Goal: Task Accomplishment & Management: Manage account settings

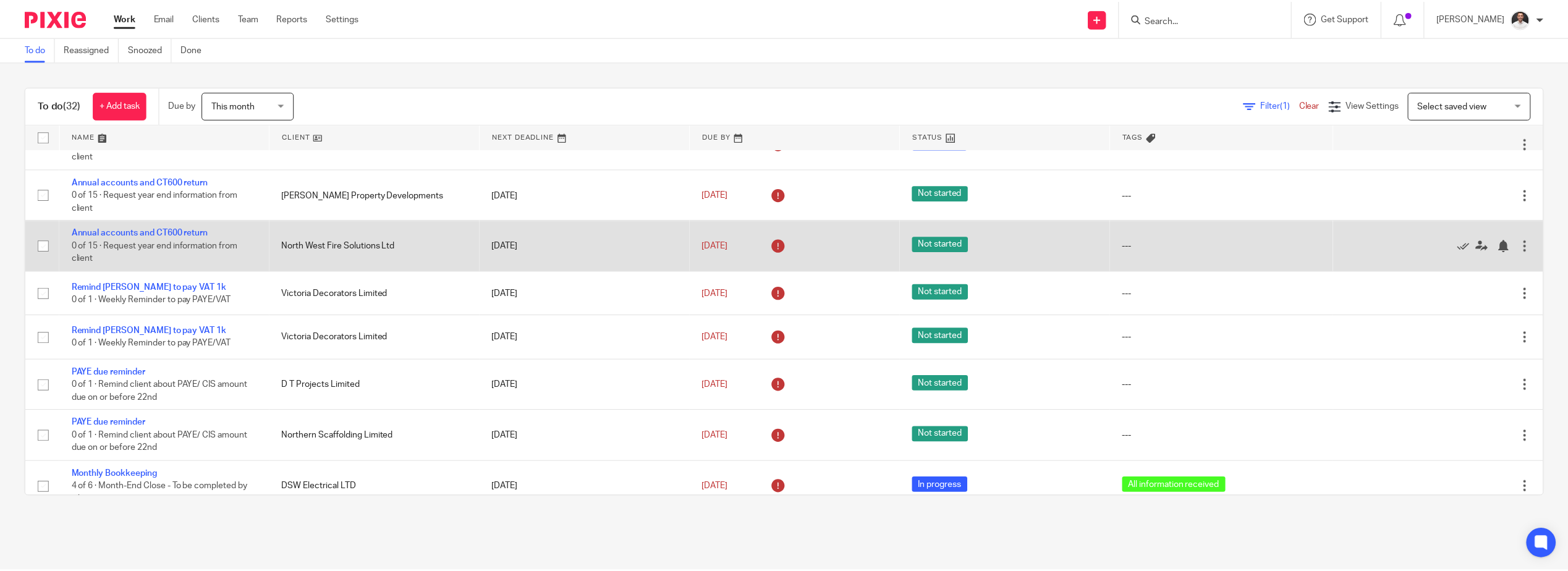
scroll to position [412, 0]
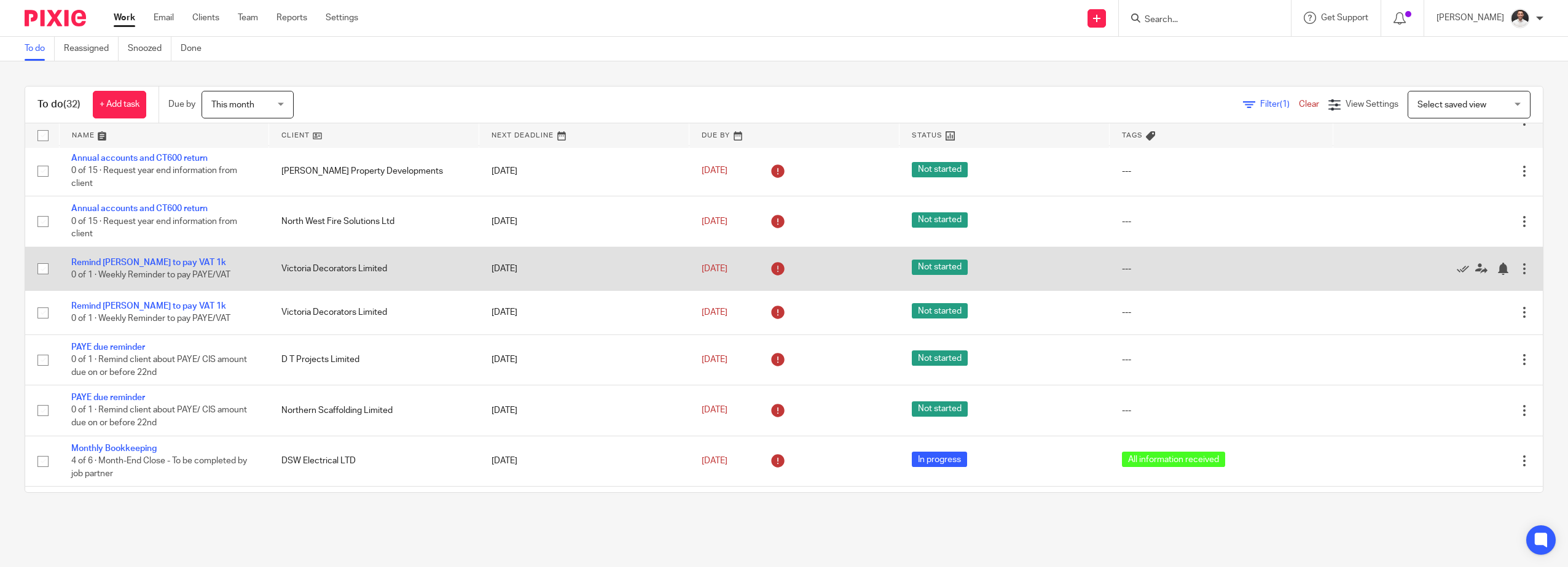
click at [41, 274] on input "checkbox" at bounding box center [43, 269] width 24 height 24
checkbox input "true"
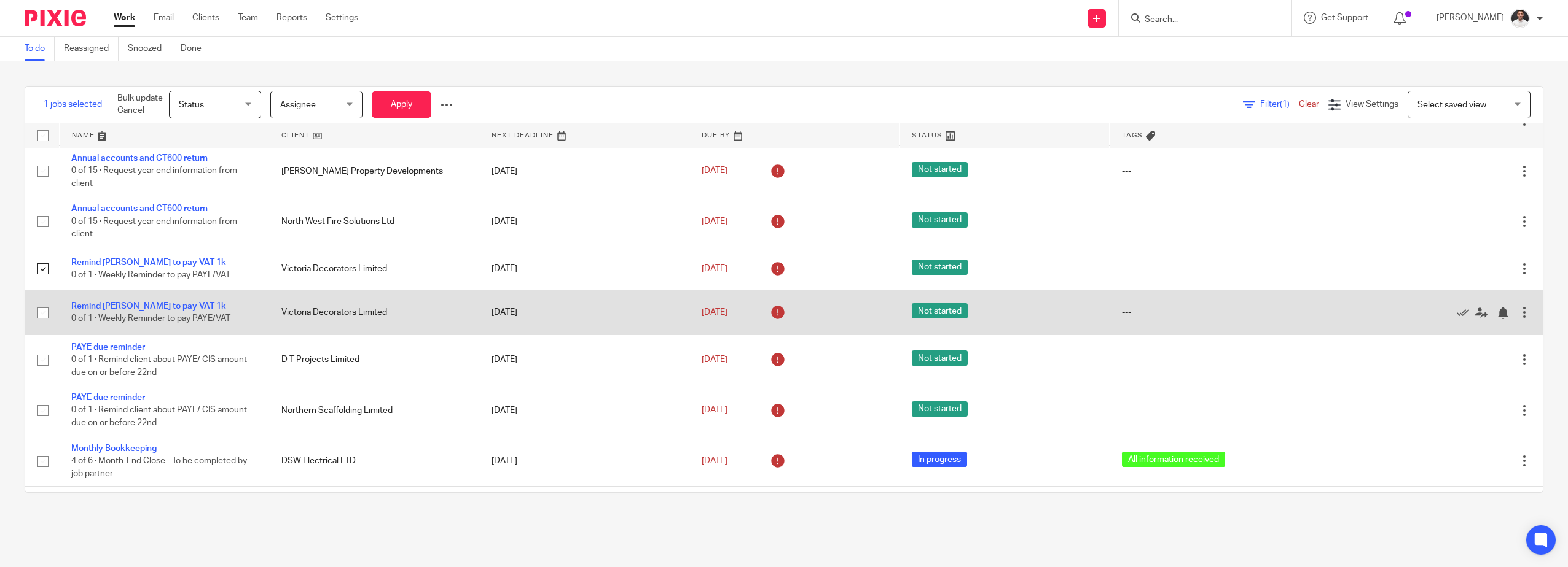
click at [43, 313] on input "checkbox" at bounding box center [43, 313] width 24 height 24
checkbox input "true"
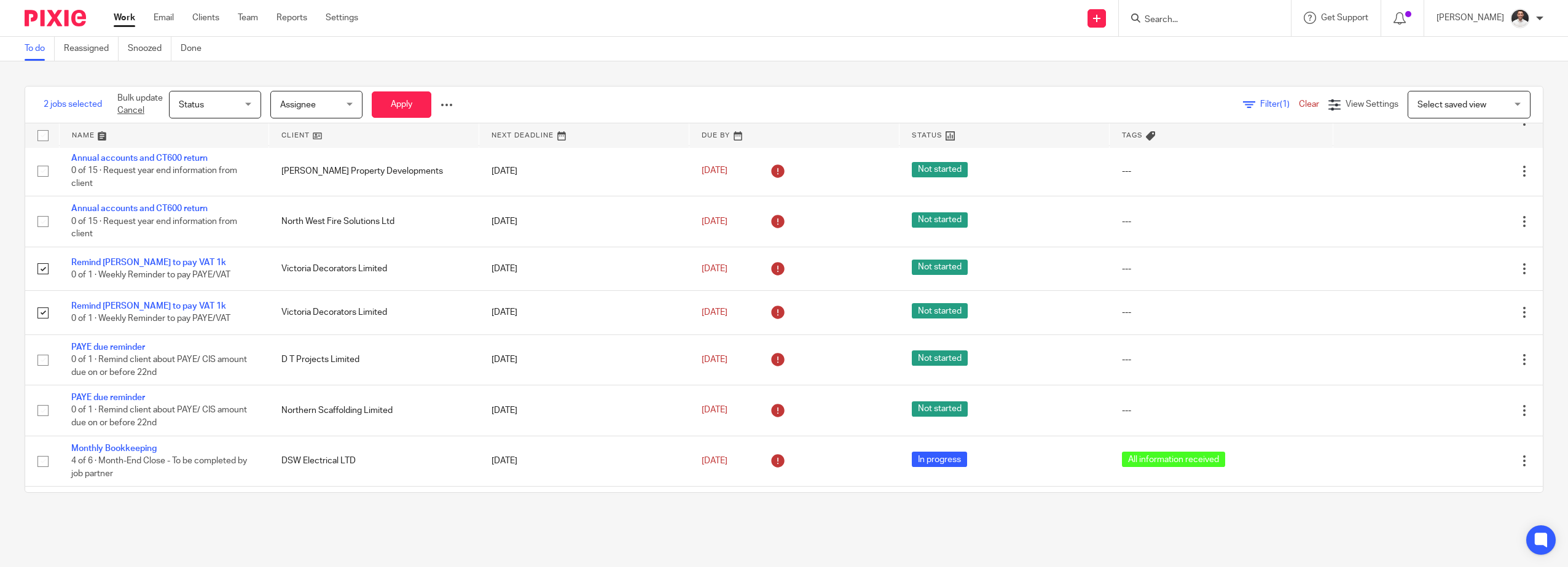
click at [456, 105] on div "Bulk update Cancel Status Status Status Not started In progress Done Assignee A…" at bounding box center [285, 104] width 354 height 36
click at [450, 102] on div at bounding box center [446, 105] width 12 height 12
click at [423, 146] on button "Delete" at bounding box center [419, 153] width 64 height 16
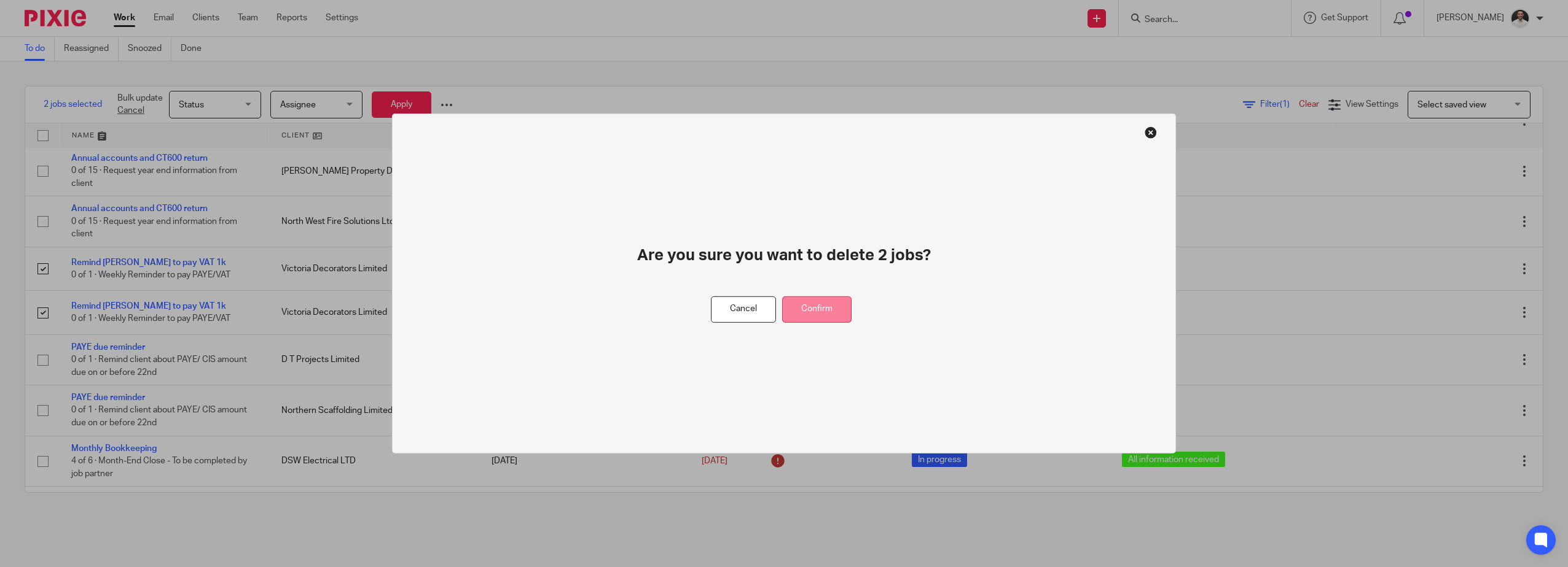
click at [809, 306] on button "Confirm" at bounding box center [817, 309] width 69 height 26
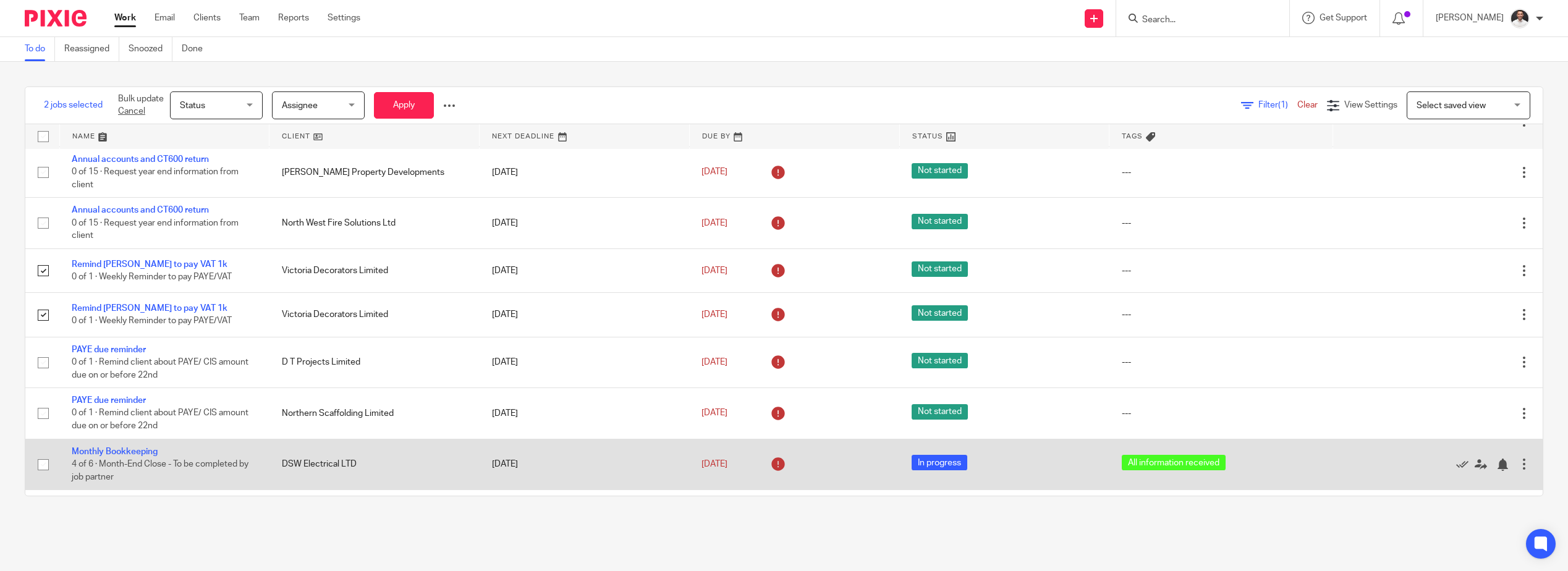
scroll to position [576, 0]
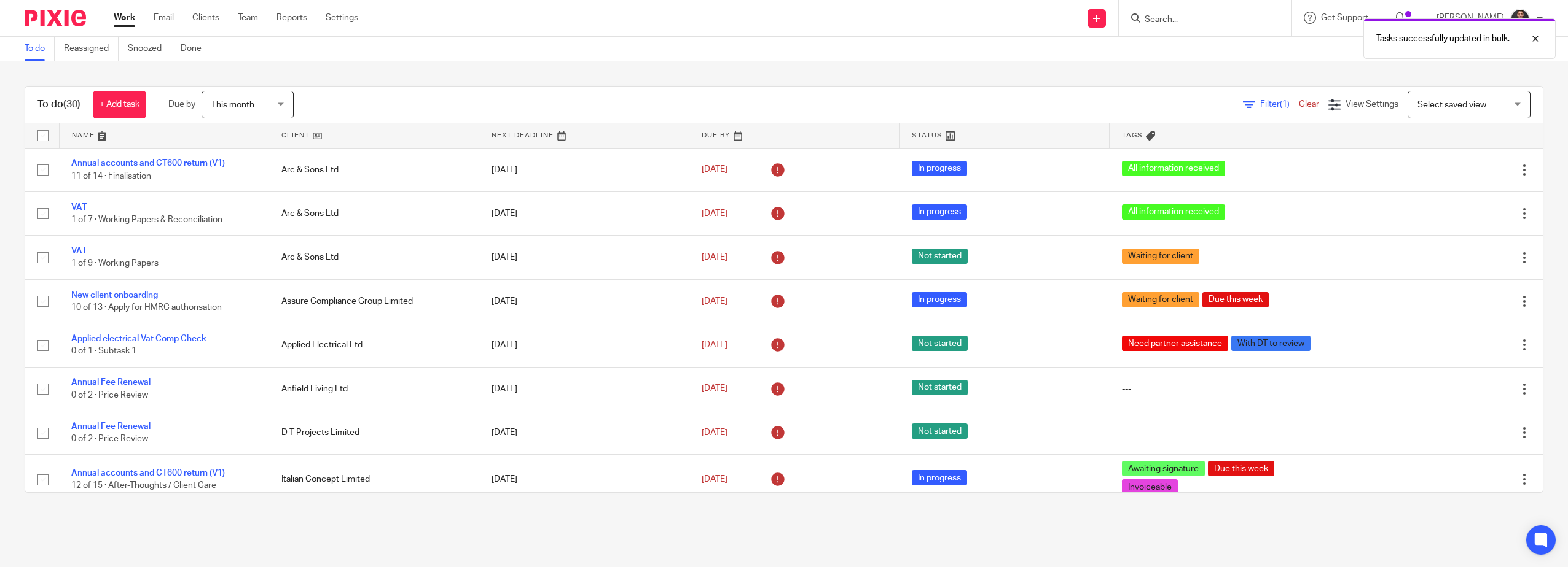
click at [1431, 110] on span "Select saved view" at bounding box center [1462, 104] width 90 height 26
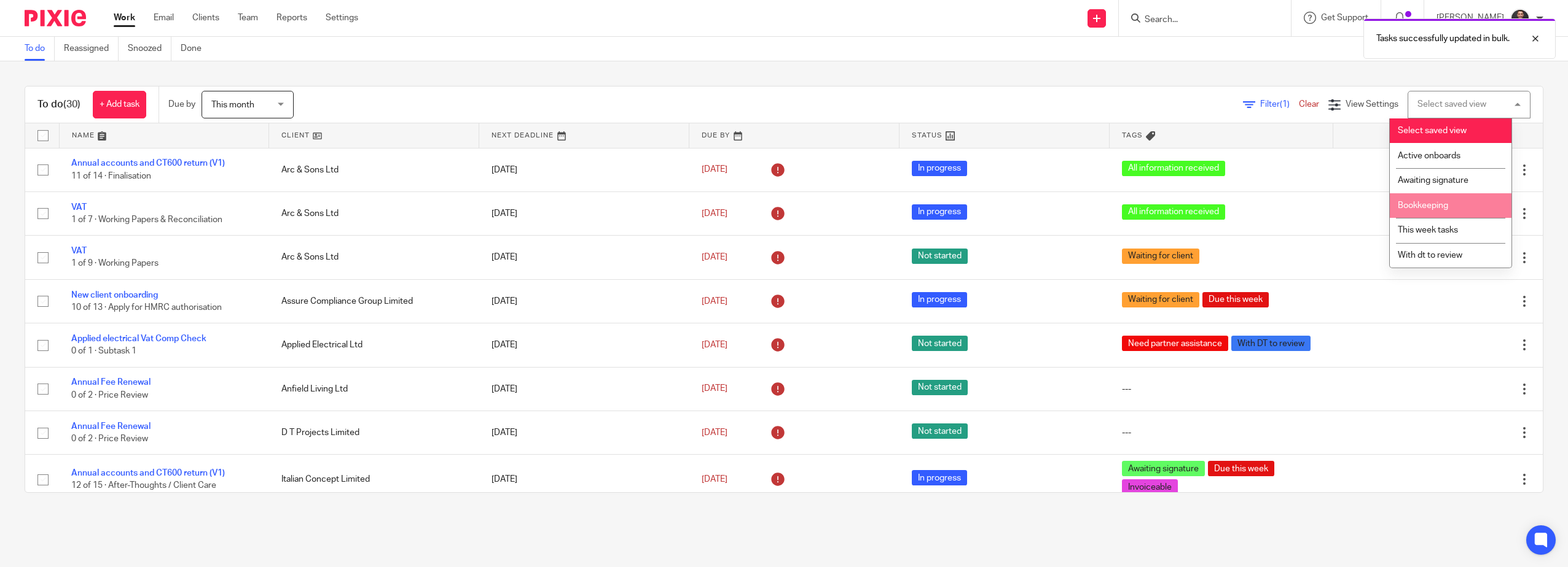
click at [1421, 205] on span "Bookkeeping" at bounding box center [1423, 205] width 50 height 9
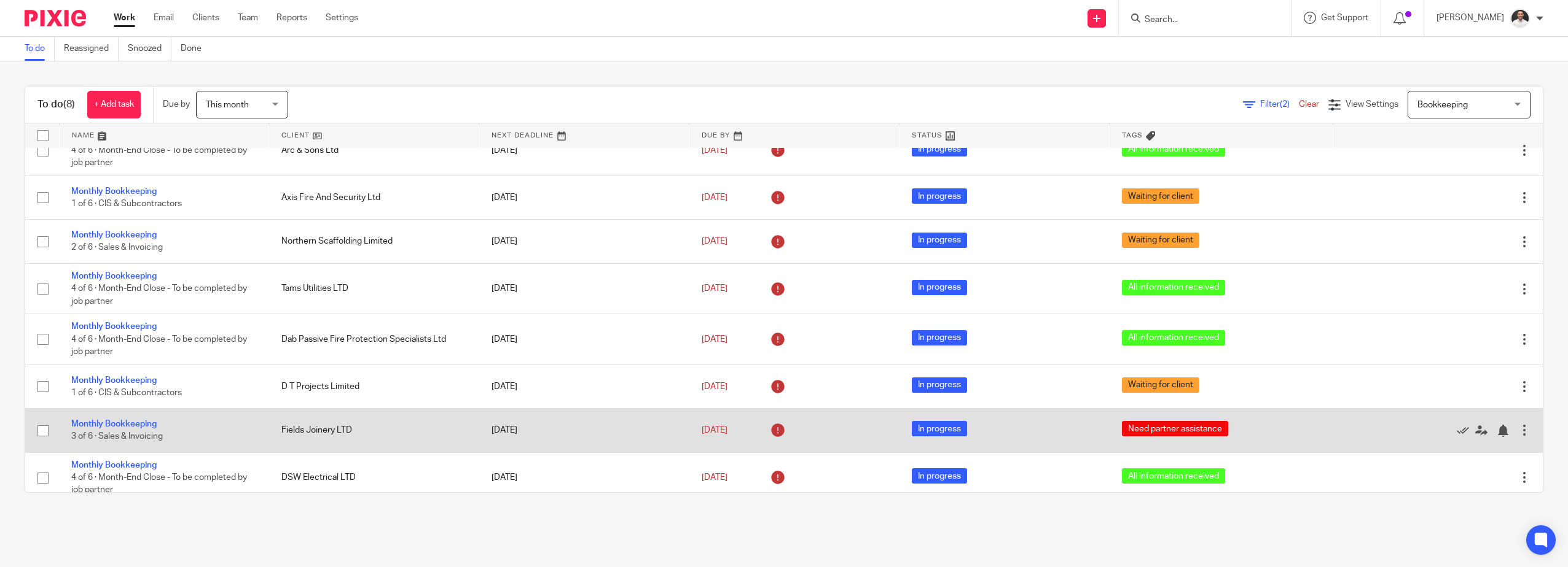
scroll to position [33, 0]
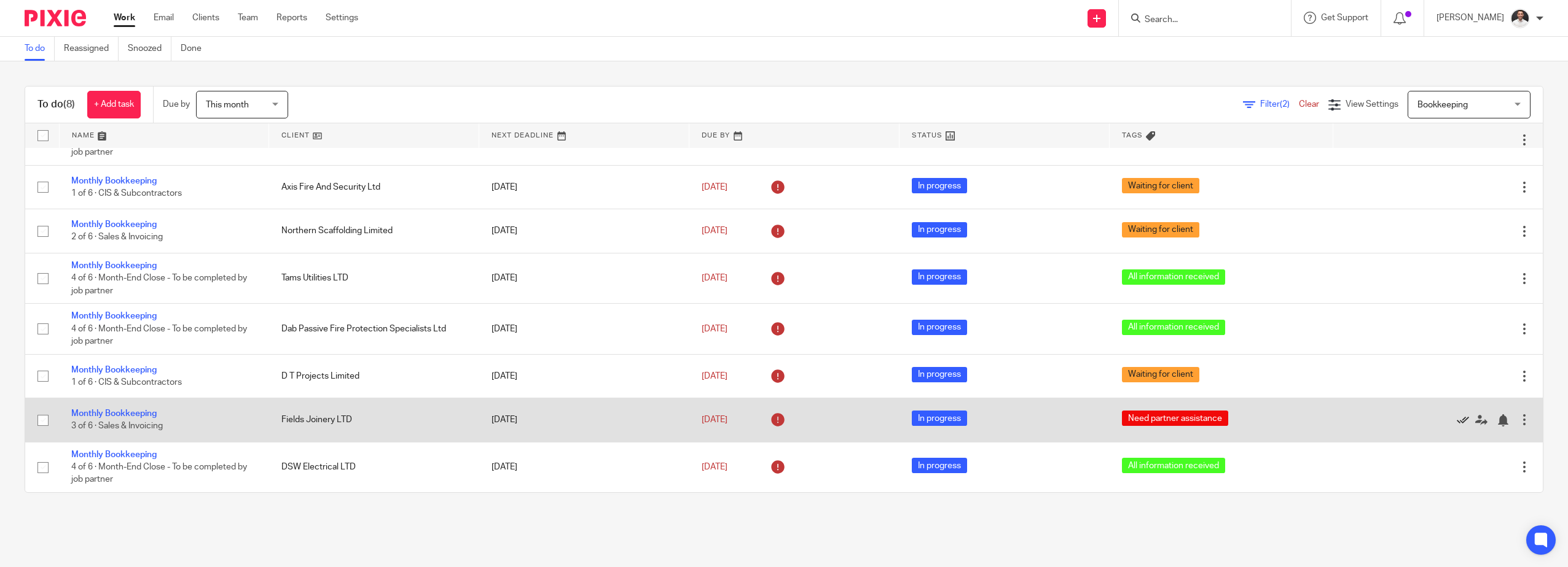
click at [1457, 418] on icon at bounding box center [1463, 421] width 12 height 12
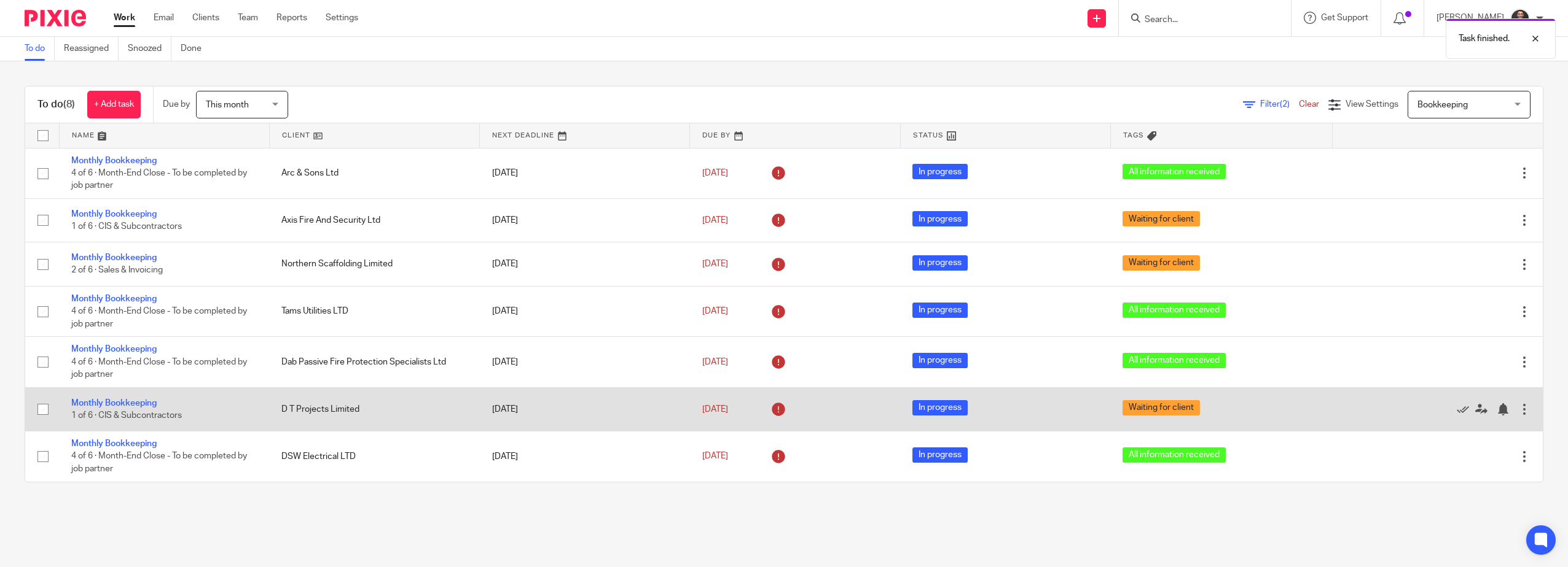
scroll to position [0, 0]
click at [1457, 405] on icon at bounding box center [1463, 409] width 12 height 12
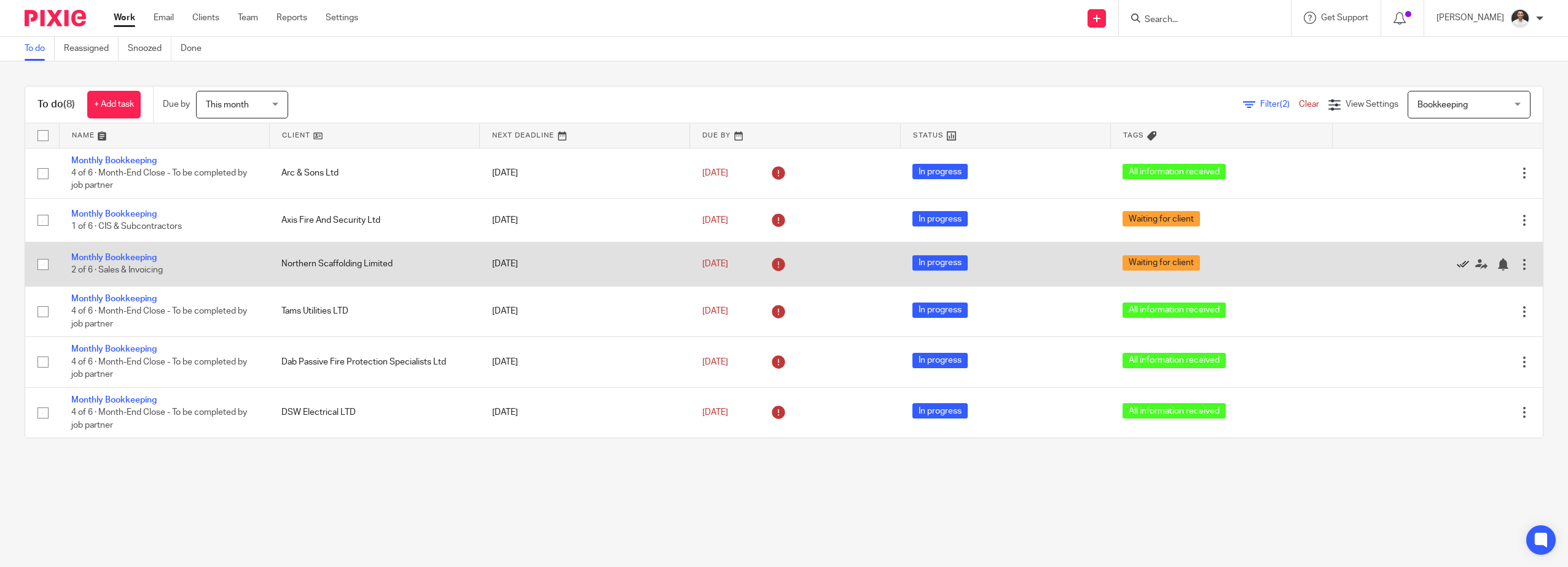
click at [1457, 264] on icon at bounding box center [1463, 264] width 12 height 12
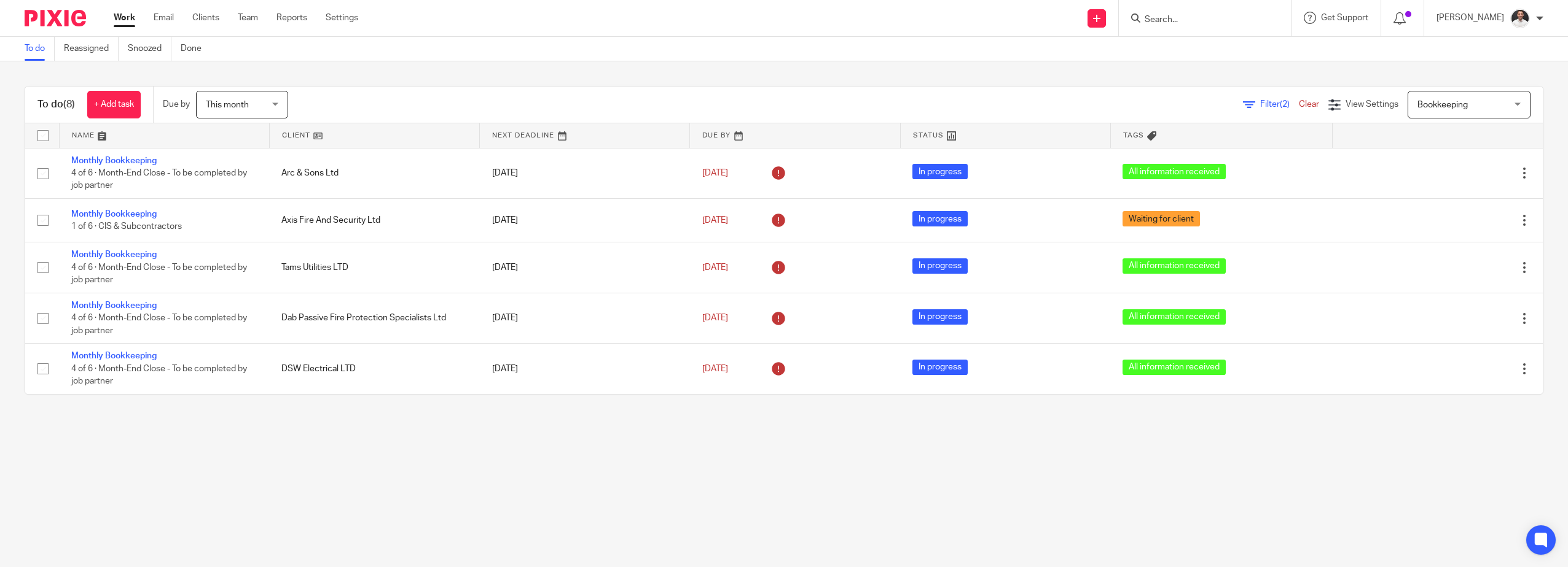
click at [1434, 104] on span "Bookkeeping" at bounding box center [1442, 105] width 50 height 9
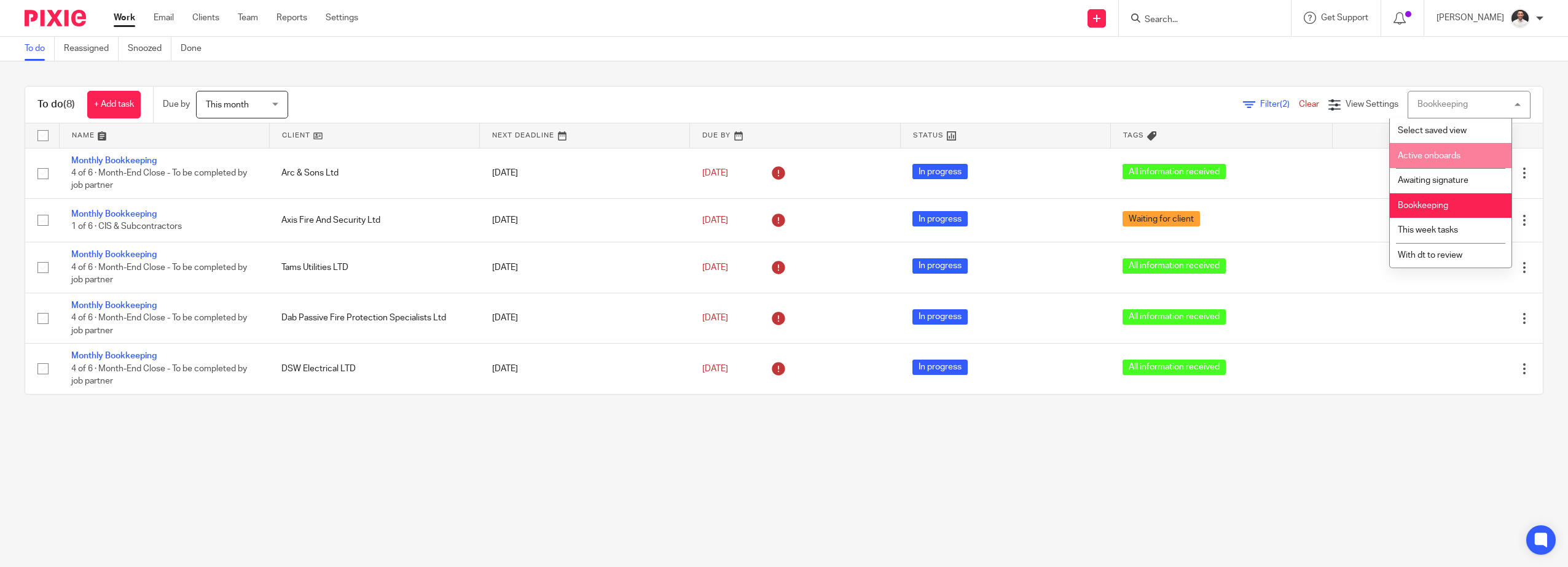
click at [1421, 154] on span "Active onboards" at bounding box center [1429, 156] width 63 height 9
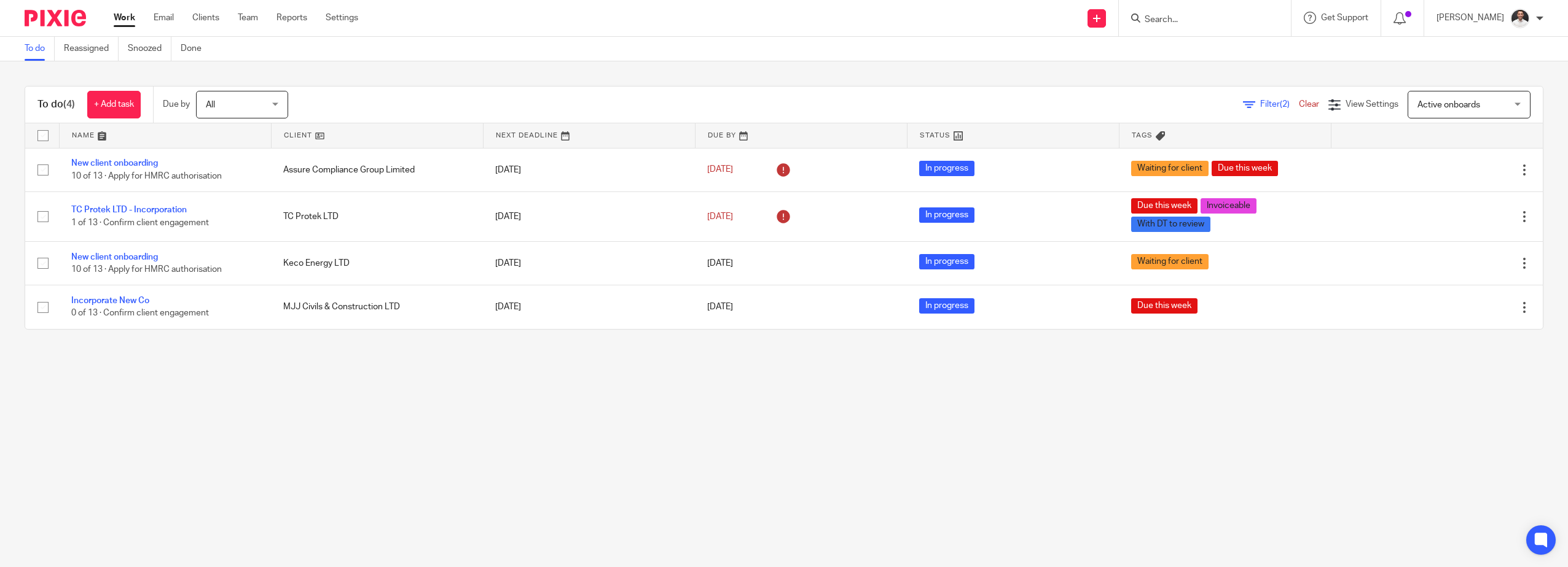
drag, startPoint x: 590, startPoint y: 436, endPoint x: 584, endPoint y: 425, distance: 12.5
click at [592, 434] on main "To do Reassigned Snoozed Done To do (4) + Add task Due by All All [DATE] [DATE]…" at bounding box center [784, 283] width 1568 height 567
click at [1431, 107] on span "Active onboards" at bounding box center [1449, 105] width 63 height 9
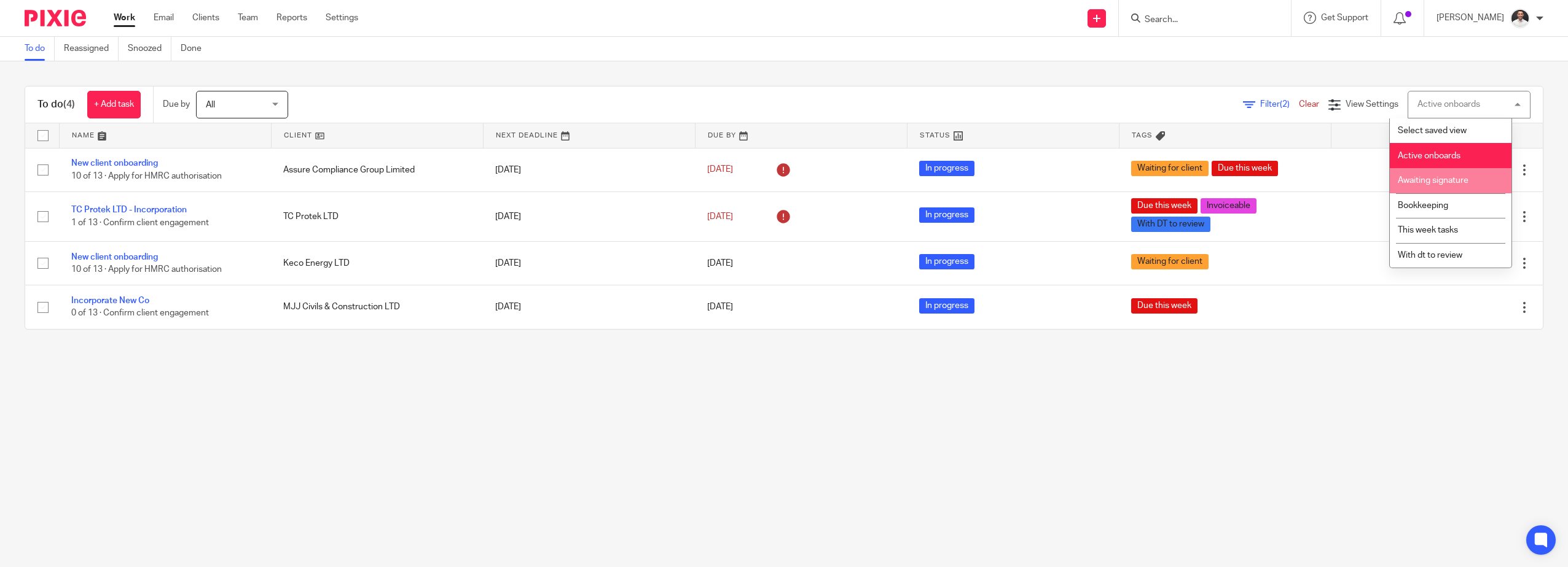
click at [1453, 190] on li "Awaiting signature" at bounding box center [1450, 180] width 122 height 25
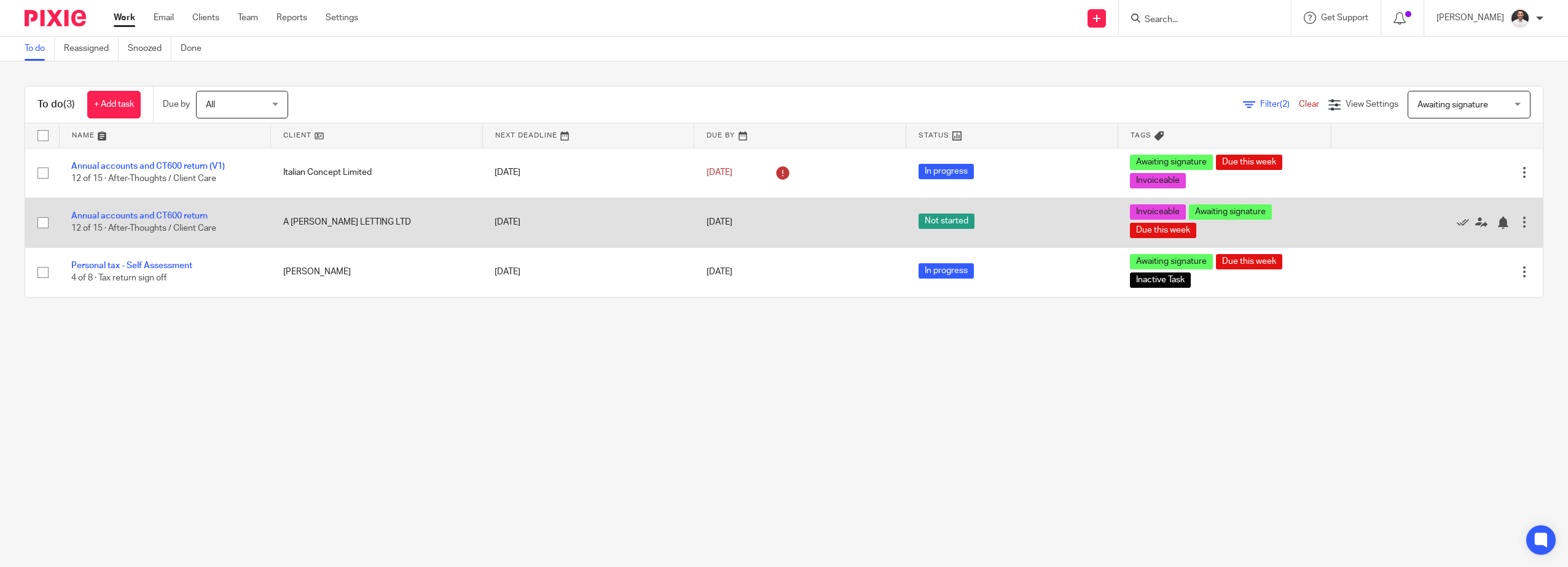
click at [40, 221] on input "checkbox" at bounding box center [43, 223] width 24 height 24
checkbox input "true"
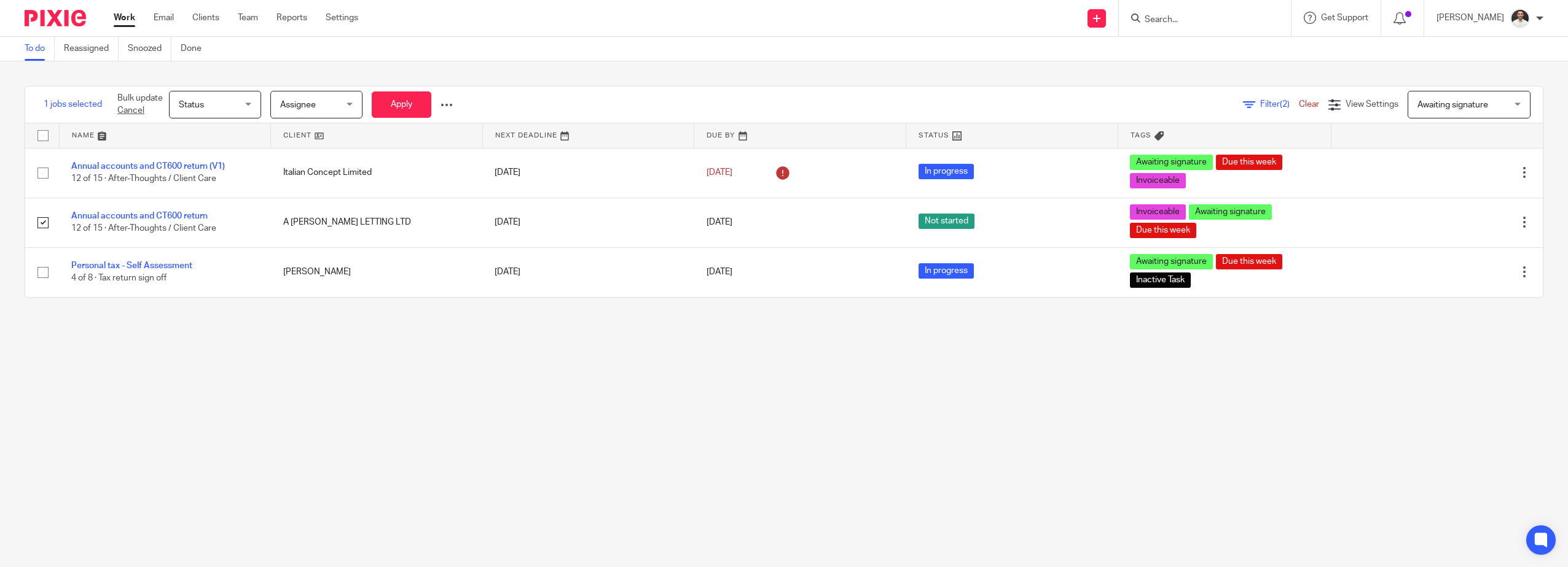
click at [244, 111] on span "Status" at bounding box center [211, 104] width 65 height 26
click at [207, 178] on span "In progress" at bounding box center [200, 180] width 43 height 9
click at [408, 99] on button "Apply" at bounding box center [401, 105] width 60 height 26
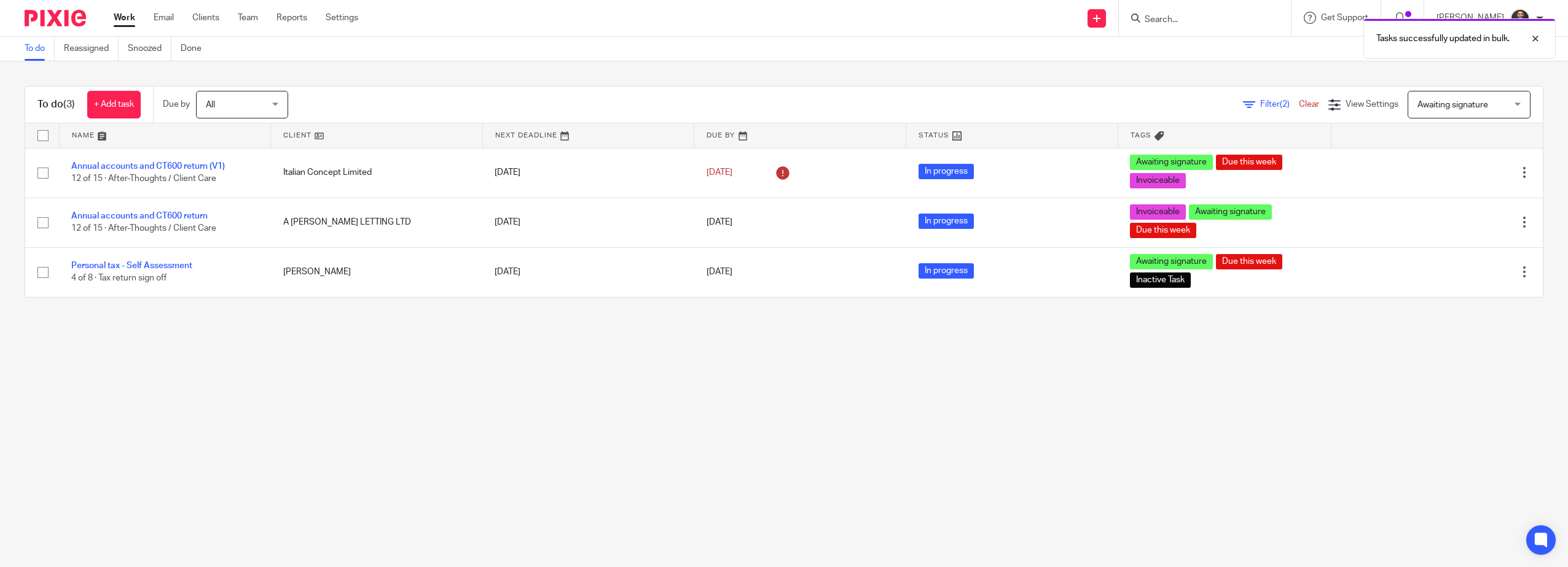
click at [1434, 107] on span "Awaiting signature" at bounding box center [1453, 105] width 71 height 9
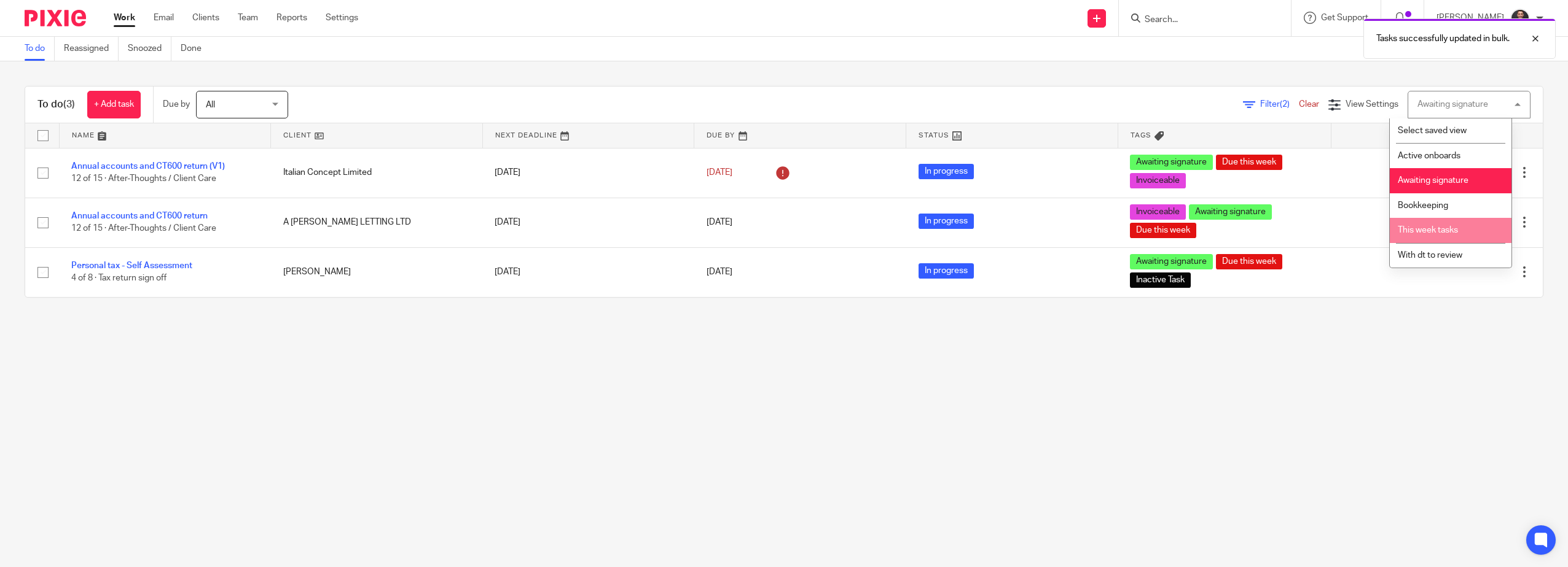
click at [1439, 230] on span "This week tasks" at bounding box center [1428, 230] width 60 height 9
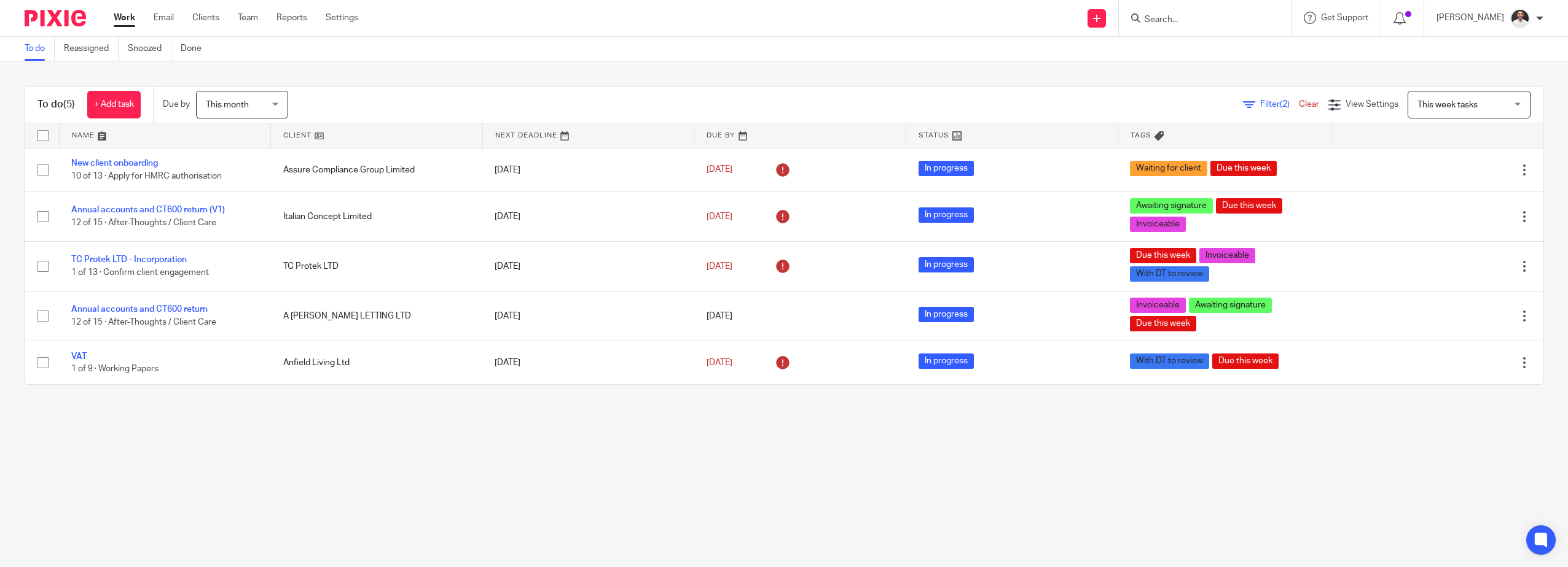
click at [1496, 100] on div "This week tasks This week tasks" at bounding box center [1469, 105] width 123 height 27
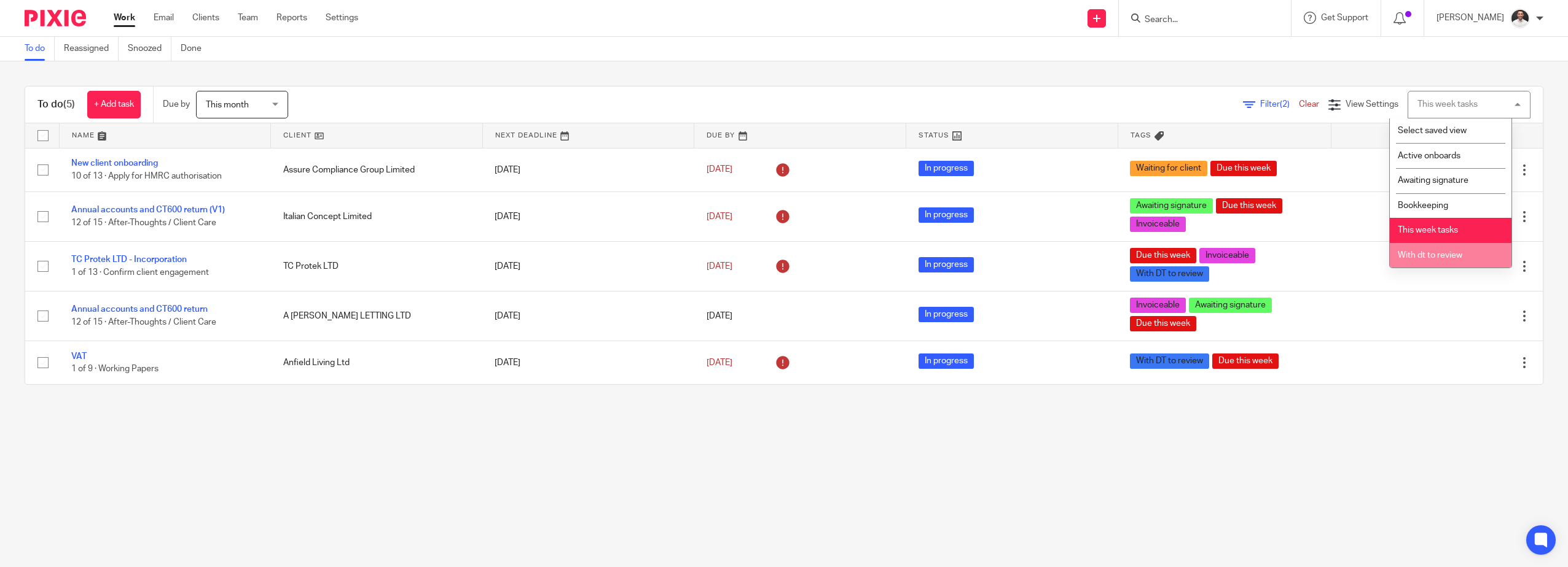
click at [1449, 256] on span "With dt to review" at bounding box center [1430, 255] width 65 height 9
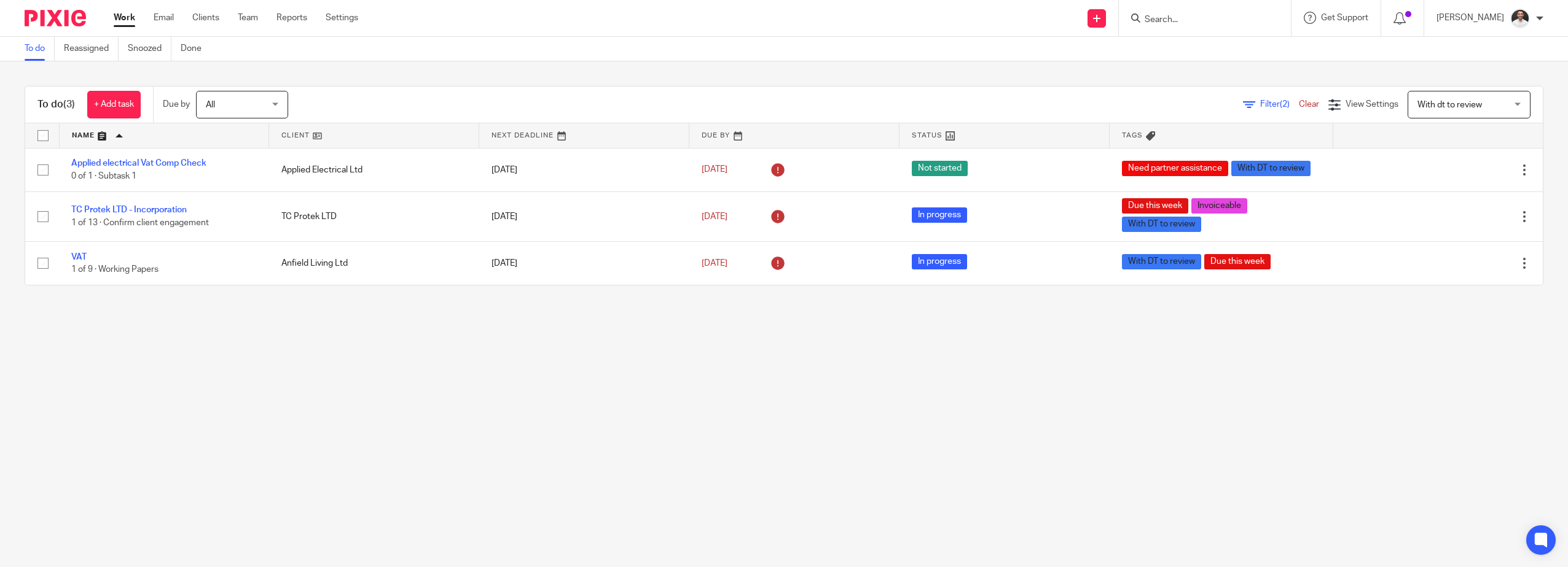
drag, startPoint x: 1217, startPoint y: 23, endPoint x: 1192, endPoint y: 21, distance: 25.1
click at [1192, 21] on input "Search" at bounding box center [1198, 20] width 111 height 11
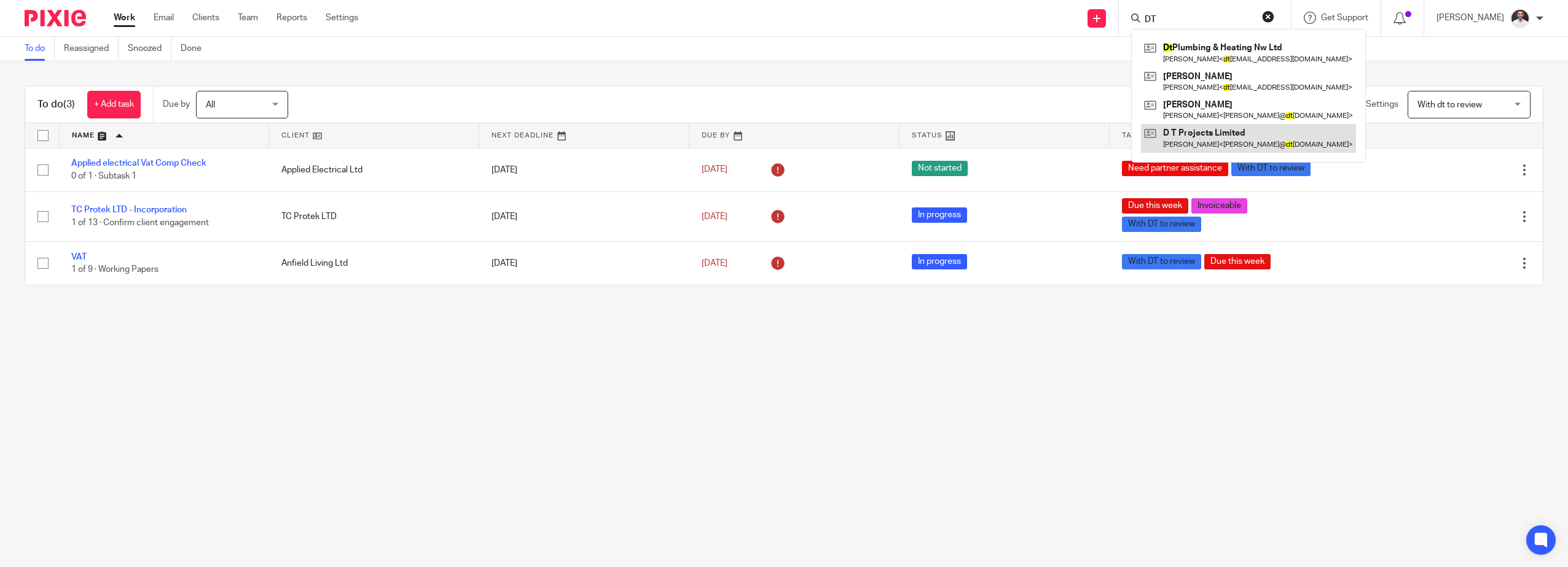
type input "DT"
click at [366, 349] on main "To do Reassigned Snoozed Done To do (3) + Add task Due by All All Today Tomorro…" at bounding box center [784, 283] width 1568 height 567
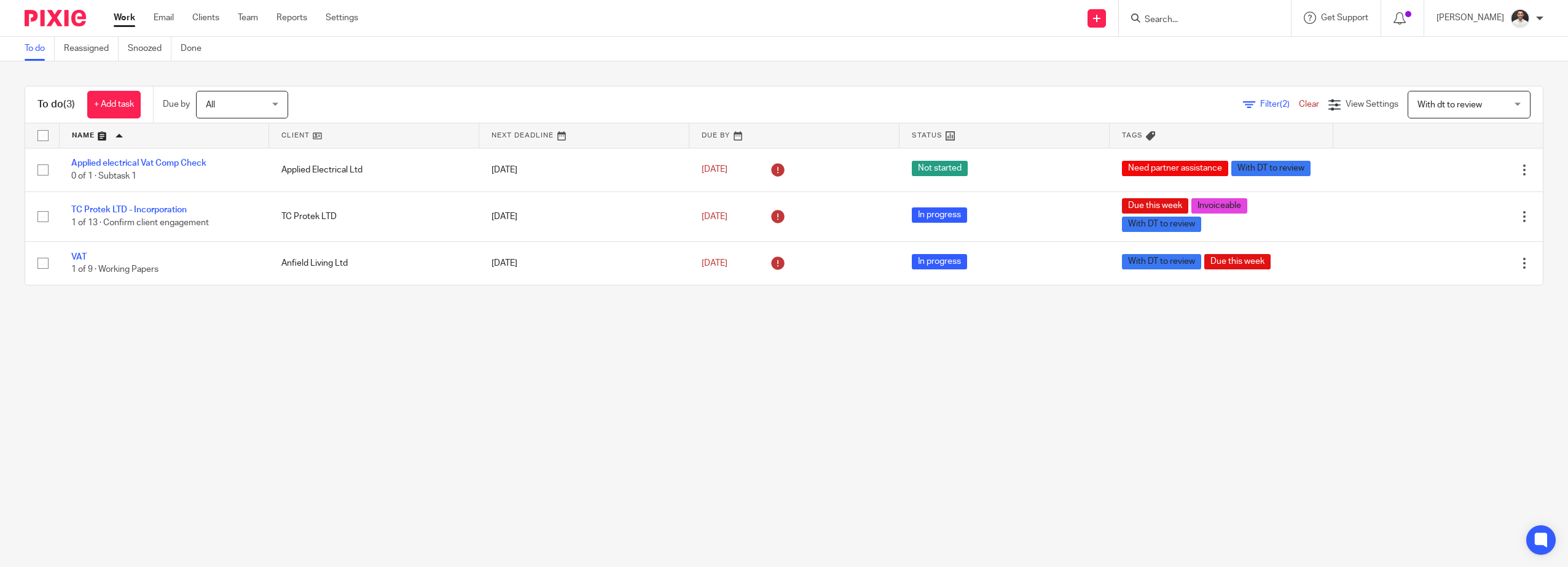
click at [1202, 19] on input "Search" at bounding box center [1198, 20] width 111 height 11
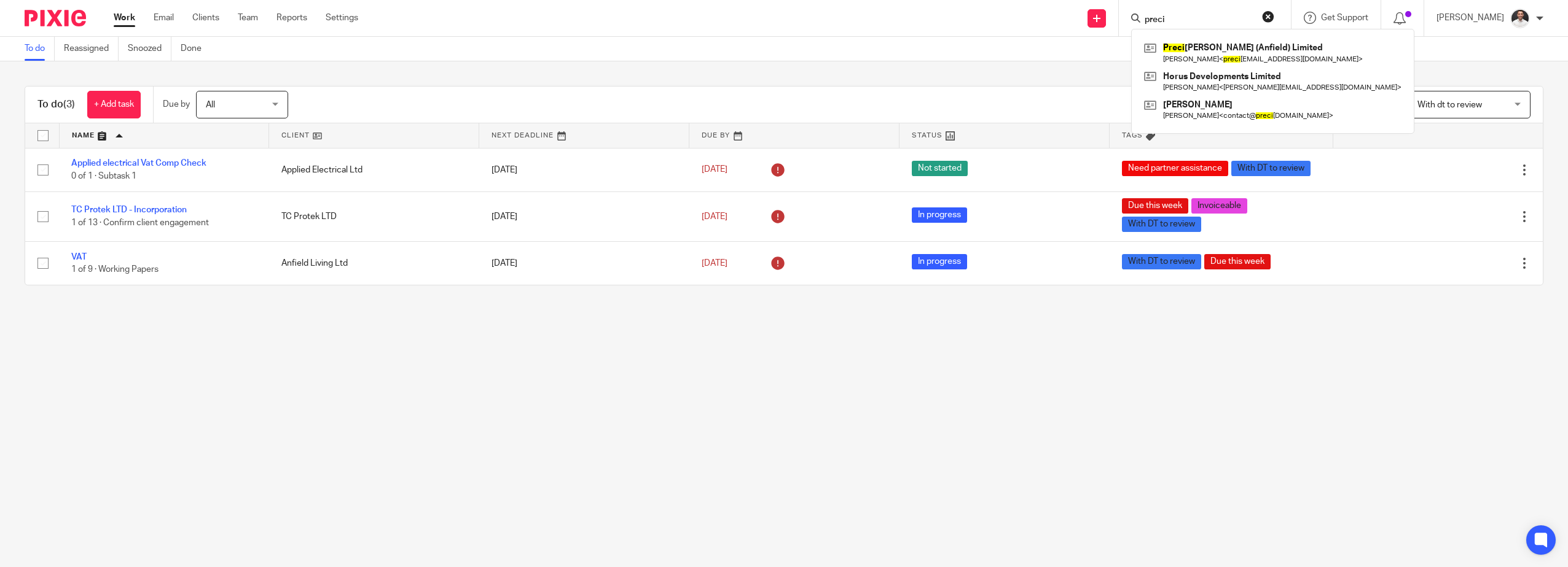
type input "preci"
click at [1194, 38] on div "Preci sion Joinery (Anfield) Limited Paul Moore < preci sionjoineryltd@gmail.co…" at bounding box center [1272, 81] width 283 height 105
click at [1224, 53] on link at bounding box center [1272, 52] width 264 height 28
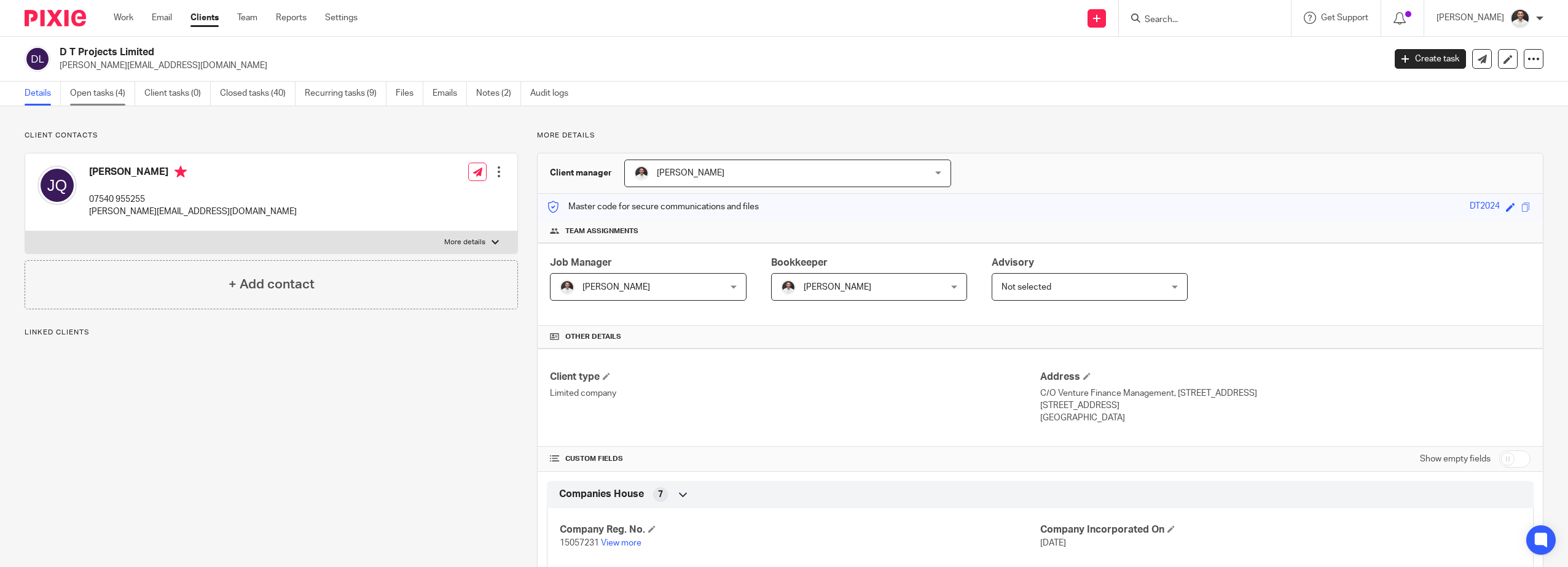
click at [107, 94] on link "Open tasks (4)" at bounding box center [103, 94] width 65 height 24
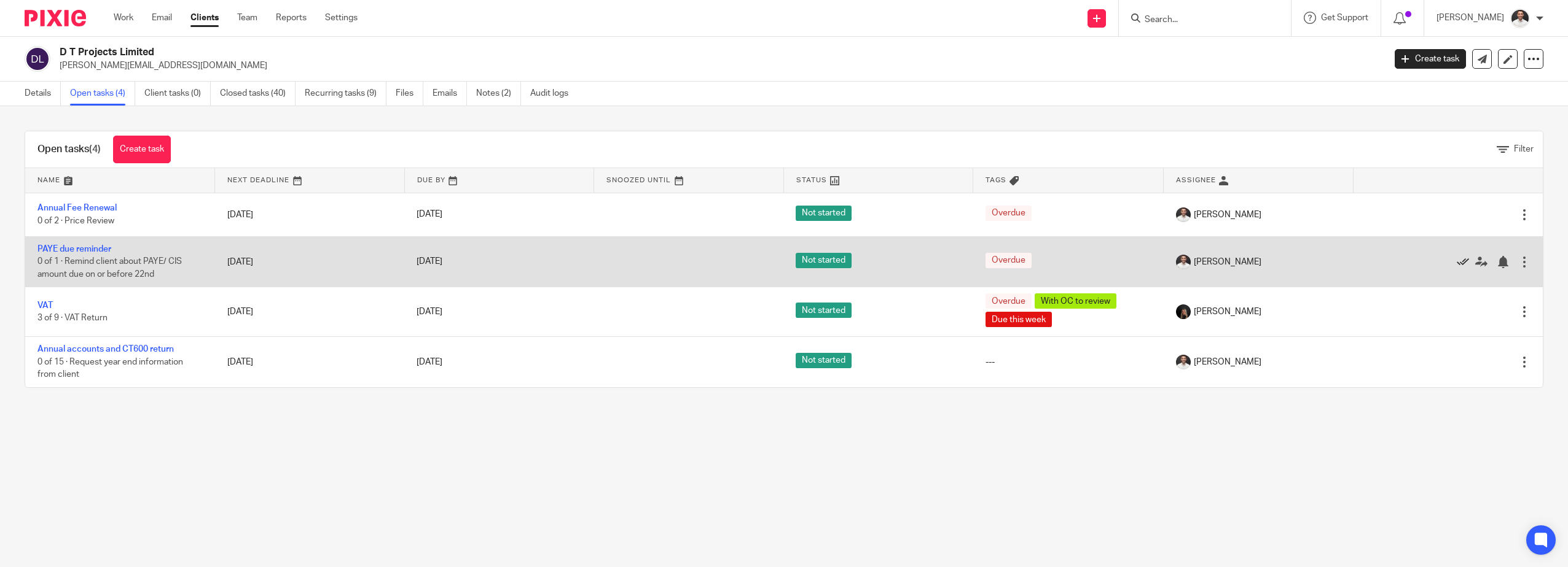
click at [1457, 260] on icon at bounding box center [1463, 262] width 12 height 12
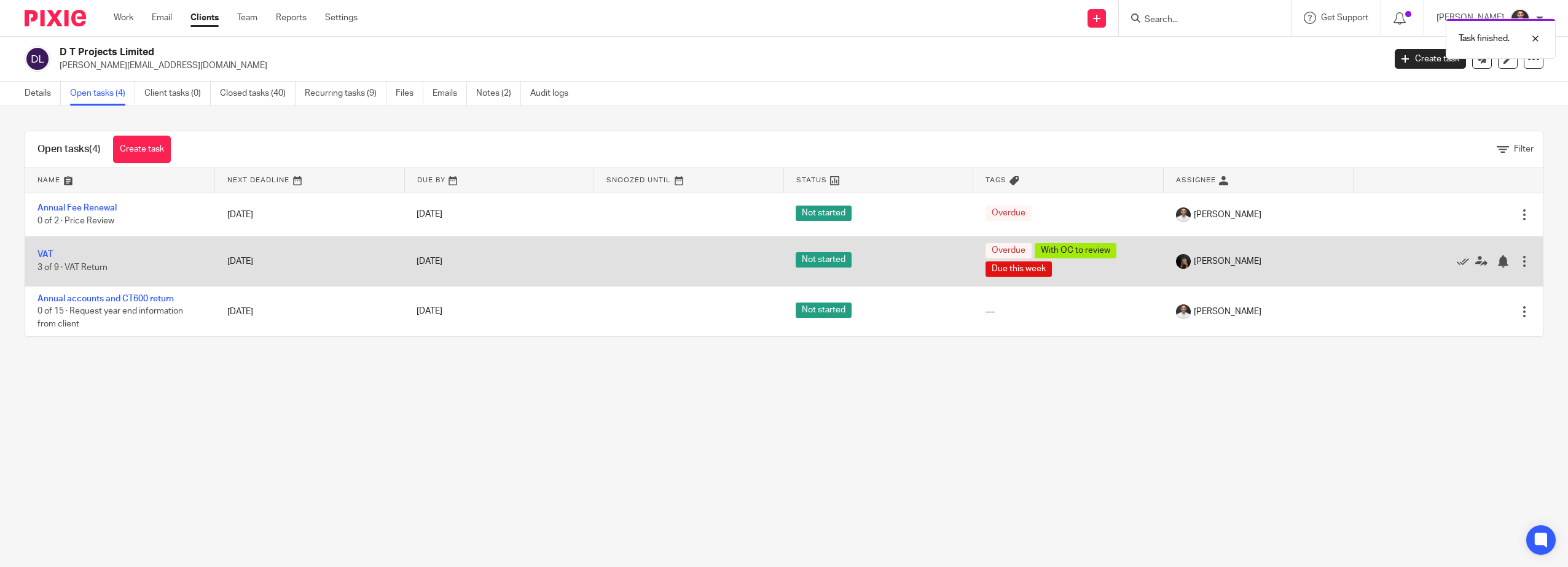
click at [1518, 262] on div at bounding box center [1524, 262] width 12 height 12
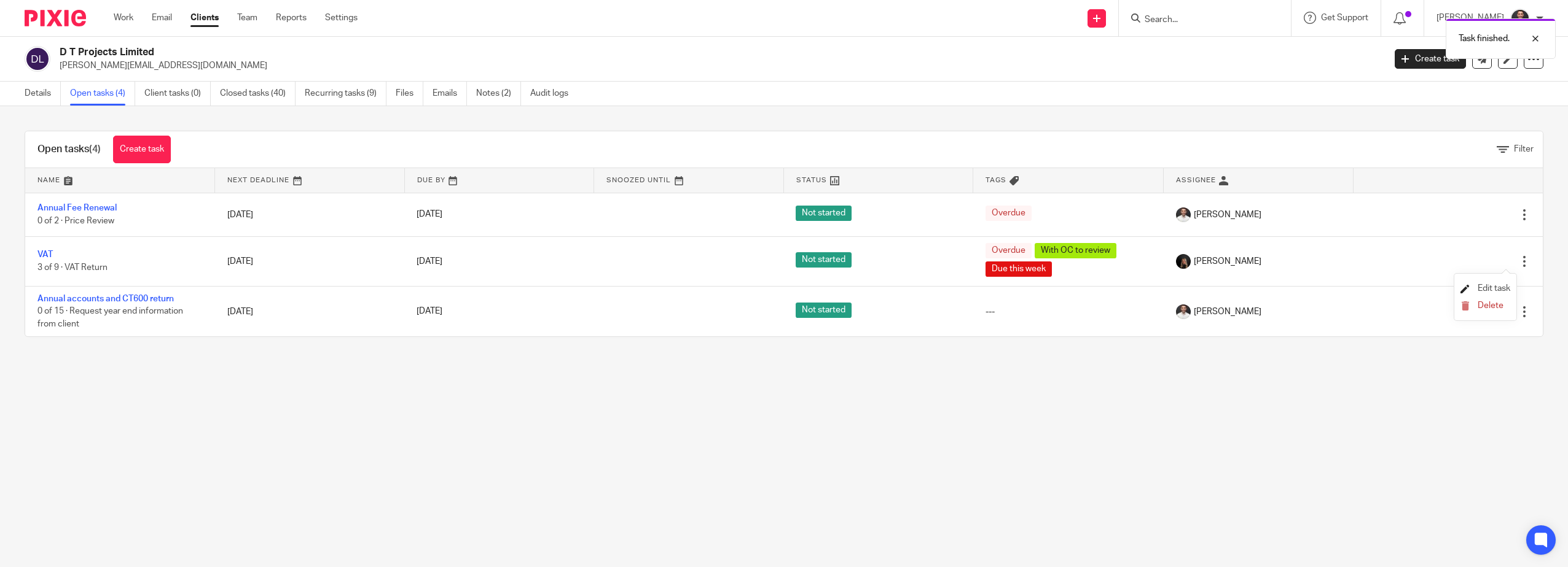
click at [1487, 284] on span "Edit task" at bounding box center [1494, 288] width 33 height 9
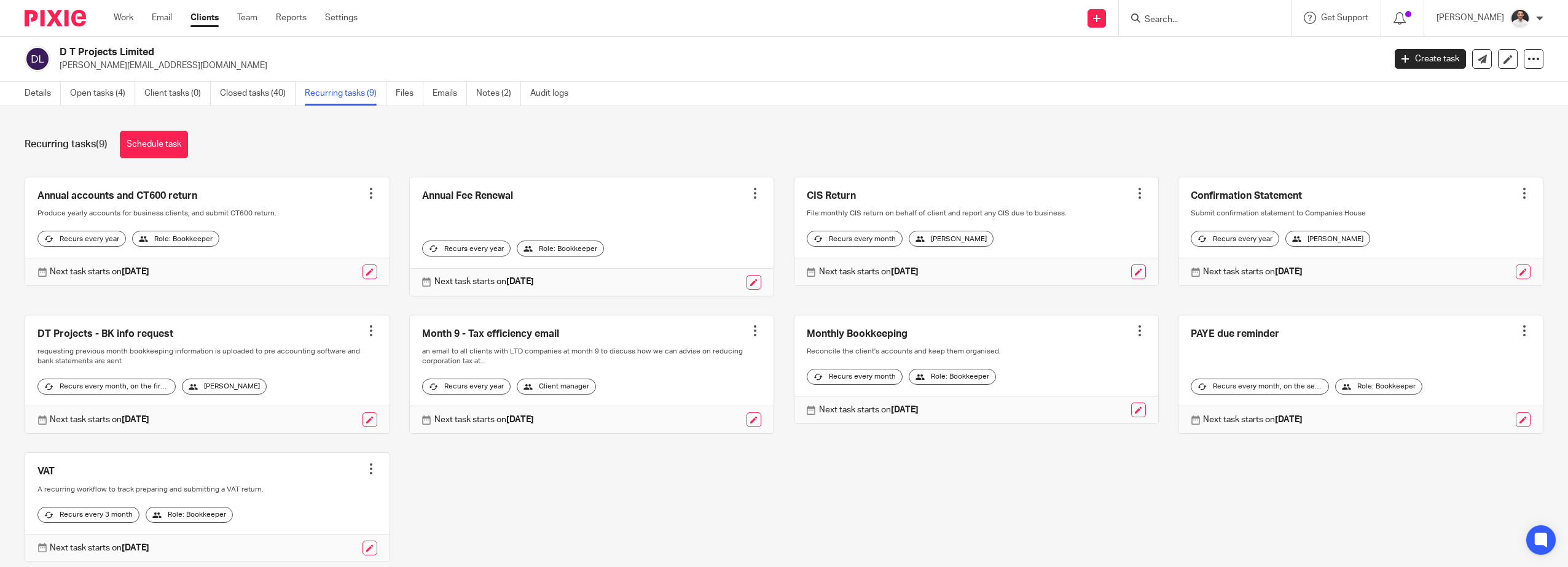
drag, startPoint x: 119, startPoint y: 17, endPoint x: 143, endPoint y: 9, distance: 25.3
click at [120, 17] on link "Work" at bounding box center [124, 18] width 20 height 12
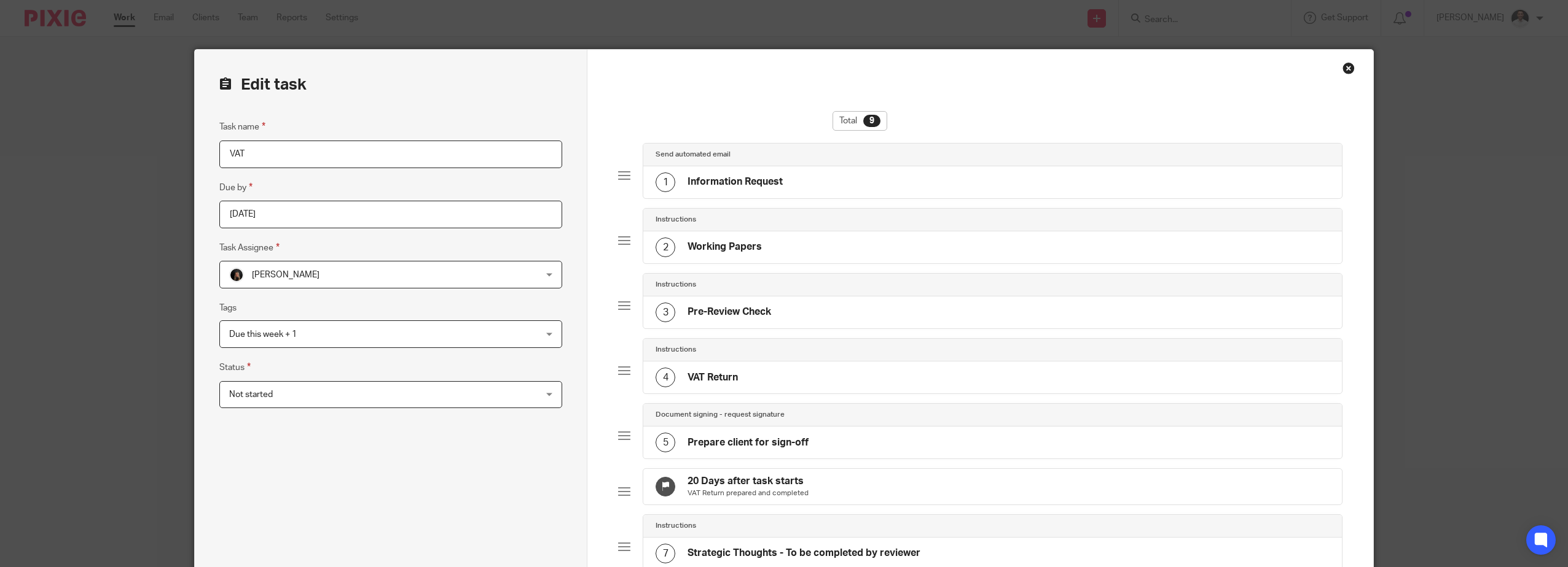
click at [297, 326] on span "Due this week + 1" at bounding box center [362, 334] width 266 height 26
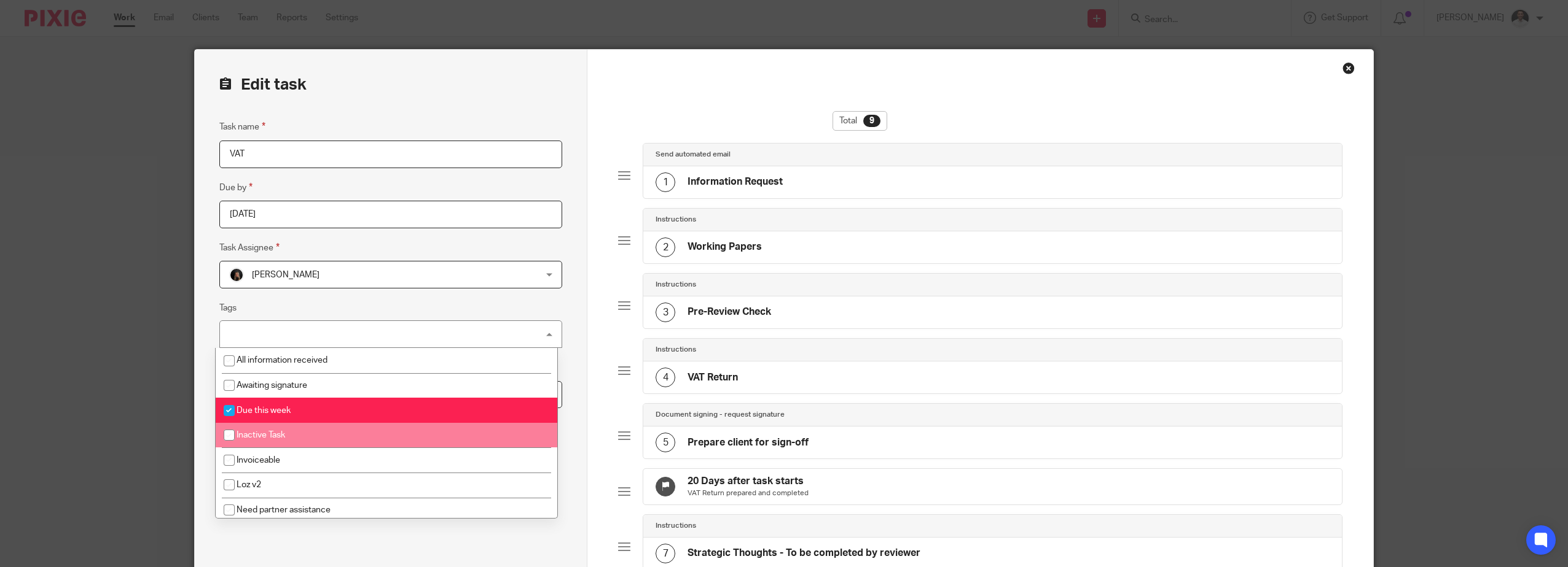
scroll to position [104, 0]
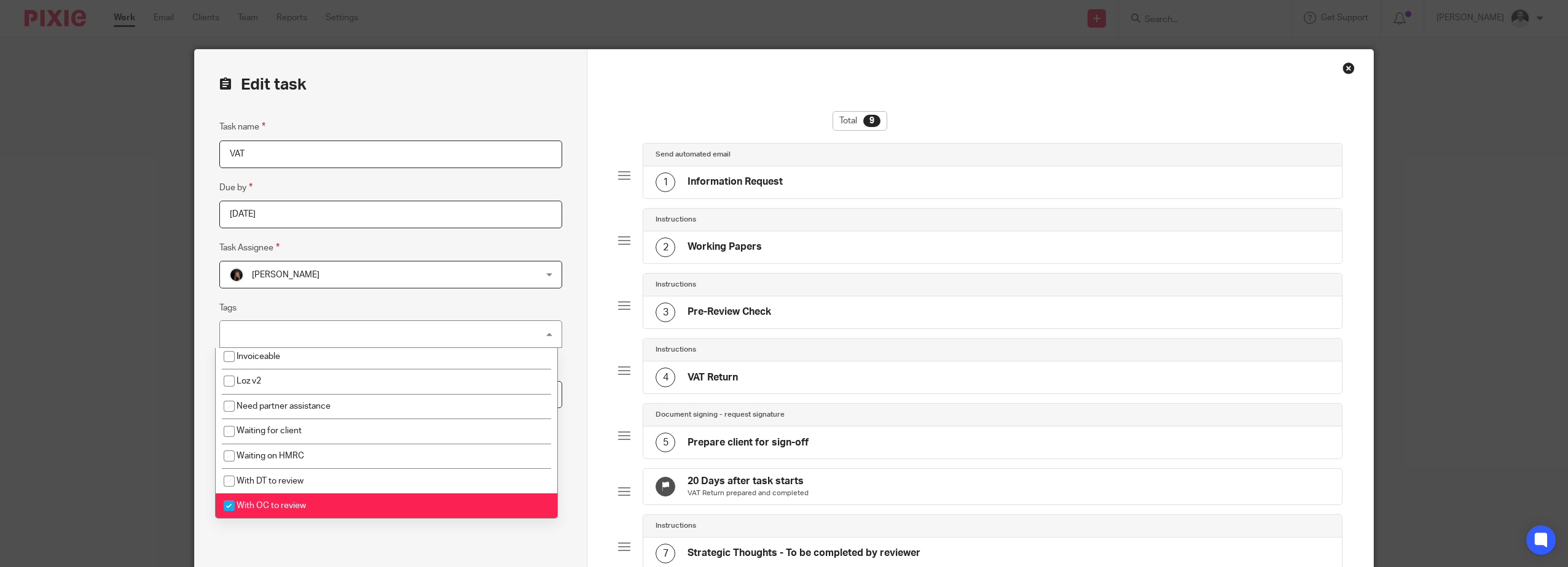
click at [231, 513] on input "checkbox" at bounding box center [229, 506] width 24 height 24
checkbox input "false"
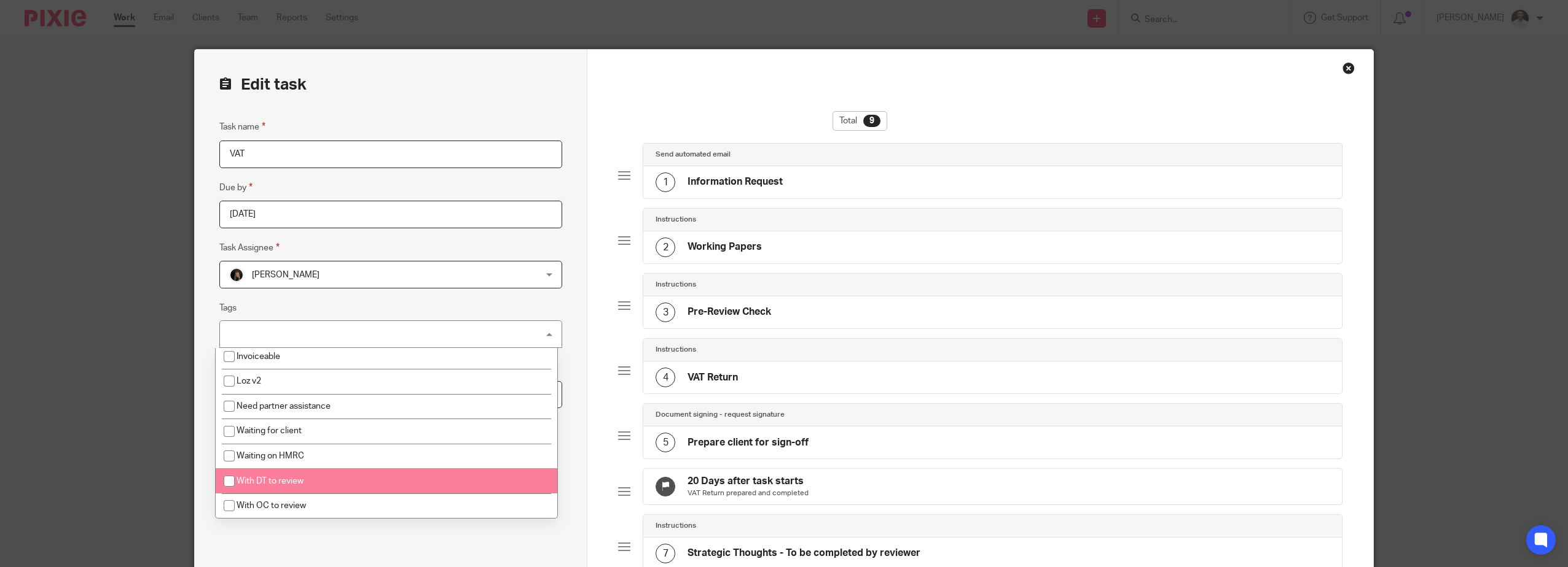
click at [228, 477] on input "checkbox" at bounding box center [229, 481] width 24 height 24
checkbox input "true"
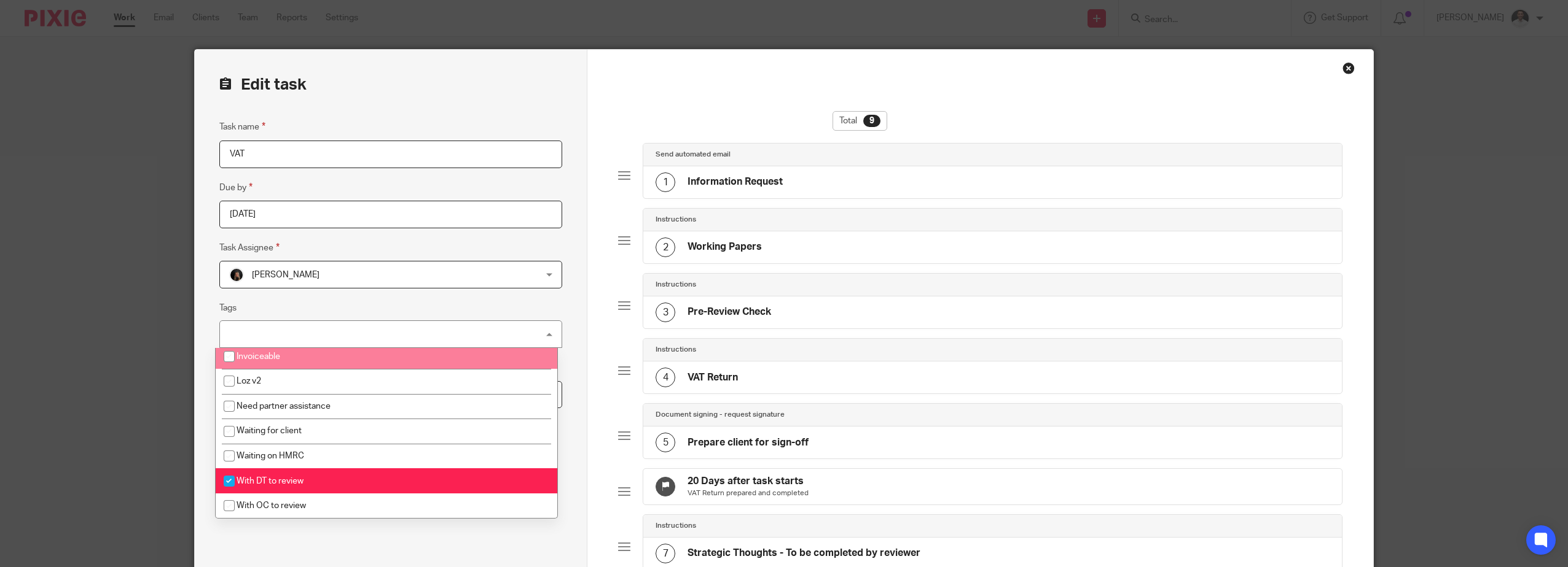
scroll to position [339, 0]
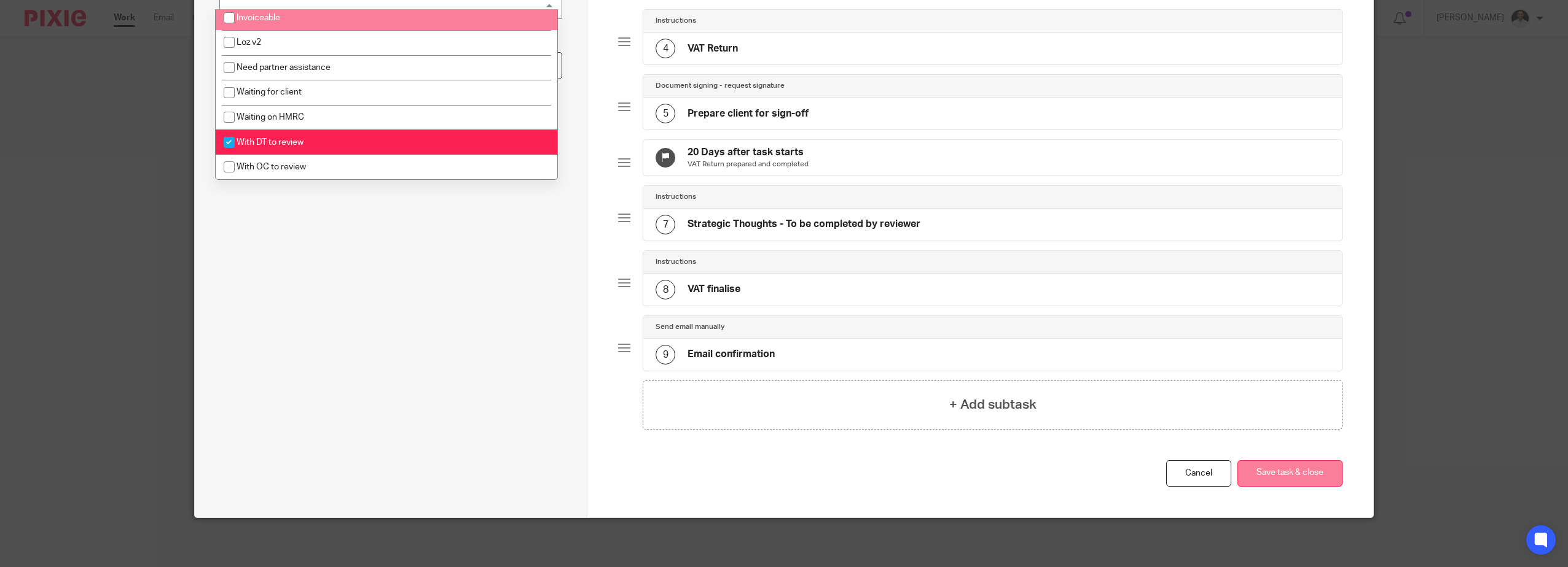
click at [1256, 472] on button "Save task & close" at bounding box center [1290, 473] width 105 height 26
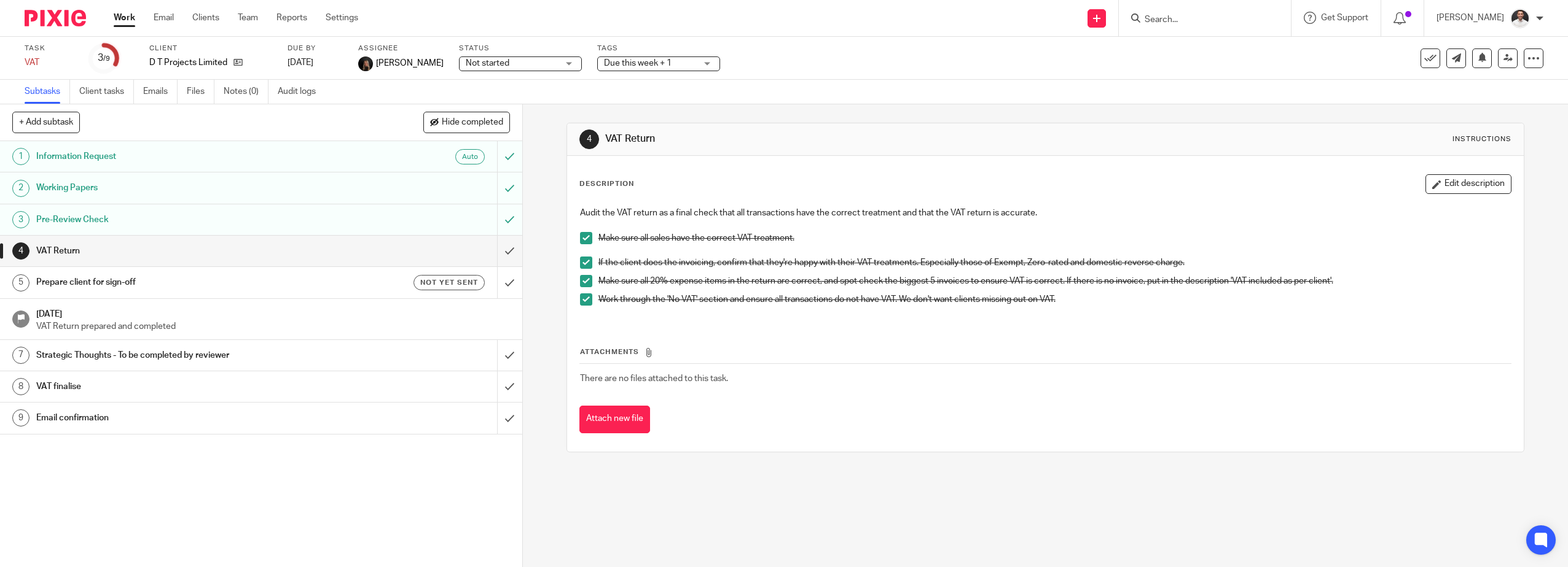
click at [531, 59] on span "Not started" at bounding box center [512, 63] width 92 height 13
click at [497, 104] on li "In progress" at bounding box center [499, 108] width 122 height 25
drag, startPoint x: 892, startPoint y: 86, endPoint x: 564, endPoint y: 63, distance: 328.8
click at [846, 84] on div "Subtasks Client tasks Emails Files Notes (0) Audit logs" at bounding box center [784, 92] width 1568 height 25
click at [661, 64] on span "Due this week + 1" at bounding box center [650, 63] width 92 height 13
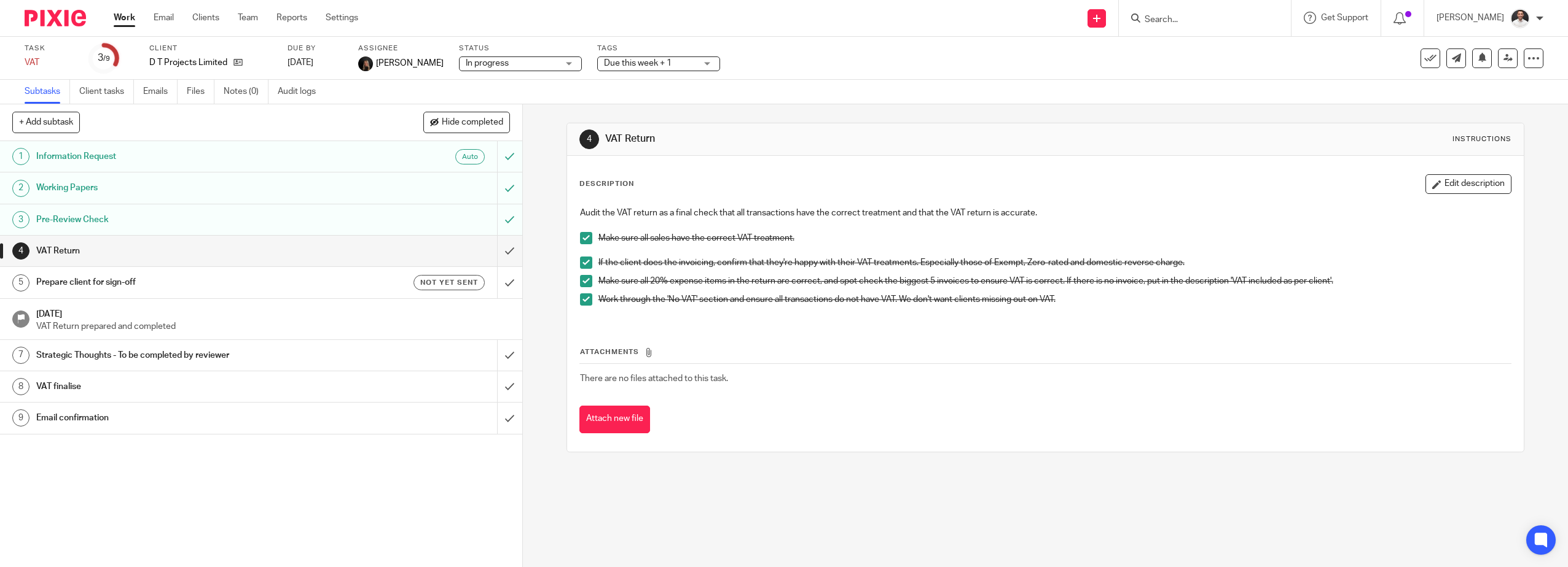
drag, startPoint x: 918, startPoint y: 51, endPoint x: 860, endPoint y: 56, distance: 58.2
click at [912, 54] on div "Task VAT Save VAT 3 /9 Client D T Projects Limited Due by 7 Oct 2025 Assignee L…" at bounding box center [658, 58] width 1266 height 29
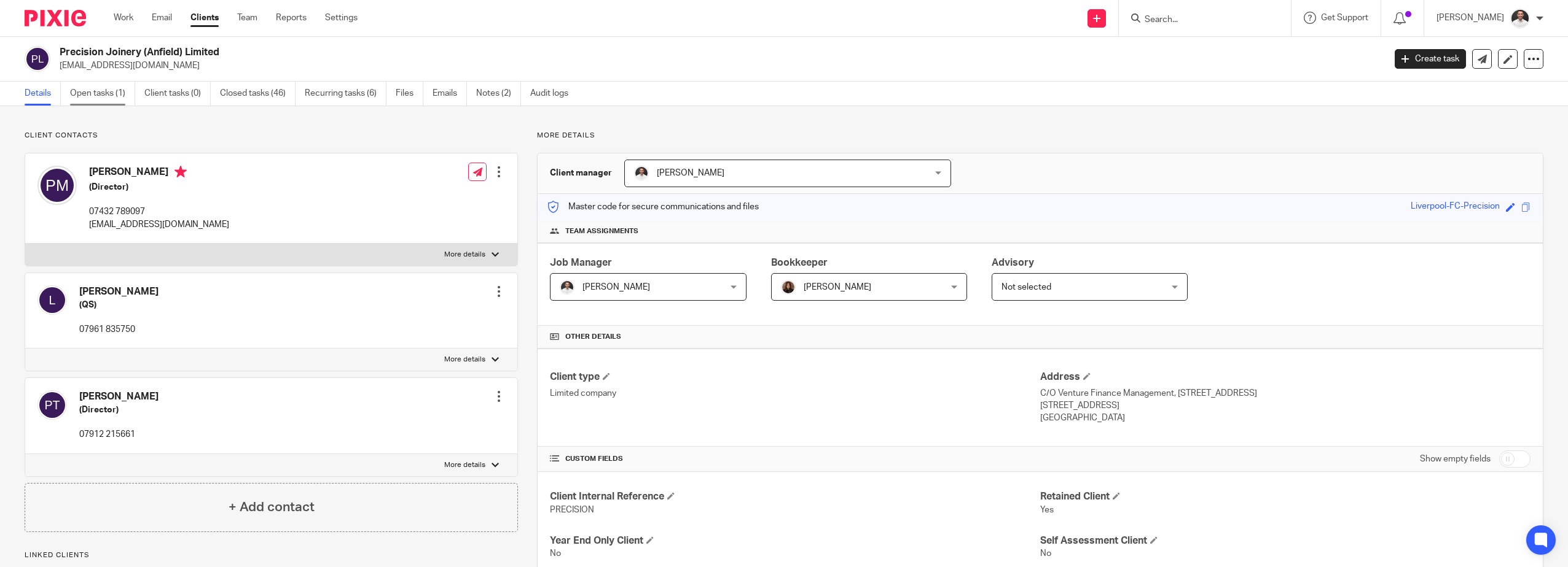
click at [95, 97] on link "Open tasks (1)" at bounding box center [103, 94] width 65 height 24
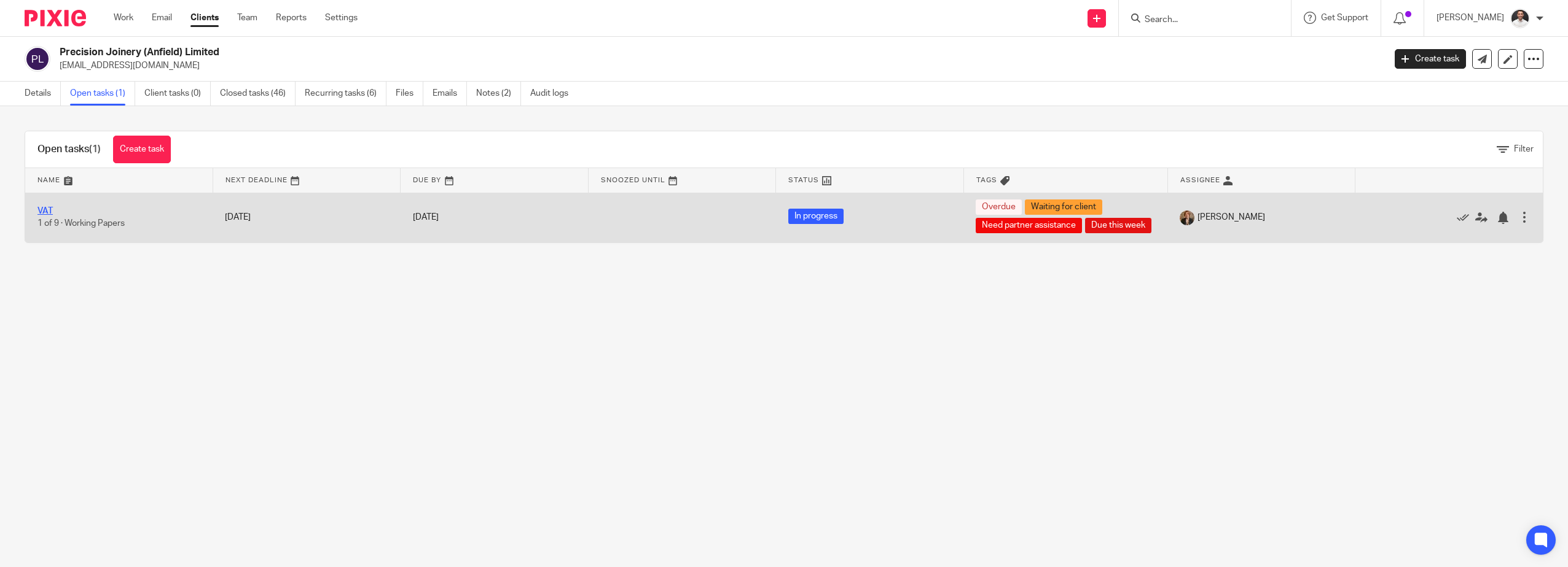
click at [45, 215] on link "VAT" at bounding box center [45, 211] width 15 height 9
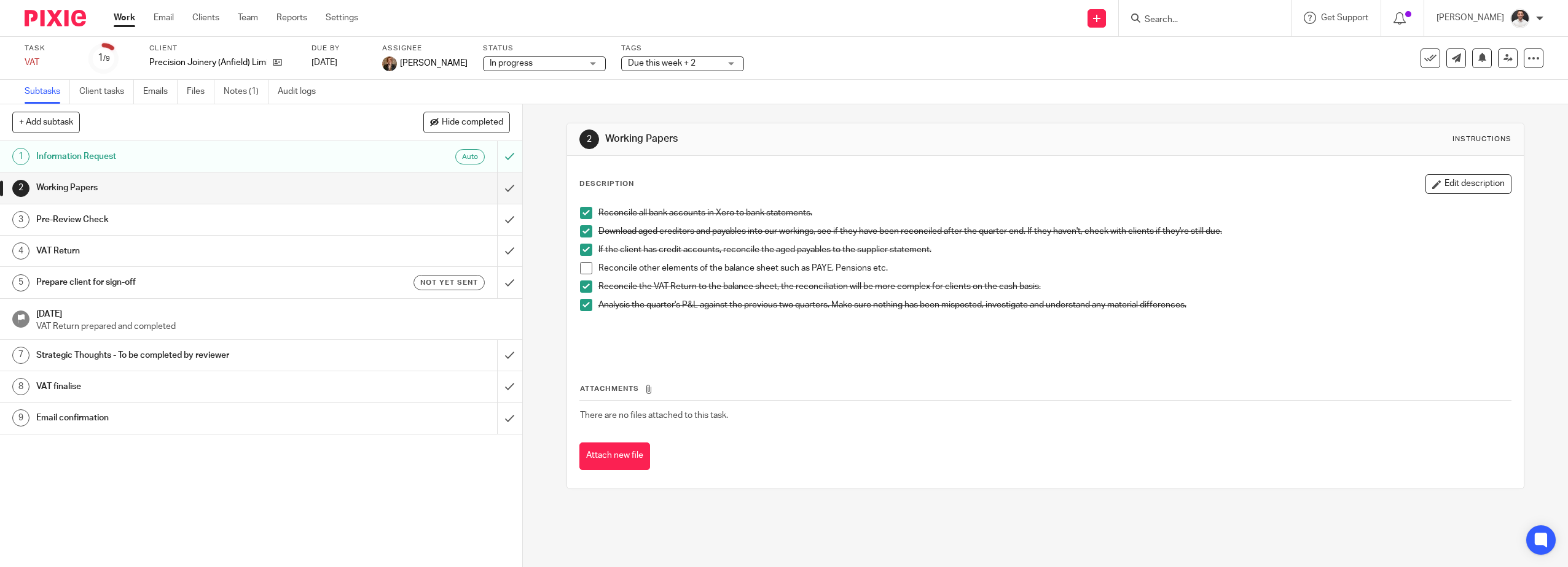
click at [640, 61] on span "Due this week + 2" at bounding box center [661, 63] width 67 height 9
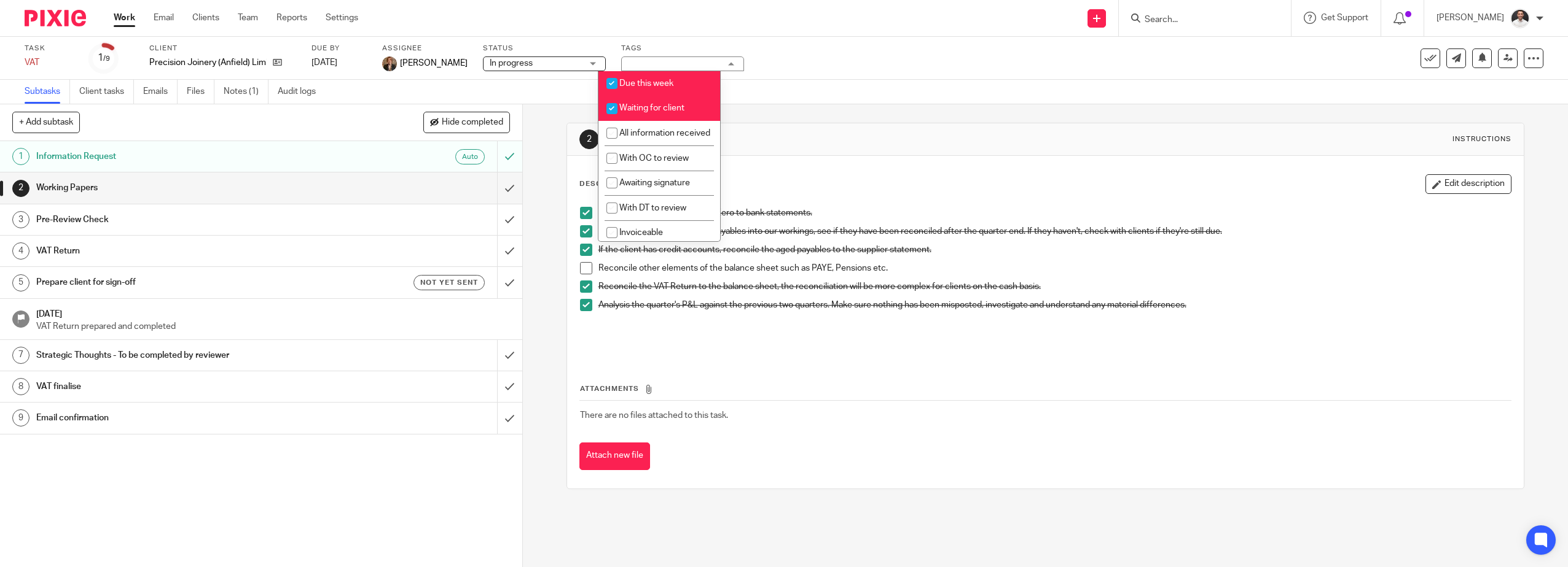
click at [613, 108] on input "checkbox" at bounding box center [612, 109] width 24 height 24
checkbox input "false"
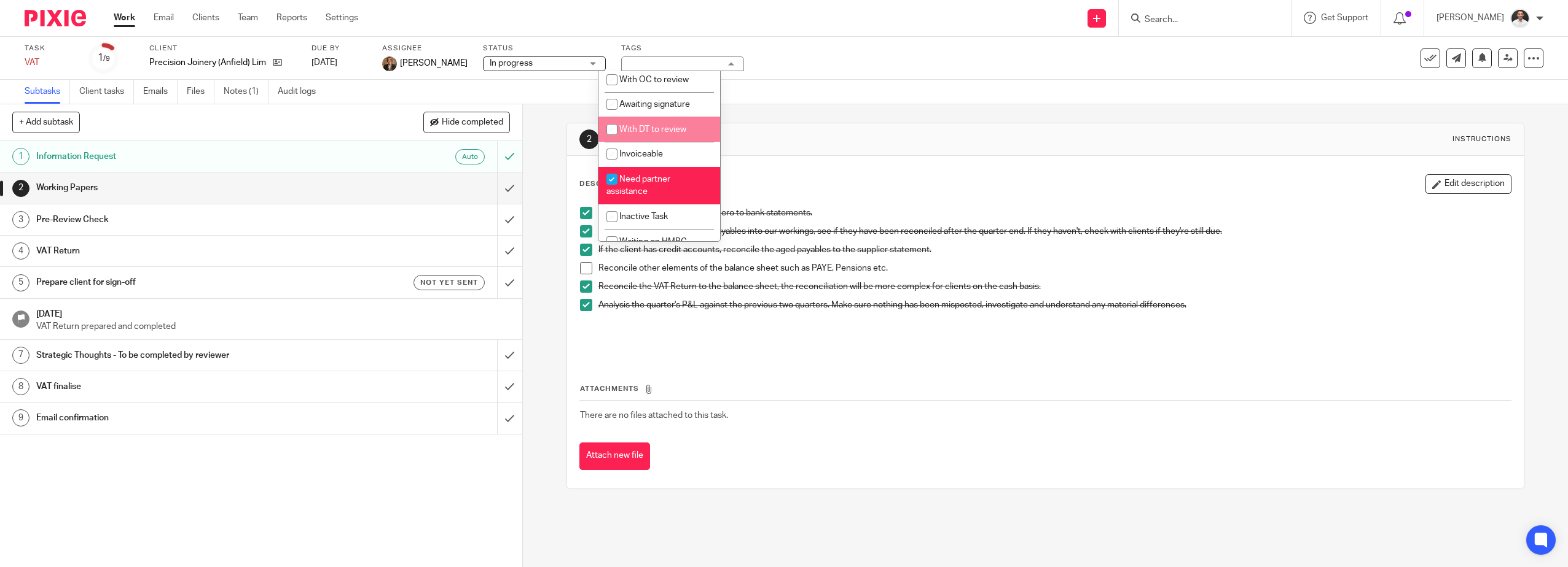
scroll to position [129, 0]
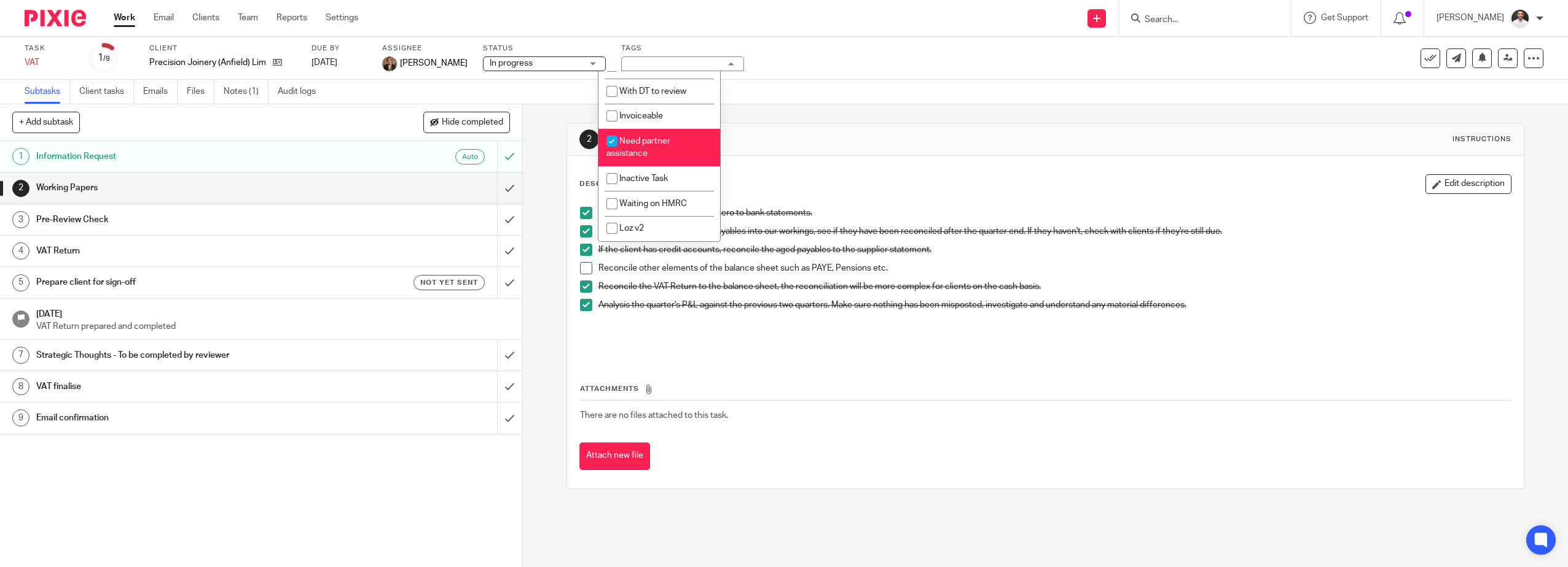
click at [609, 139] on input "checkbox" at bounding box center [612, 141] width 24 height 24
checkbox input "false"
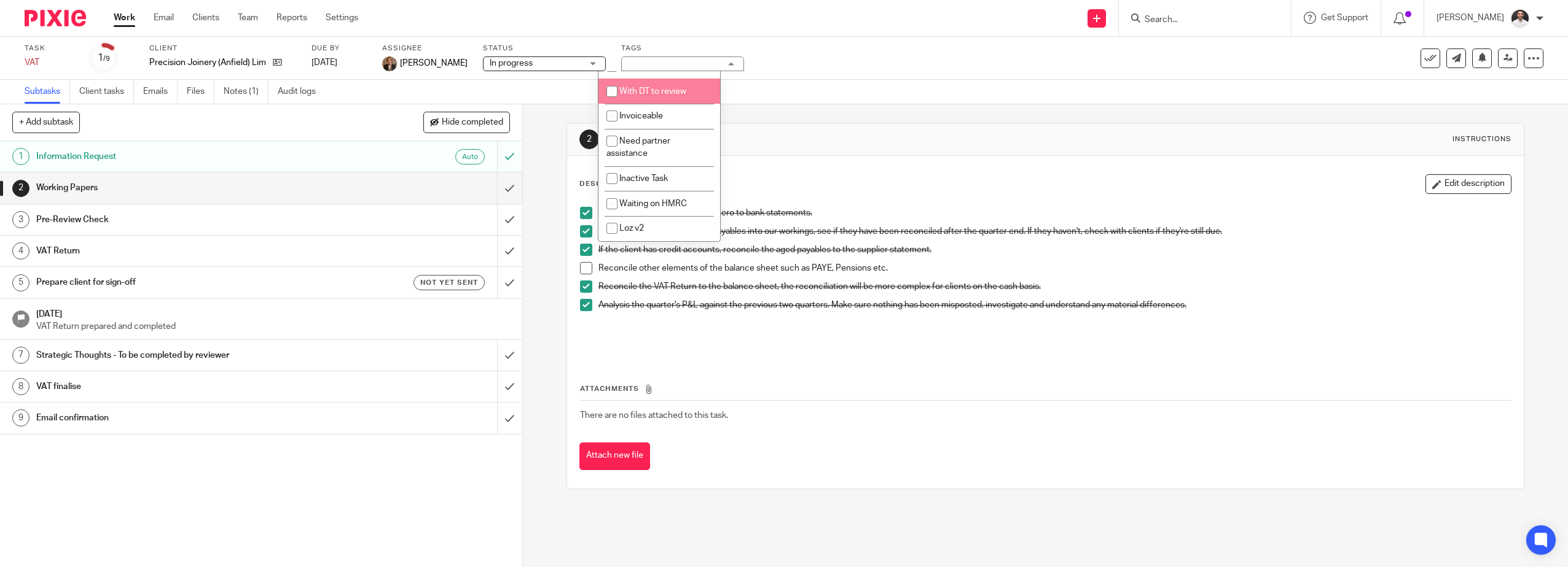
click at [627, 96] on li "With DT to review" at bounding box center [659, 91] width 122 height 25
checkbox input "true"
drag, startPoint x: 911, startPoint y: 69, endPoint x: 874, endPoint y: 75, distance: 37.5
click at [908, 69] on div "Task VAT Save VAT 1 /9 Client Precision Joinery (Anfield) Limited Due by 6 Oct …" at bounding box center [658, 58] width 1266 height 29
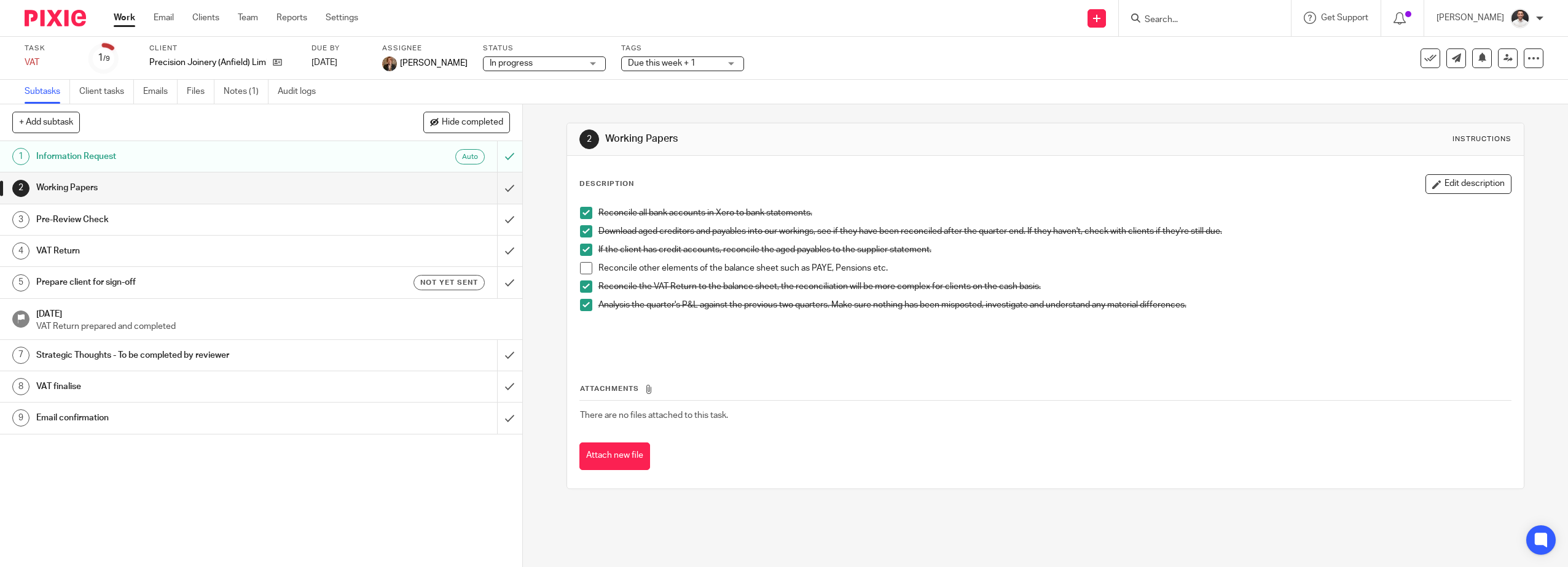
click at [62, 14] on img at bounding box center [56, 18] width 62 height 16
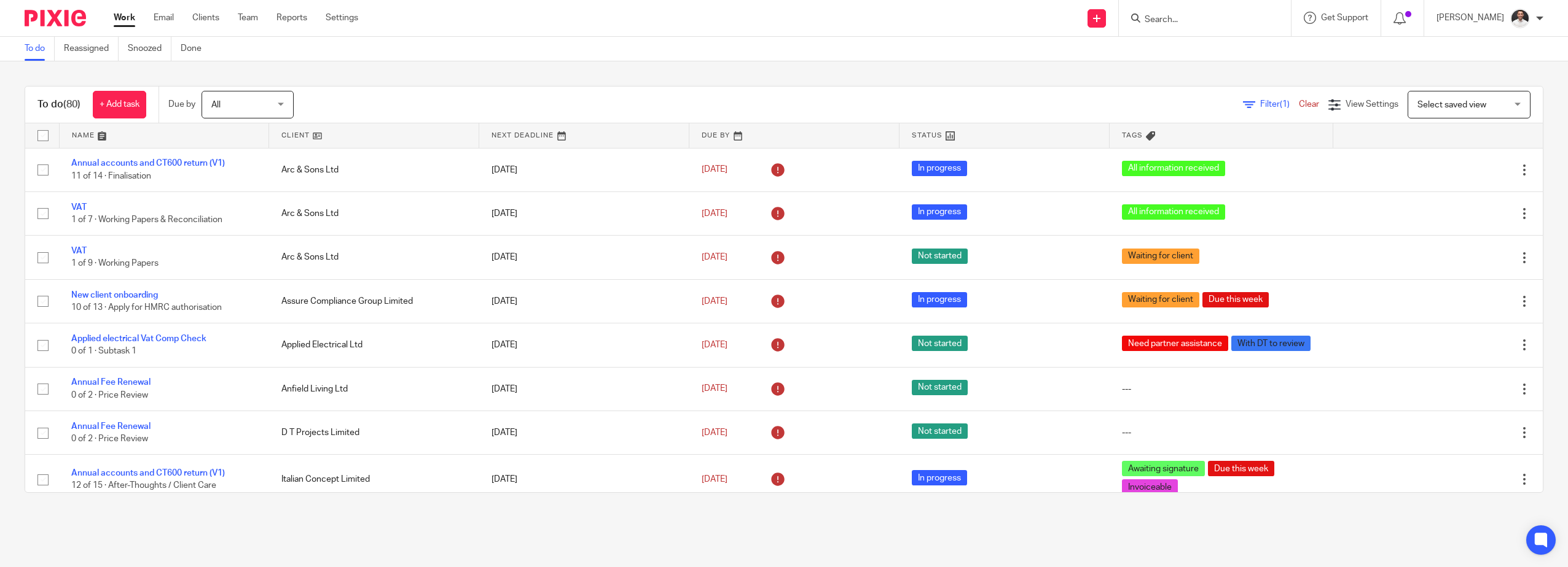
click at [1434, 111] on span "Select saved view" at bounding box center [1462, 104] width 90 height 26
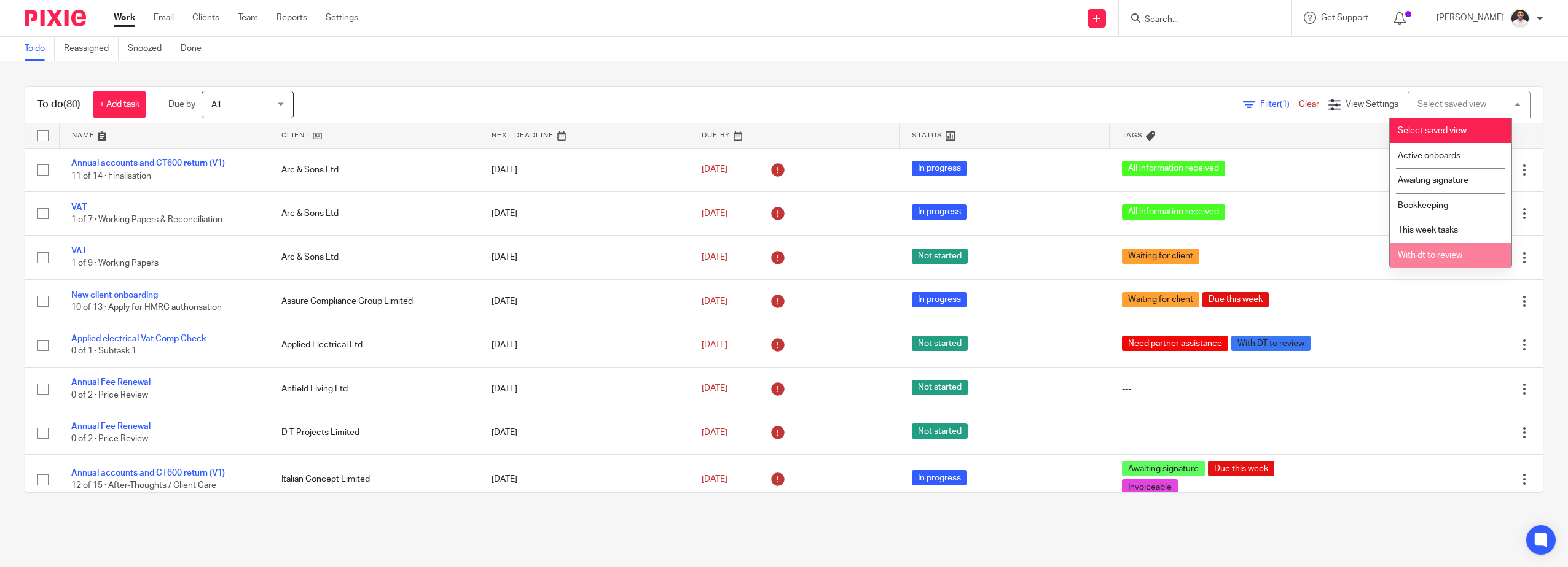
click at [1409, 254] on span "With dt to review" at bounding box center [1430, 255] width 65 height 9
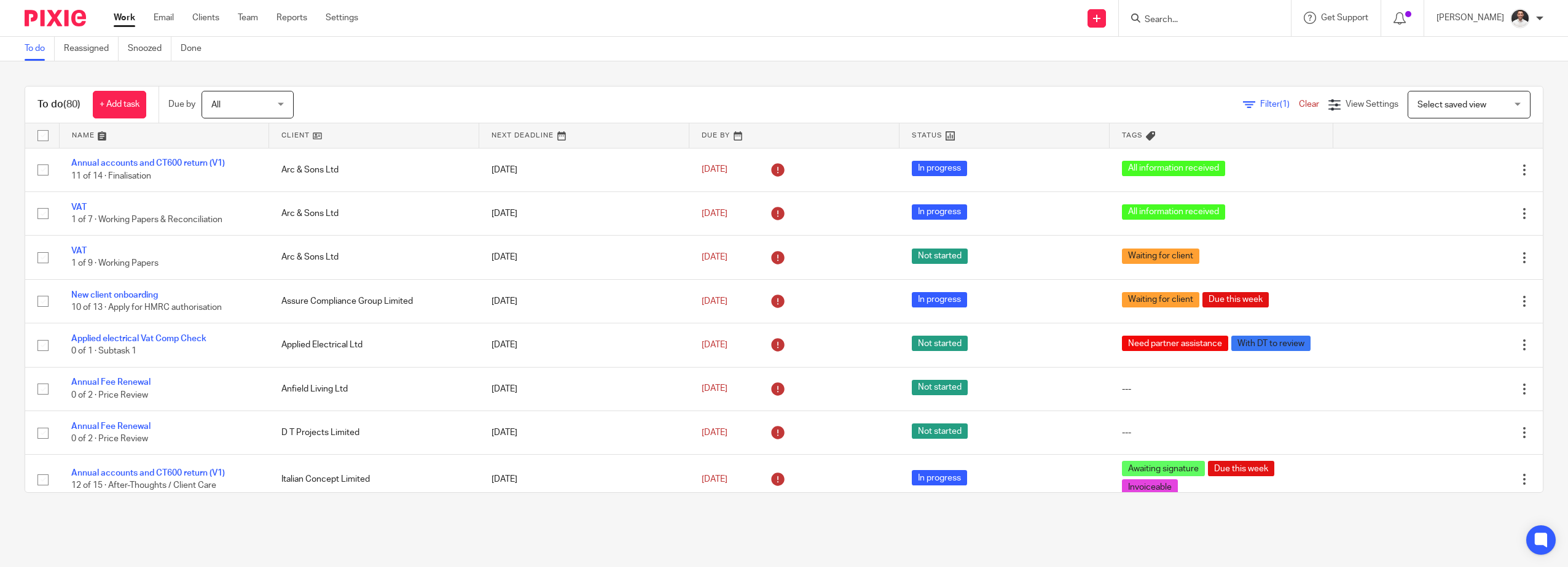
click at [1421, 107] on span "Select saved view" at bounding box center [1452, 105] width 69 height 9
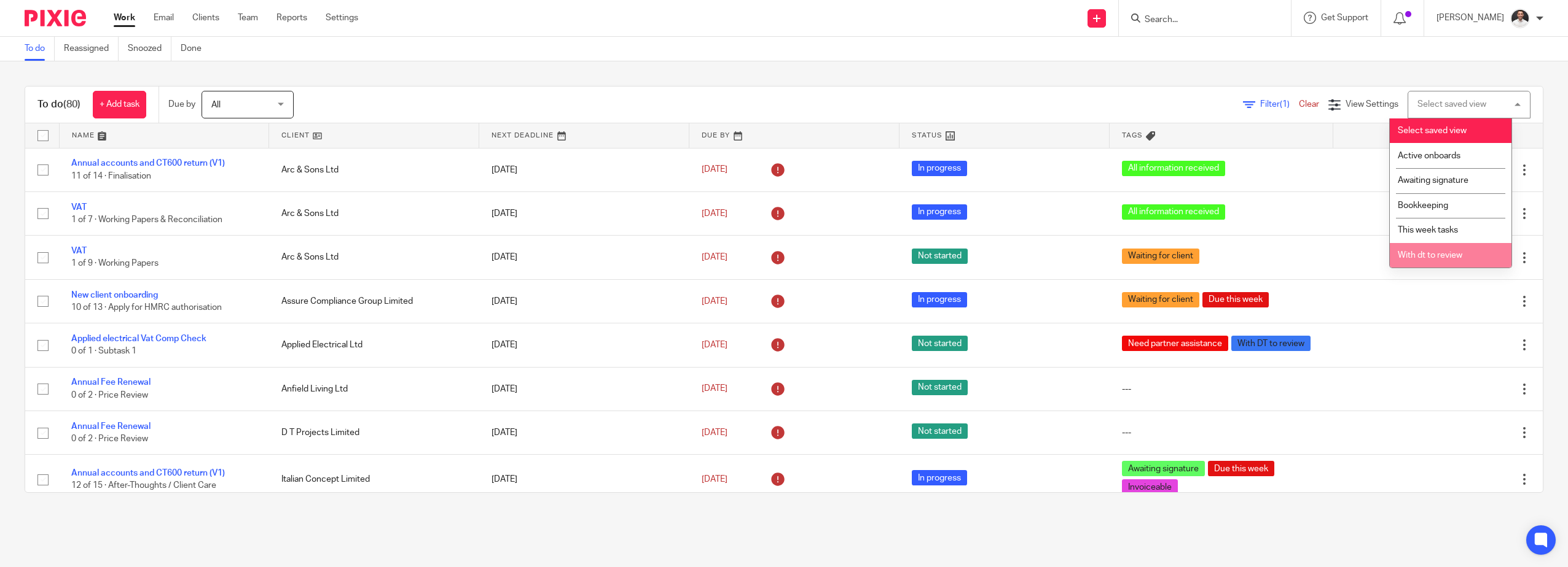
click at [1421, 251] on li "With dt to review" at bounding box center [1450, 256] width 122 height 25
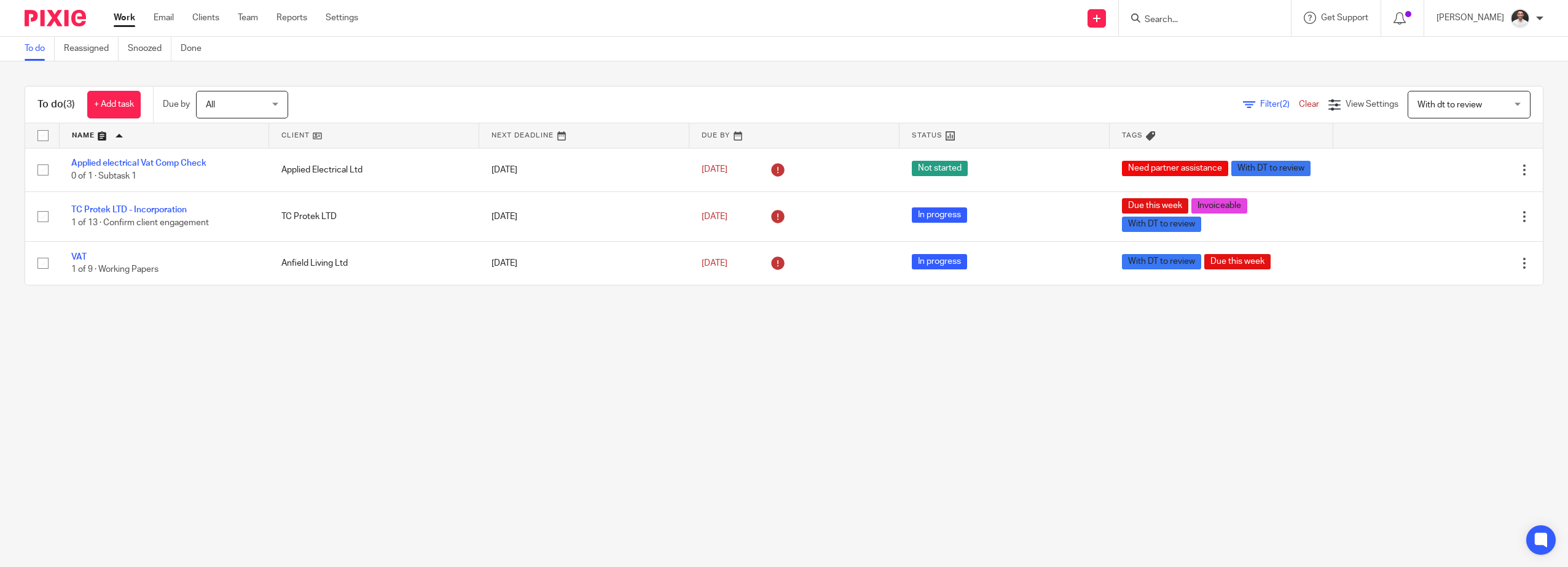
click at [1440, 106] on span "With dt to review" at bounding box center [1450, 105] width 65 height 9
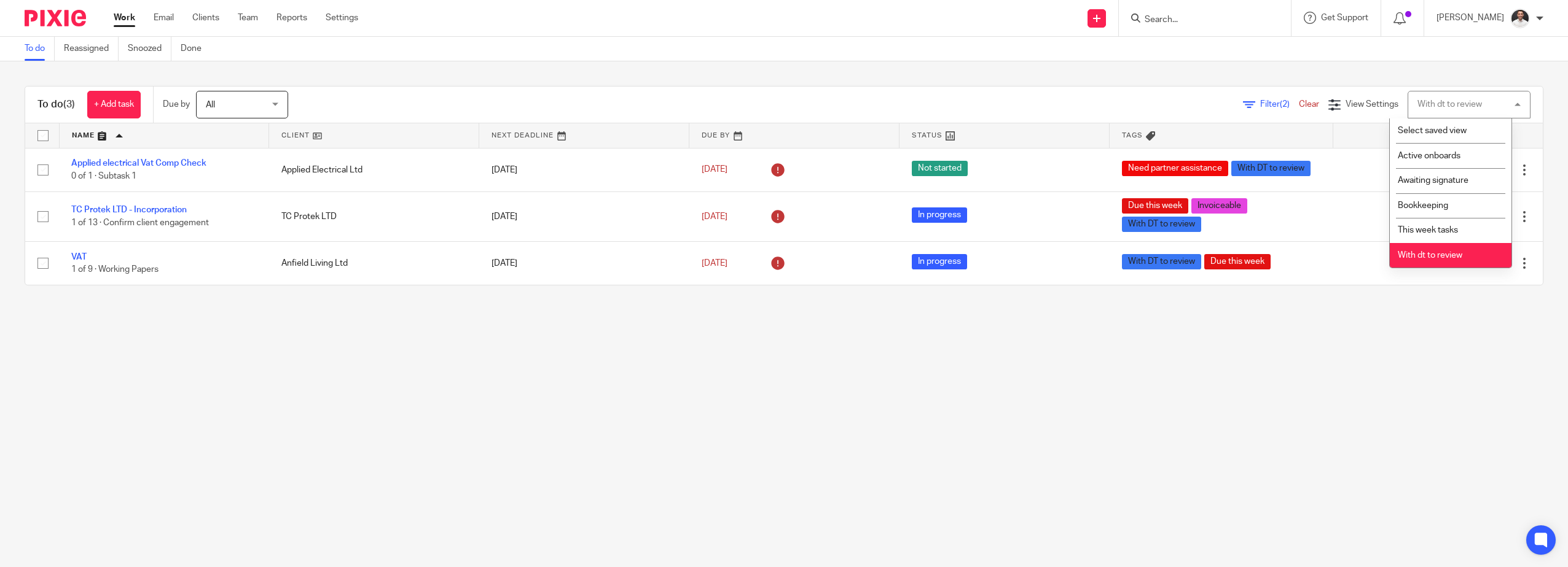
click at [487, 43] on div "To do Reassigned Snoozed Done" at bounding box center [784, 49] width 1568 height 25
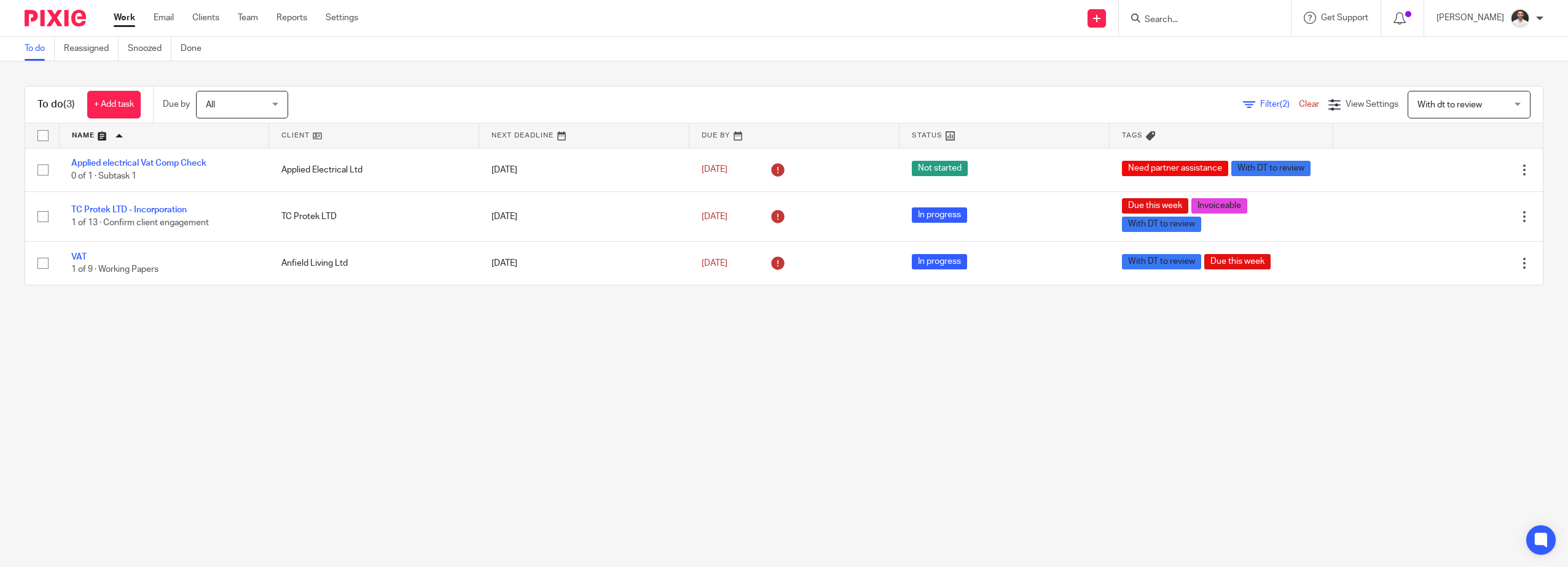
click at [1180, 18] on input "Search" at bounding box center [1198, 20] width 111 height 11
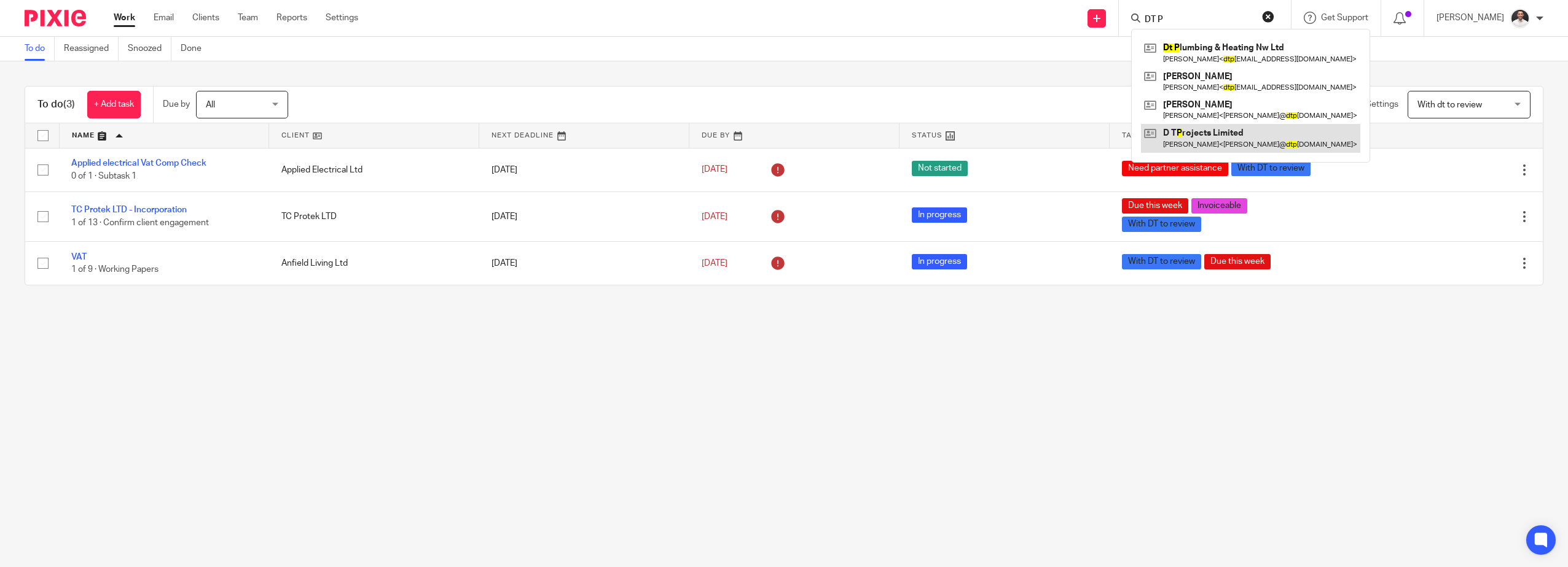
type input "DT P"
click at [1234, 139] on link at bounding box center [1250, 138] width 219 height 28
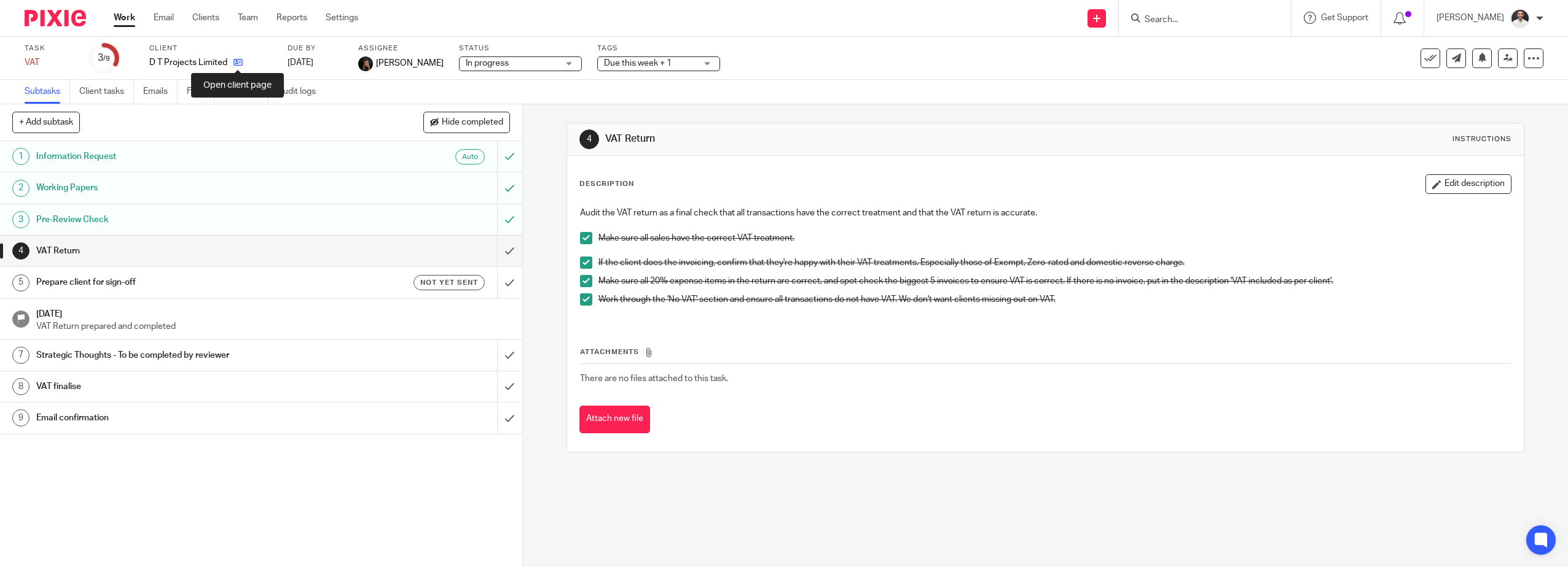
click at [239, 60] on icon at bounding box center [238, 62] width 9 height 9
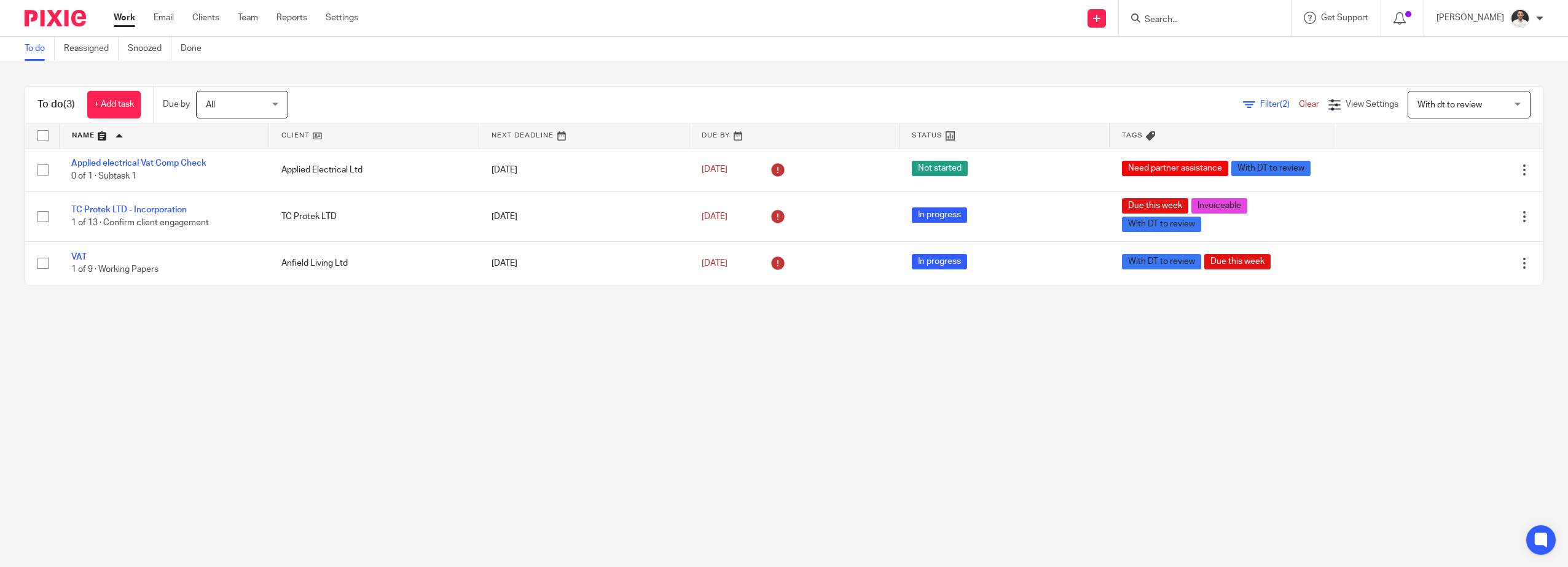
click at [1260, 105] on span "Filter (2)" at bounding box center [1279, 104] width 39 height 9
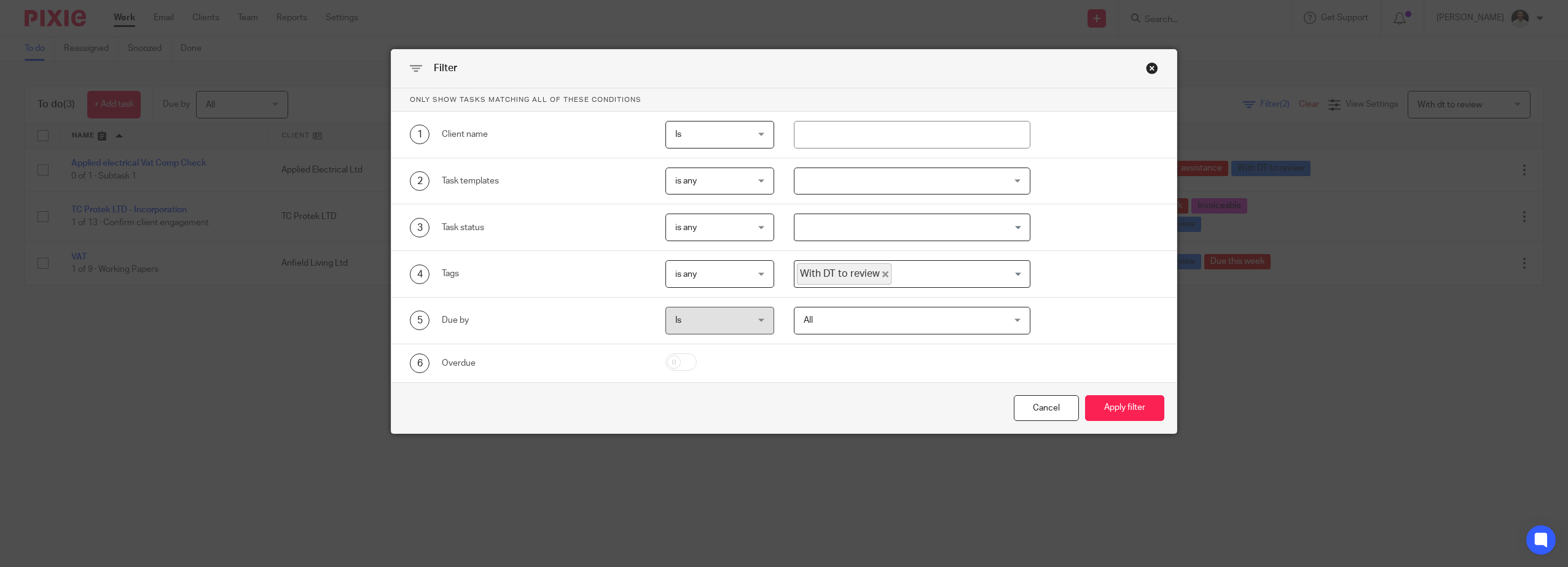
click at [1148, 65] on div "Close this dialog window" at bounding box center [1152, 68] width 12 height 12
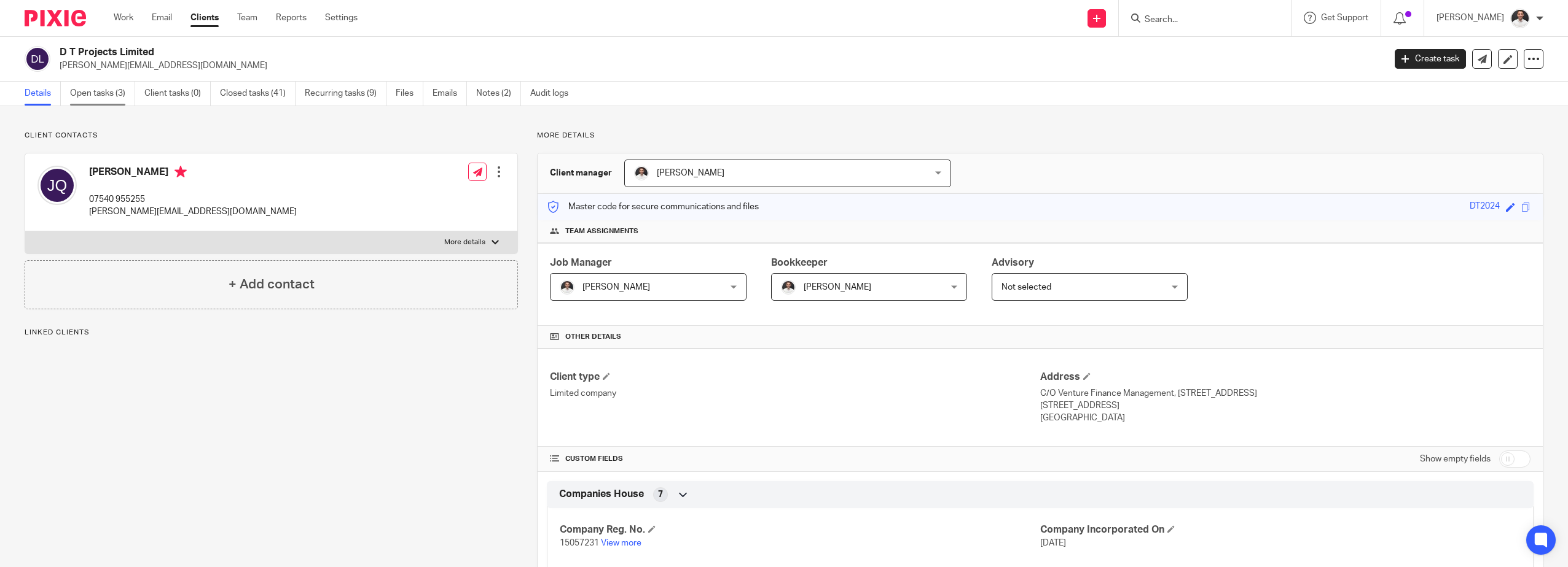
click at [97, 86] on link "Open tasks (3)" at bounding box center [103, 94] width 65 height 24
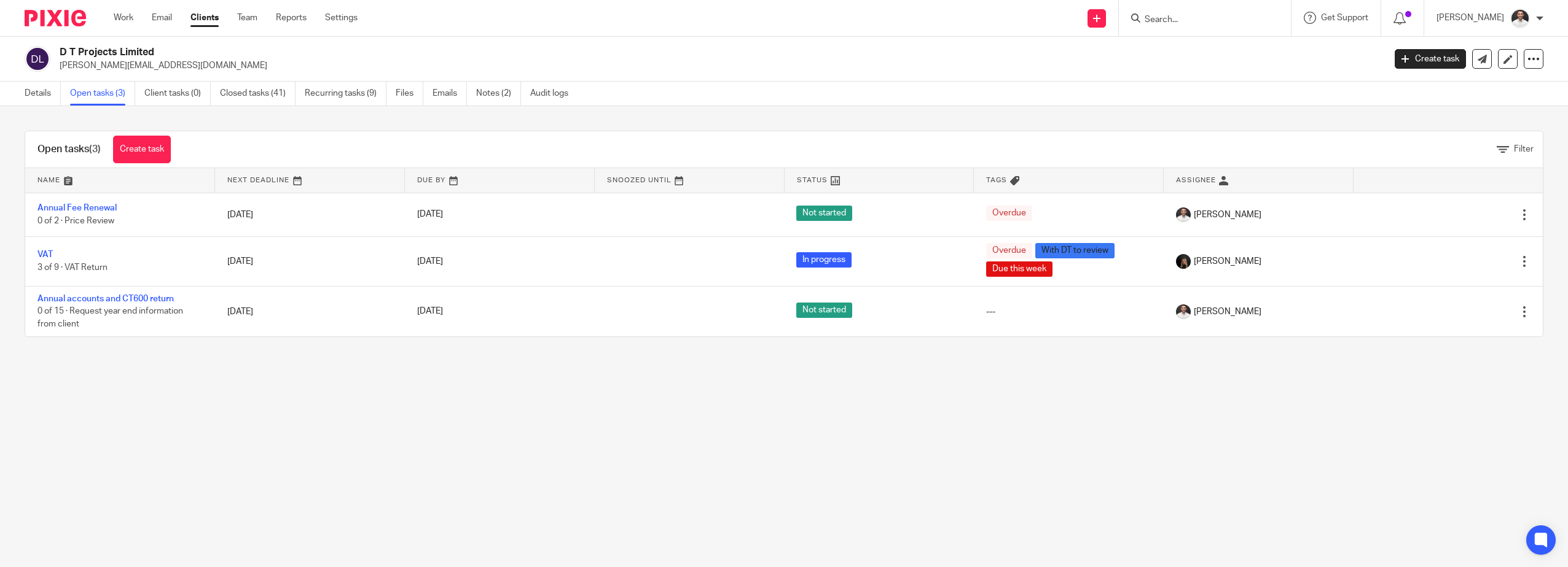
click at [1166, 8] on div at bounding box center [1204, 18] width 172 height 36
click at [1176, 20] on input "Search" at bounding box center [1198, 20] width 111 height 11
type input "tc pro"
click at [1236, 44] on link at bounding box center [1217, 48] width 152 height 18
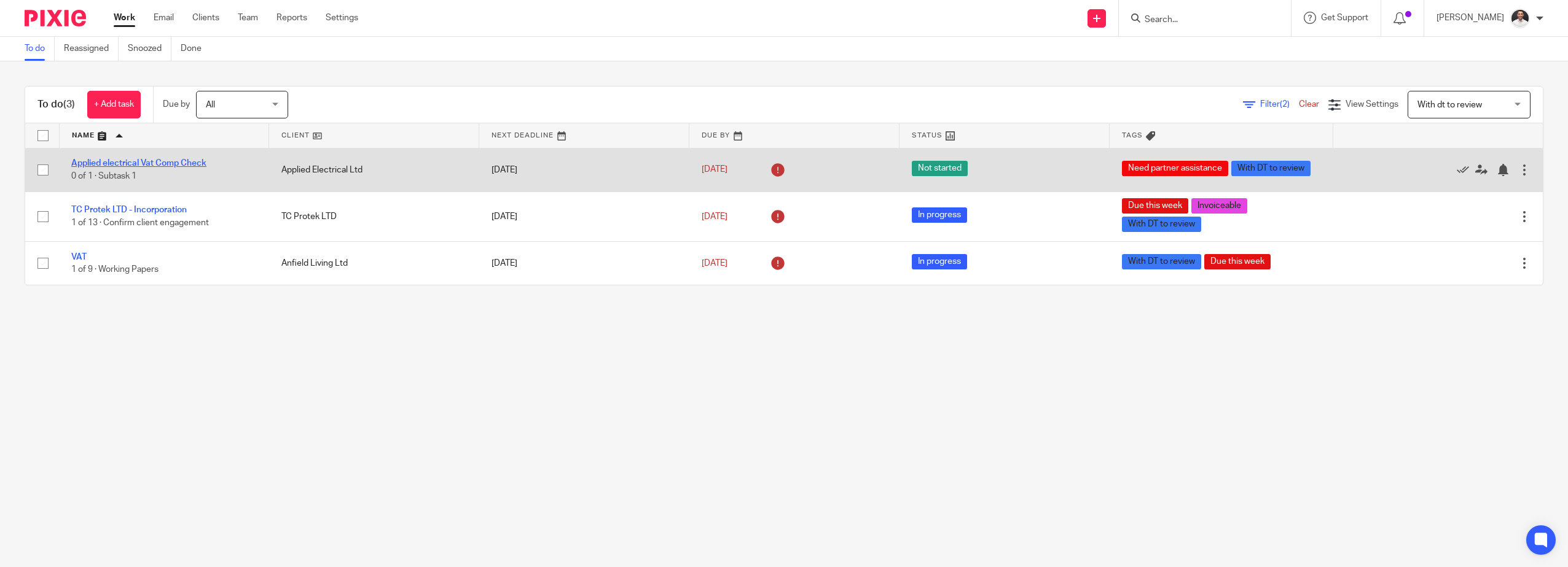
drag, startPoint x: 45, startPoint y: 169, endPoint x: 80, endPoint y: 166, distance: 35.1
click at [45, 169] on input "checkbox" at bounding box center [43, 170] width 24 height 24
checkbox input "true"
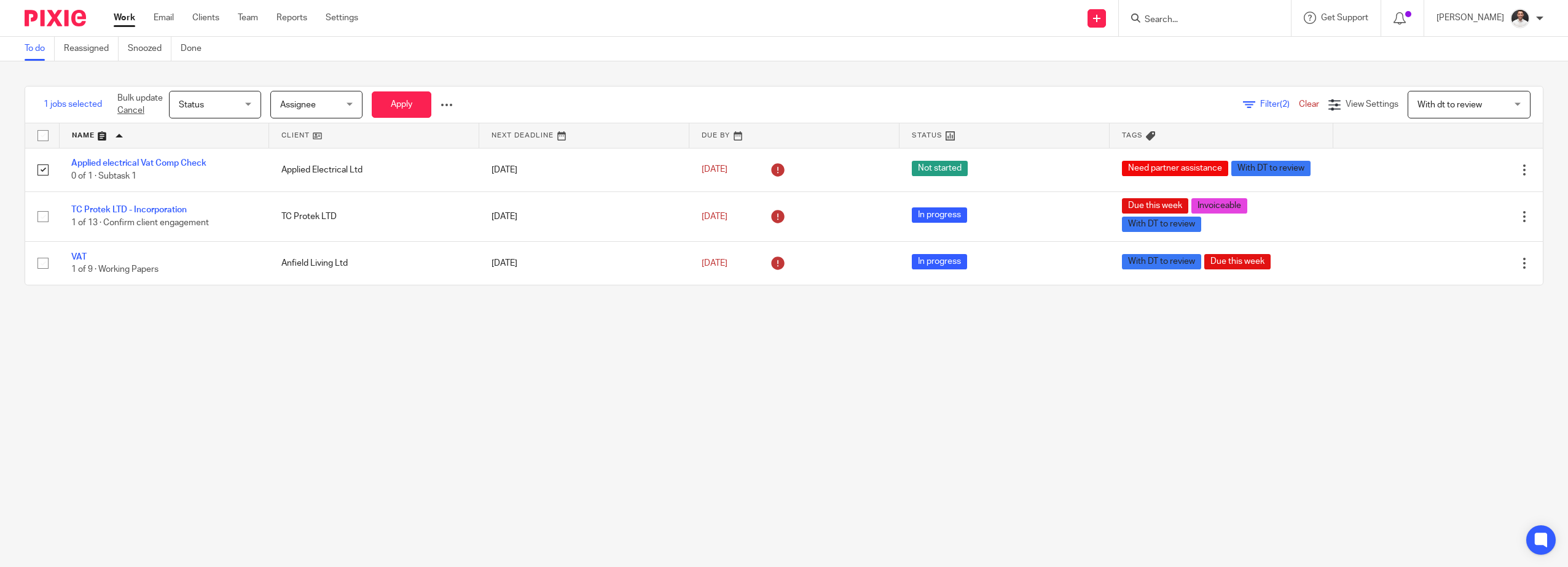
click at [231, 101] on span "Status" at bounding box center [211, 104] width 65 height 26
drag, startPoint x: 211, startPoint y: 186, endPoint x: 474, endPoint y: 128, distance: 269.3
click at [211, 186] on li "In progress" at bounding box center [215, 180] width 91 height 25
click at [410, 106] on button "Apply" at bounding box center [401, 105] width 60 height 26
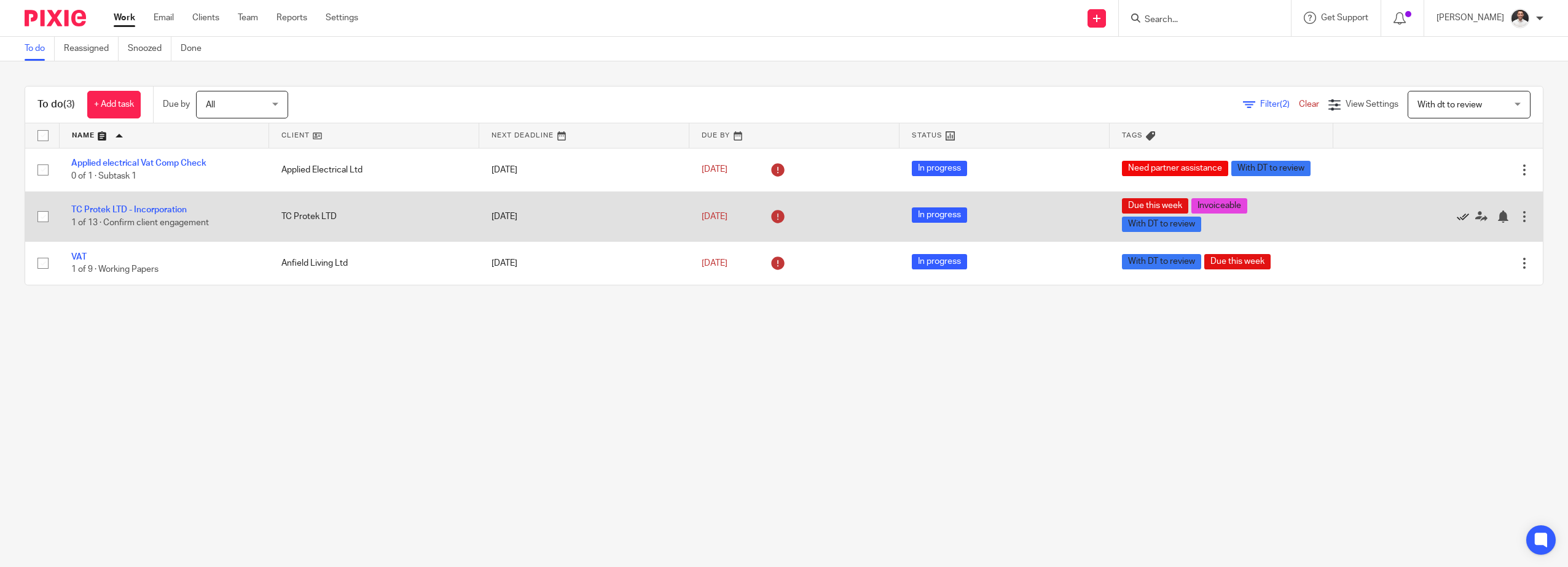
click at [1457, 219] on link at bounding box center [1466, 216] width 18 height 12
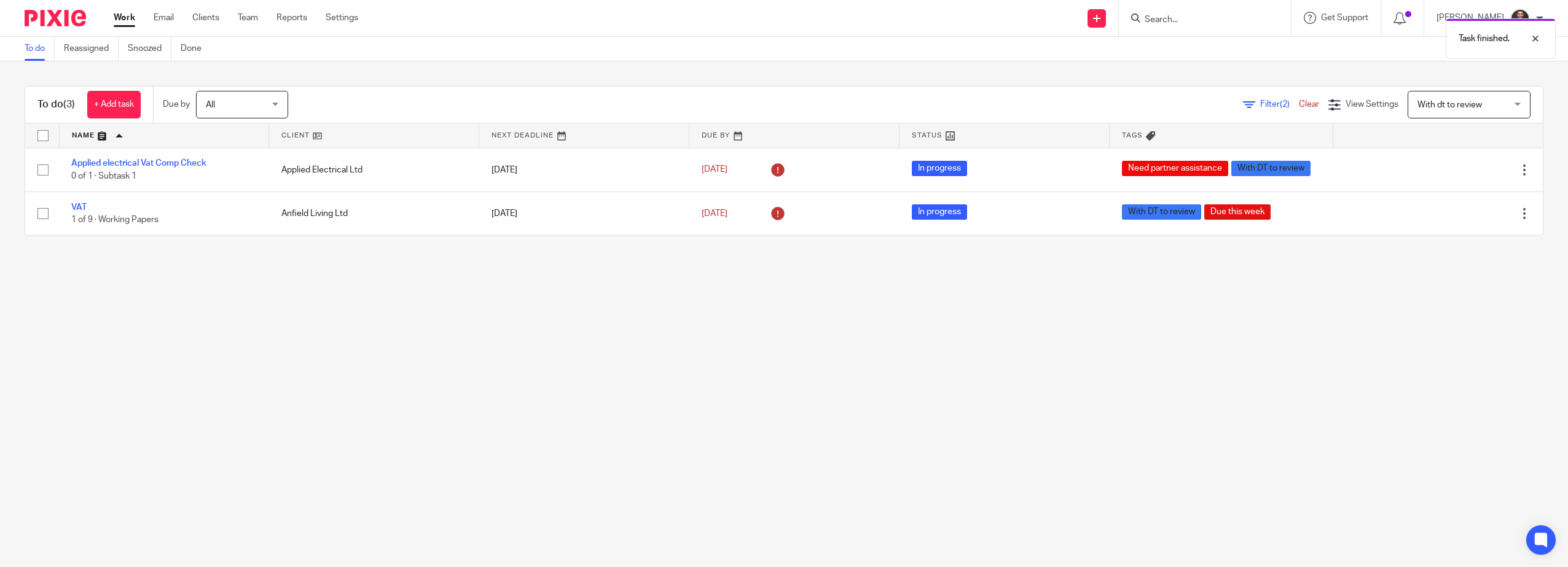
click at [1198, 30] on div "Task finished." at bounding box center [1169, 35] width 772 height 46
click at [1174, 19] on div "Task finished." at bounding box center [1169, 35] width 772 height 46
click at [1174, 17] on div "Task finished." at bounding box center [1169, 35] width 772 height 46
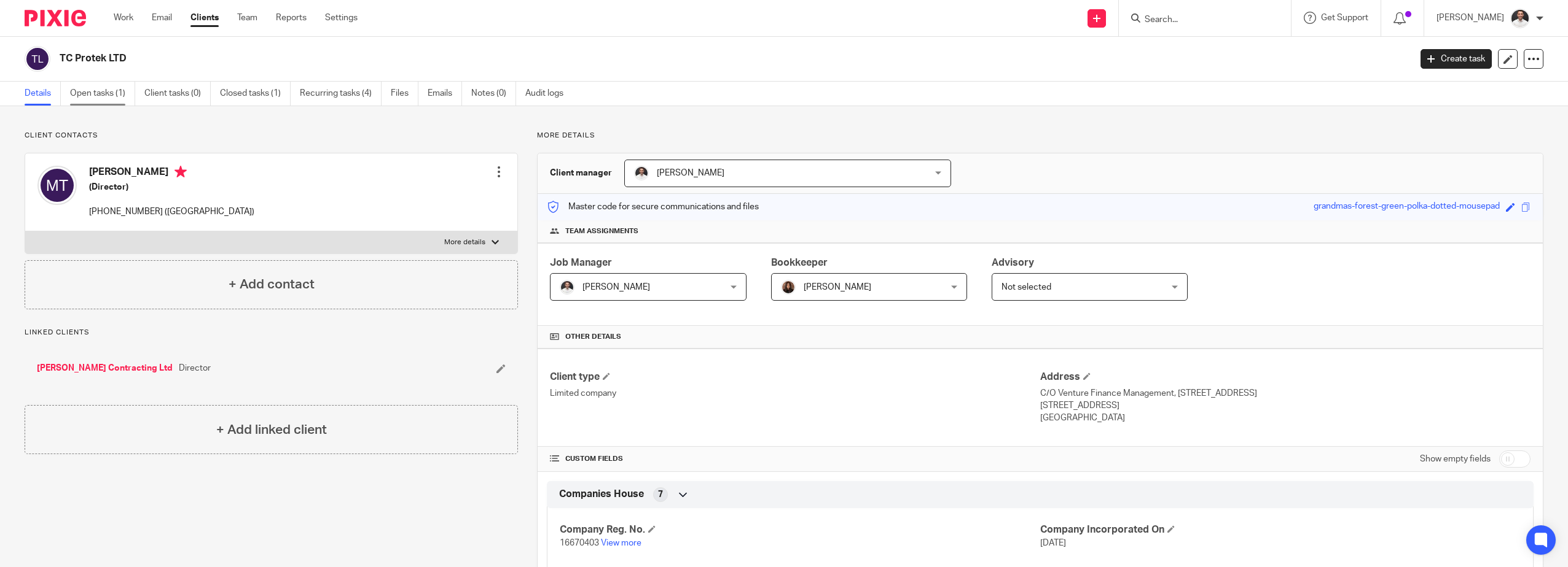
click at [113, 92] on link "Open tasks (1)" at bounding box center [103, 94] width 65 height 24
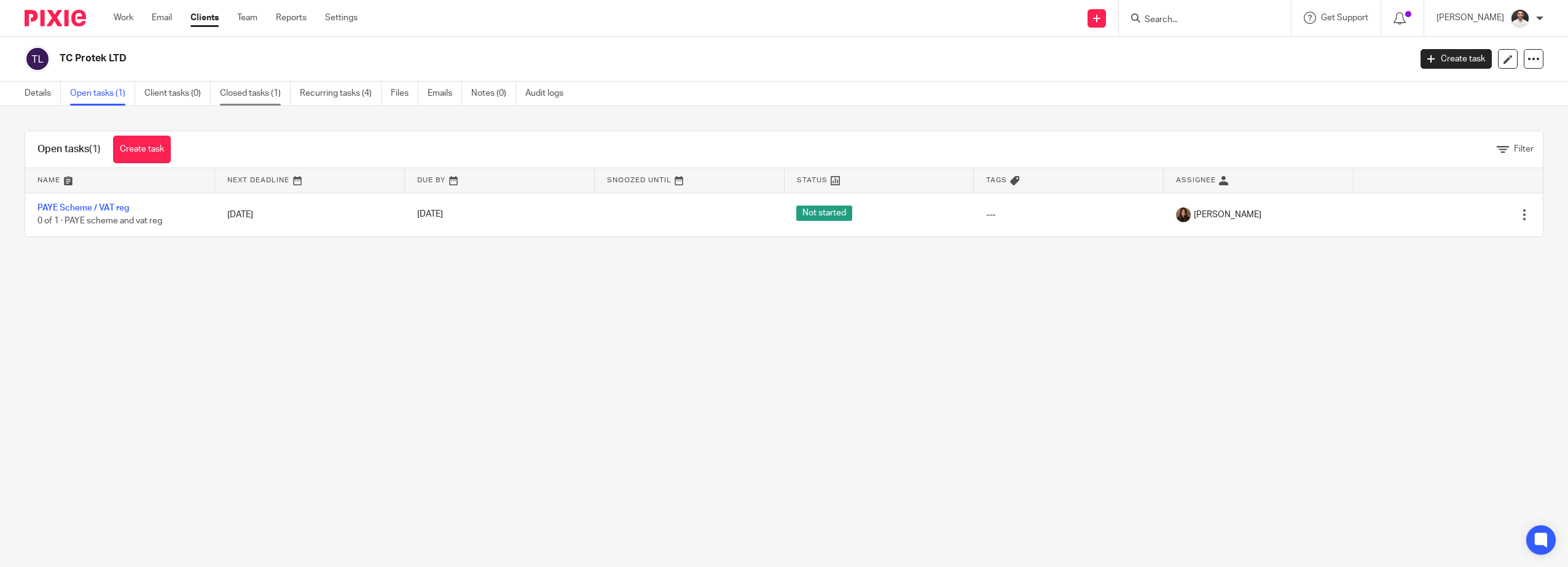
click at [245, 94] on link "Closed tasks (1)" at bounding box center [255, 94] width 71 height 24
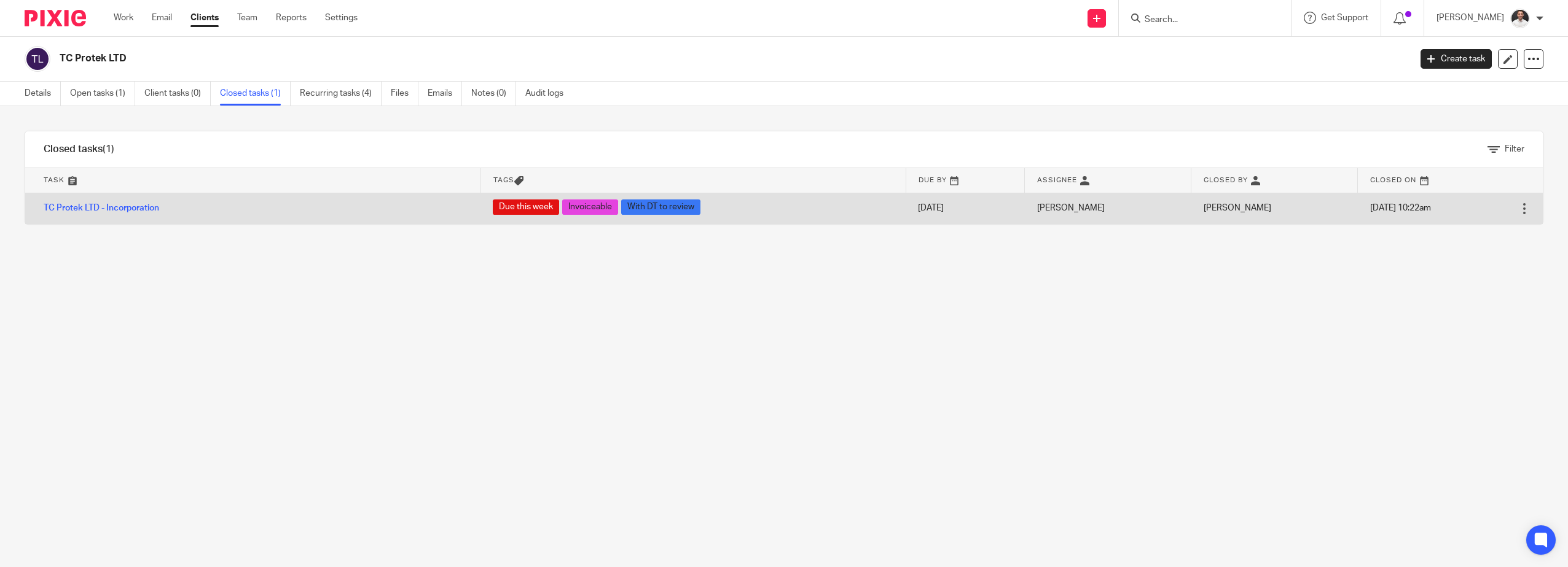
click at [1518, 205] on div at bounding box center [1524, 209] width 12 height 12
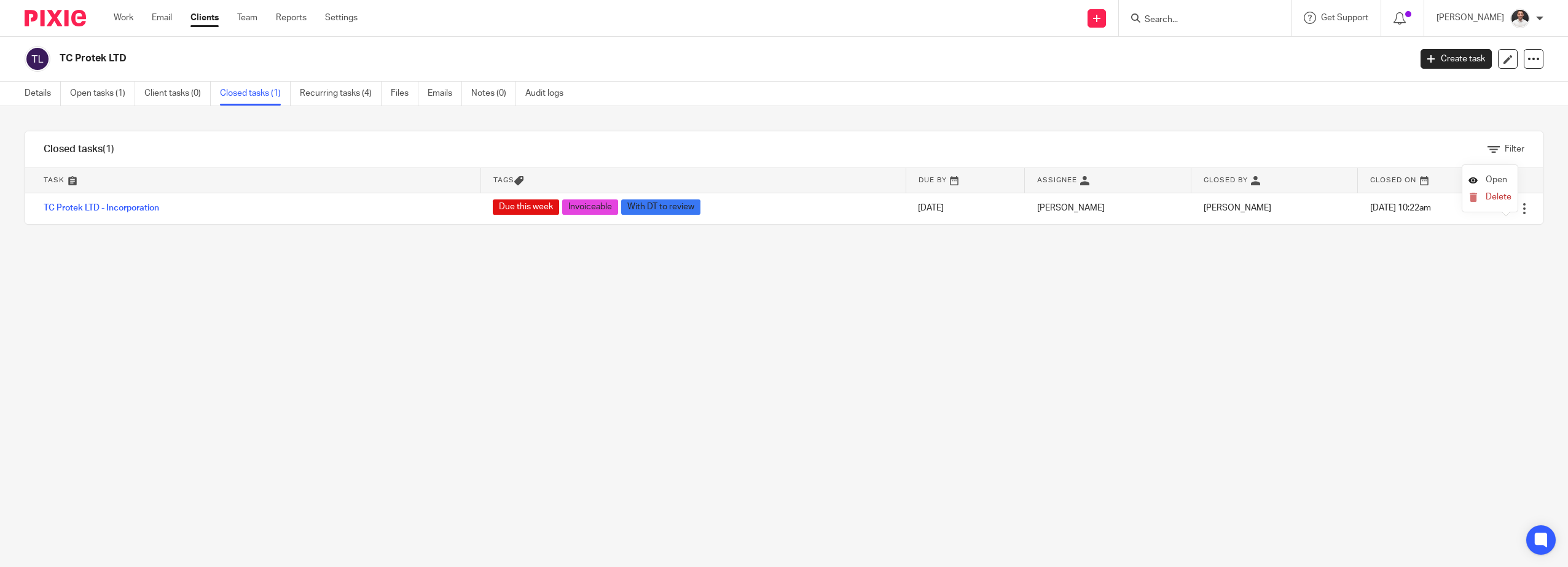
click at [1491, 176] on span "Open" at bounding box center [1496, 179] width 22 height 9
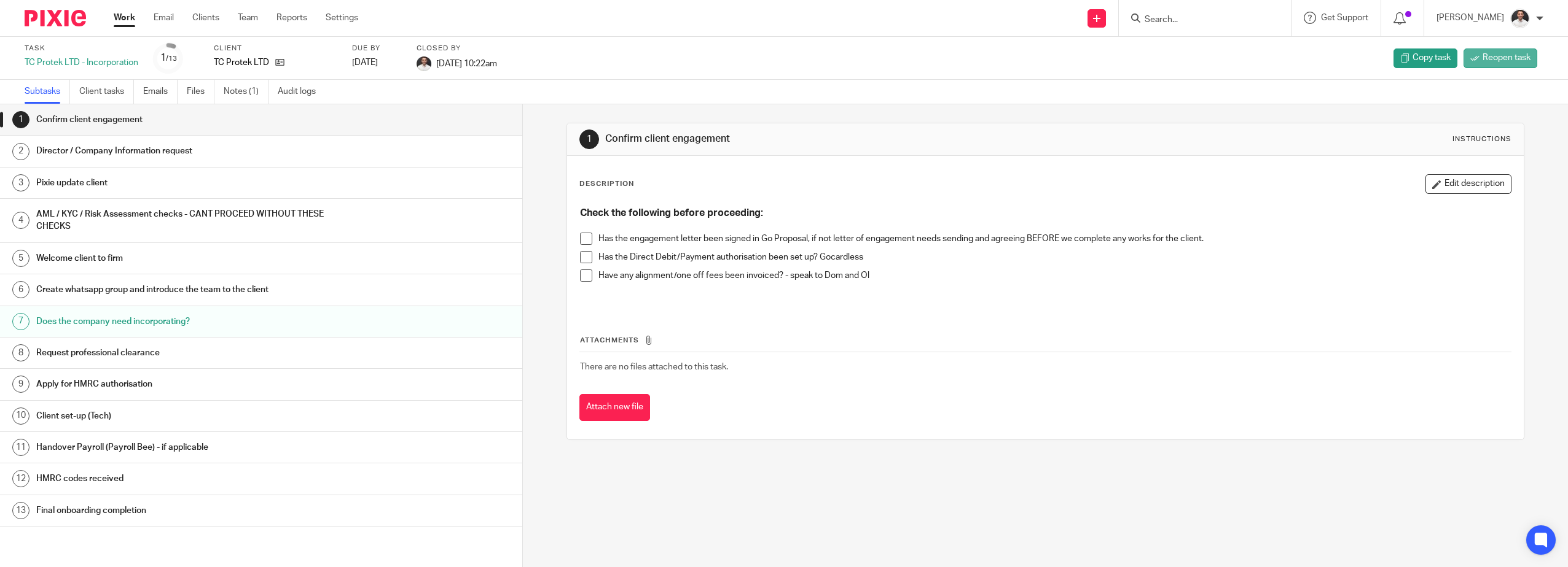
click at [1494, 57] on span "Reopen task" at bounding box center [1506, 58] width 48 height 12
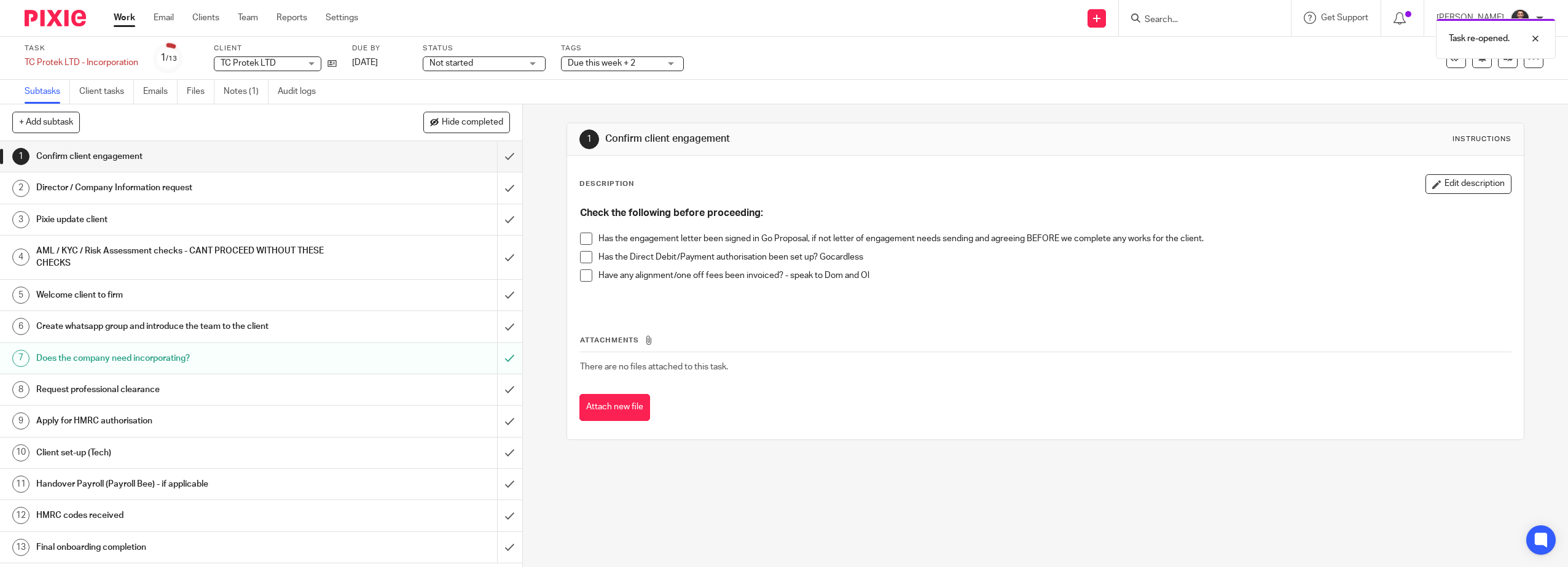
click at [69, 14] on img at bounding box center [56, 18] width 62 height 16
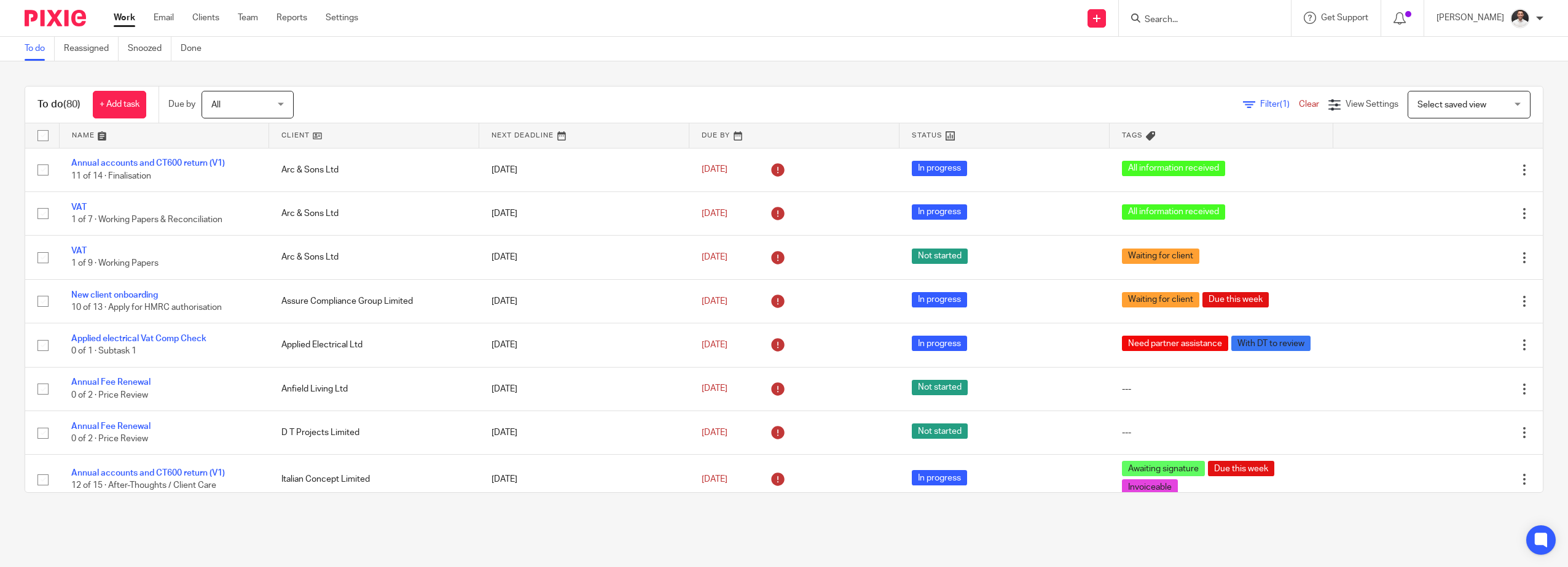
click at [1449, 98] on span "Select saved view" at bounding box center [1462, 104] width 90 height 26
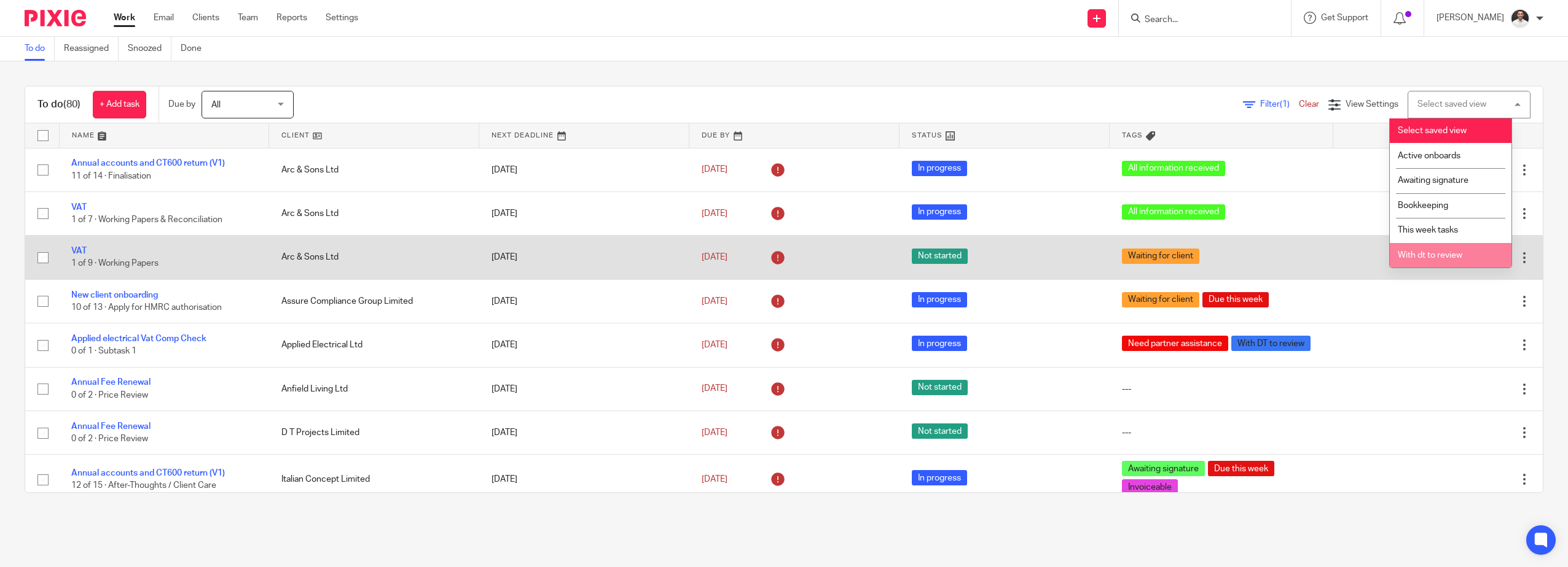
click at [1450, 247] on li "With dt to review" at bounding box center [1450, 256] width 122 height 25
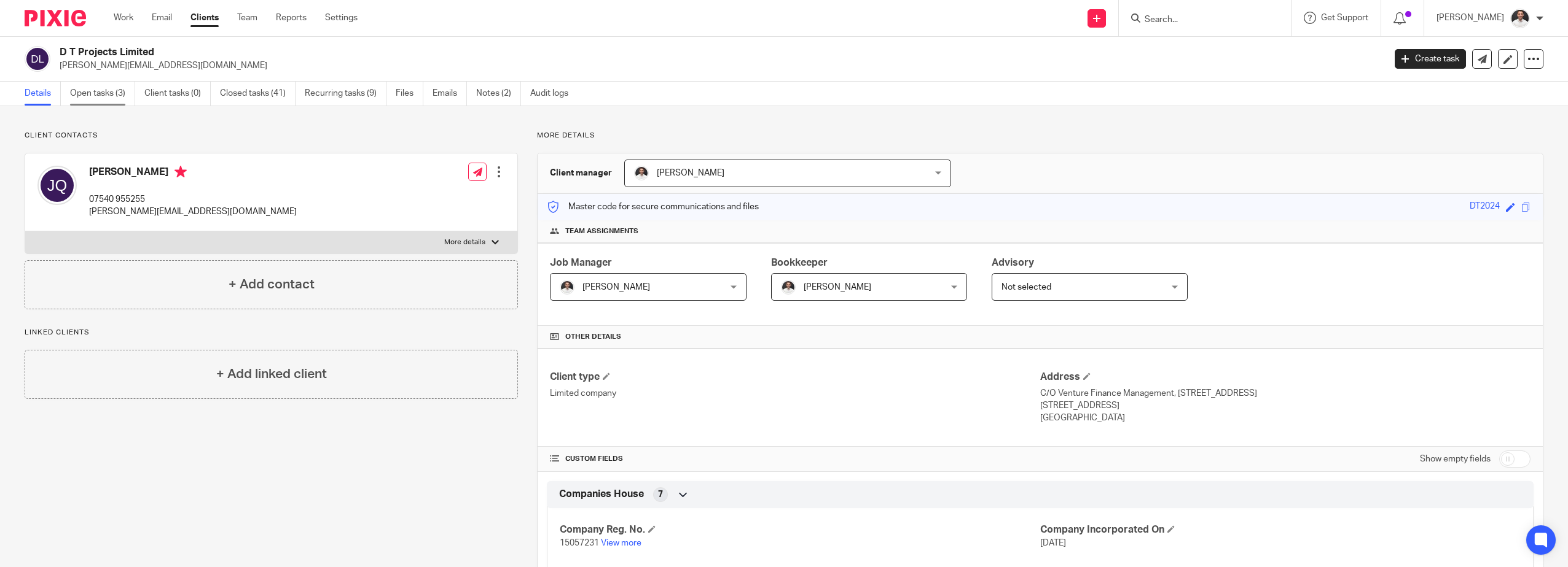
click at [109, 97] on link "Open tasks (3)" at bounding box center [103, 94] width 65 height 24
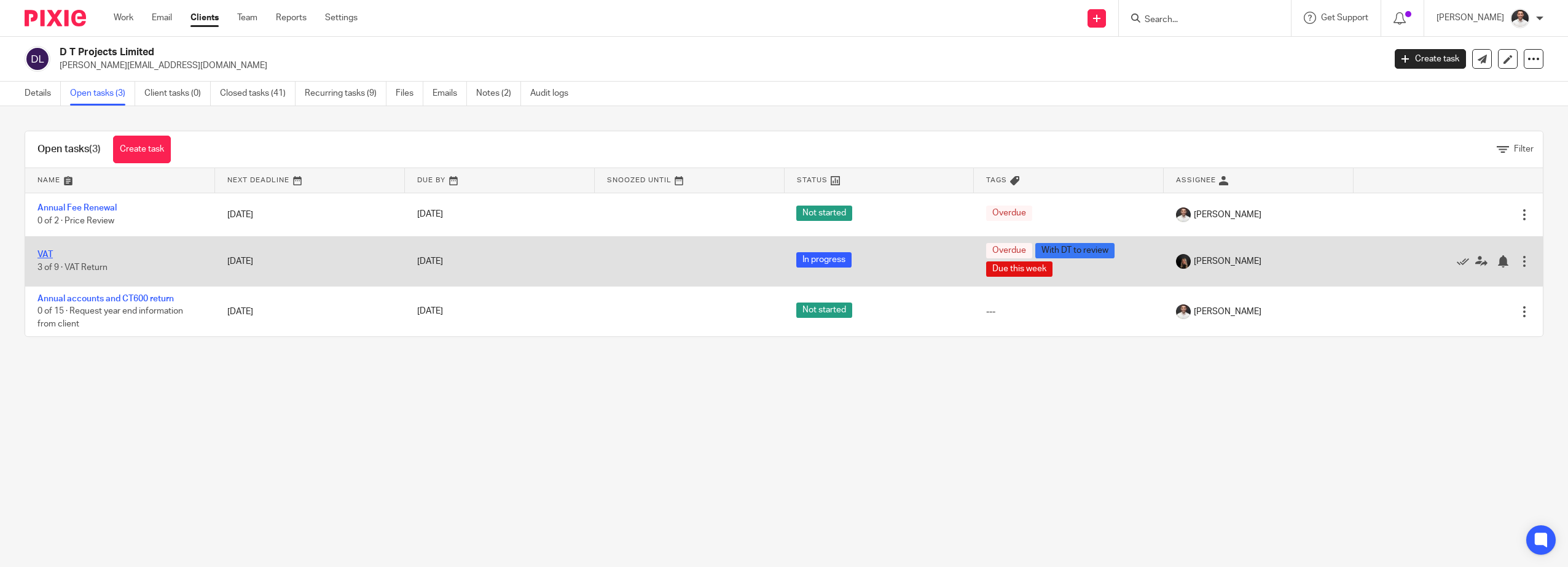
click at [43, 254] on link "VAT" at bounding box center [45, 254] width 15 height 9
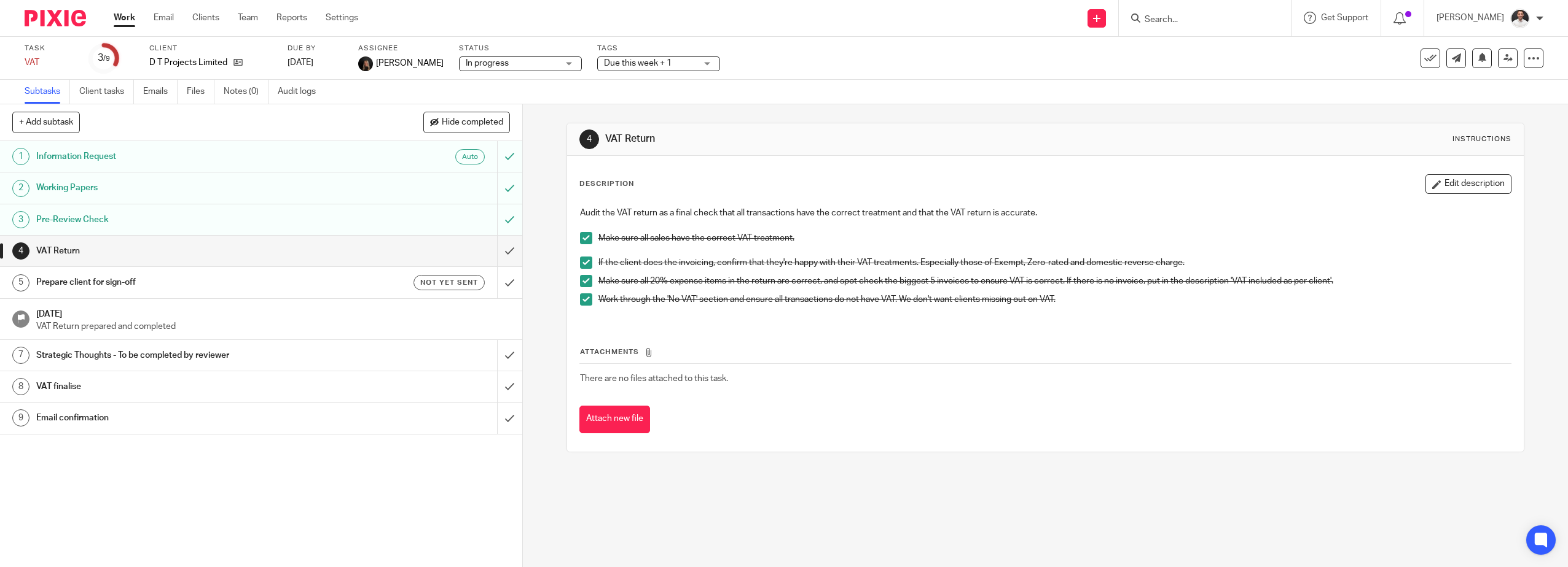
click at [669, 61] on span "Due this week + 1" at bounding box center [650, 63] width 92 height 13
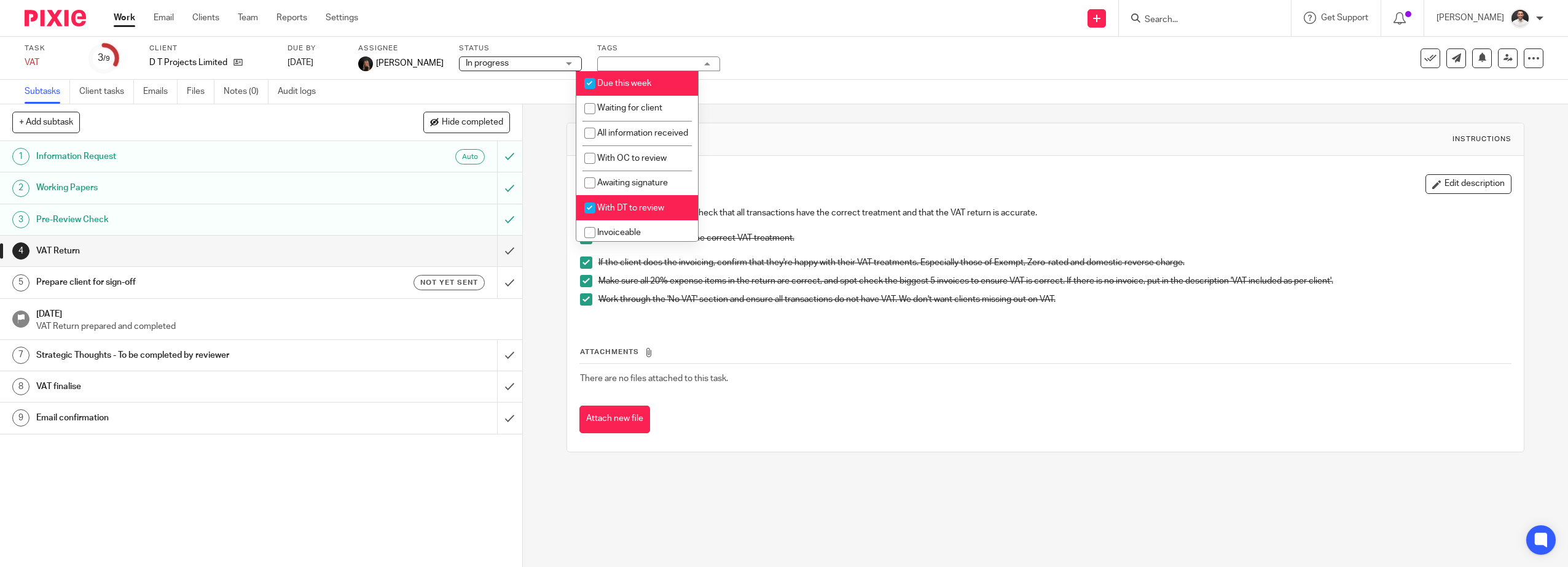
click at [589, 218] on input "checkbox" at bounding box center [590, 208] width 24 height 24
click at [592, 220] on input "checkbox" at bounding box center [590, 208] width 24 height 24
checkbox input "true"
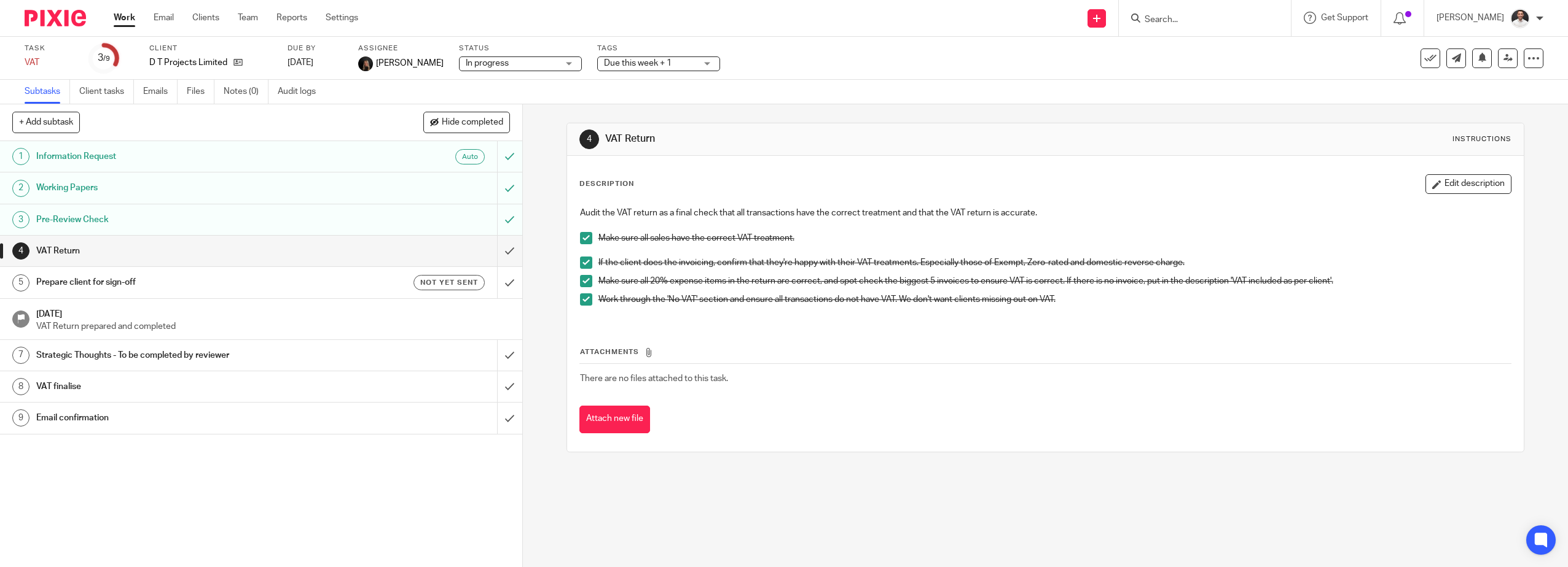
drag, startPoint x: 788, startPoint y: 76, endPoint x: 1189, endPoint y: 76, distance: 401.0
click at [791, 76] on div "Task VAT Save VAT 3 /9 Client D T Projects Limited Due by 7 Oct 2025 Assignee L…" at bounding box center [784, 58] width 1568 height 43
click at [62, 18] on img at bounding box center [56, 18] width 62 height 16
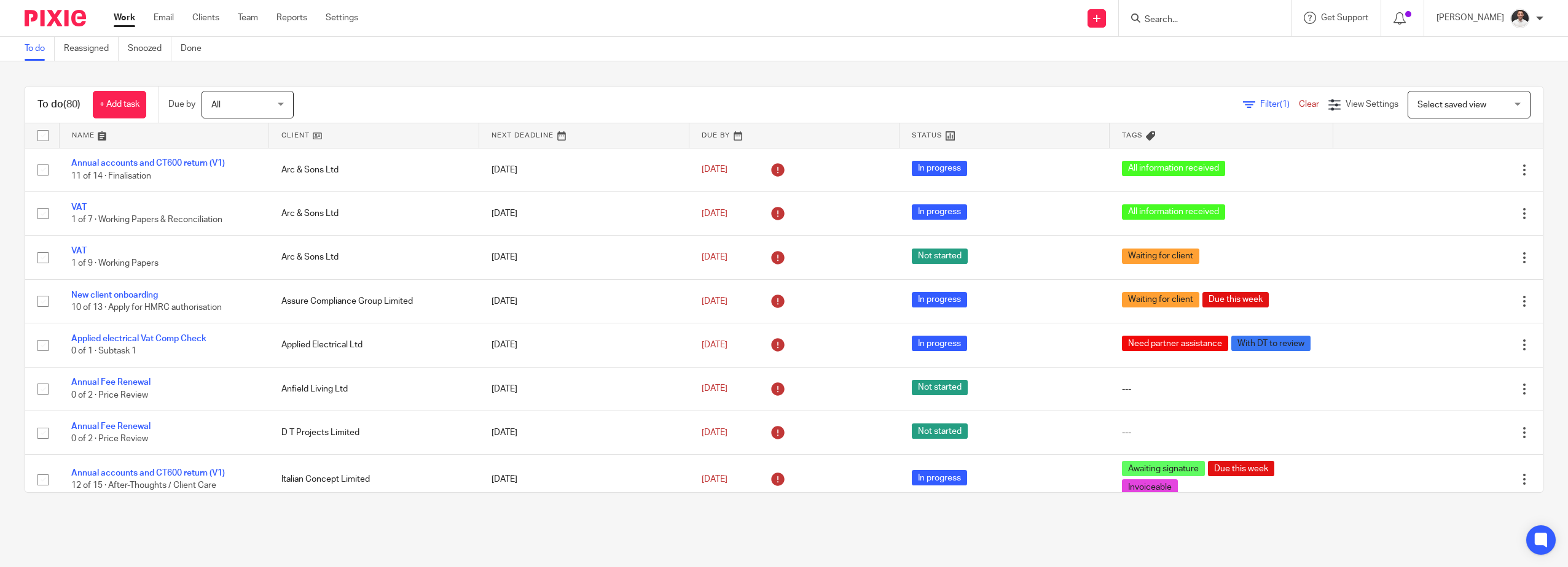
click at [1443, 105] on span "Select saved view" at bounding box center [1452, 105] width 69 height 9
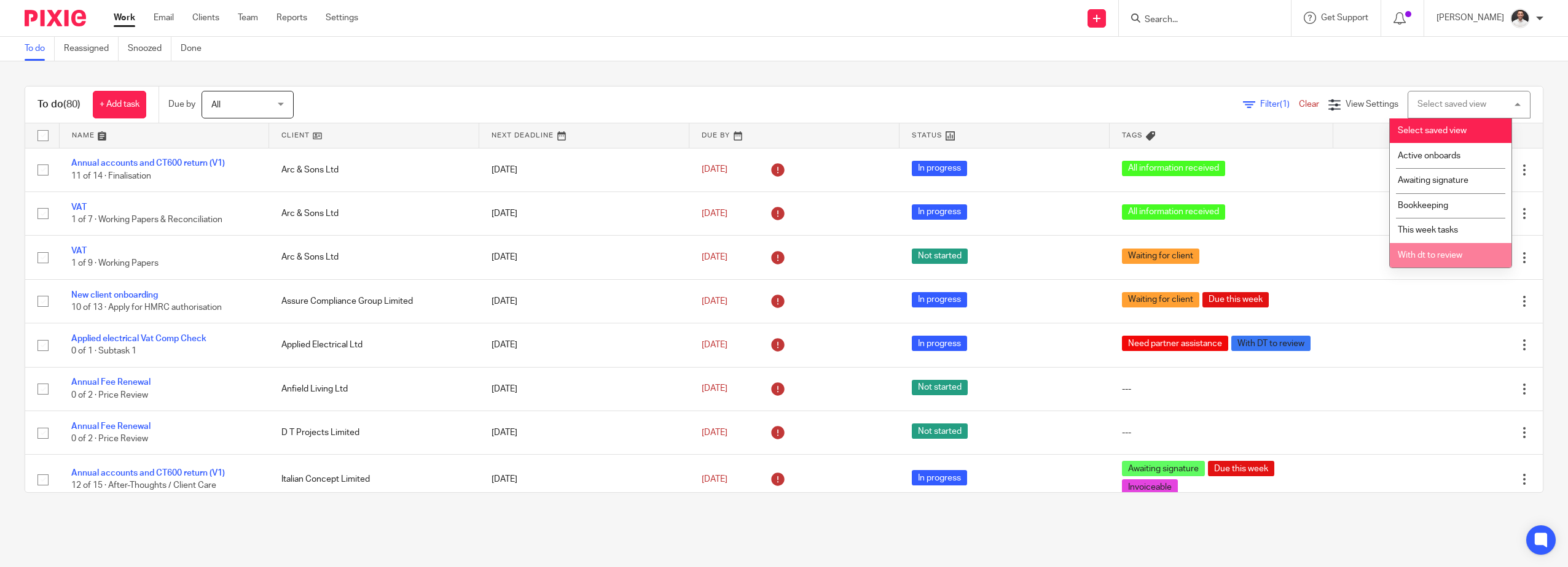
click at [1436, 252] on span "With dt to review" at bounding box center [1430, 255] width 65 height 9
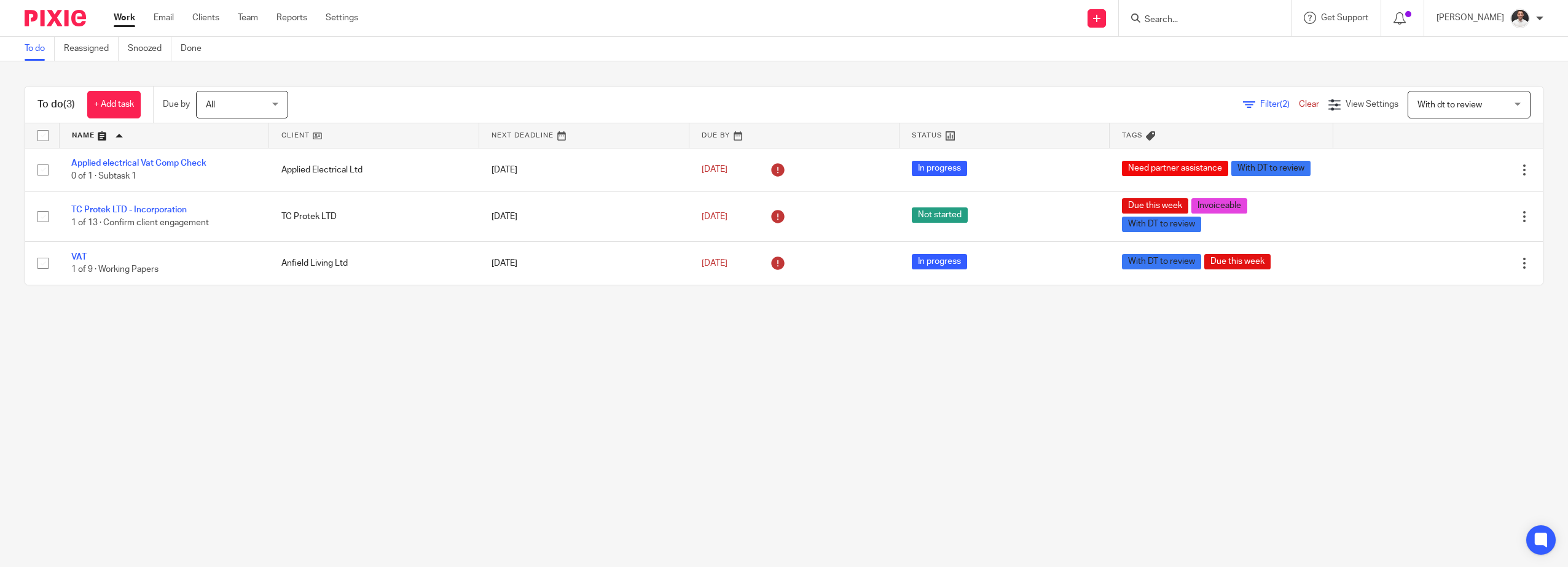
click at [1260, 101] on span "Filter (2)" at bounding box center [1279, 104] width 39 height 9
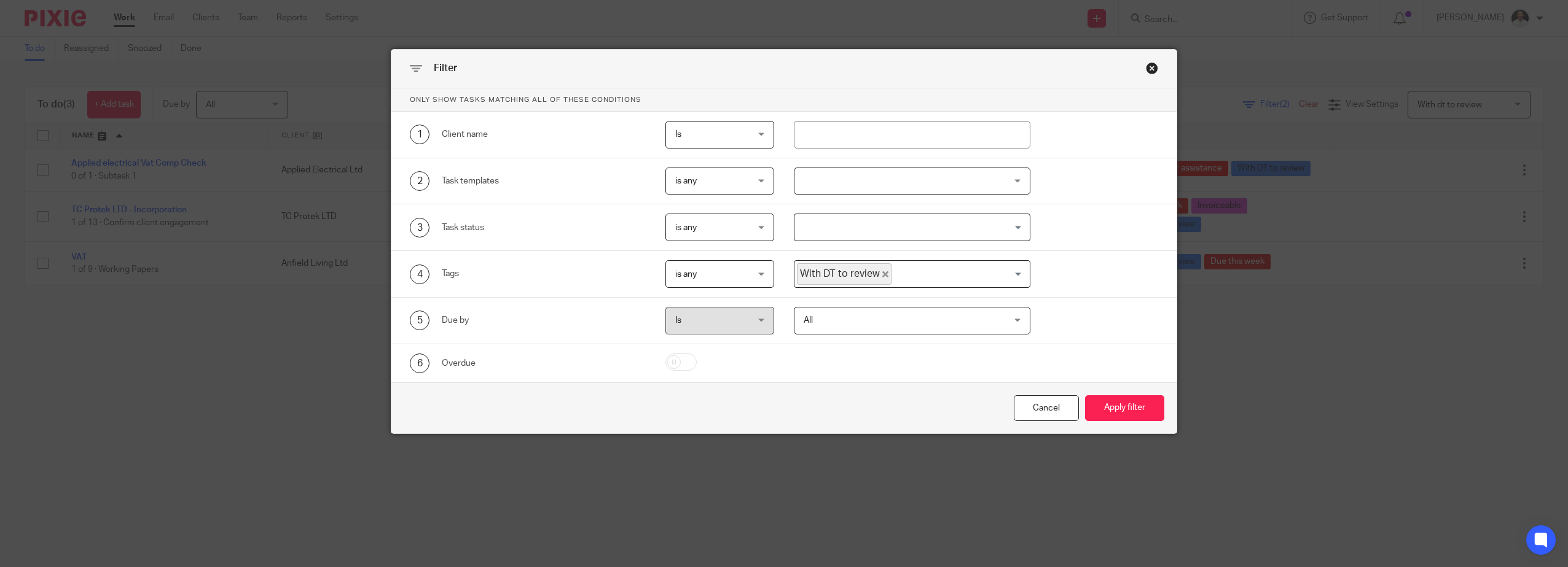
click at [812, 316] on span "All" at bounding box center [894, 320] width 181 height 26
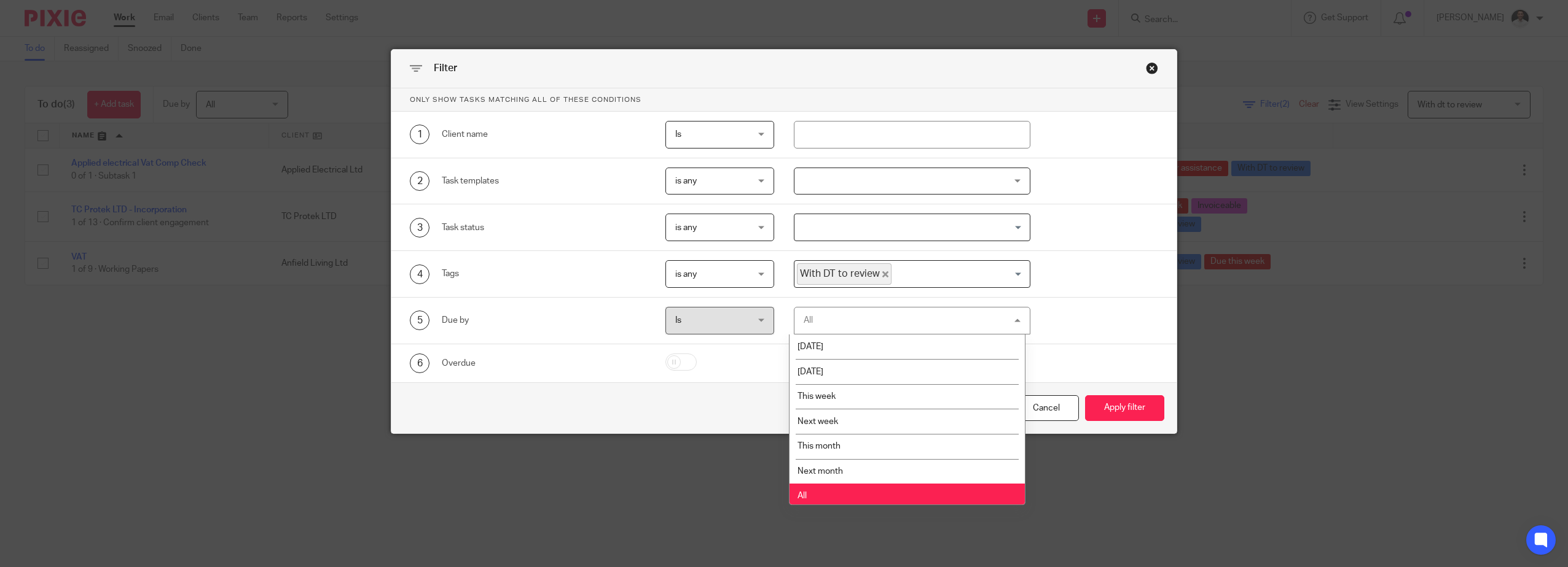
click at [813, 316] on div "All All" at bounding box center [912, 320] width 236 height 27
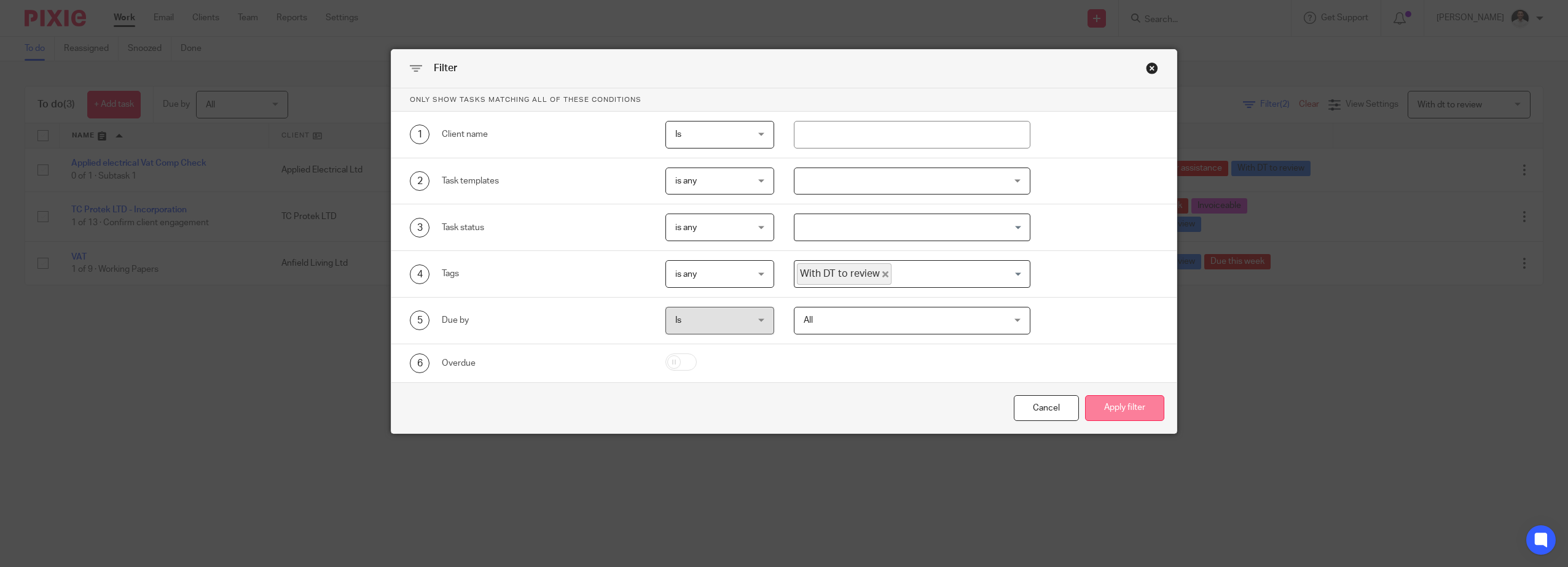
click at [1113, 404] on button "Apply filter" at bounding box center [1124, 409] width 79 height 26
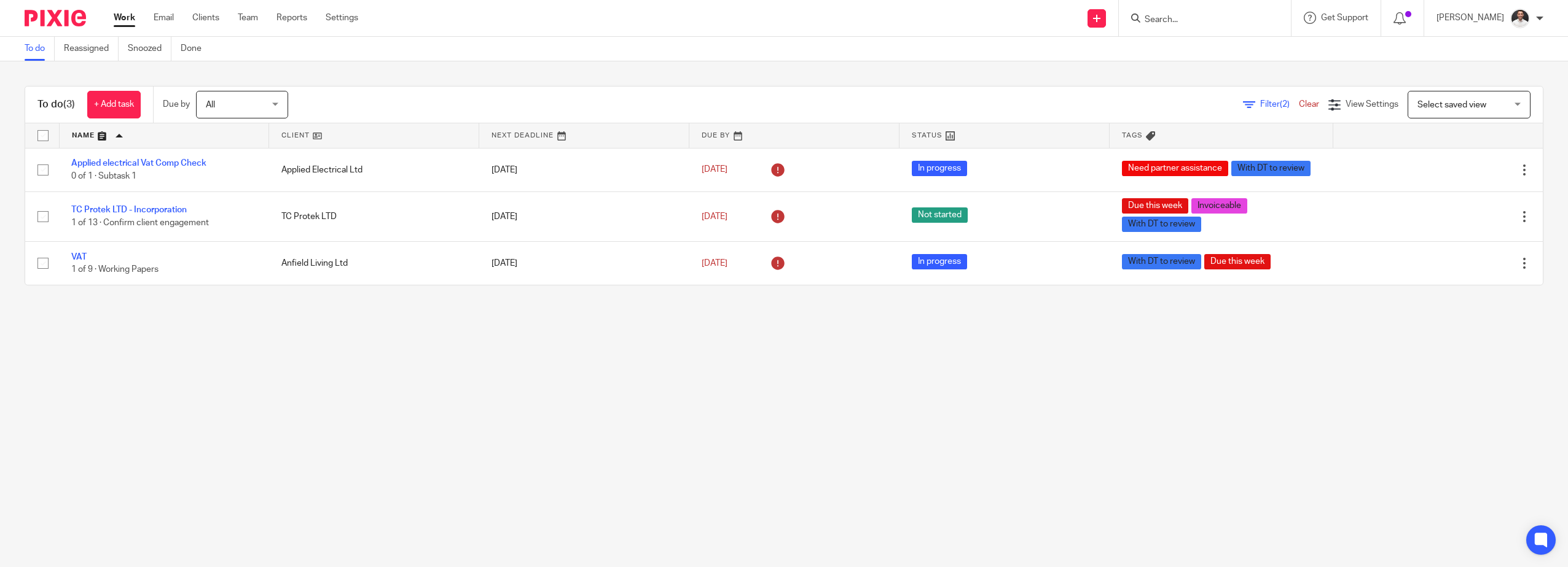
click at [1299, 105] on link "Clear" at bounding box center [1309, 104] width 20 height 9
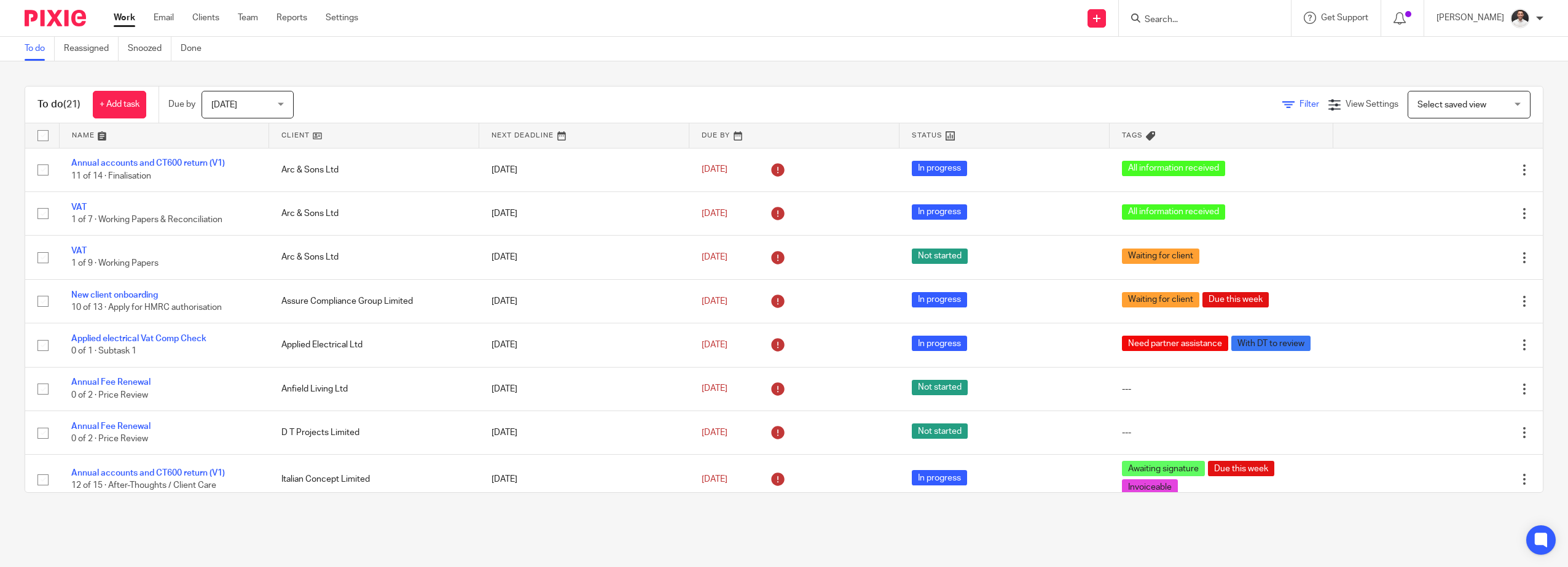
click at [1282, 105] on link "Filter" at bounding box center [1300, 104] width 37 height 9
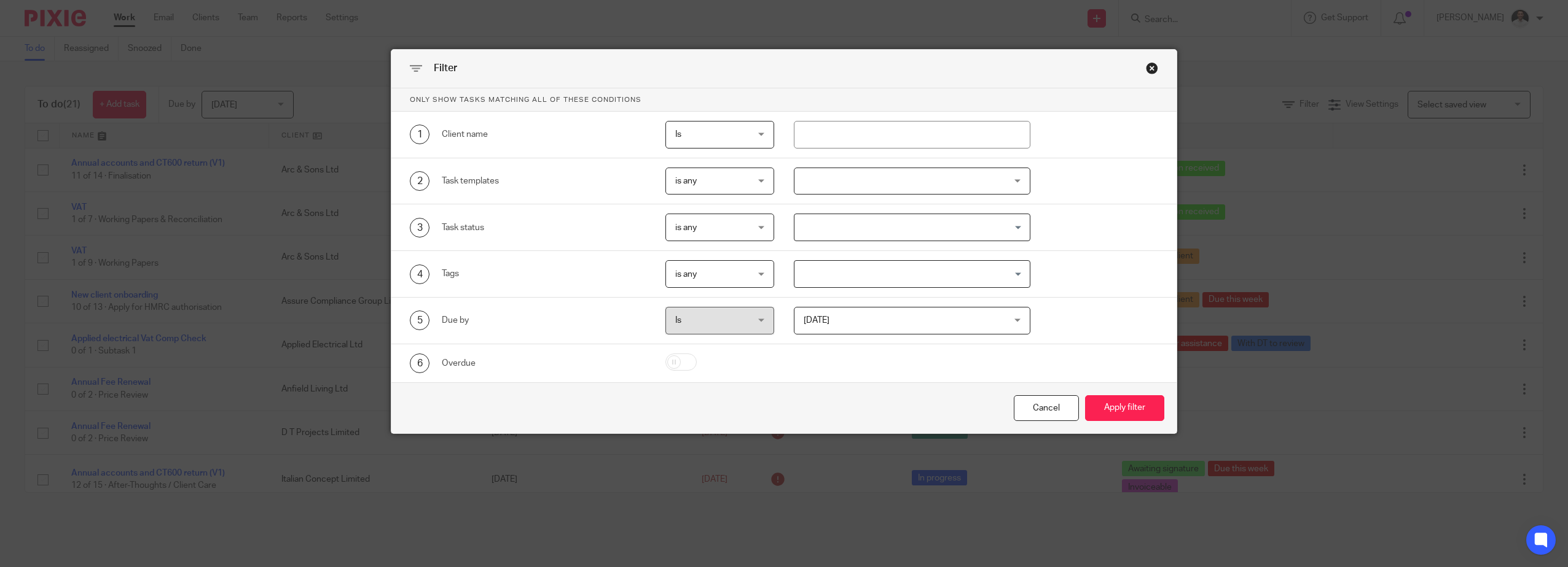
click at [901, 274] on input "Search for option" at bounding box center [909, 274] width 227 height 22
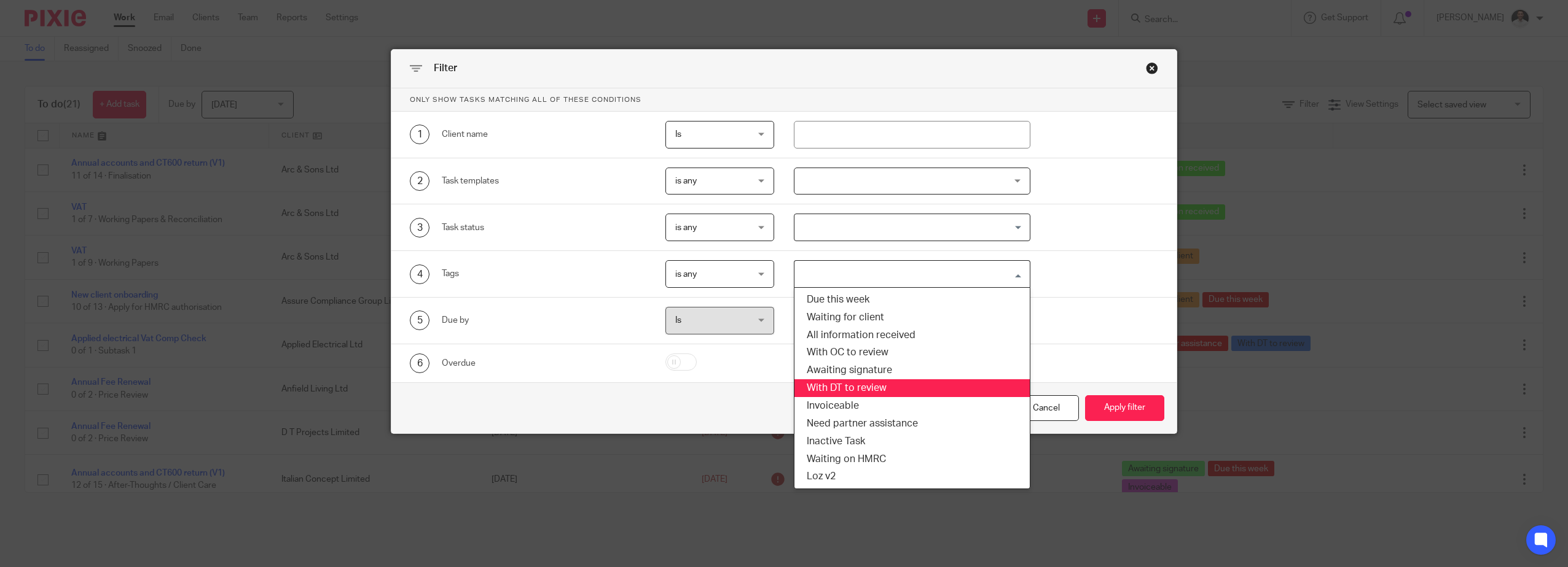
click at [897, 387] on li "With DT to review" at bounding box center [912, 388] width 236 height 18
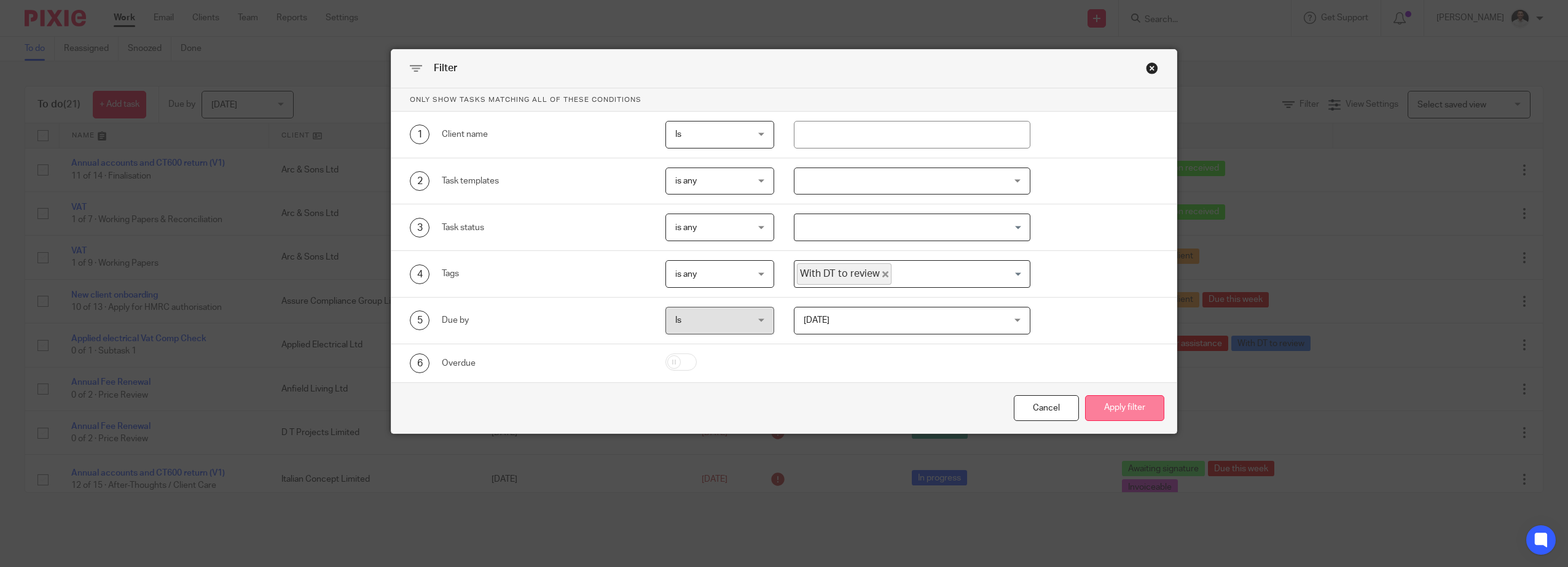
click at [1092, 407] on button "Apply filter" at bounding box center [1124, 409] width 79 height 26
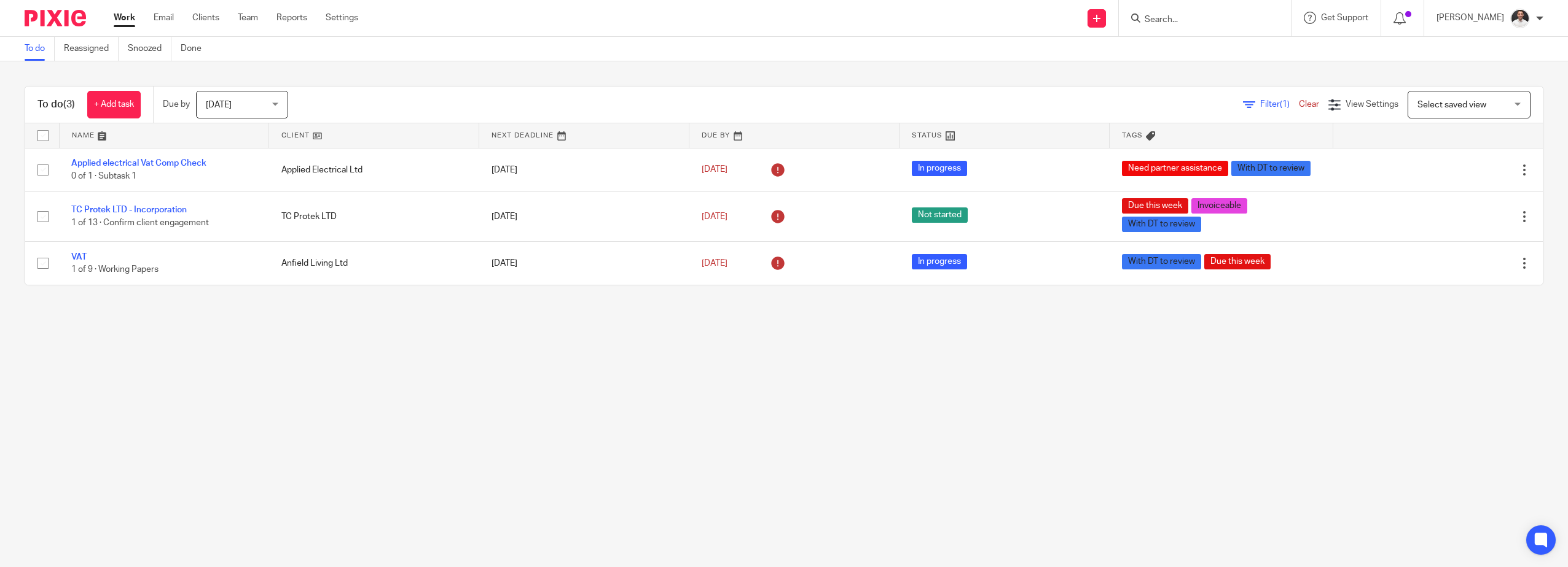
click at [1199, 18] on input "Search" at bounding box center [1198, 20] width 111 height 11
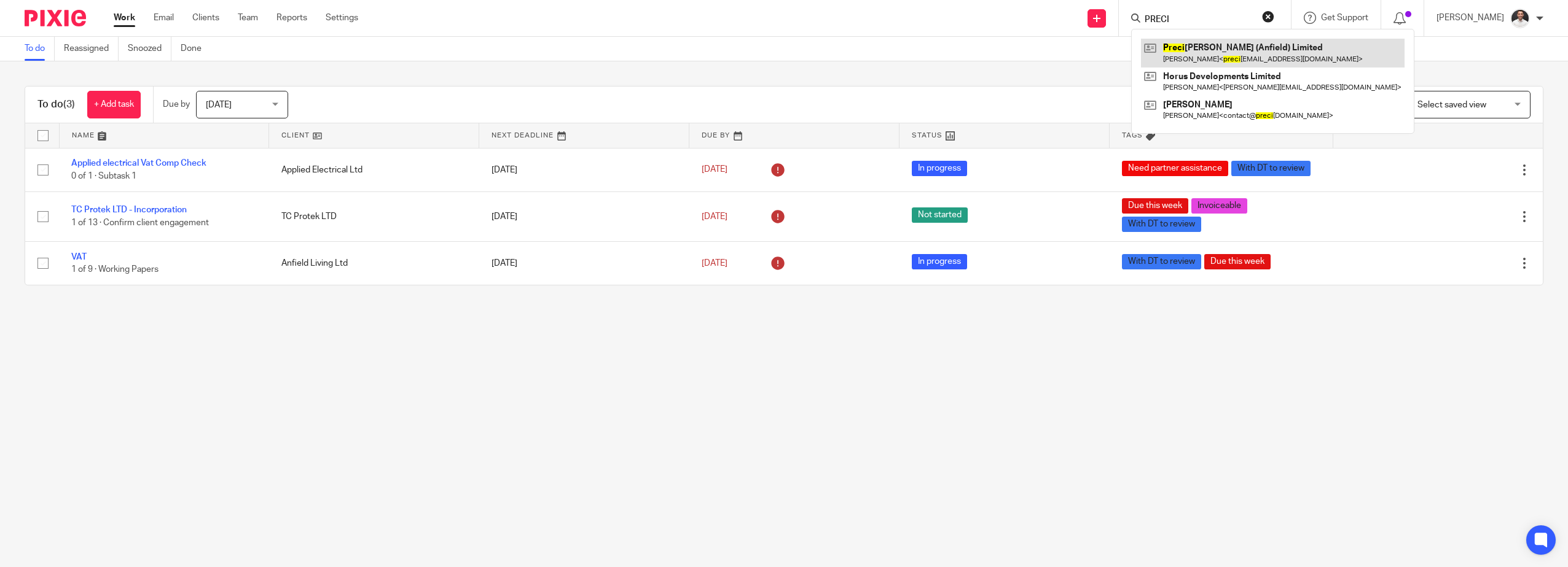
type input "PRECI"
click at [1260, 51] on link at bounding box center [1272, 52] width 264 height 28
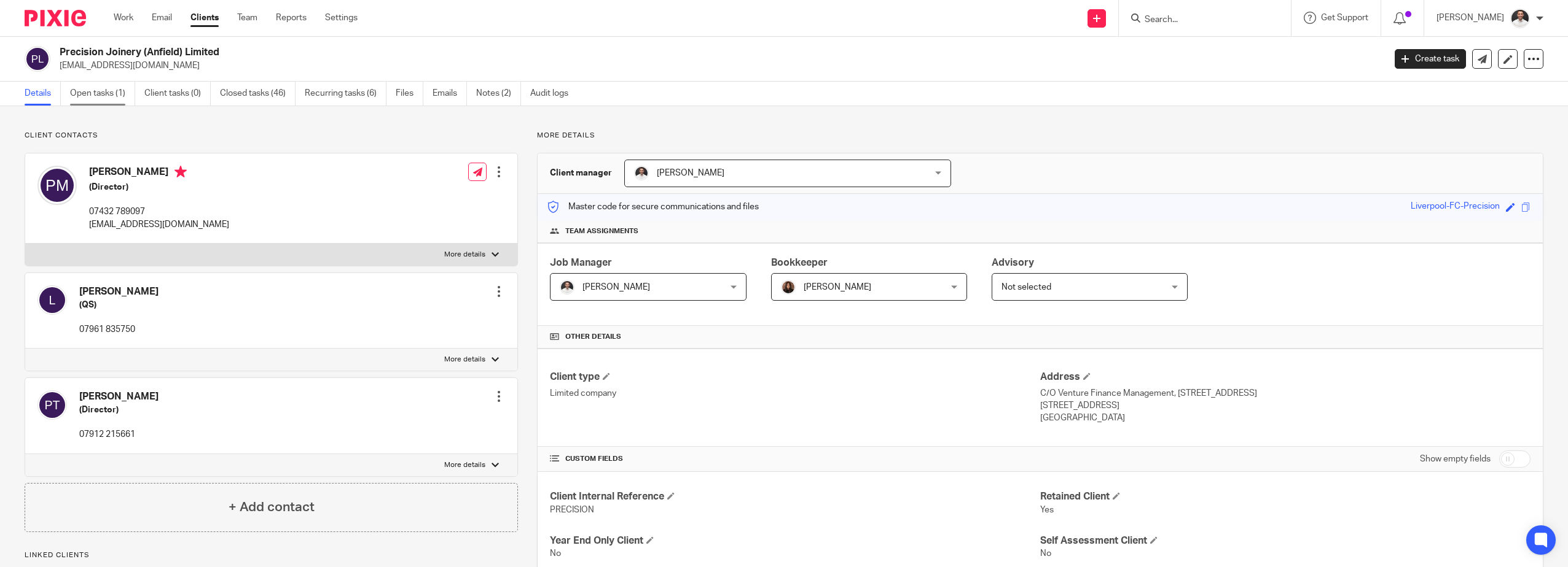
click at [96, 84] on link "Open tasks (1)" at bounding box center [103, 94] width 65 height 24
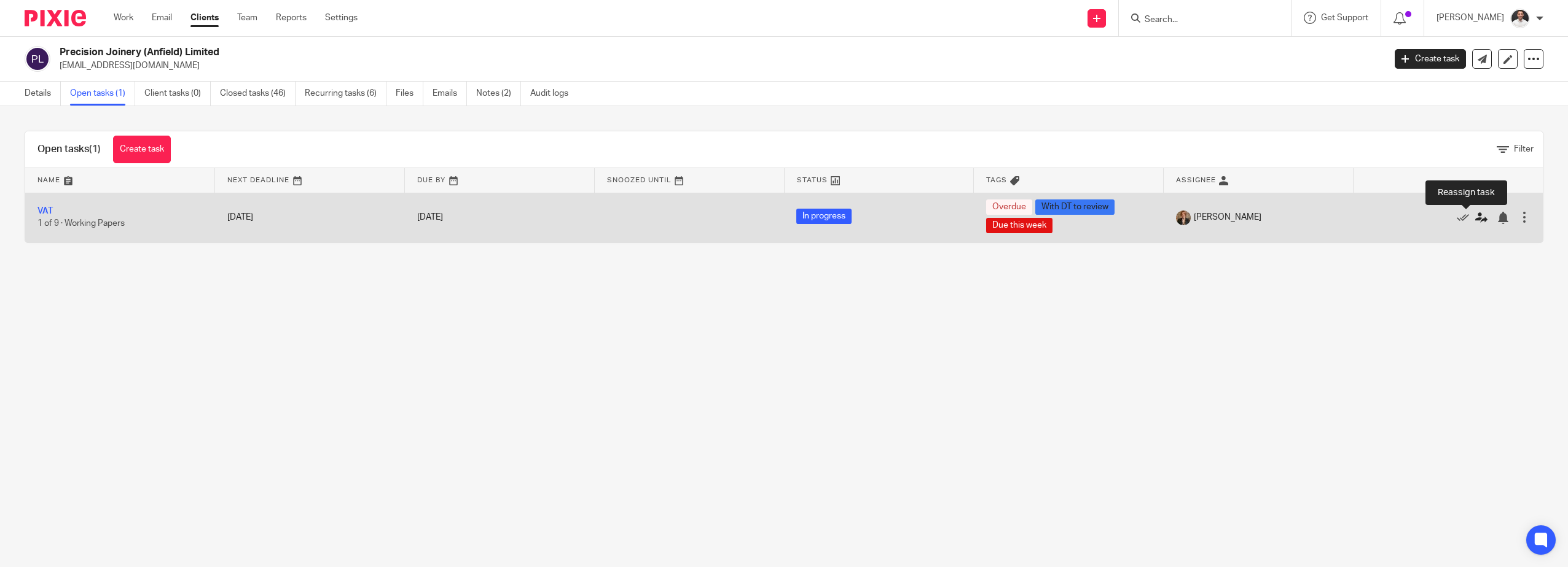
click at [1475, 220] on icon at bounding box center [1481, 218] width 12 height 12
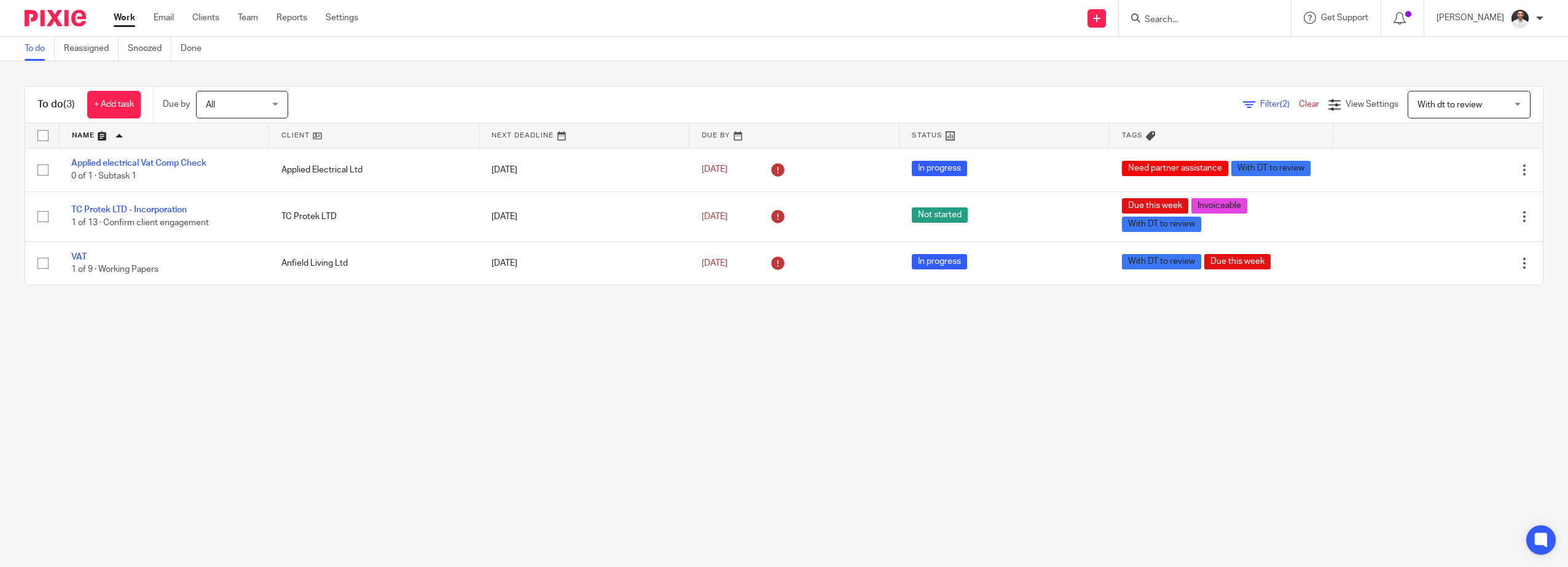
click at [1260, 103] on span "Filter (2)" at bounding box center [1279, 104] width 39 height 9
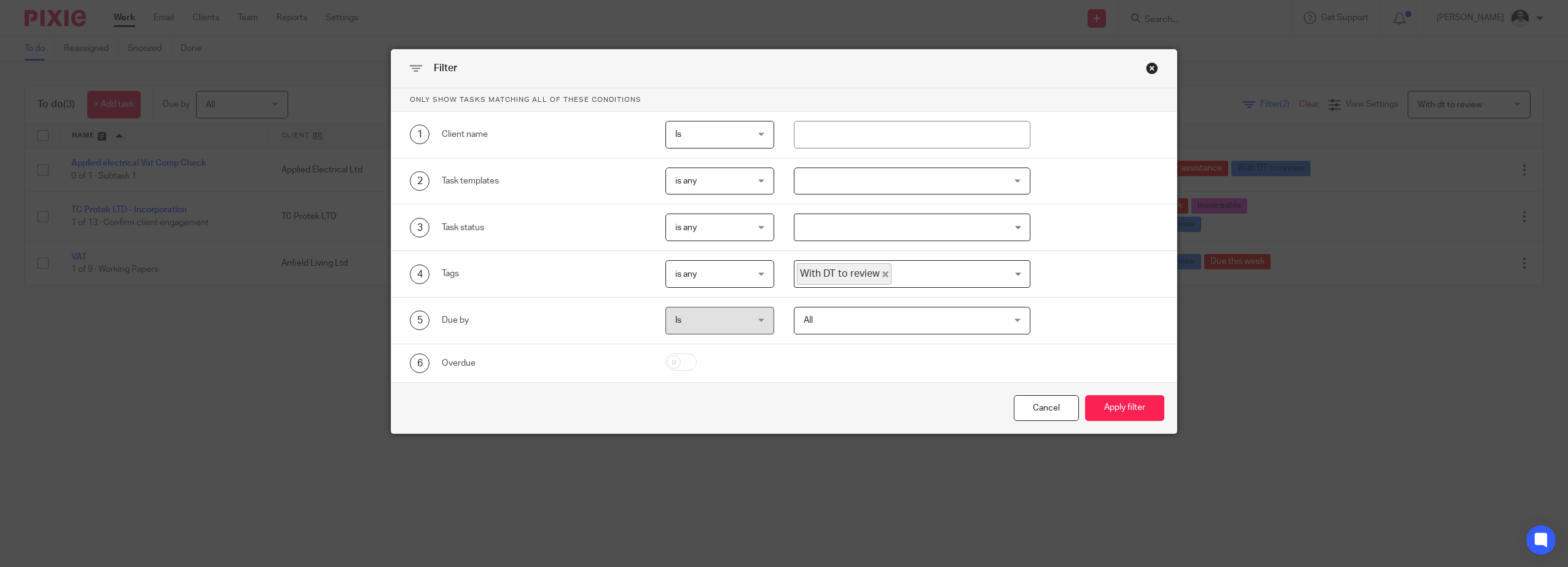
click at [870, 319] on span "All" at bounding box center [894, 320] width 181 height 26
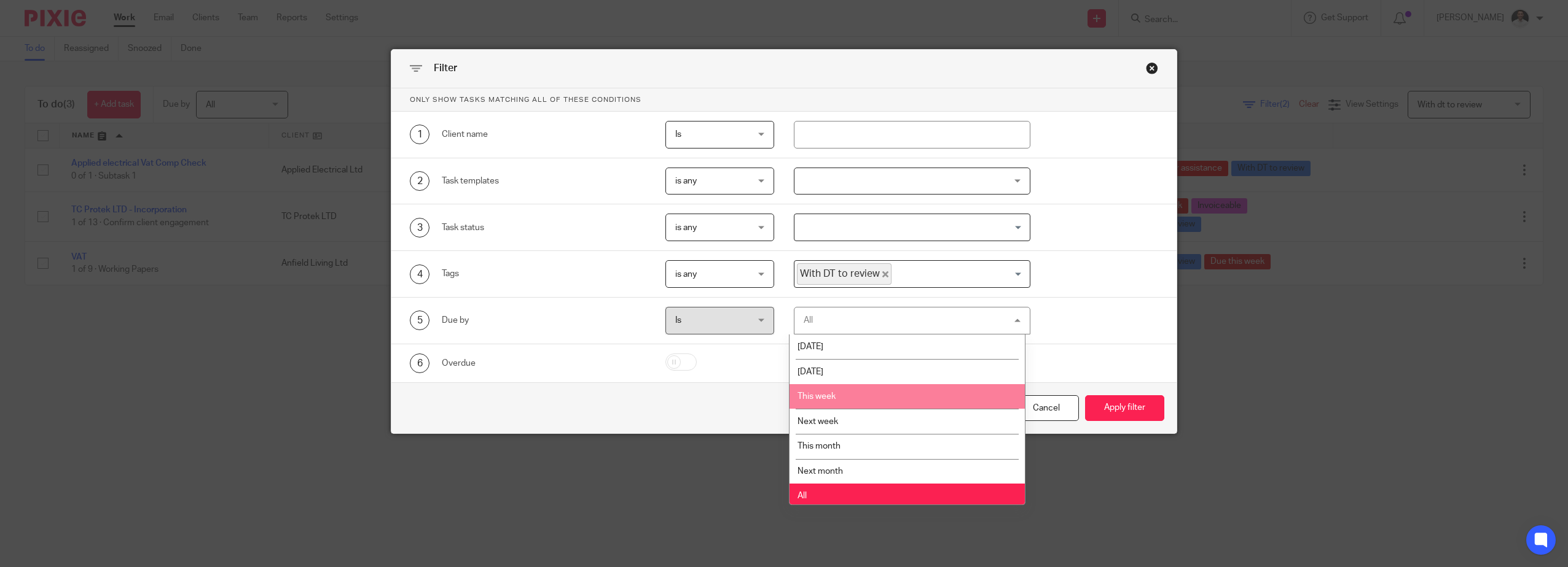
click at [853, 390] on li "This week" at bounding box center [907, 397] width 236 height 25
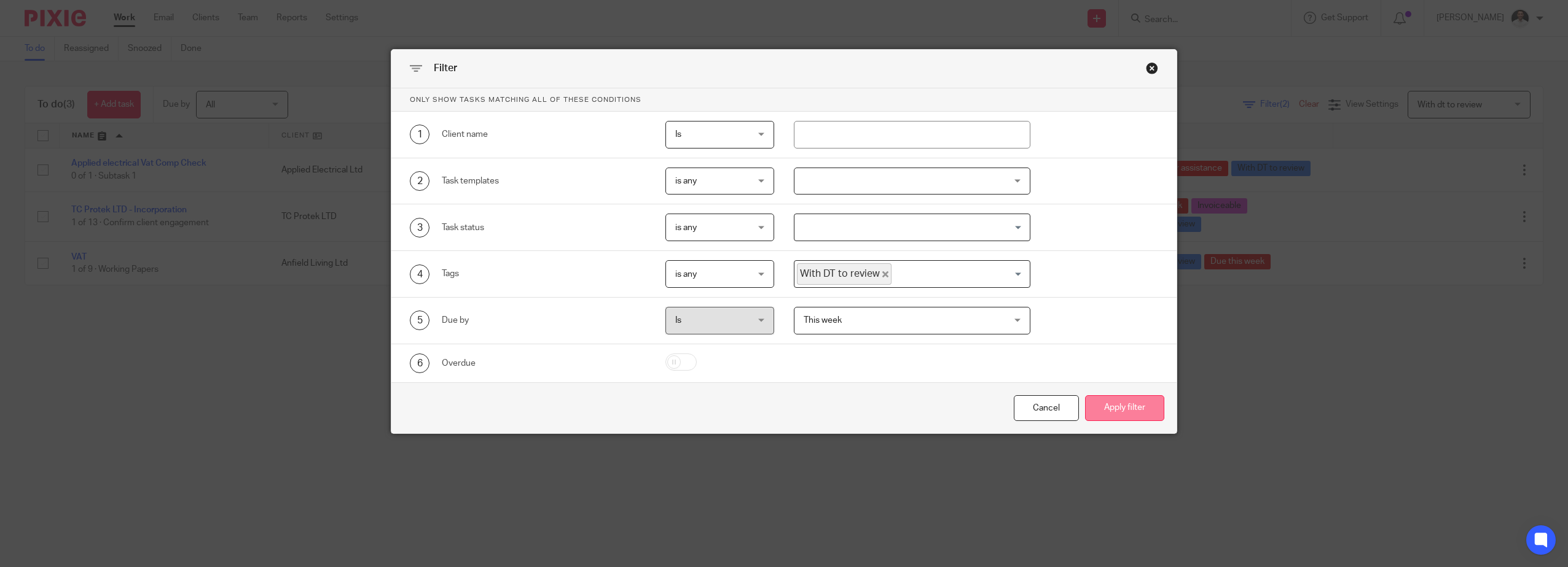
click at [1137, 404] on button "Apply filter" at bounding box center [1124, 409] width 79 height 26
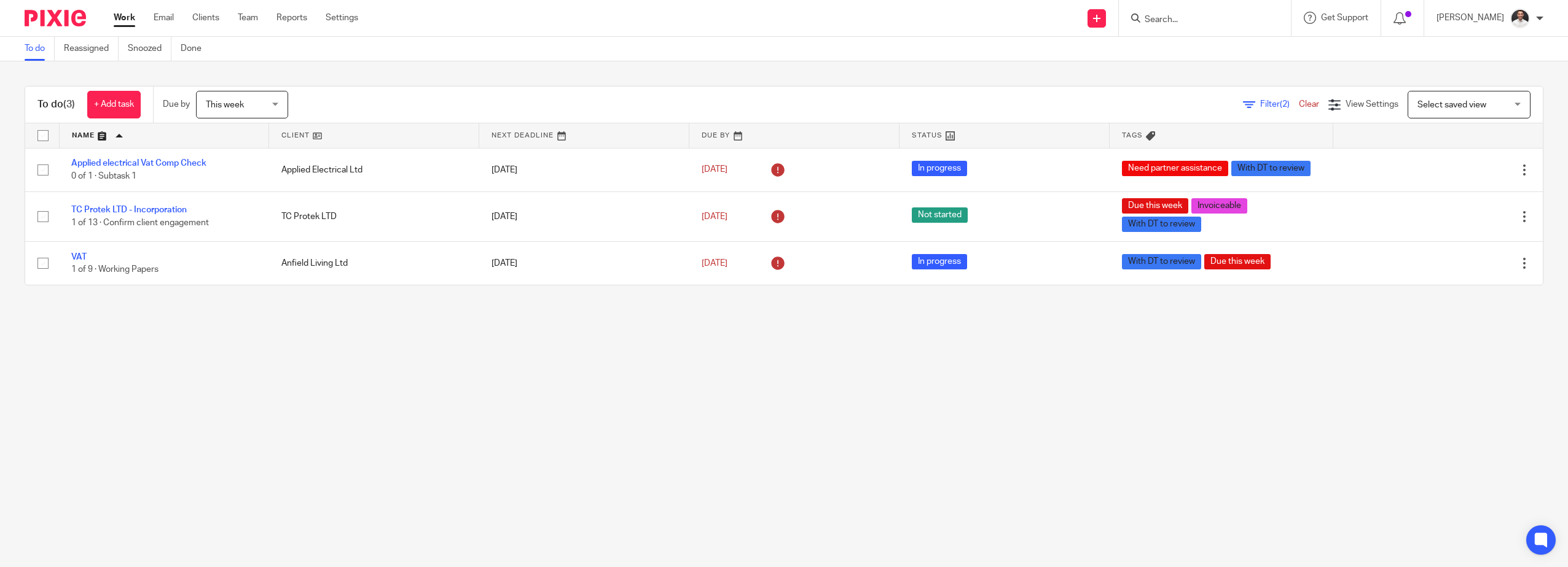
click at [1240, 98] on div "Filter (2) Clear View Settings View Settings (2) Filters Clear Save Manage save…" at bounding box center [926, 105] width 1233 height 27
click at [1260, 104] on span "Filter (2)" at bounding box center [1279, 104] width 39 height 9
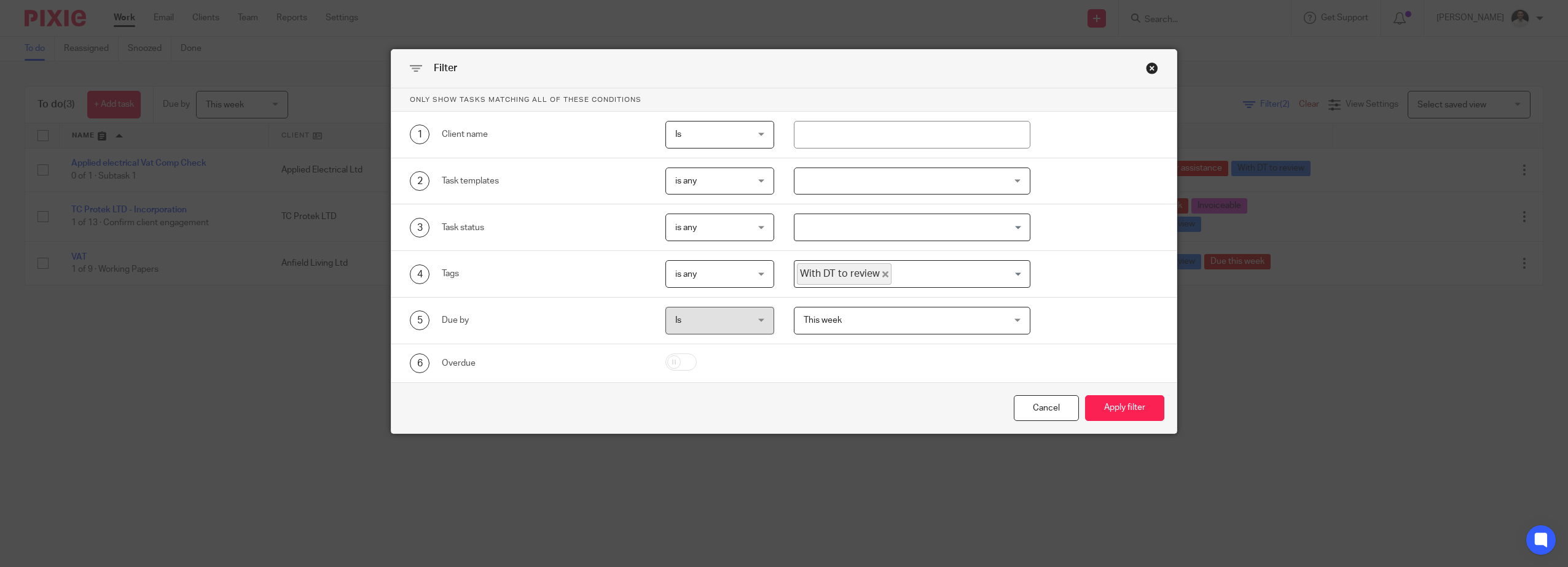
click at [674, 360] on input "checkbox" at bounding box center [681, 362] width 31 height 17
checkbox input "true"
click at [1116, 406] on button "Apply filter" at bounding box center [1124, 409] width 79 height 26
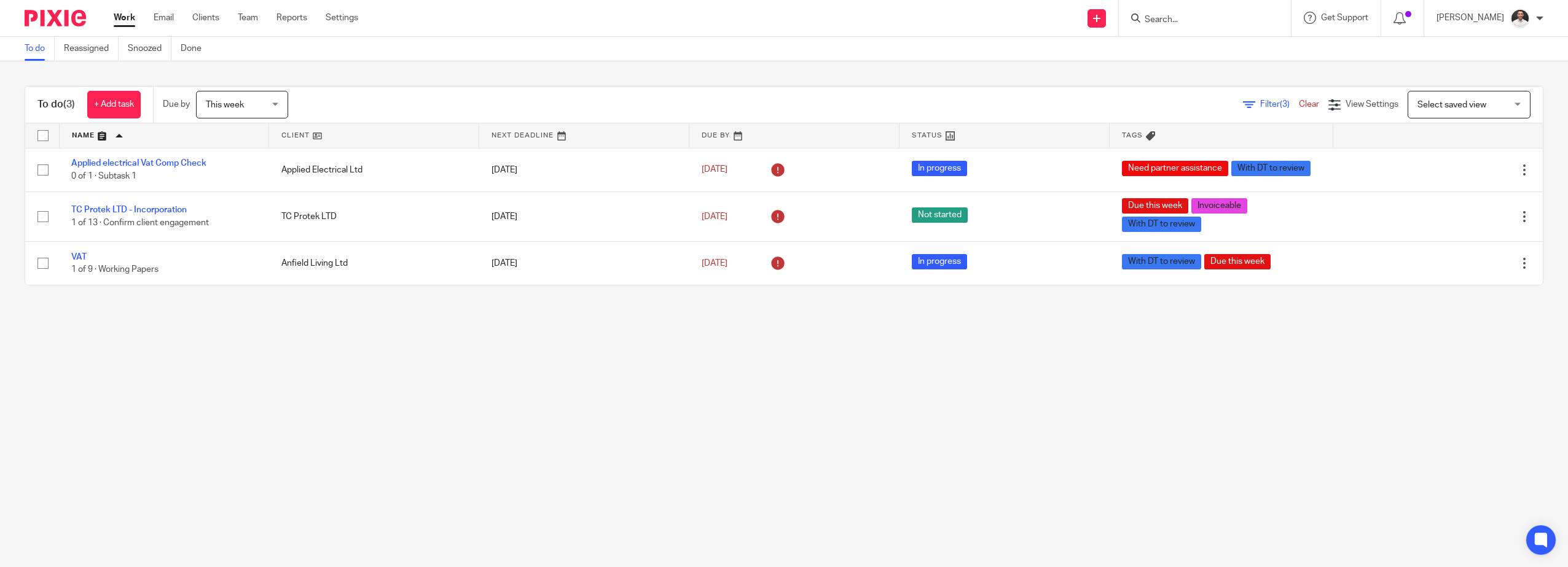
click at [1260, 104] on span "Filter (3)" at bounding box center [1279, 104] width 39 height 9
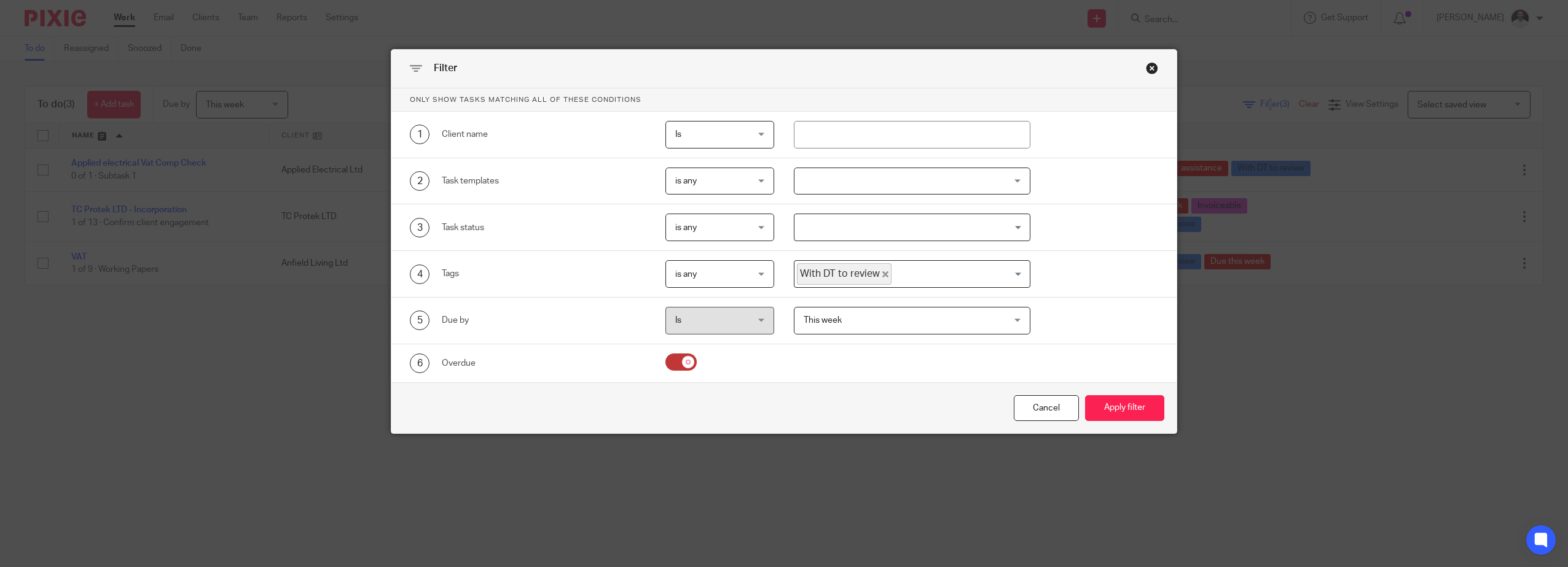
click at [853, 322] on span "This week" at bounding box center [894, 320] width 181 height 26
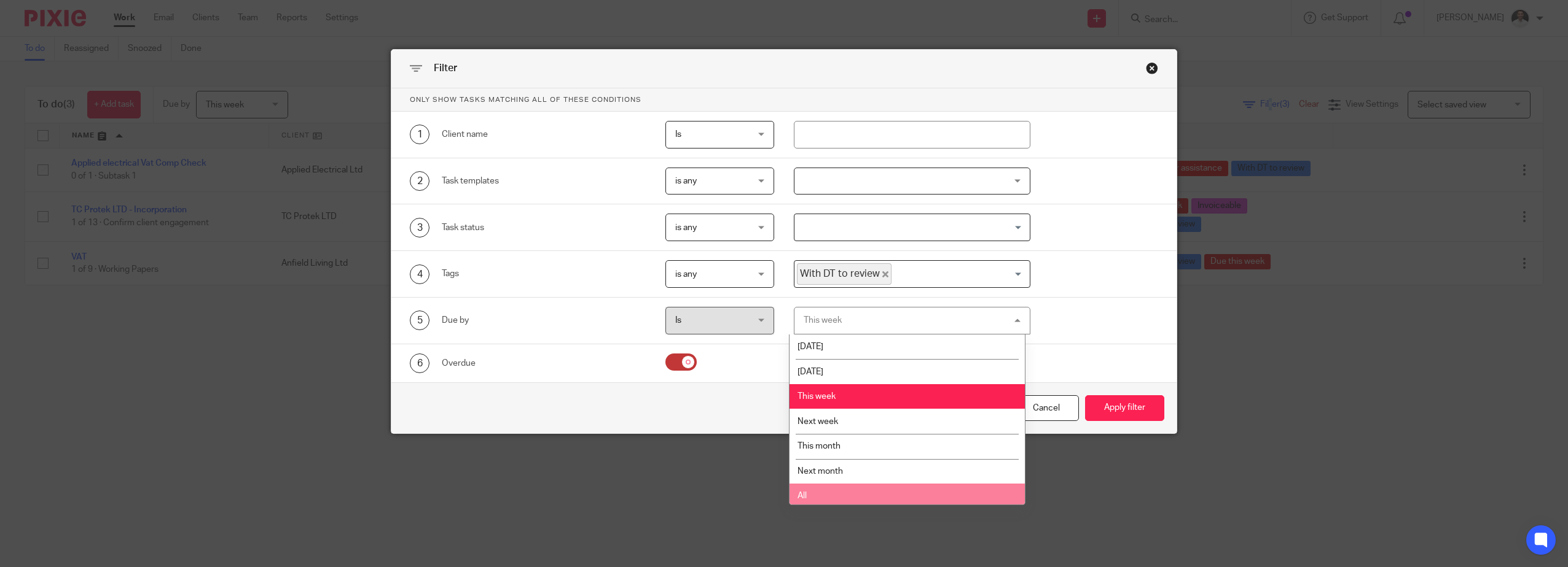
click at [829, 492] on li "All" at bounding box center [907, 496] width 236 height 25
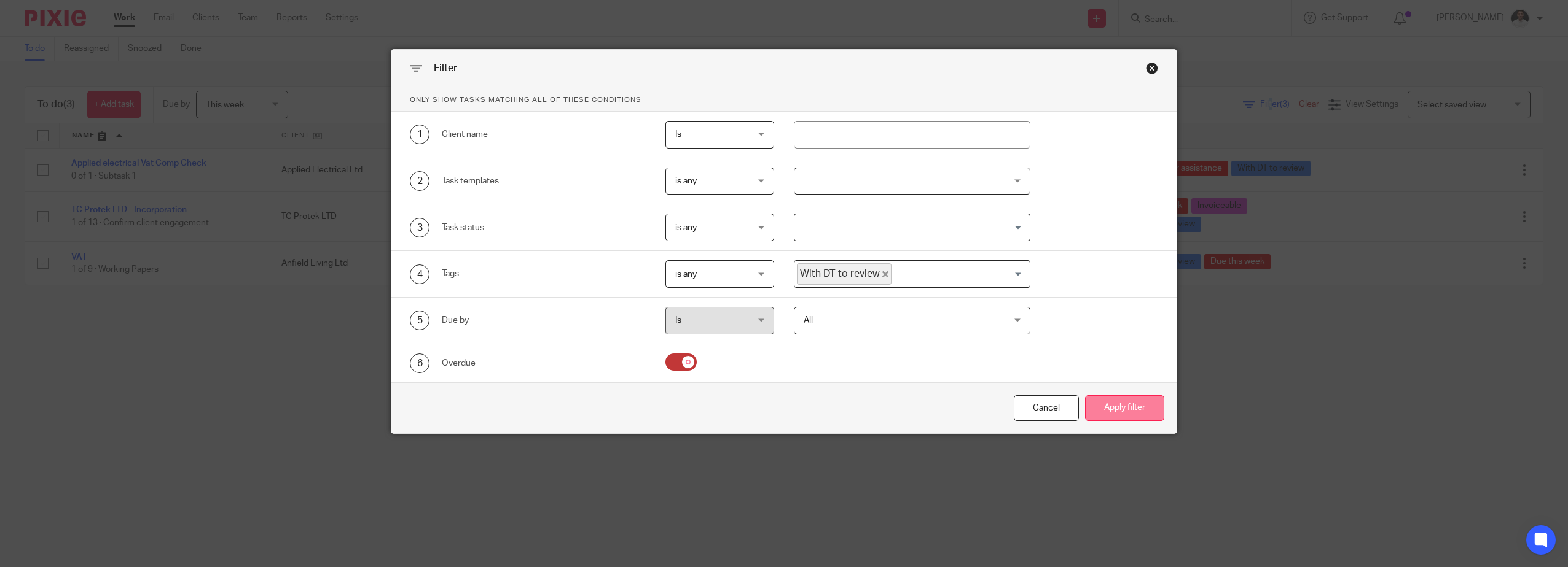
click at [1128, 412] on button "Apply filter" at bounding box center [1124, 409] width 79 height 26
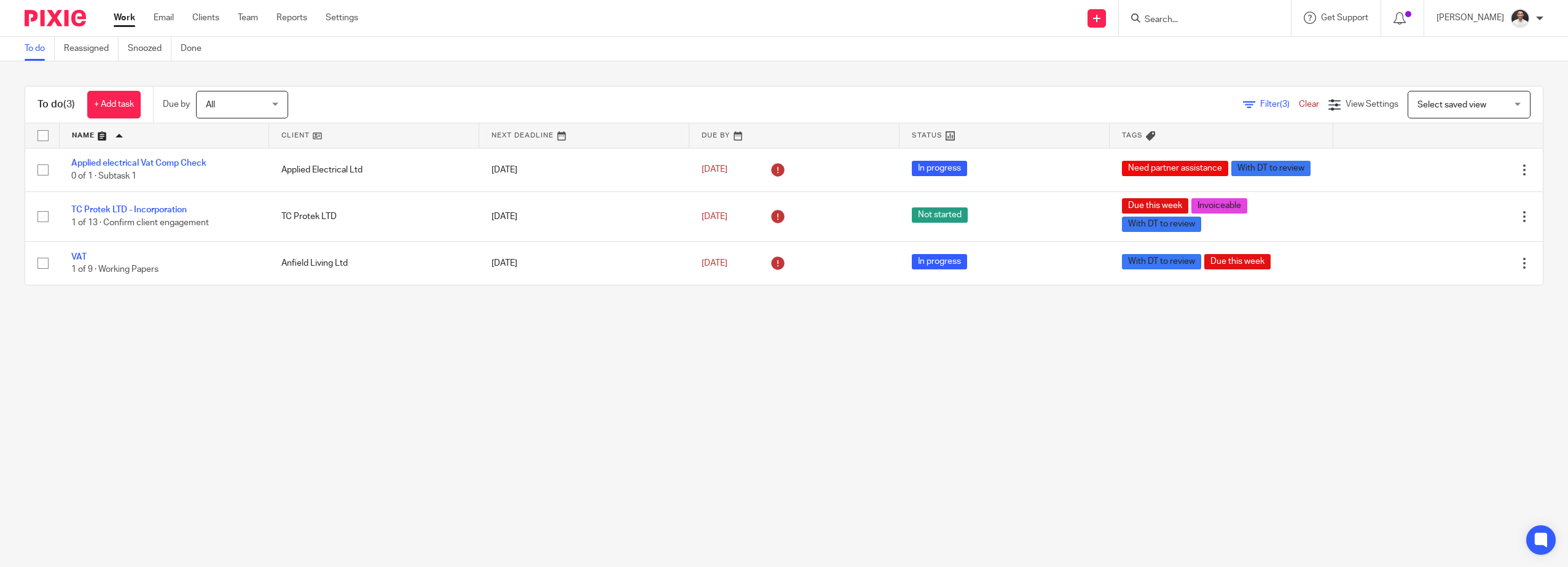
click at [243, 97] on span "All" at bounding box center [238, 104] width 65 height 26
click at [360, 79] on div "To do (3) + Add task Due by All All [DATE] [DATE] This week Next week This mont…" at bounding box center [784, 186] width 1568 height 249
click at [1214, 20] on input "Search" at bounding box center [1198, 20] width 111 height 11
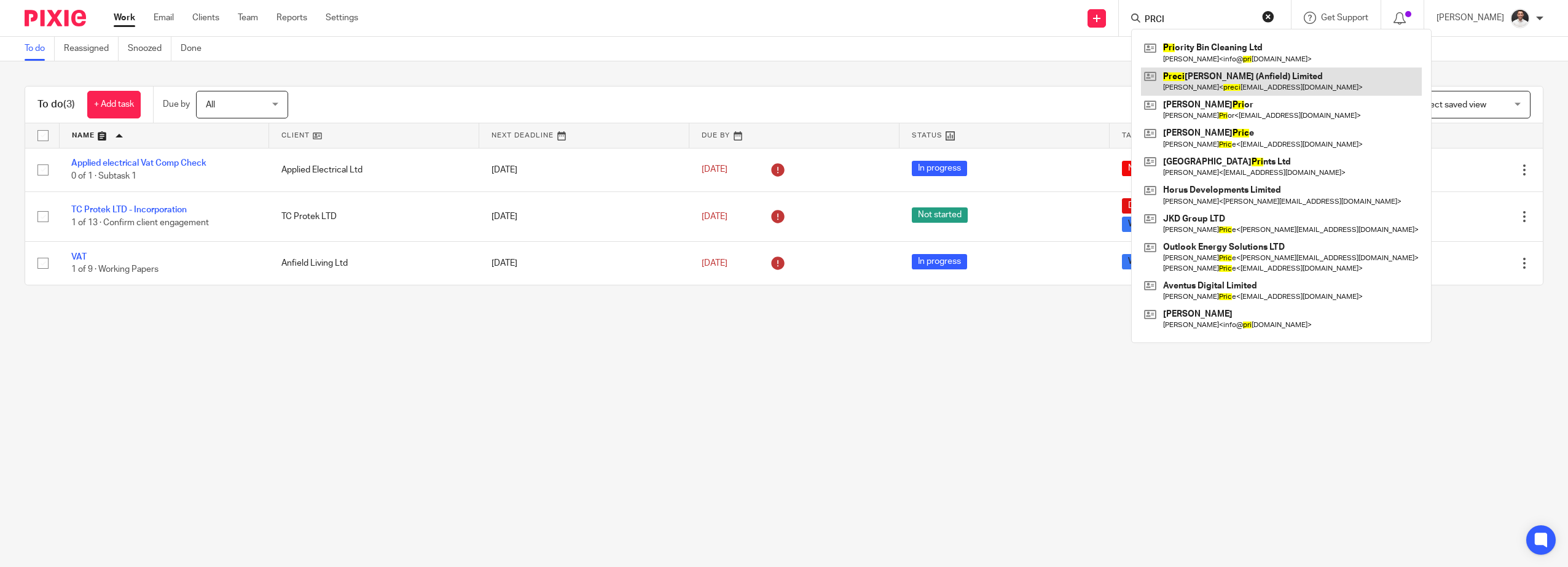
type input "PRCI"
click at [1230, 77] on link at bounding box center [1281, 81] width 281 height 28
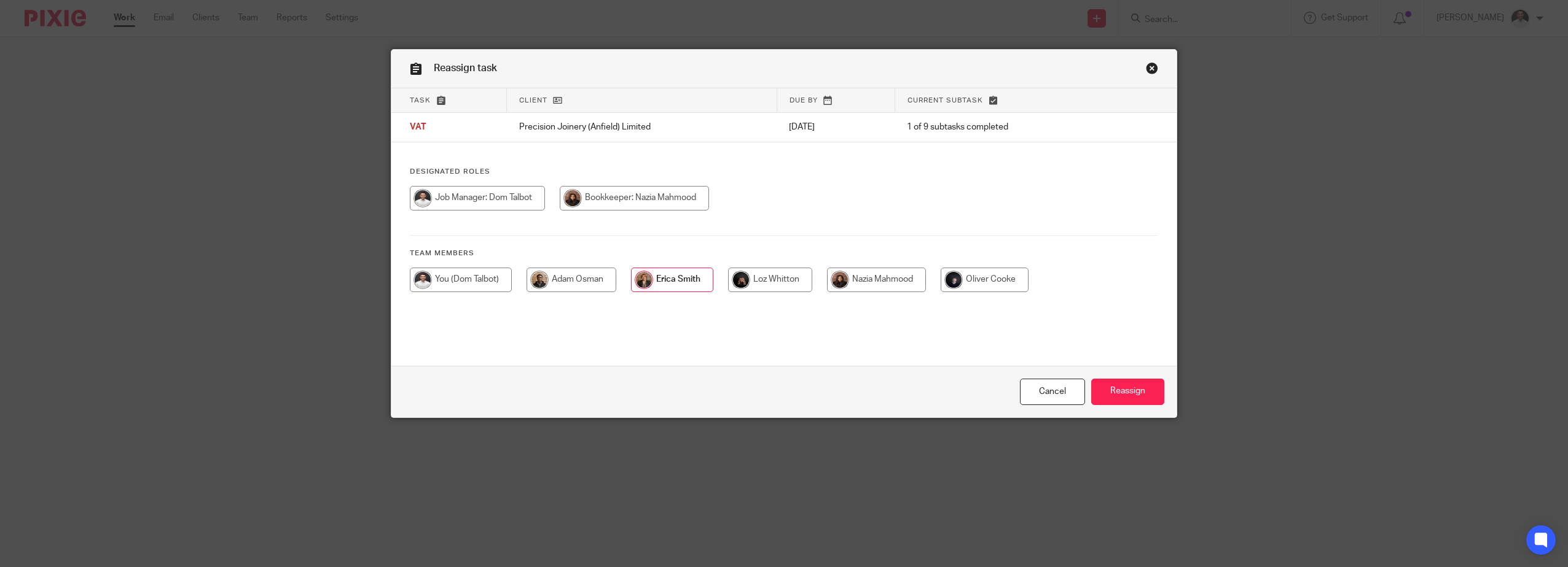
click at [455, 286] on input "radio" at bounding box center [461, 280] width 102 height 25
radio input "true"
click at [1138, 398] on input "Reassign" at bounding box center [1128, 392] width 73 height 26
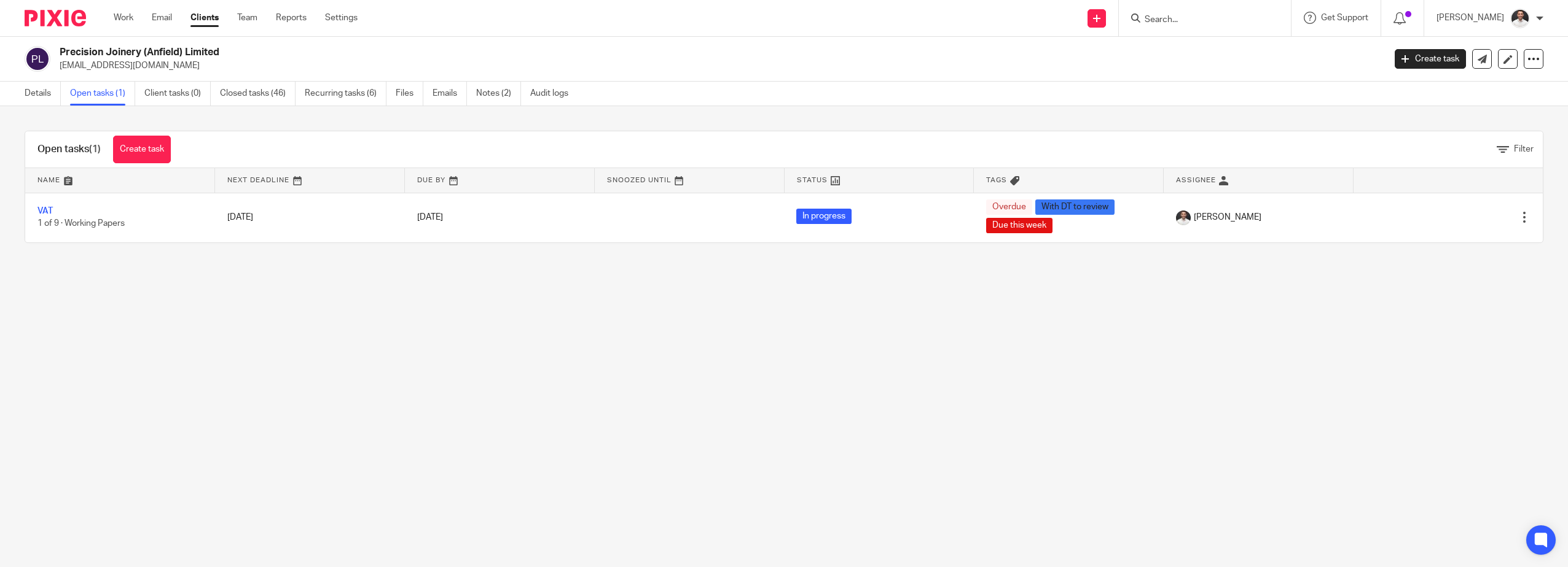
click at [1198, 20] on input "Search" at bounding box center [1198, 20] width 111 height 11
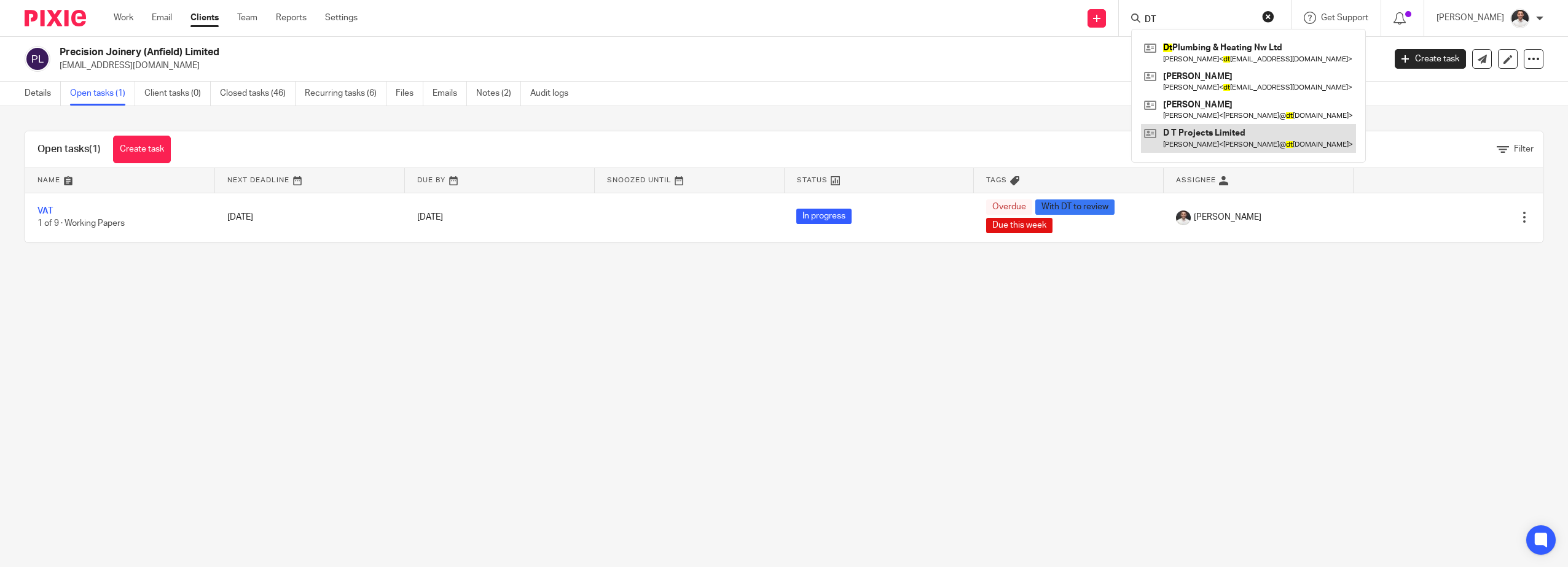
type input "DT"
click at [1243, 143] on link at bounding box center [1248, 138] width 215 height 28
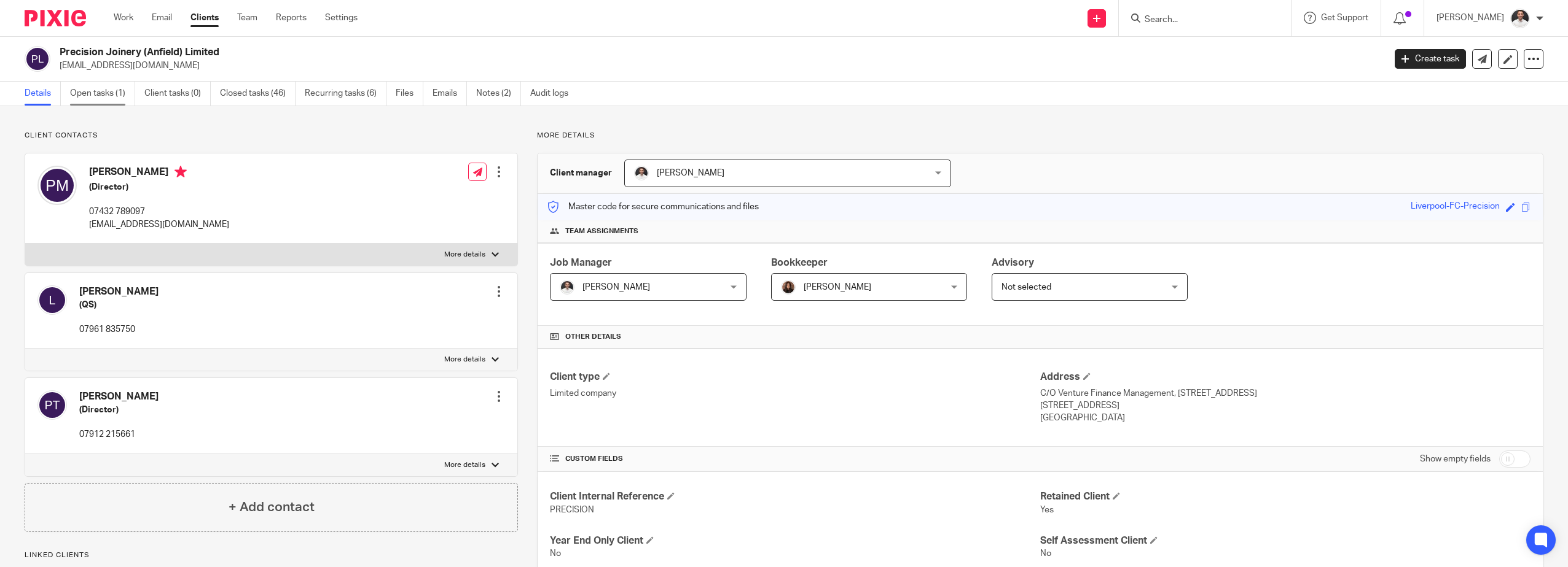
click at [94, 95] on link "Open tasks (1)" at bounding box center [103, 94] width 65 height 24
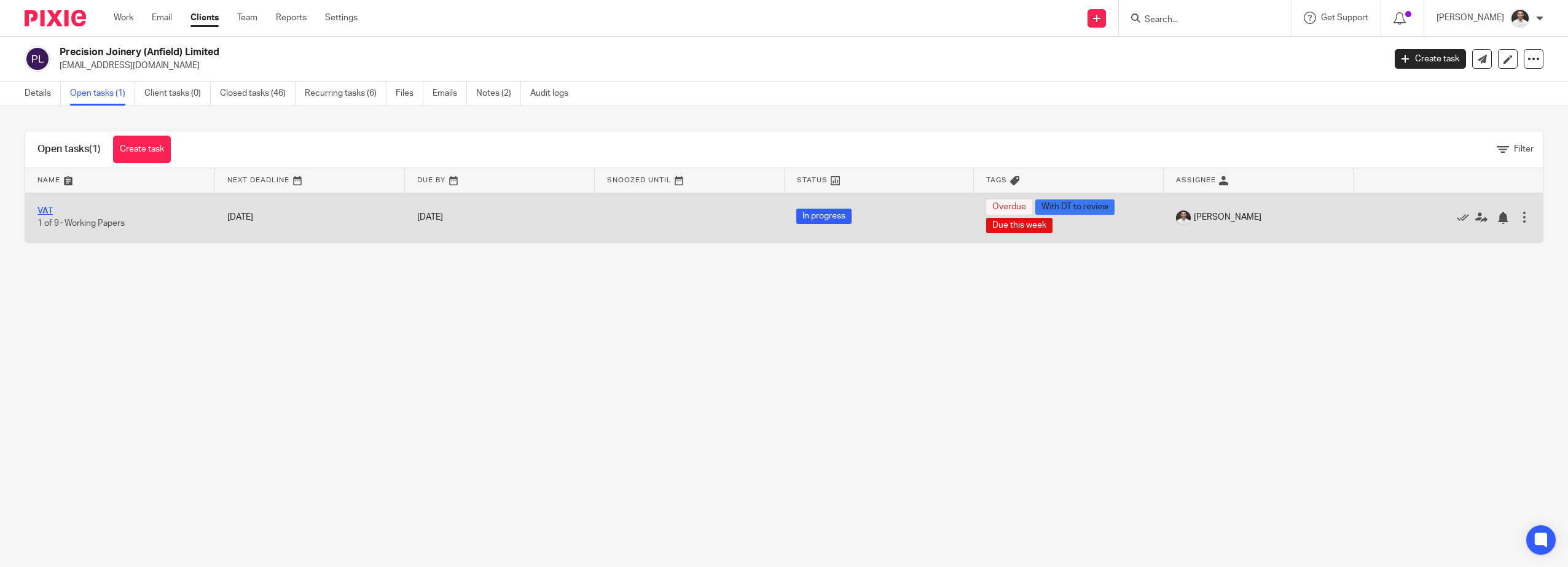
click at [41, 209] on link "VAT" at bounding box center [45, 211] width 15 height 9
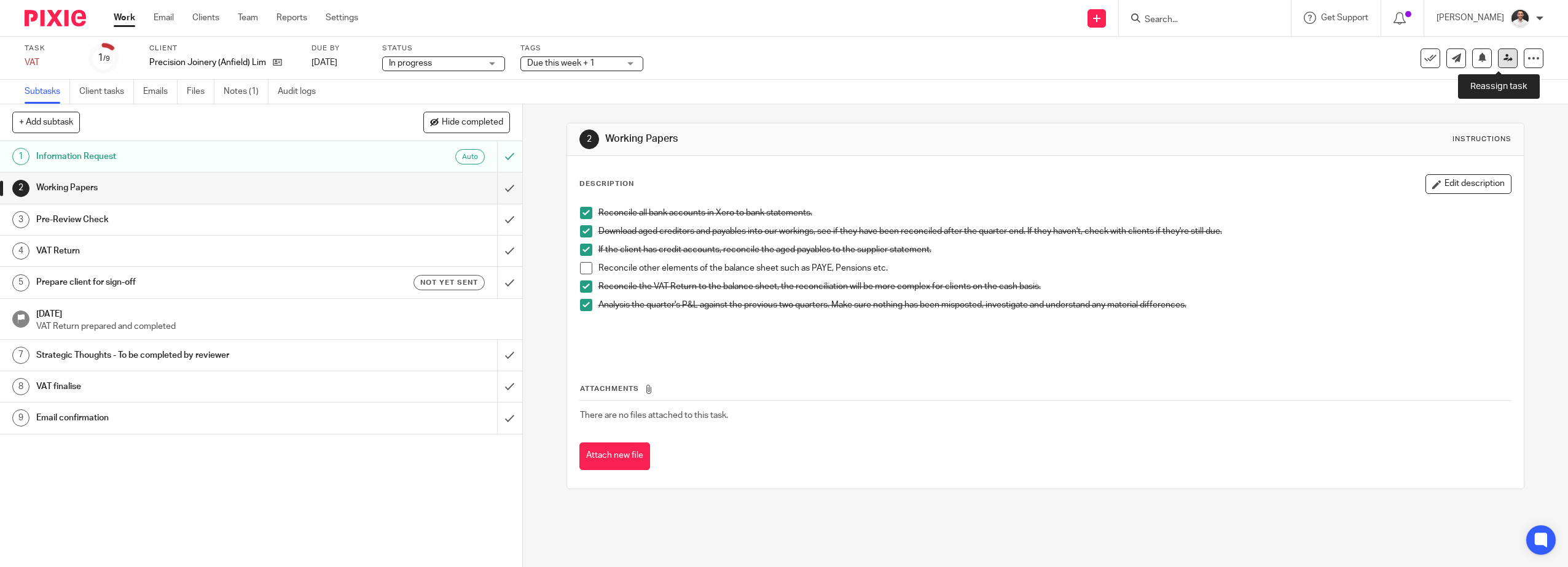
click at [1503, 57] on icon at bounding box center [1508, 58] width 9 height 9
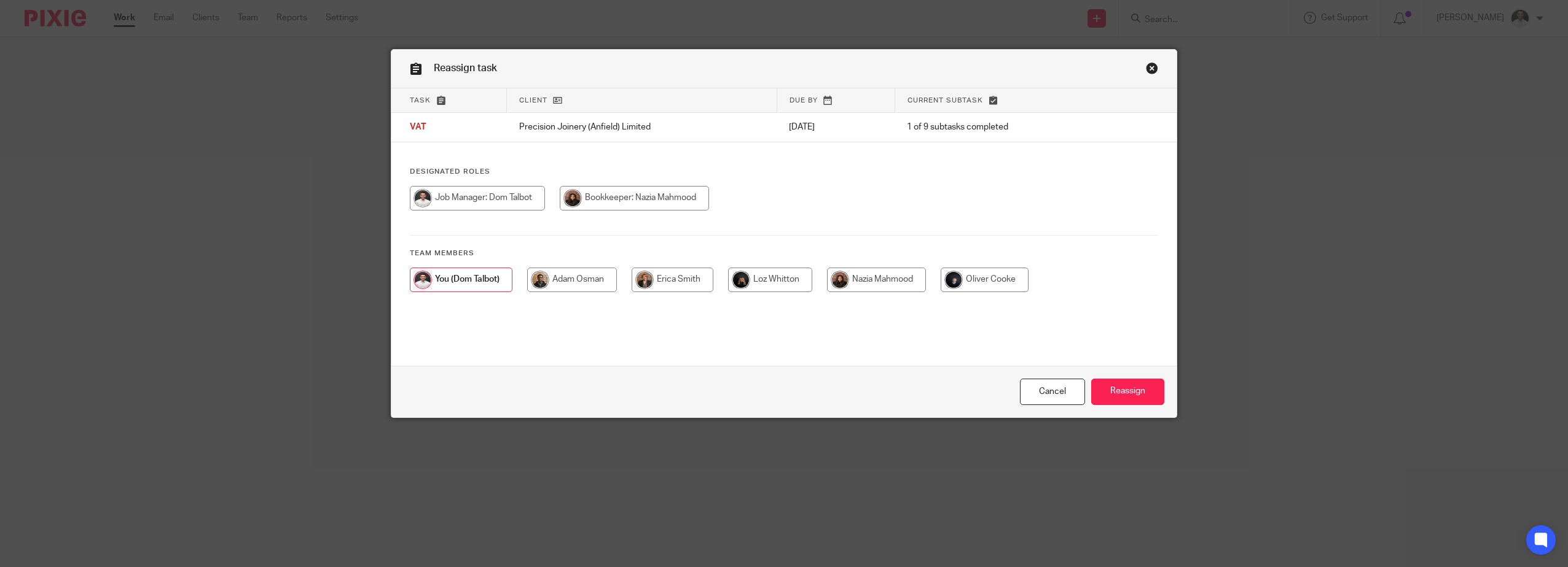
click at [480, 280] on input "radio" at bounding box center [461, 280] width 103 height 25
click at [1149, 380] on input "Reassign" at bounding box center [1128, 392] width 73 height 26
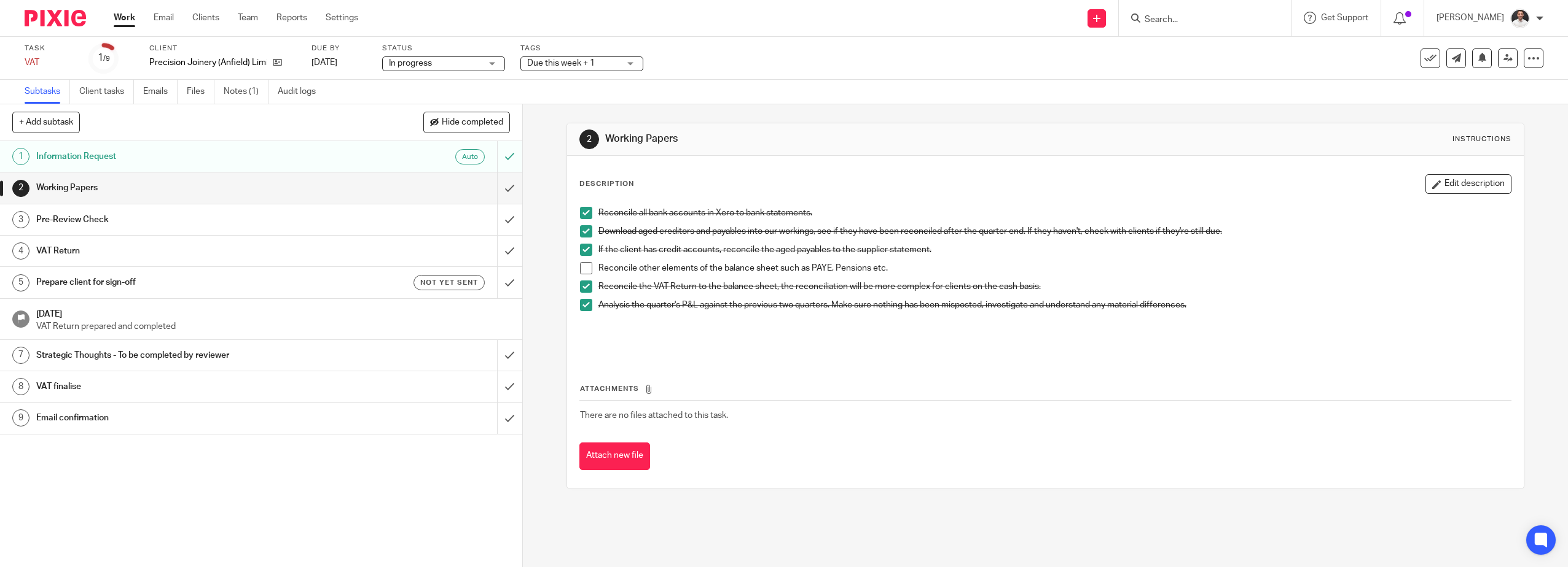
click at [71, 22] on img at bounding box center [56, 18] width 62 height 16
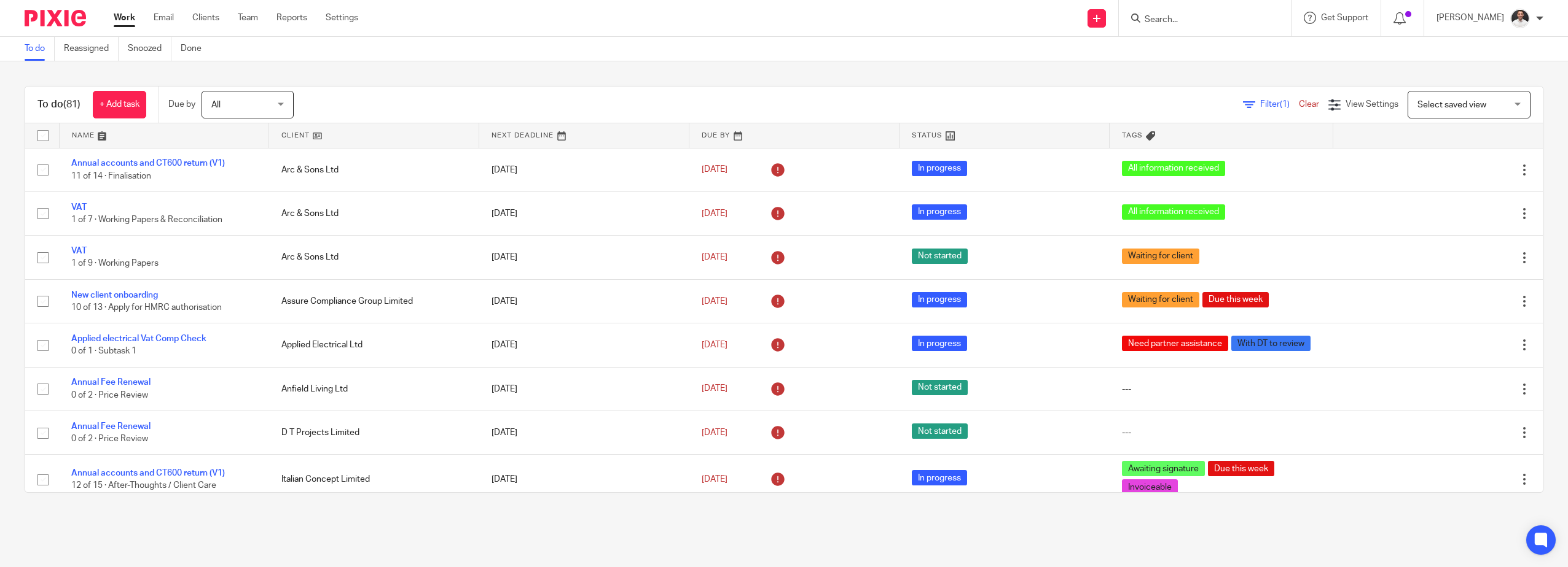
click at [1462, 99] on span "Select saved view" at bounding box center [1462, 104] width 90 height 26
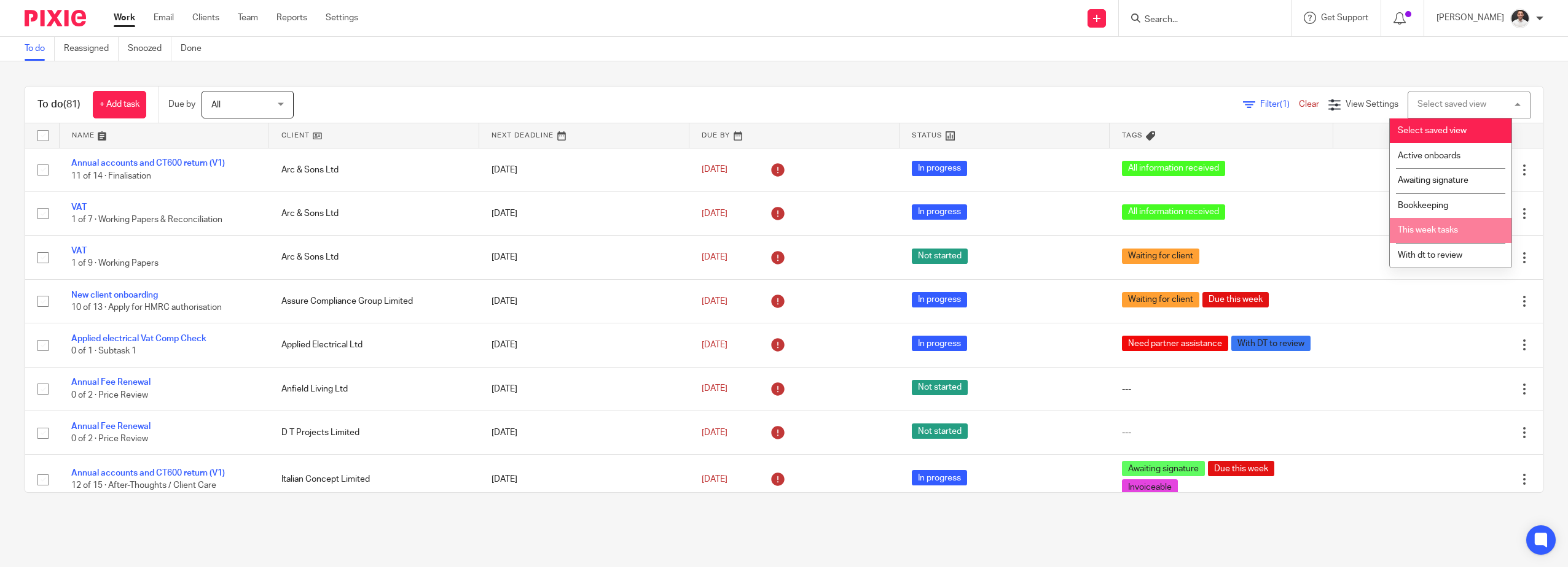
click at [1439, 241] on li "This week tasks" at bounding box center [1450, 230] width 122 height 25
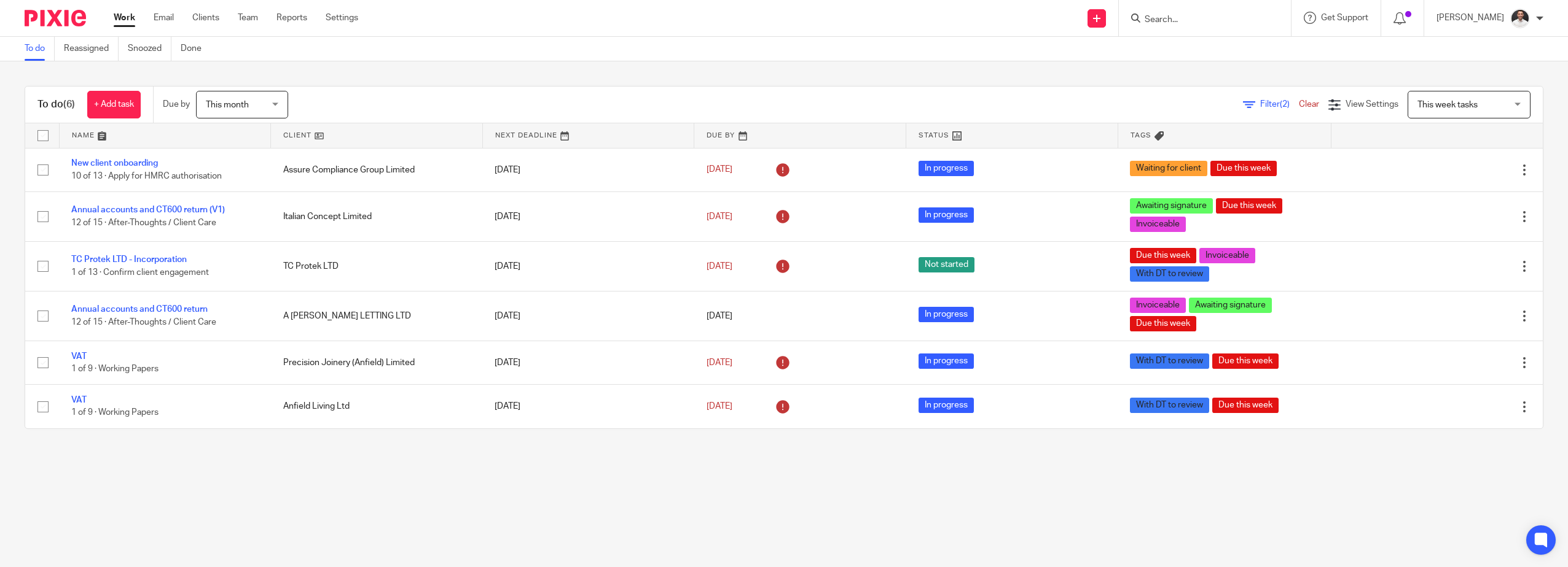
click at [1449, 101] on span "This week tasks" at bounding box center [1448, 105] width 60 height 9
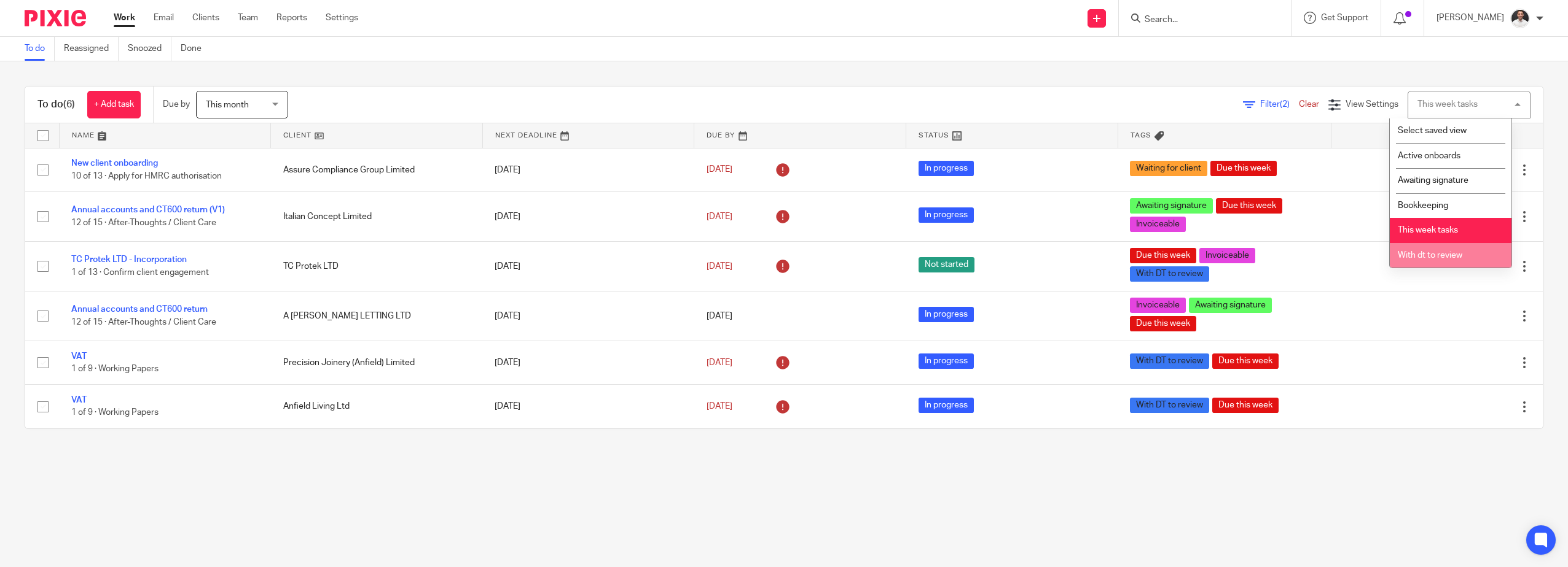
click at [1441, 254] on span "With dt to review" at bounding box center [1430, 255] width 65 height 9
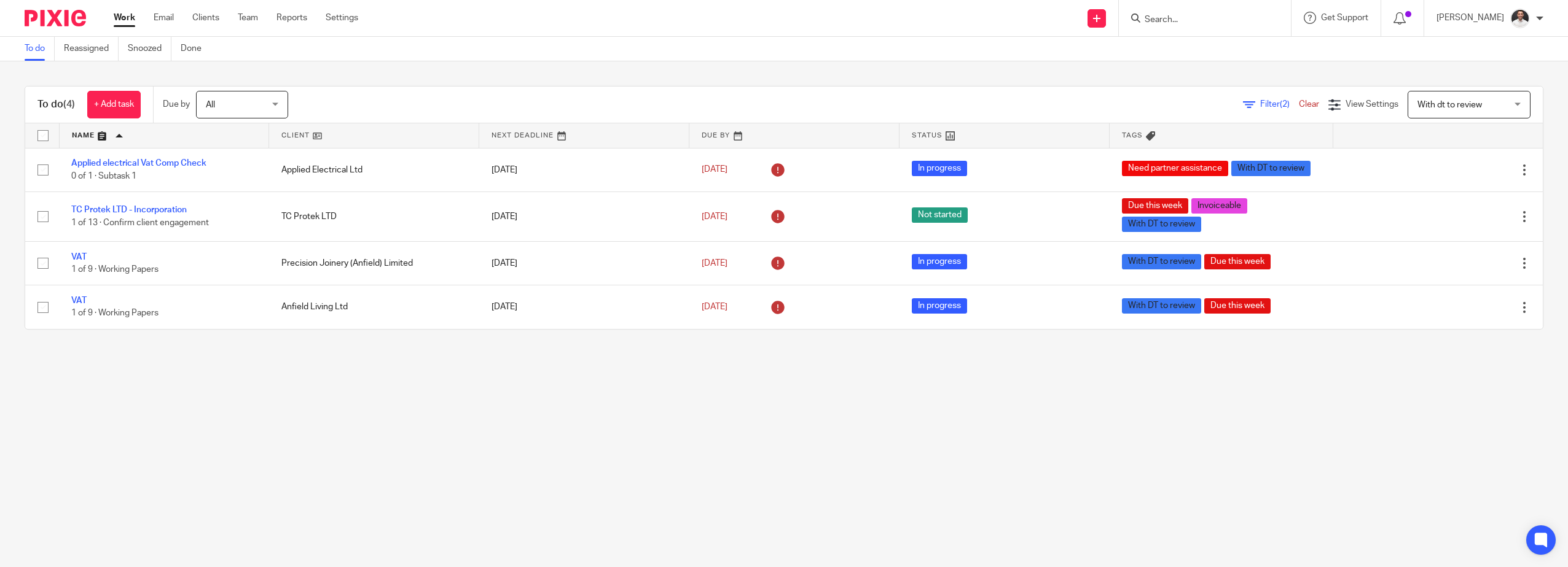
click at [1202, 21] on input "Search" at bounding box center [1198, 20] width 111 height 11
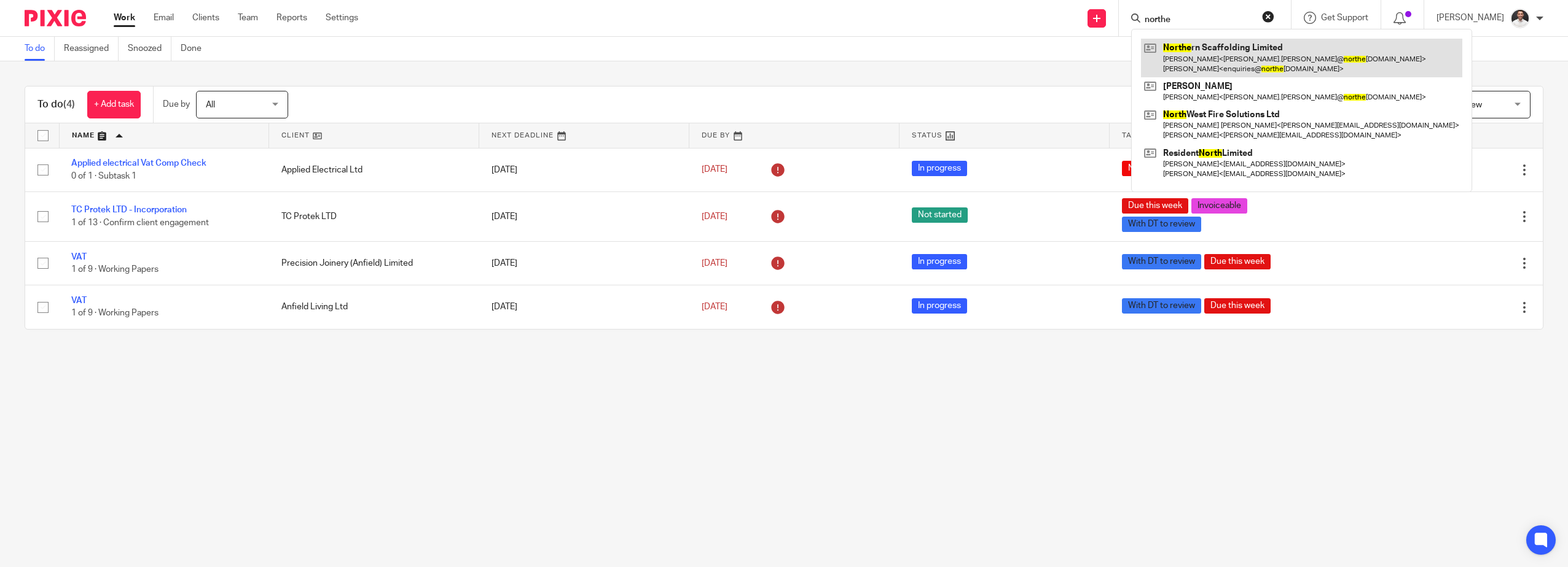
type input "northe"
click at [1209, 62] on link at bounding box center [1301, 58] width 321 height 38
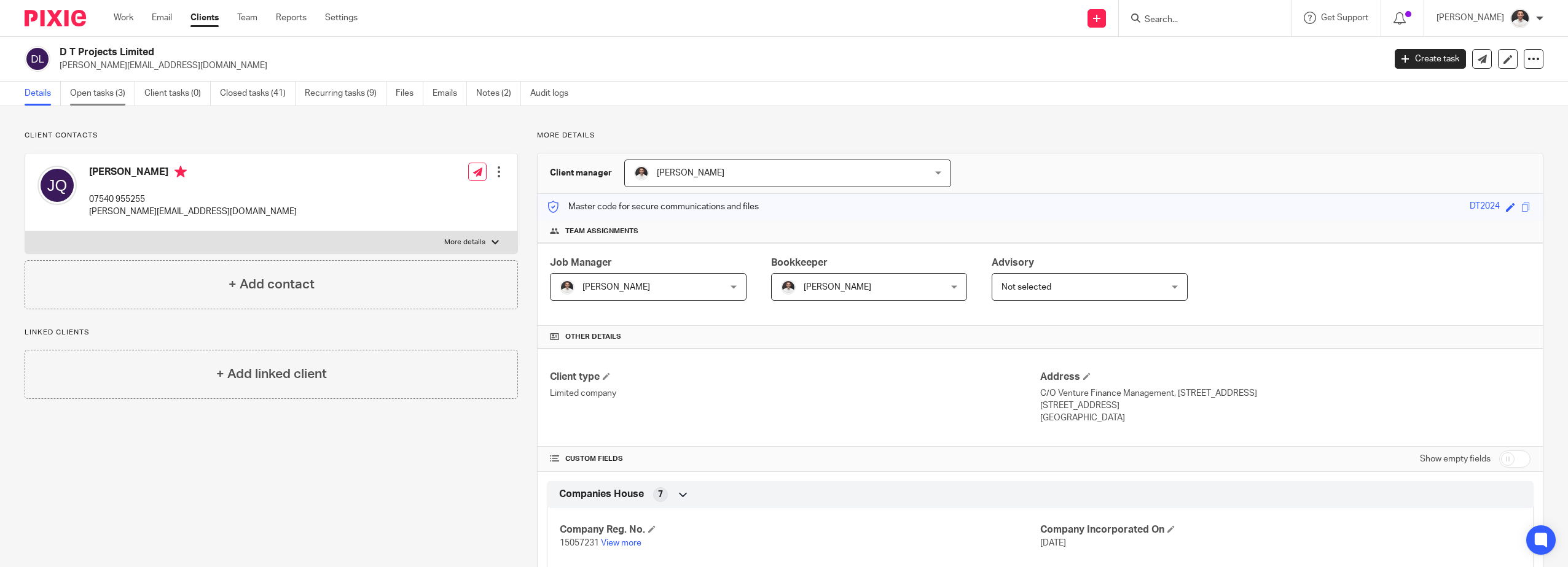
click at [105, 97] on link "Open tasks (3)" at bounding box center [103, 94] width 65 height 24
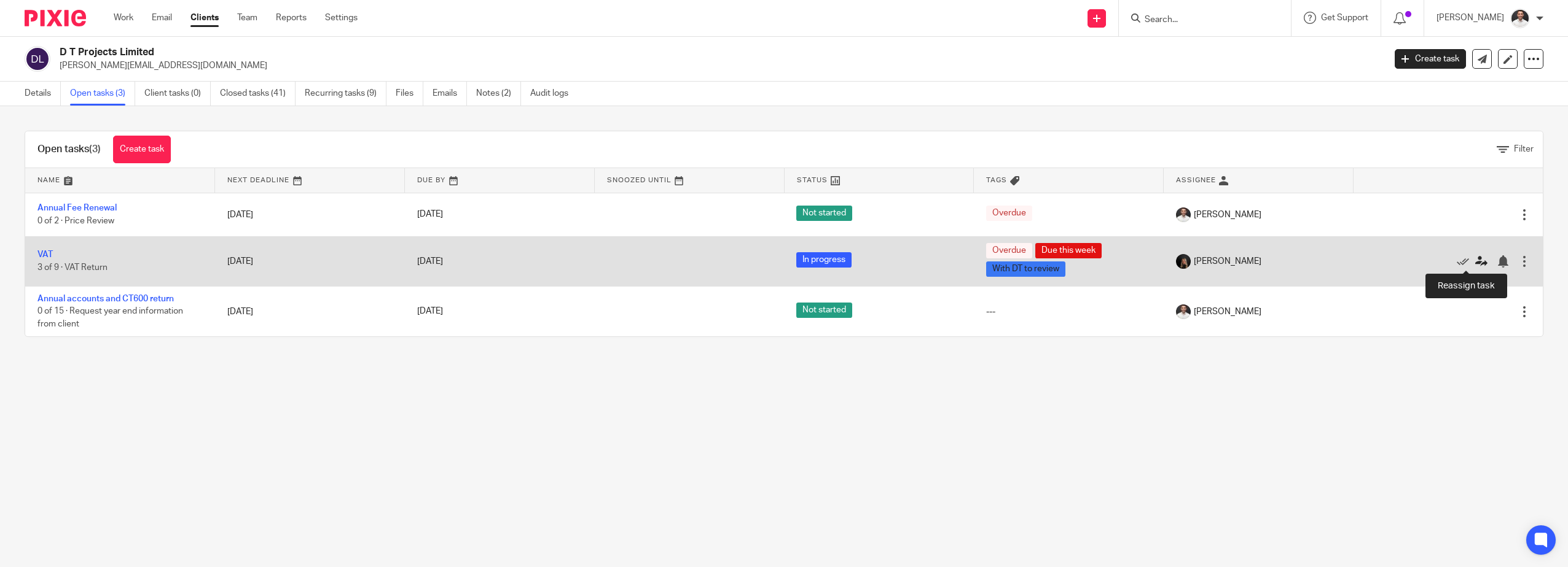
click at [1475, 258] on icon at bounding box center [1481, 262] width 12 height 12
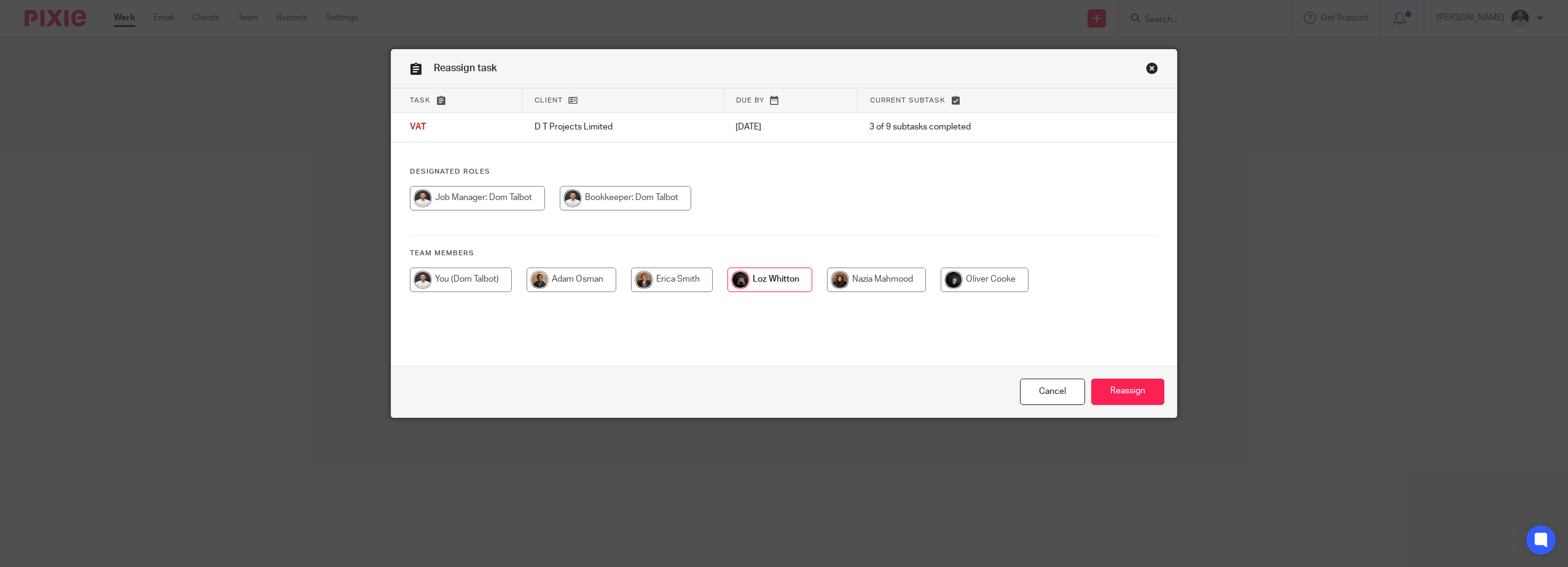
click at [477, 282] on input "radio" at bounding box center [461, 280] width 102 height 25
radio input "true"
click at [1113, 385] on input "Reassign" at bounding box center [1128, 392] width 73 height 26
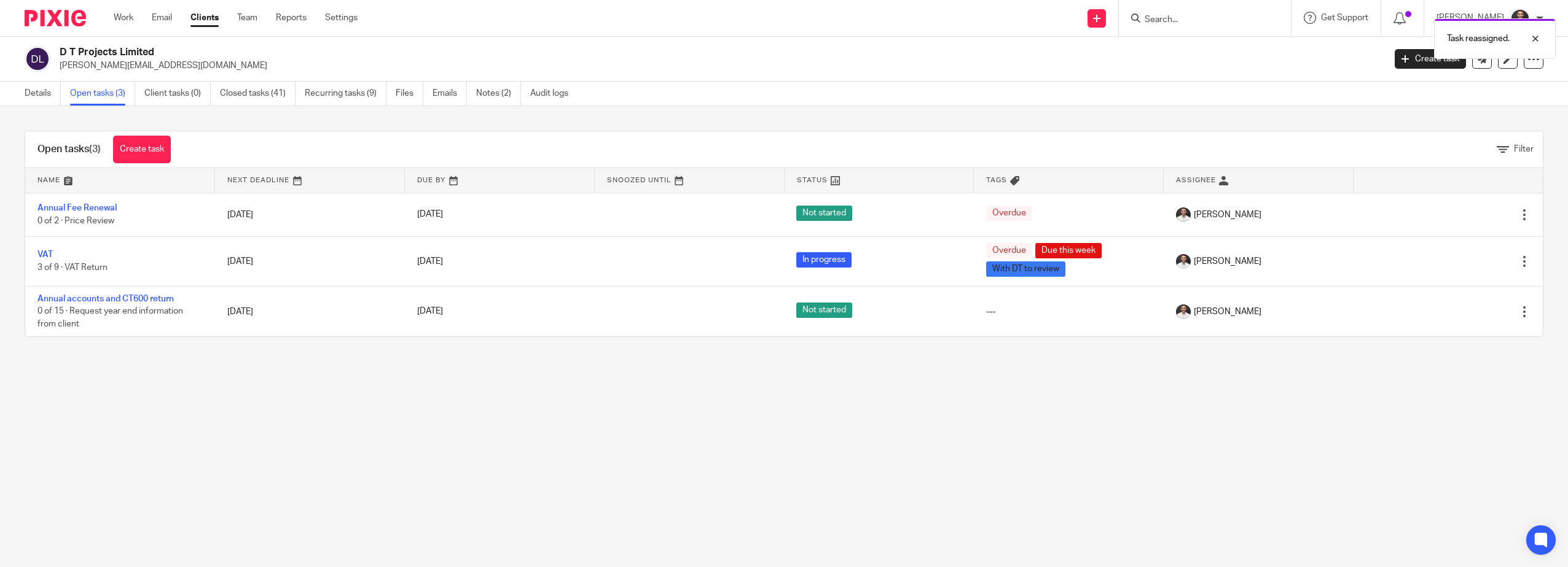
click at [67, 25] on img at bounding box center [56, 18] width 62 height 16
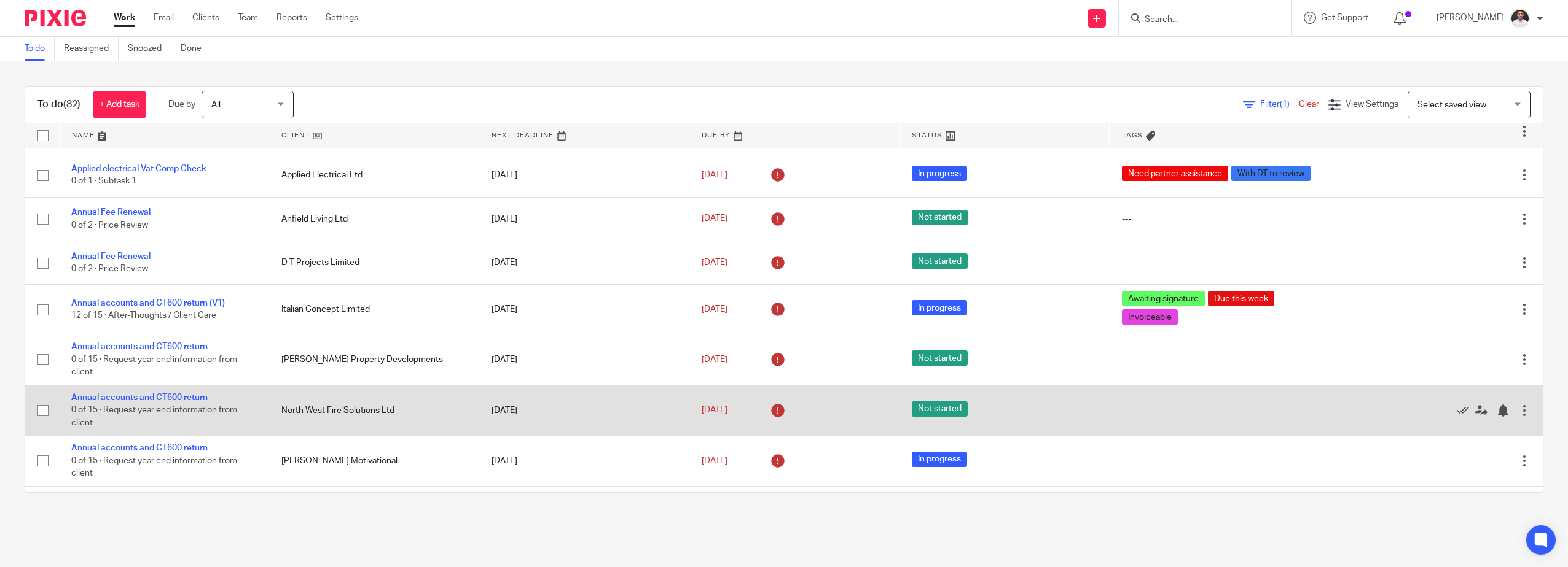
scroll to position [205, 0]
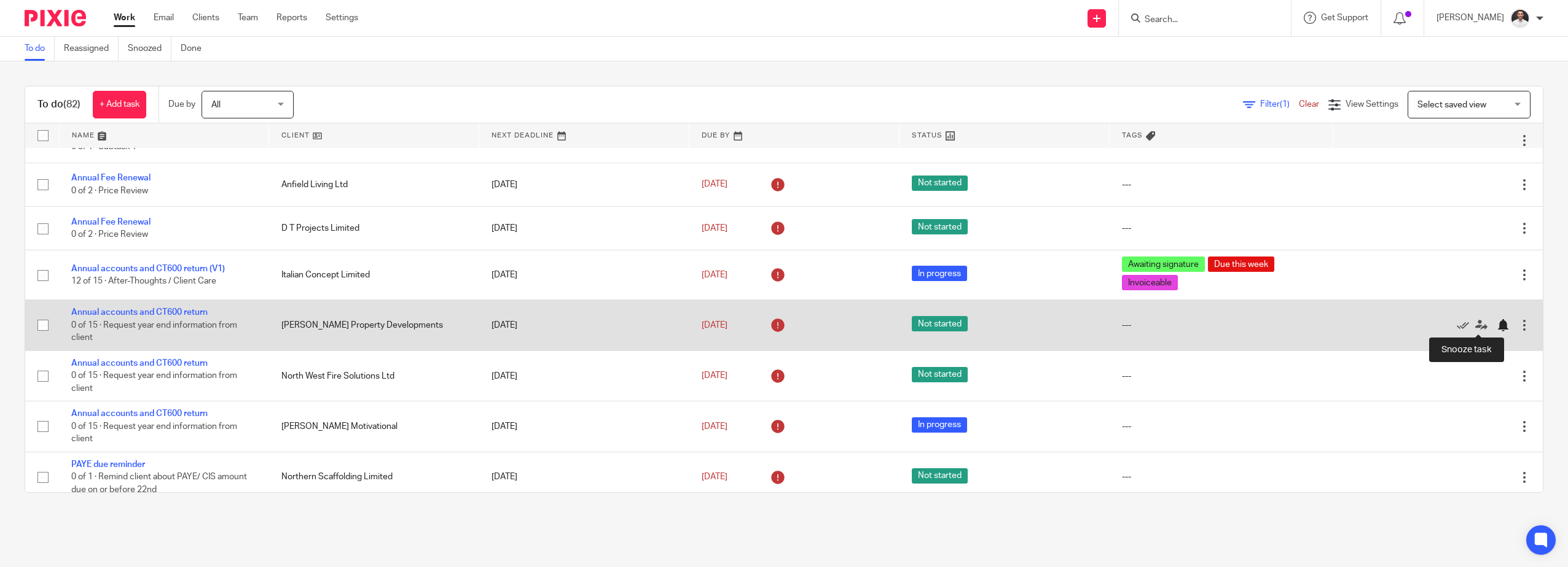
click at [1497, 325] on div at bounding box center [1503, 325] width 12 height 12
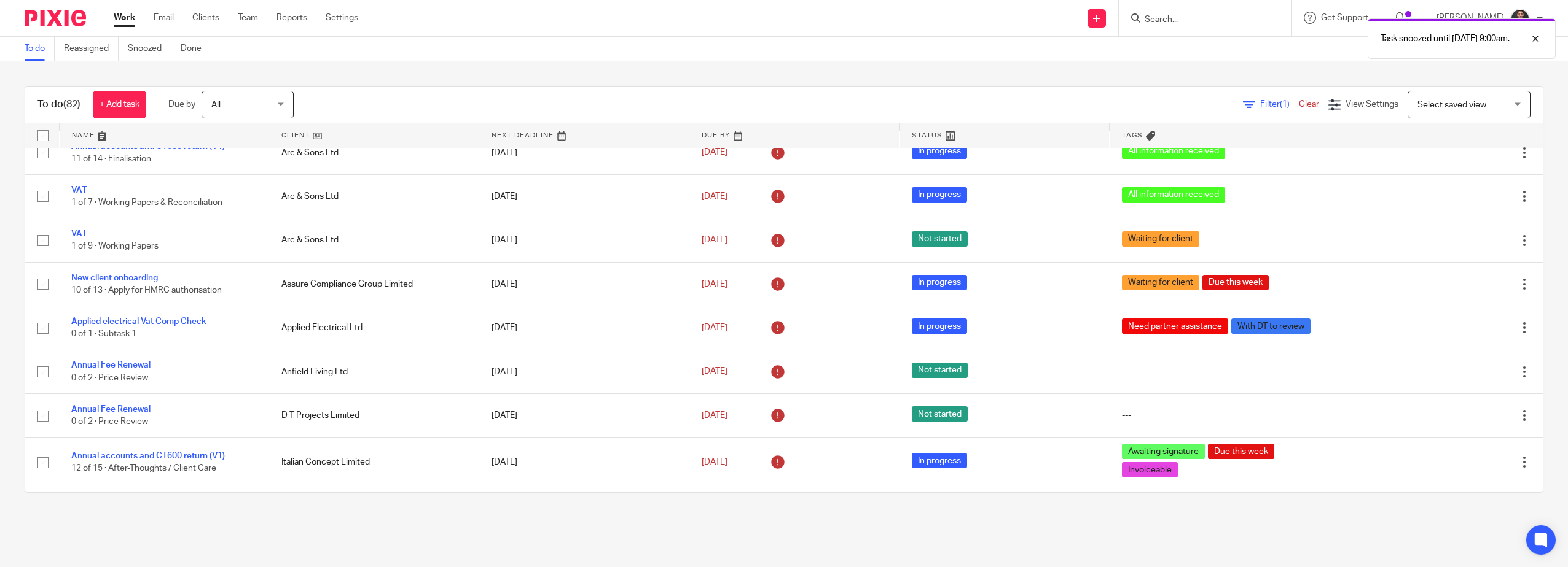
scroll to position [0, 0]
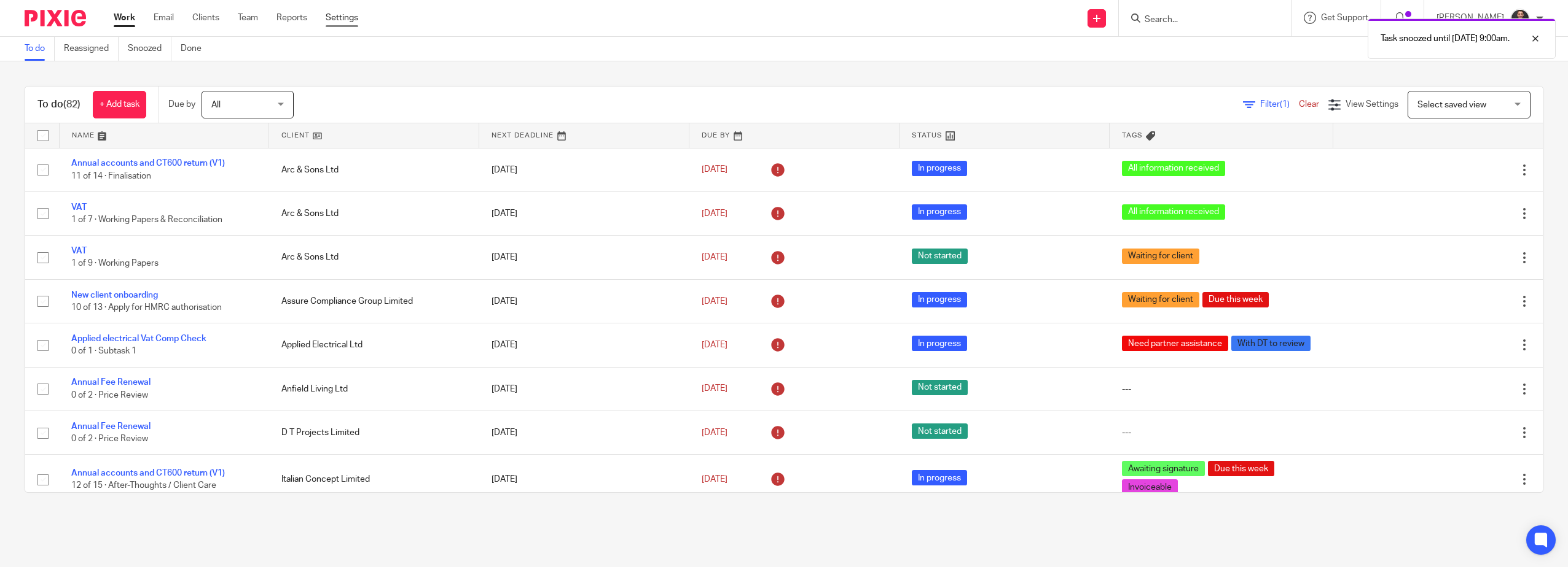
click at [329, 16] on link "Settings" at bounding box center [342, 18] width 33 height 12
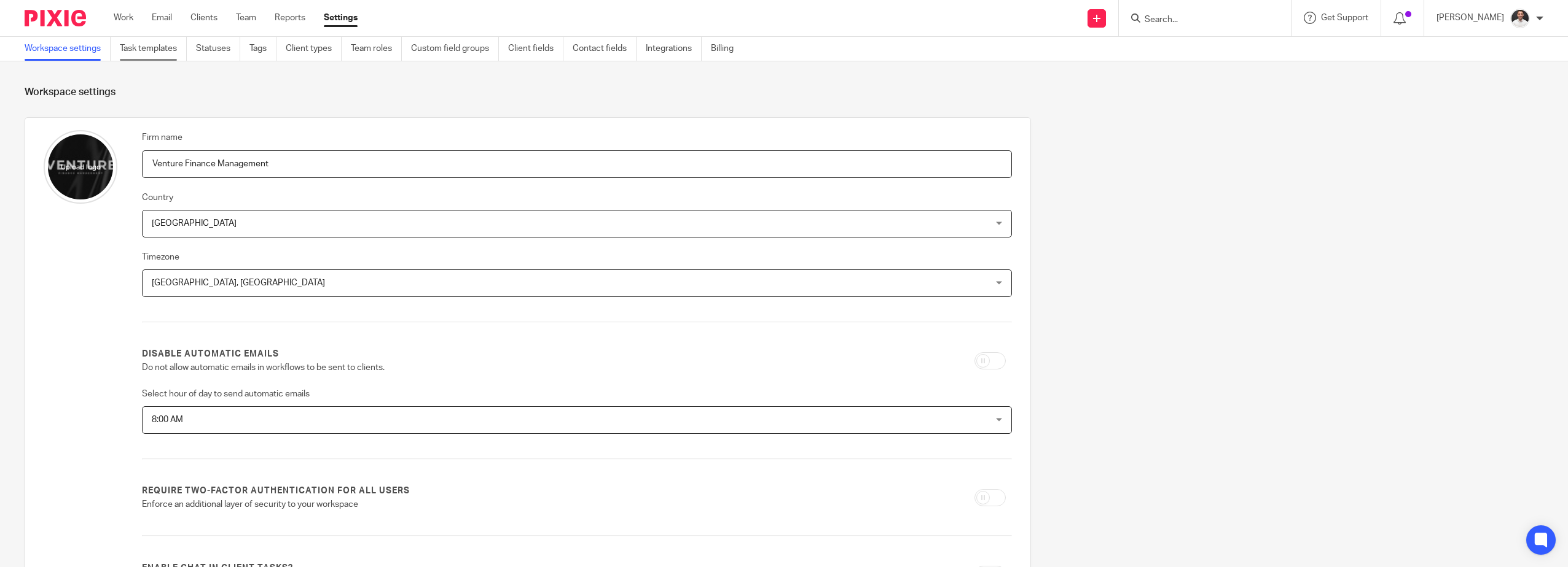
click at [154, 47] on link "Task templates" at bounding box center [153, 48] width 67 height 24
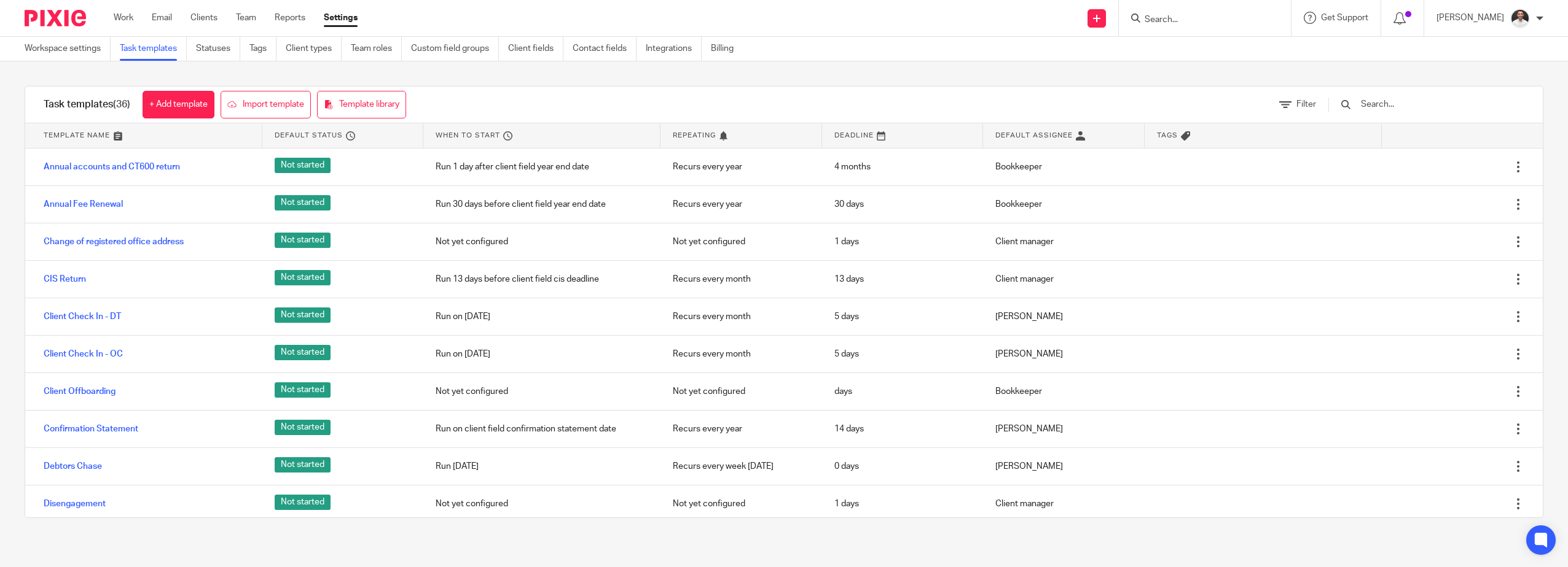
click at [1402, 93] on div at bounding box center [1420, 104] width 208 height 36
click at [1391, 105] on input "text" at bounding box center [1431, 104] width 143 height 14
type input "a"
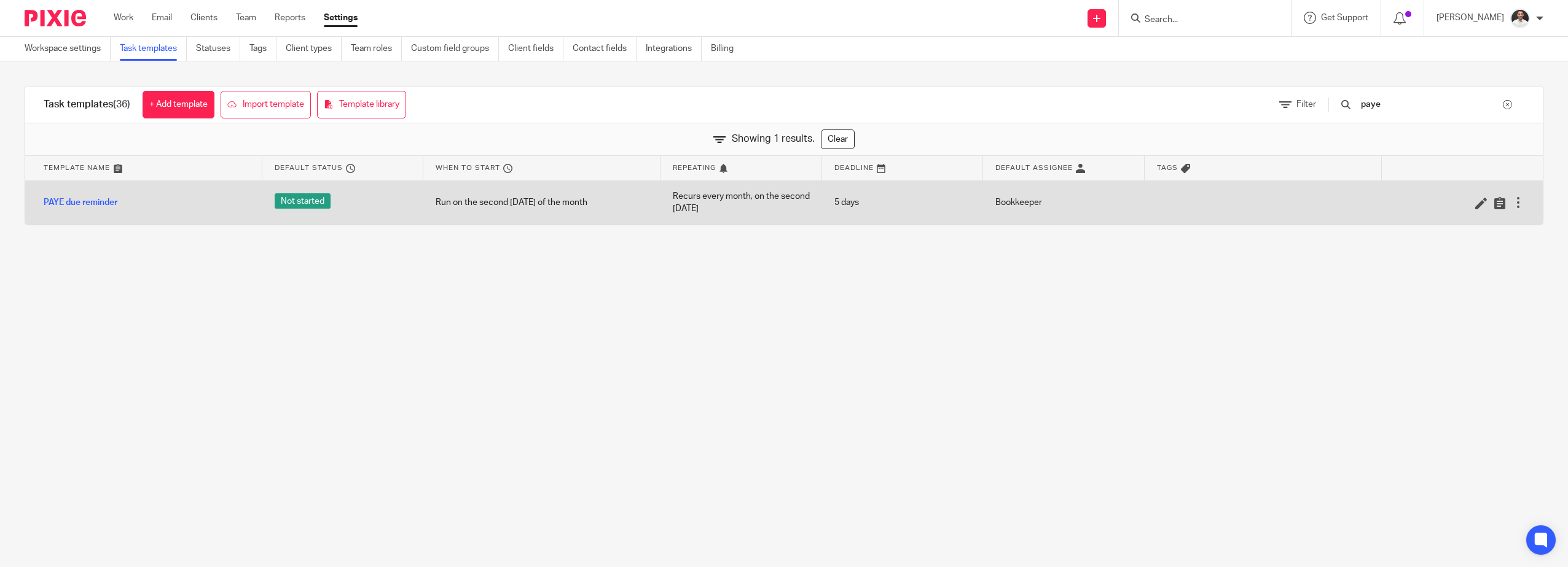
type input "paye"
click at [1512, 203] on div at bounding box center [1518, 202] width 12 height 12
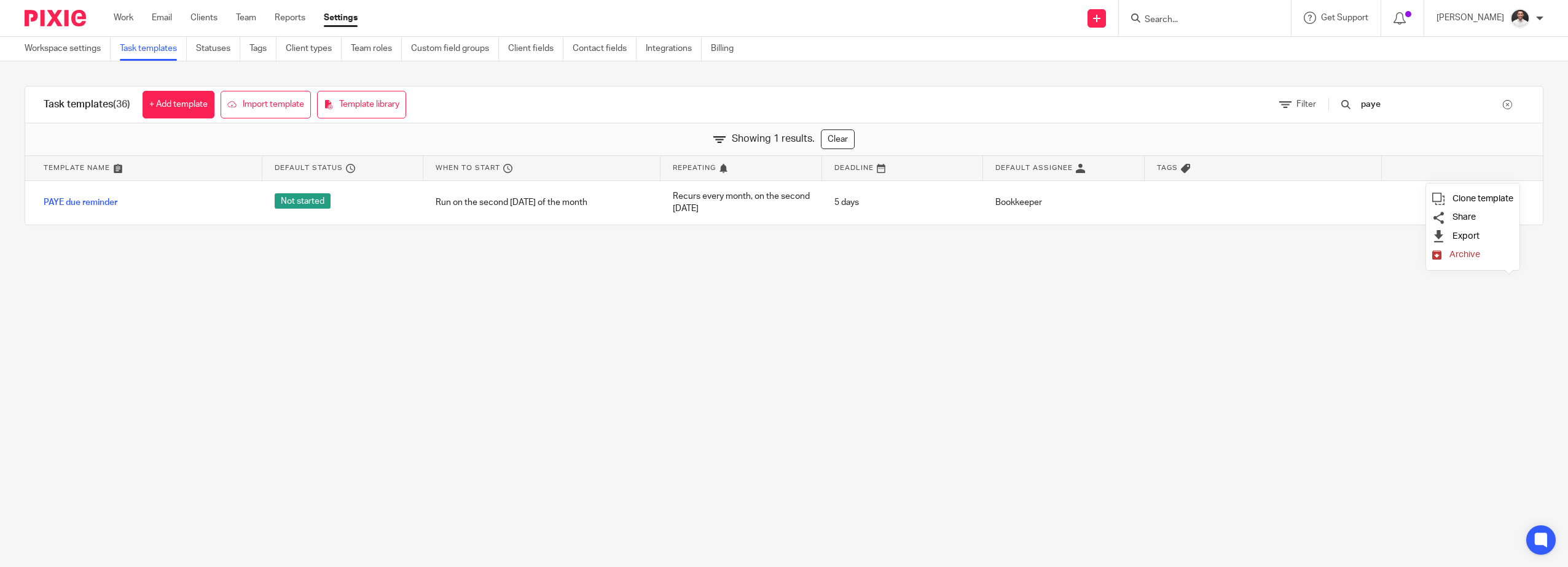
click at [1469, 249] on link "Archive" at bounding box center [1472, 254] width 81 height 12
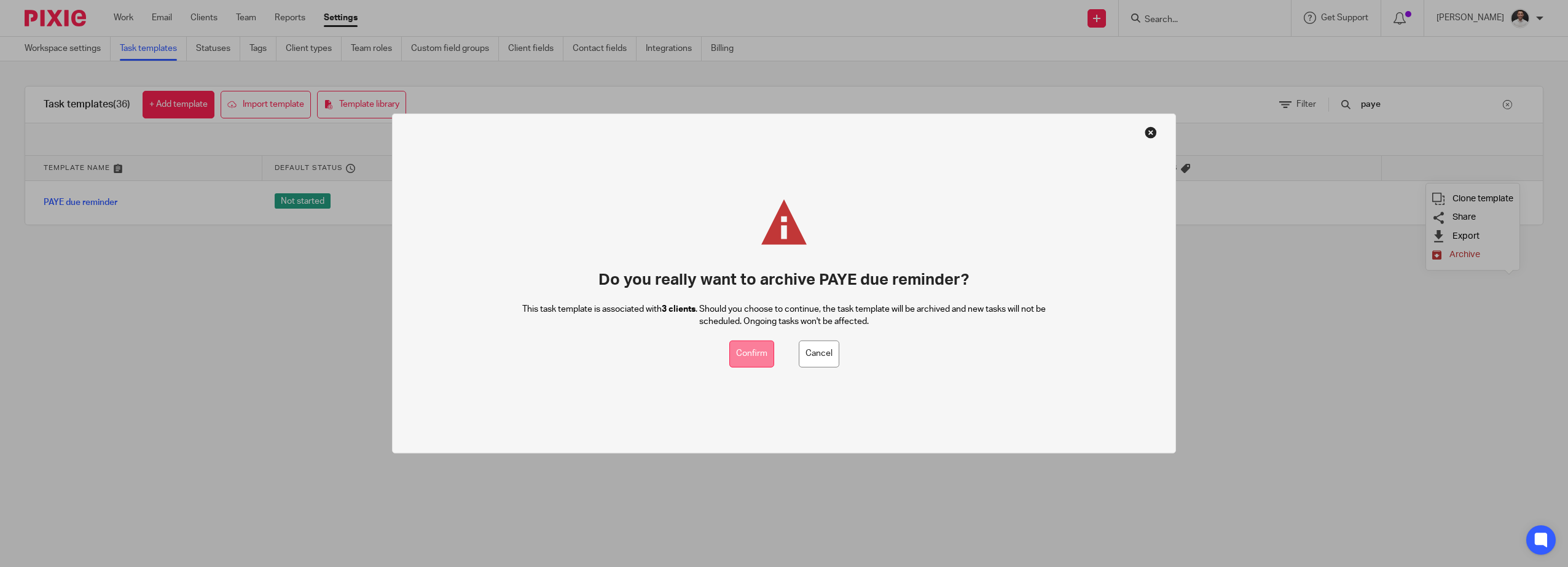
click at [752, 350] on button "Confirm" at bounding box center [751, 354] width 45 height 27
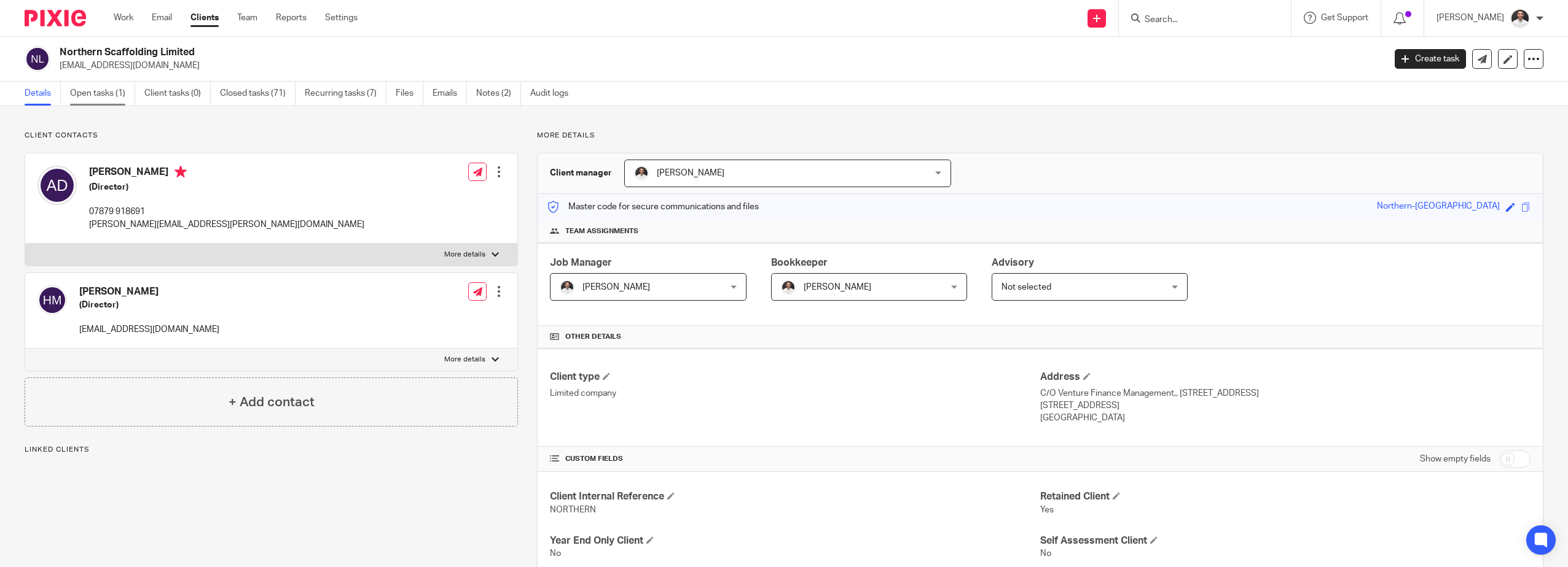
click at [108, 101] on link "Open tasks (1)" at bounding box center [103, 94] width 65 height 24
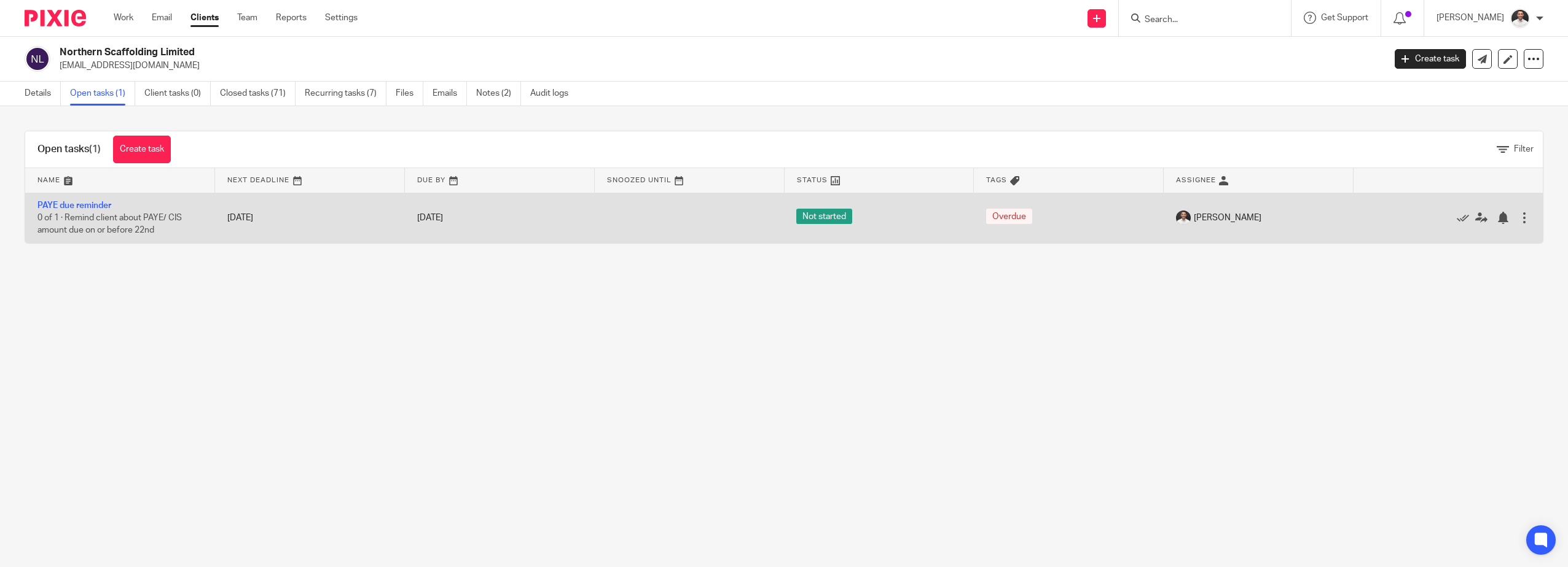
click at [1518, 219] on div at bounding box center [1524, 218] width 12 height 12
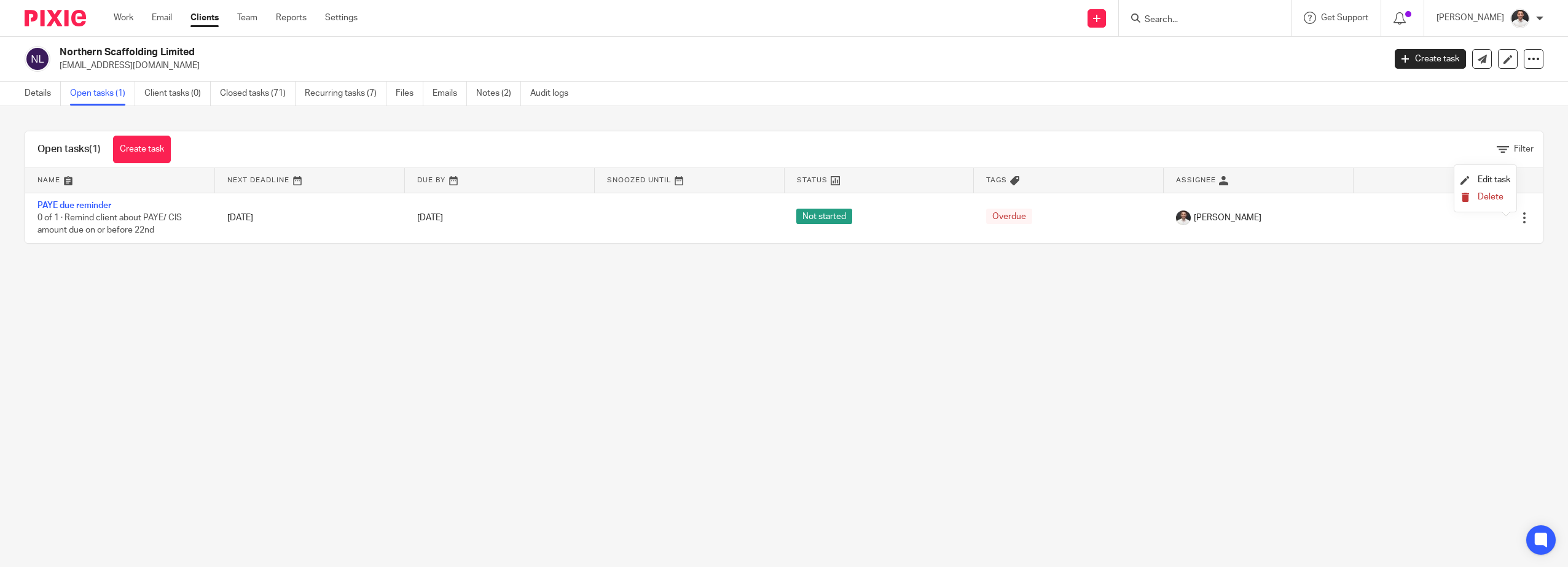
click at [1474, 196] on button "Delete" at bounding box center [1485, 198] width 50 height 10
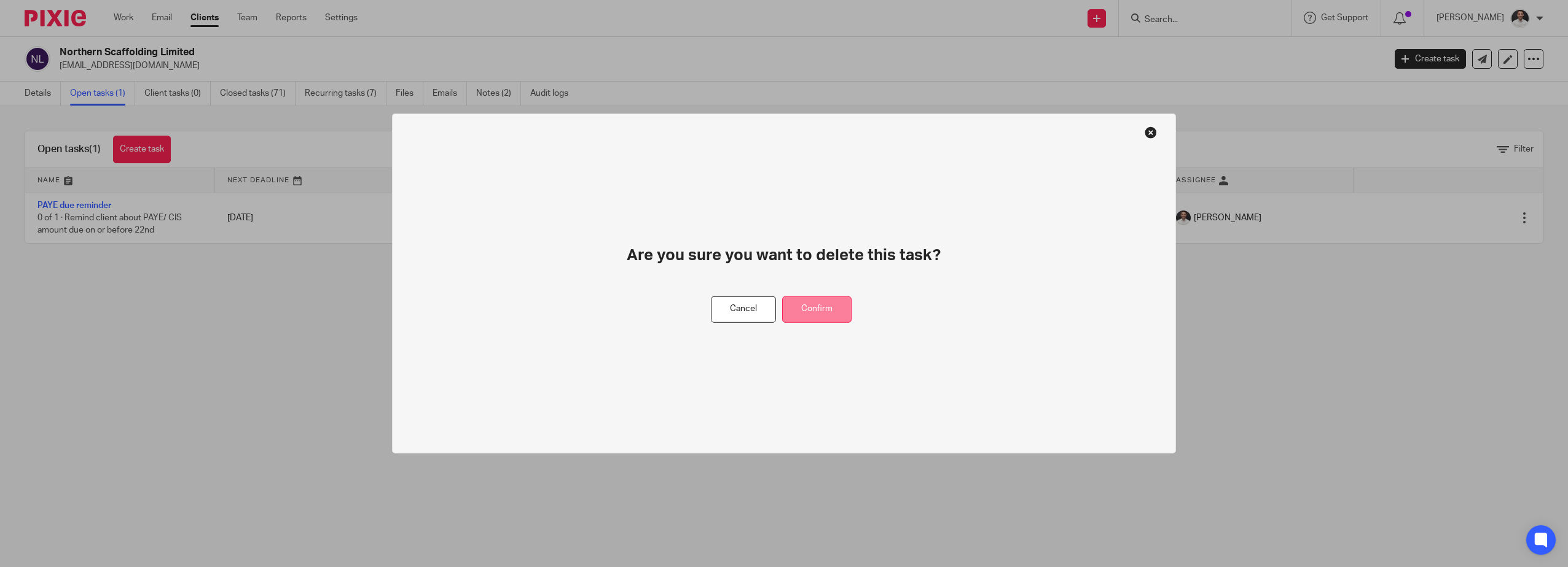
click at [800, 313] on button "Confirm" at bounding box center [817, 309] width 69 height 26
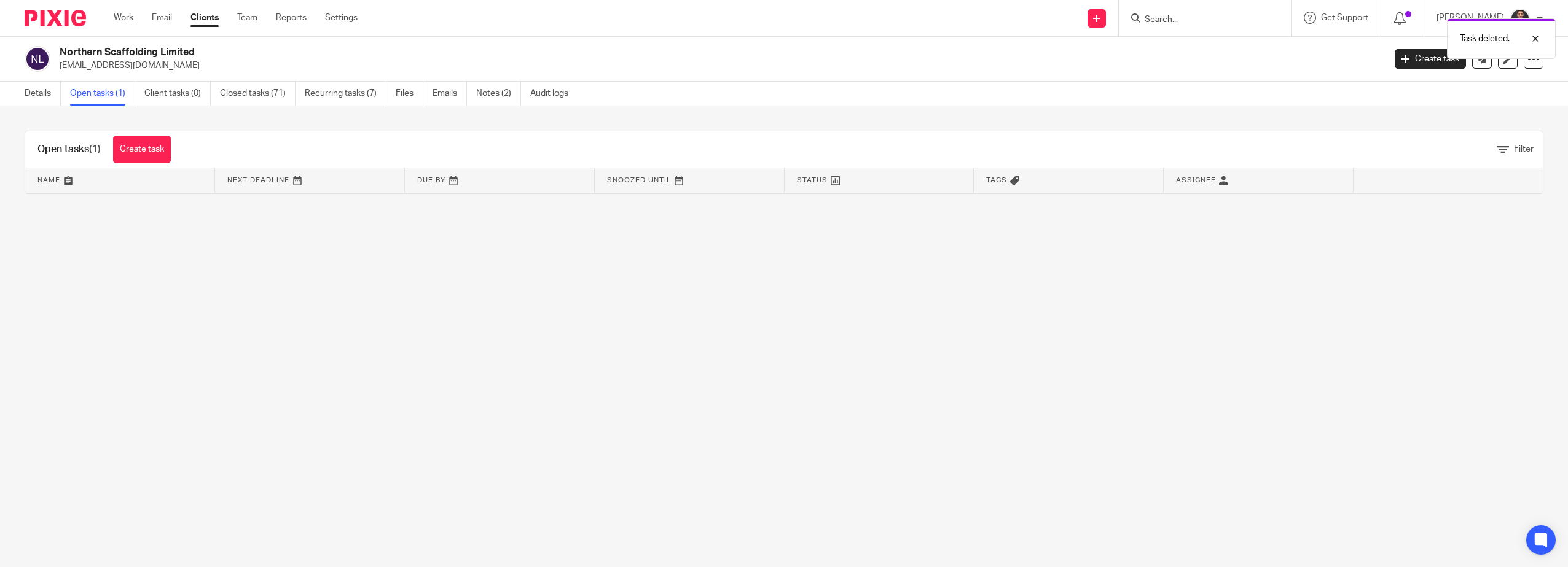
click at [71, 92] on link "Open tasks (1)" at bounding box center [103, 94] width 65 height 24
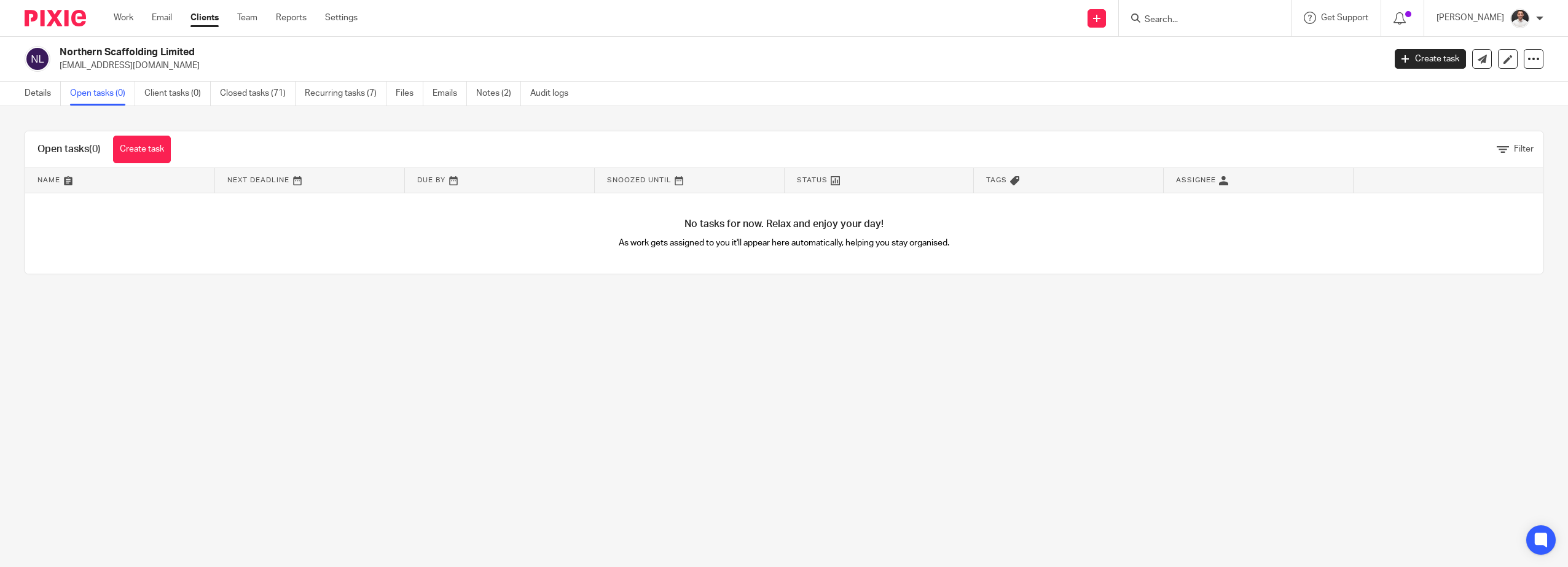
click at [56, 18] on img at bounding box center [56, 18] width 62 height 16
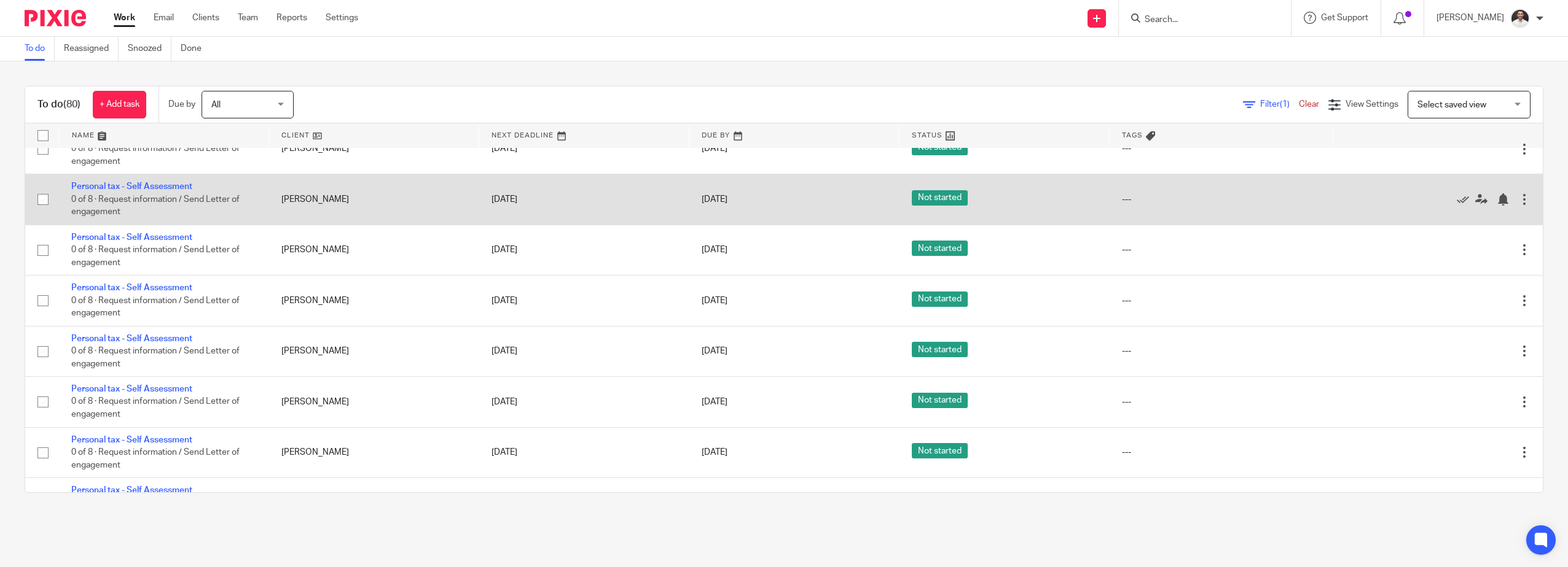
scroll to position [3070, 0]
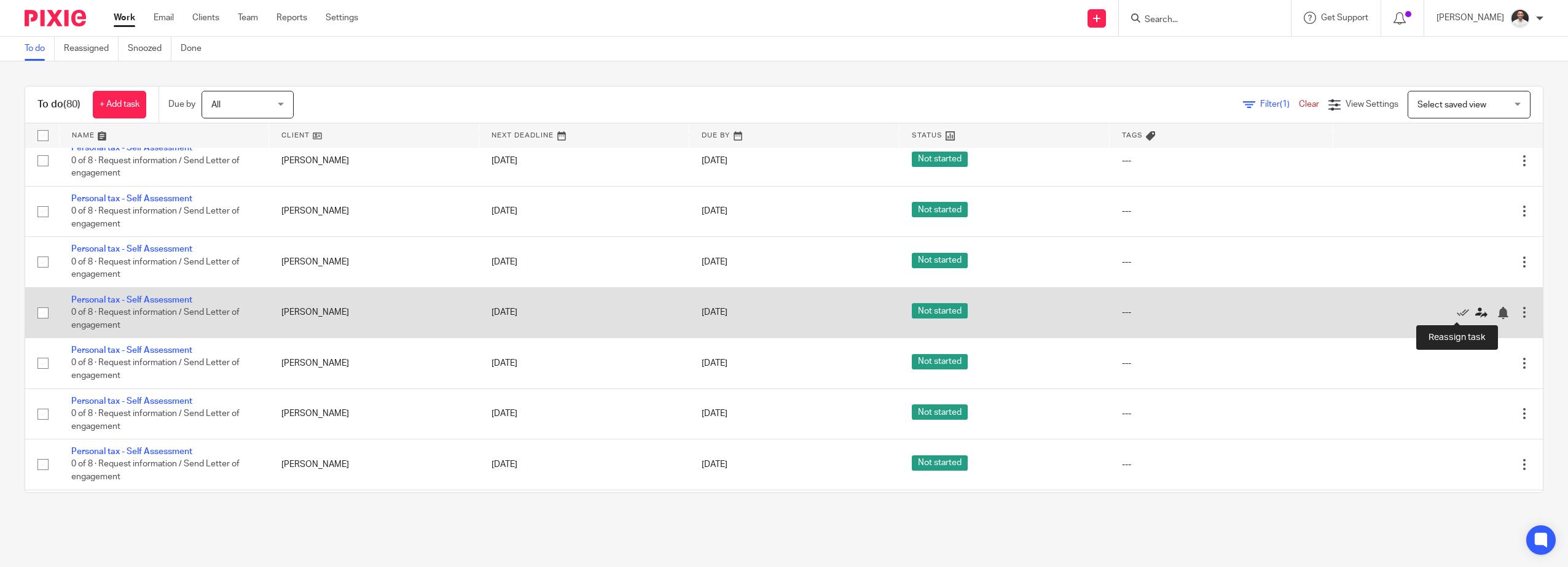
click at [1475, 315] on icon at bounding box center [1481, 313] width 12 height 12
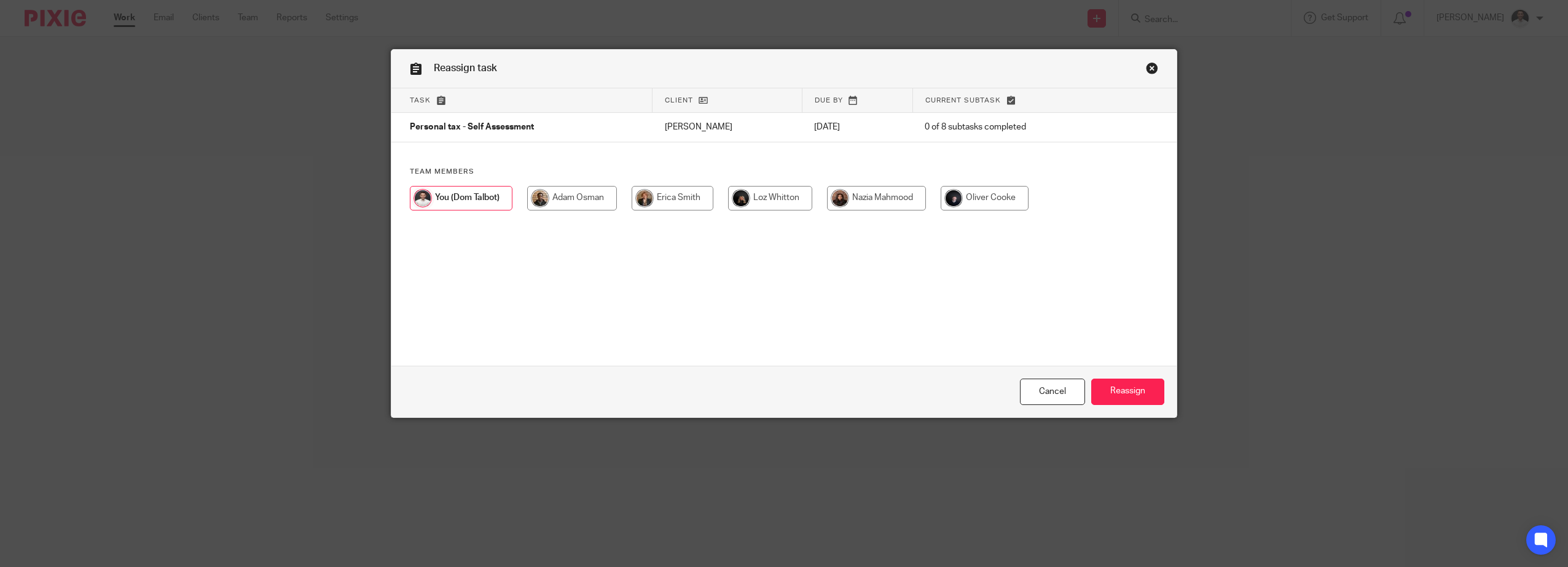
click at [605, 201] on input "radio" at bounding box center [571, 198] width 90 height 25
radio input "true"
click at [1127, 390] on input "Reassign" at bounding box center [1128, 392] width 73 height 26
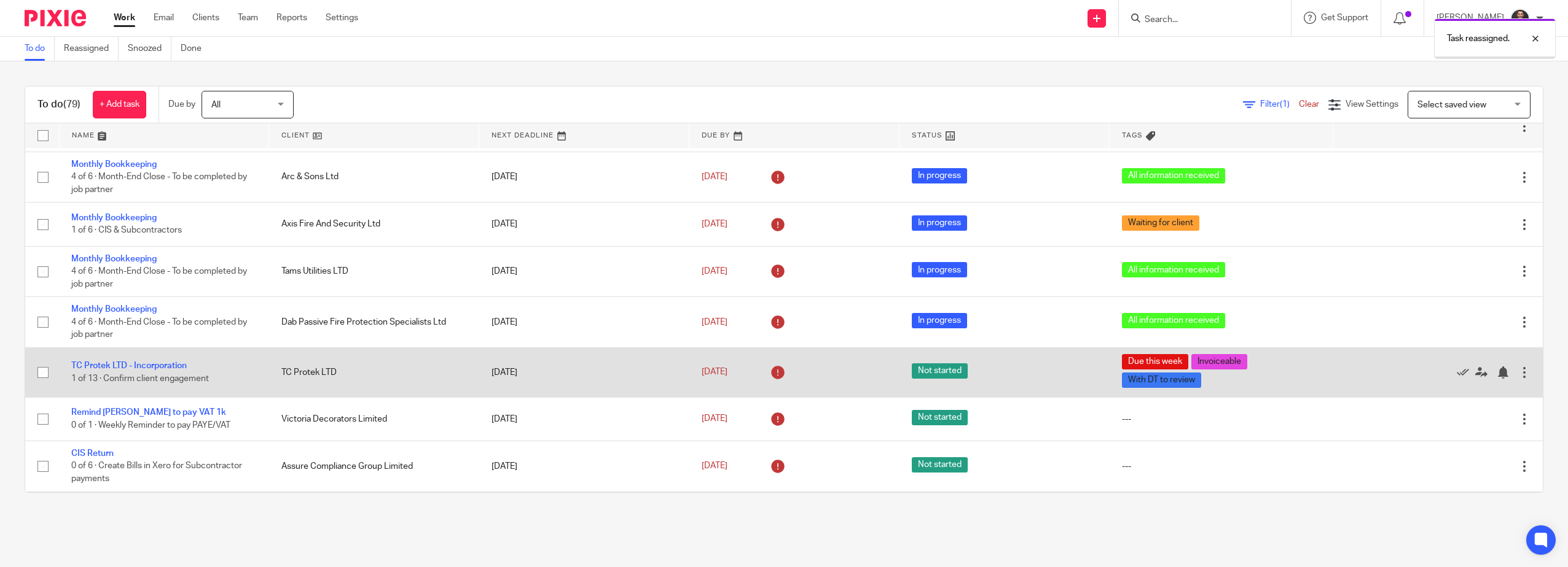
scroll to position [614, 0]
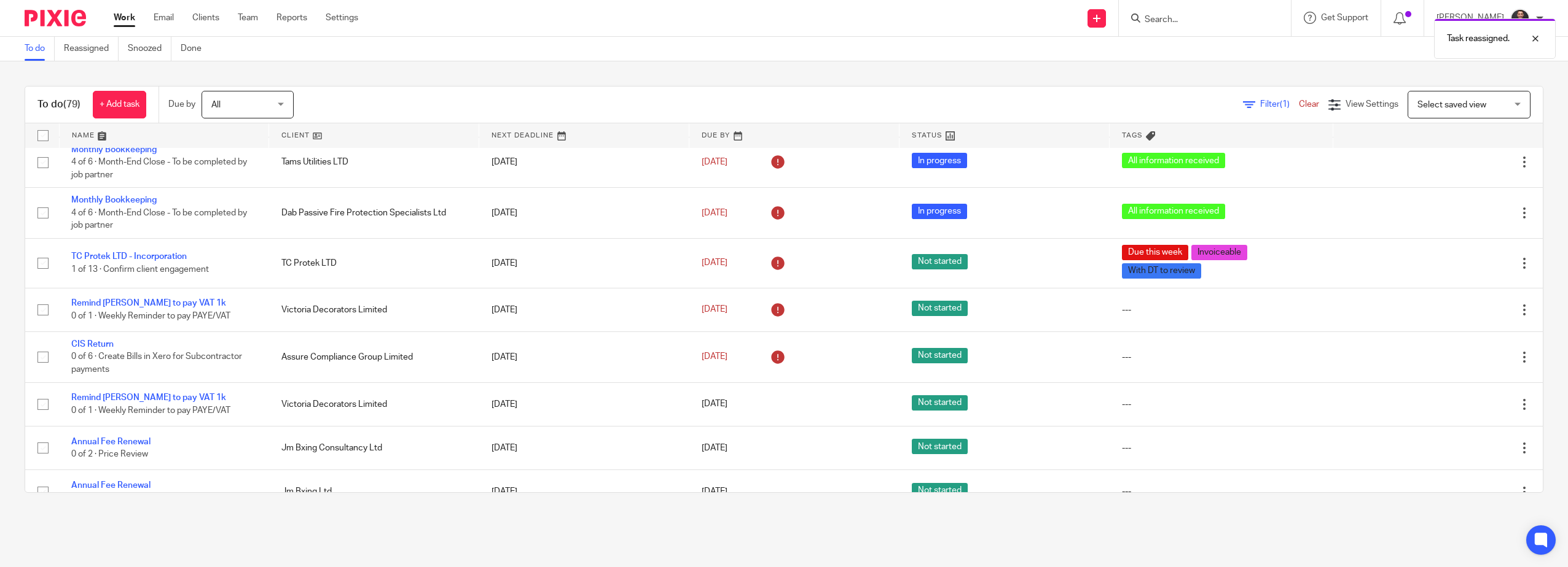
click at [1427, 105] on span "Select saved view" at bounding box center [1452, 105] width 69 height 9
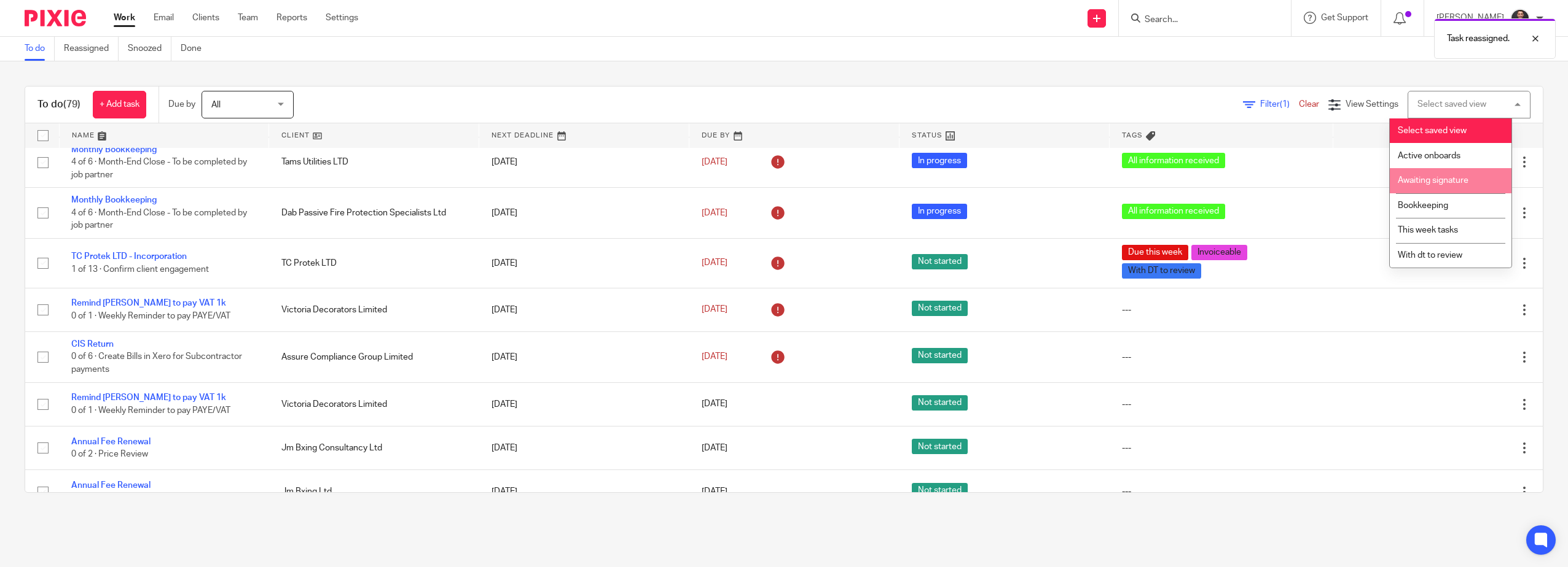
click at [1260, 104] on span "Filter (1)" at bounding box center [1279, 104] width 39 height 9
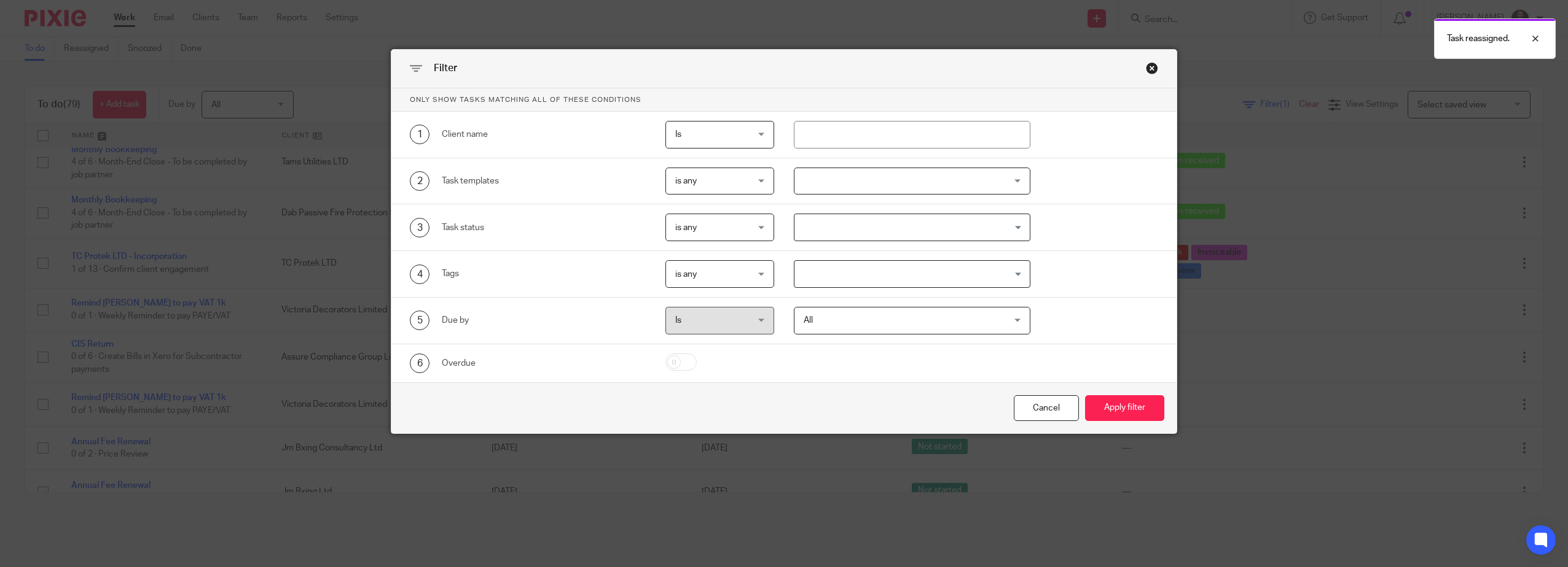
click at [798, 190] on div at bounding box center [912, 181] width 236 height 27
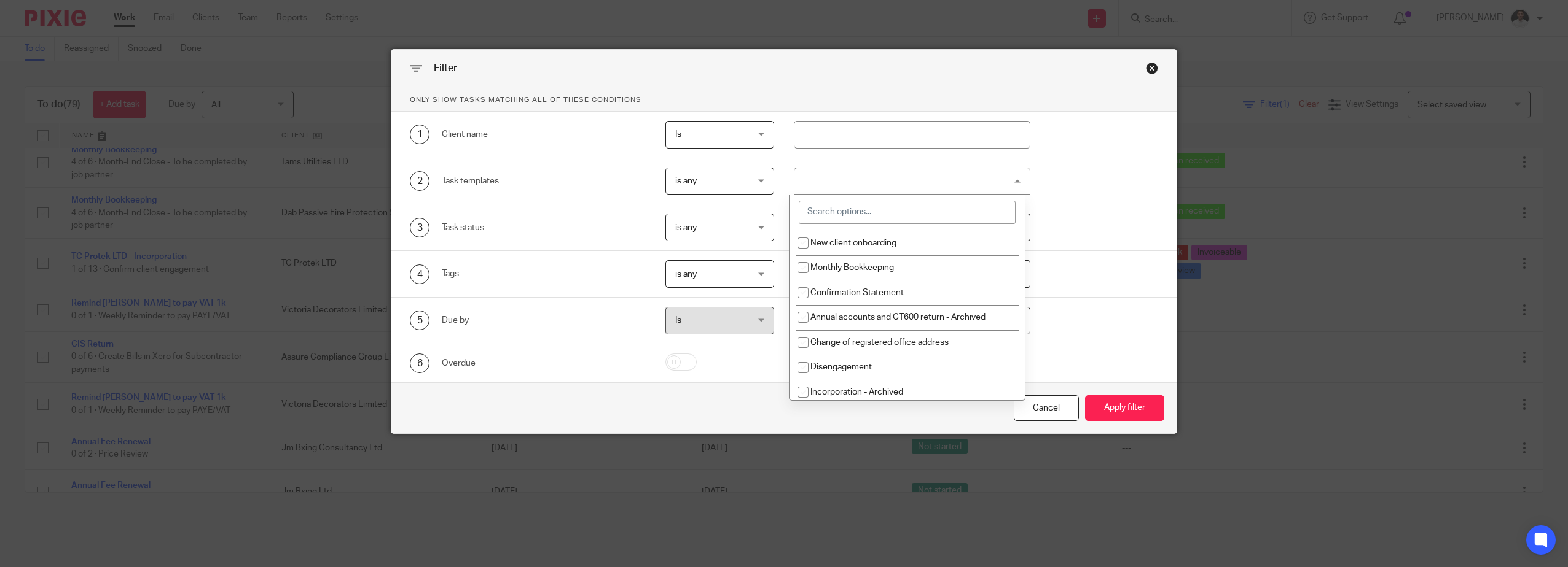
click at [847, 217] on input "search" at bounding box center [906, 213] width 217 height 24
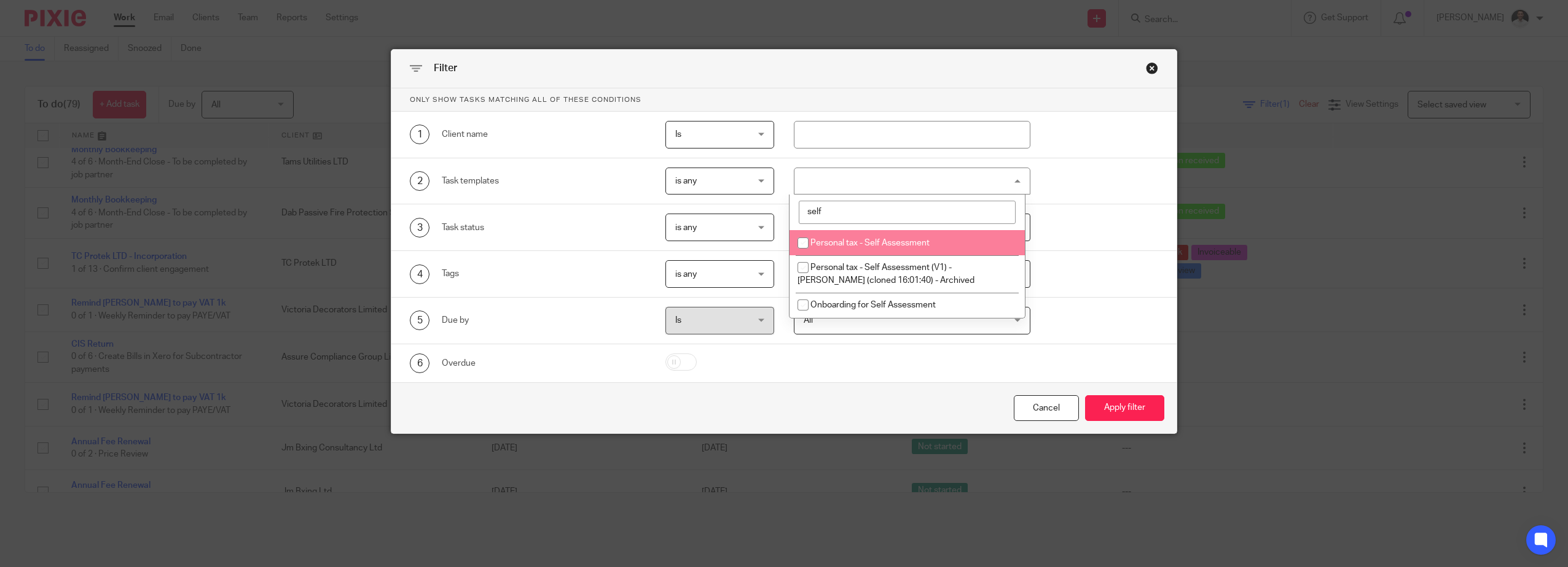
type input "self"
click at [847, 232] on li "Personal tax - Self Assessment" at bounding box center [907, 243] width 236 height 25
checkbox input "true"
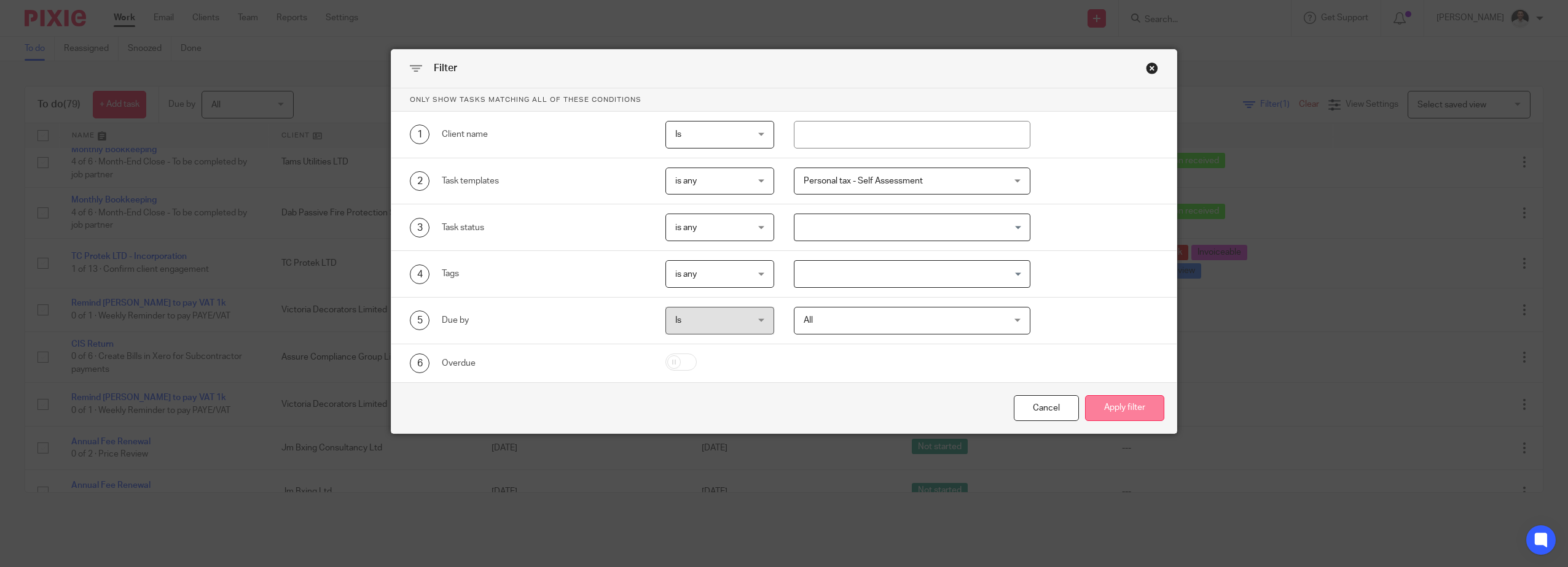
click at [1128, 405] on button "Apply filter" at bounding box center [1124, 409] width 79 height 26
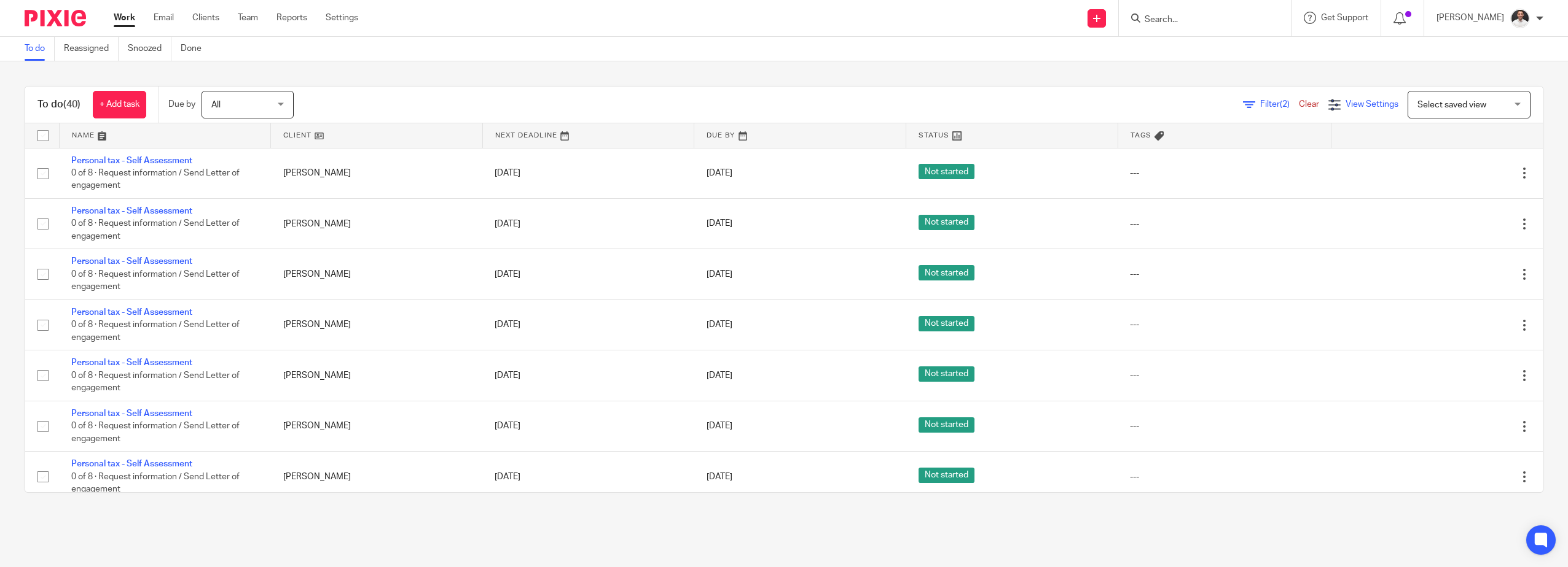
click at [1345, 101] on span "View Settings" at bounding box center [1372, 104] width 53 height 9
click at [1311, 187] on span "Manage saved views" at bounding box center [1296, 186] width 79 height 9
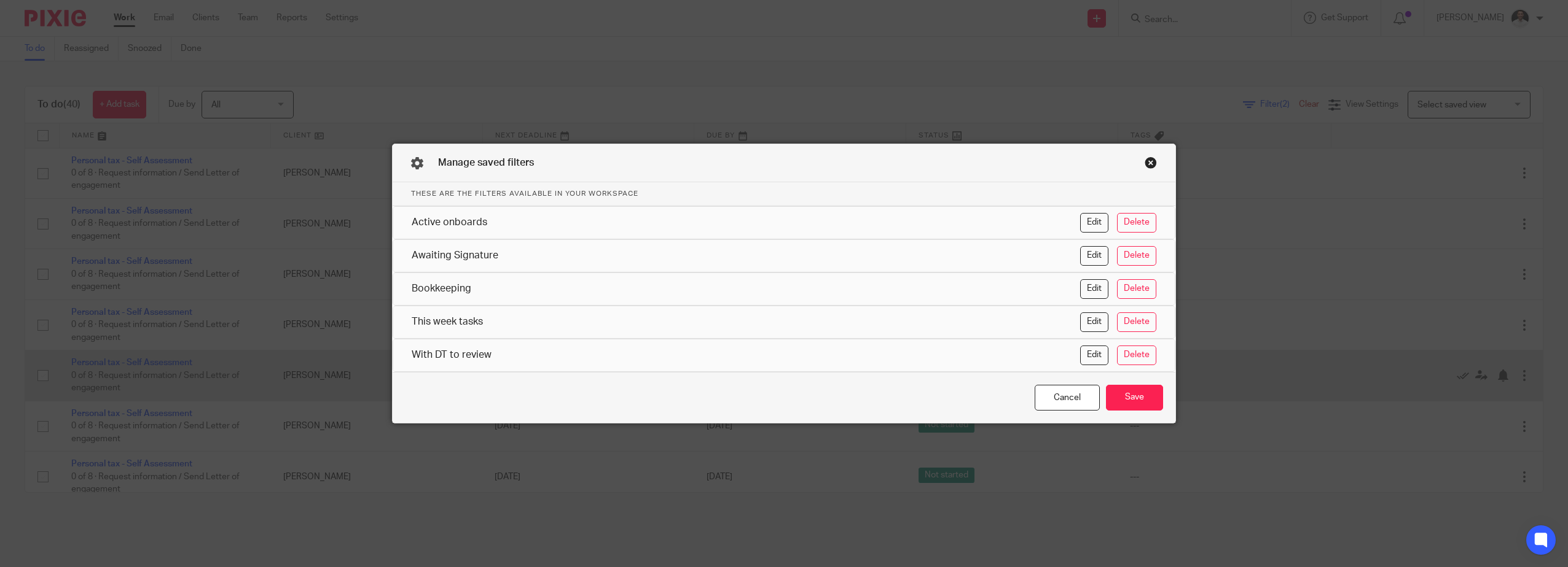
drag, startPoint x: 1057, startPoint y: 396, endPoint x: 1067, endPoint y: 385, distance: 14.9
click at [1058, 396] on div "Cancel" at bounding box center [1067, 398] width 65 height 26
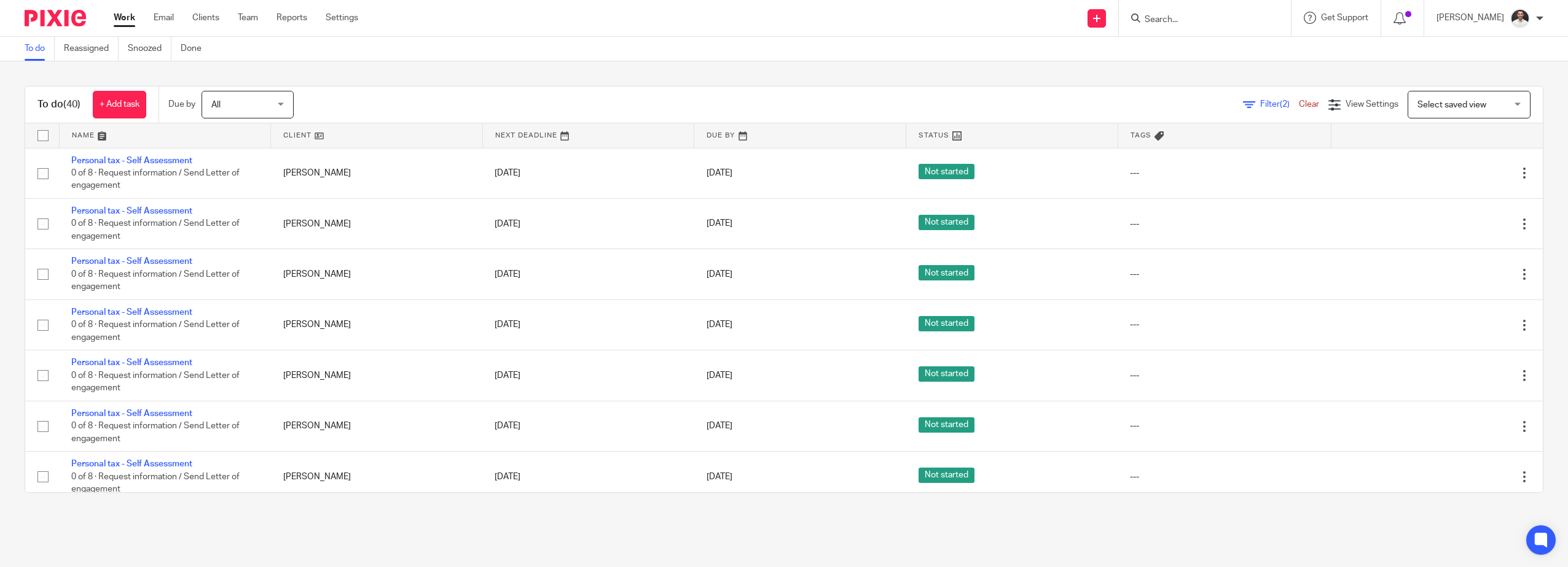
click at [1468, 93] on span "Select saved view" at bounding box center [1462, 104] width 90 height 26
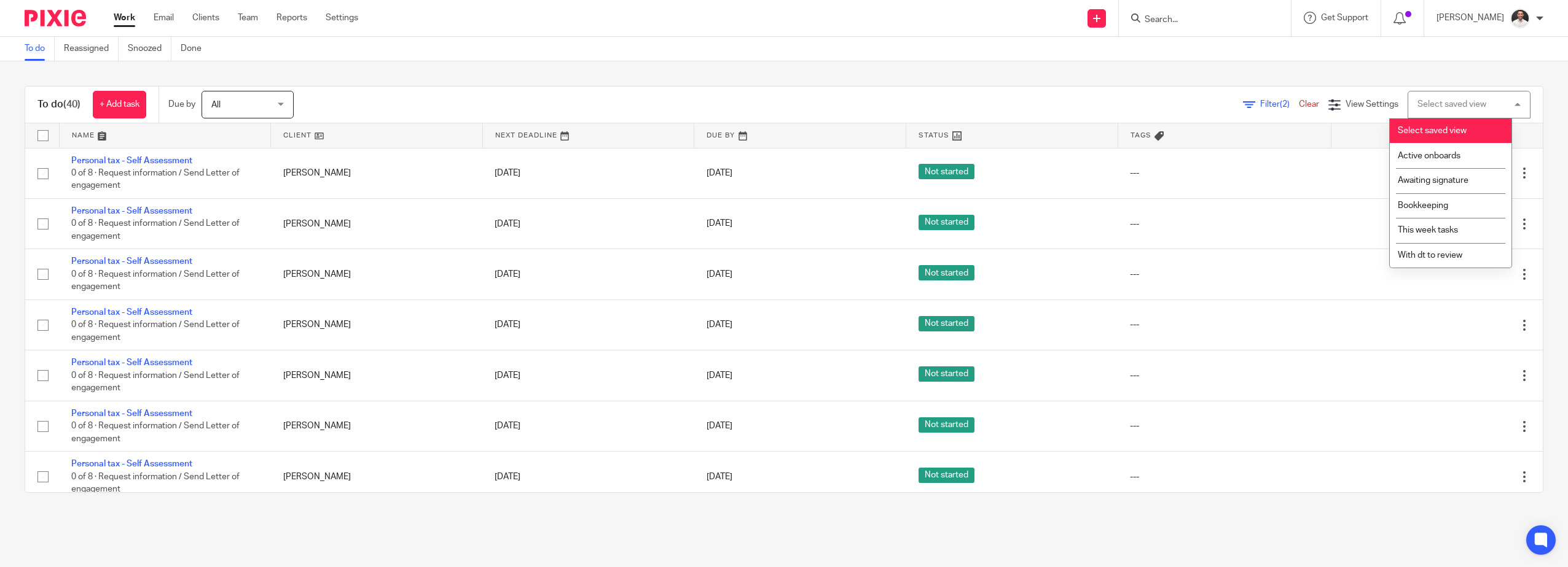
click at [1468, 93] on div "Select saved view Select saved view" at bounding box center [1469, 105] width 123 height 27
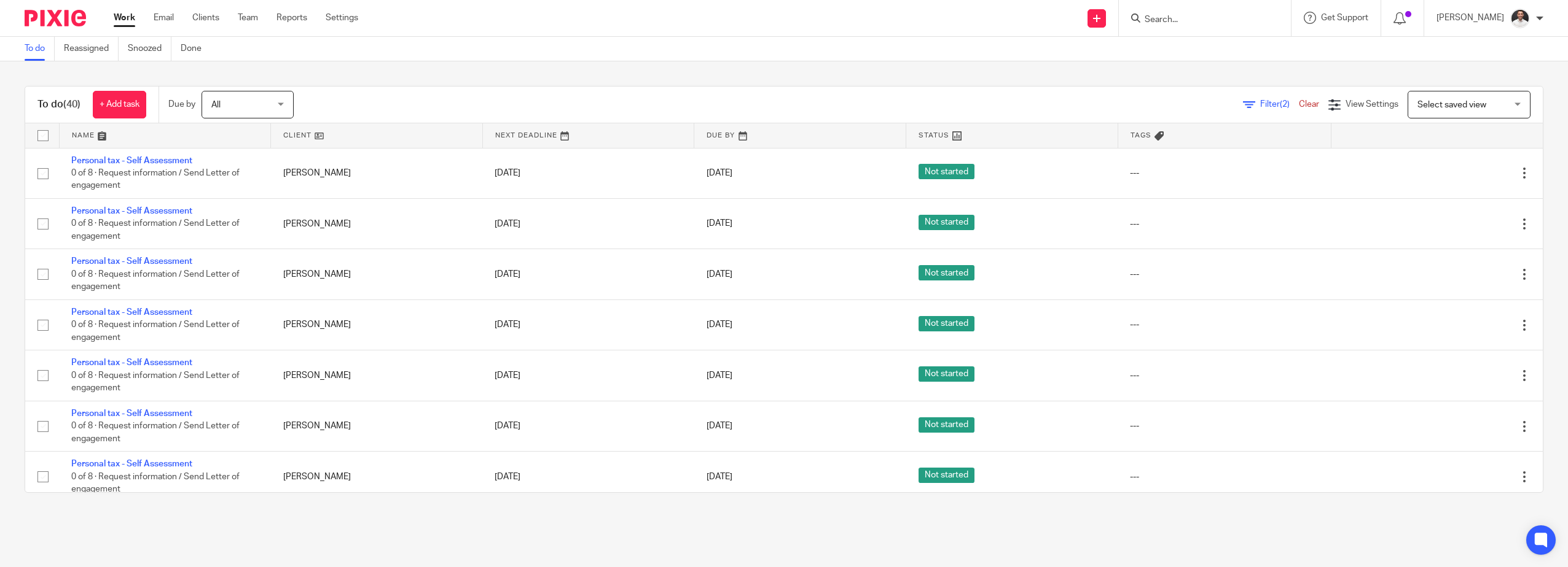
click at [1243, 104] on link "Filter (2)" at bounding box center [1270, 104] width 56 height 9
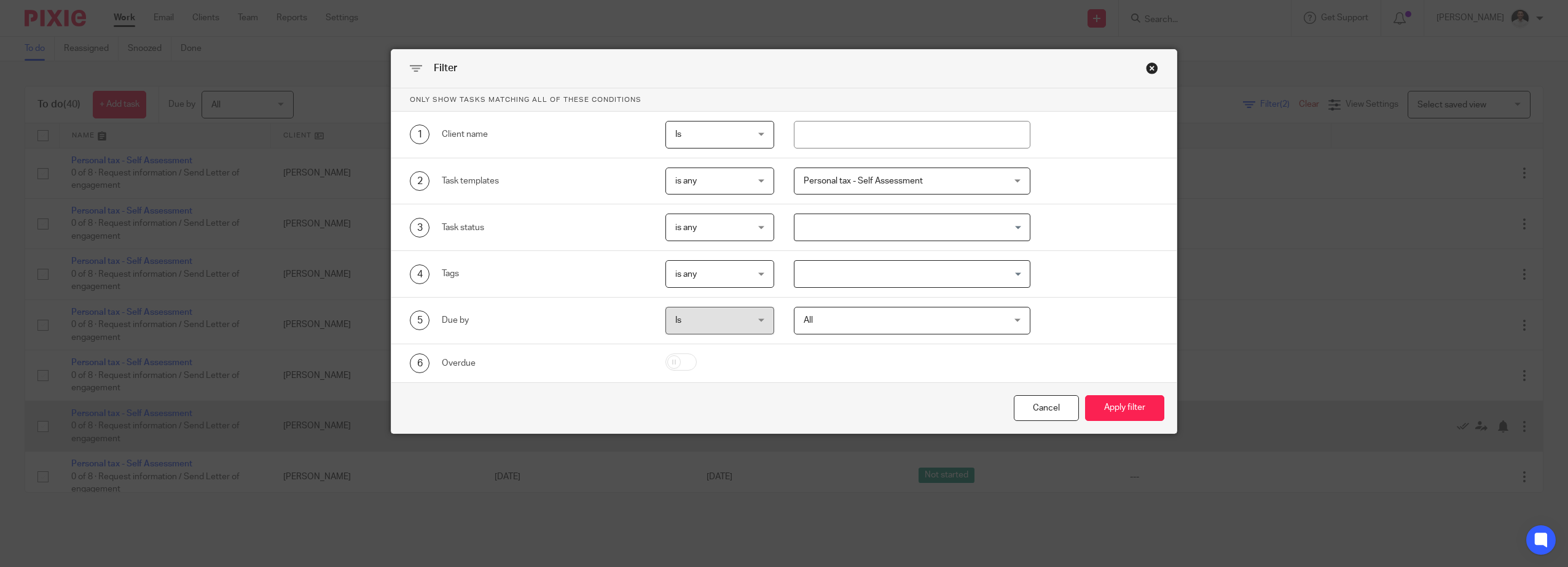
click at [1041, 407] on div "Cancel" at bounding box center [1046, 409] width 65 height 26
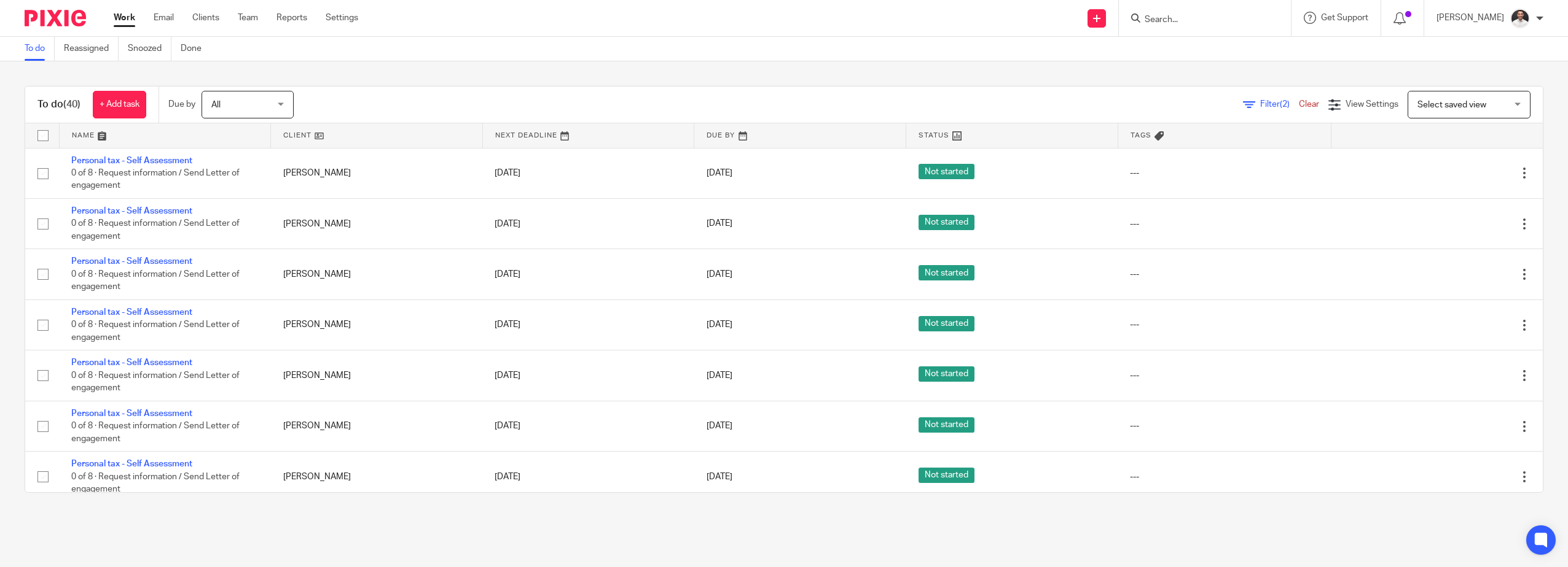
click at [1361, 97] on div "Filter (2) Clear View Settings View Settings (2) Filters Clear Save Manage save…" at bounding box center [929, 105] width 1228 height 27
click at [1353, 102] on span "View Settings" at bounding box center [1372, 104] width 53 height 9
click at [1264, 185] on span "Manage saved views" at bounding box center [1296, 186] width 79 height 9
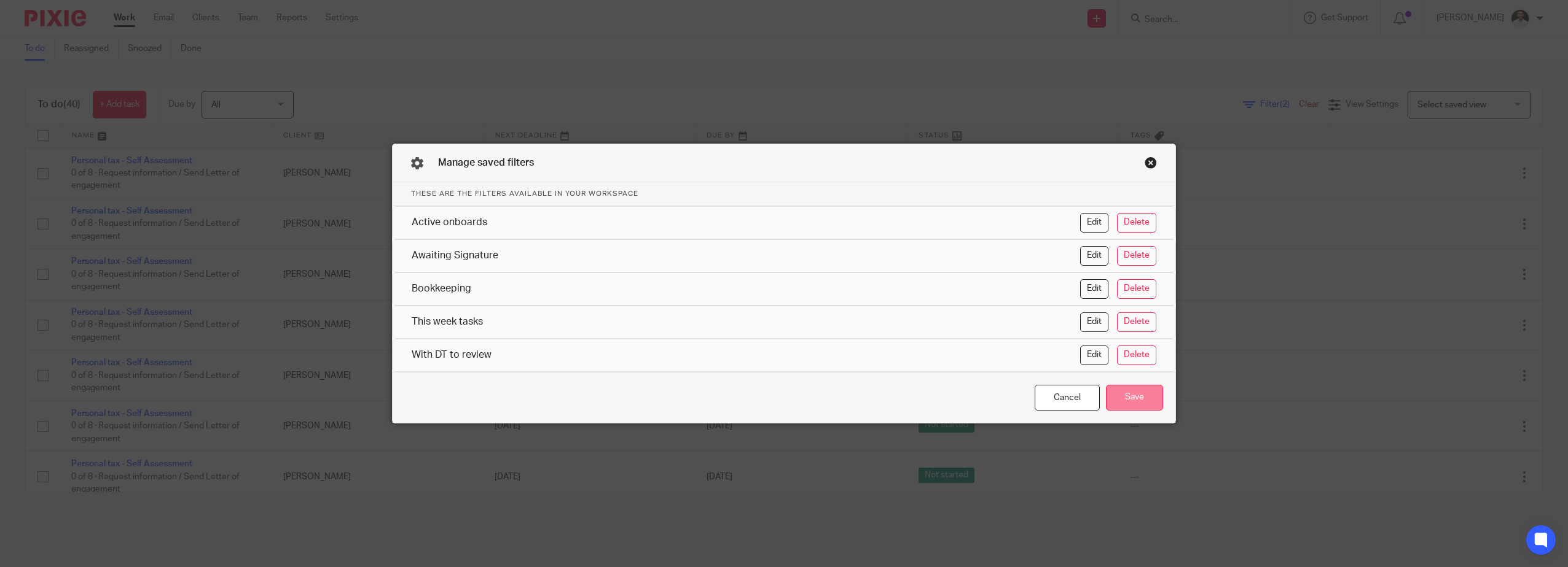
click at [1128, 400] on button "Save" at bounding box center [1134, 398] width 57 height 26
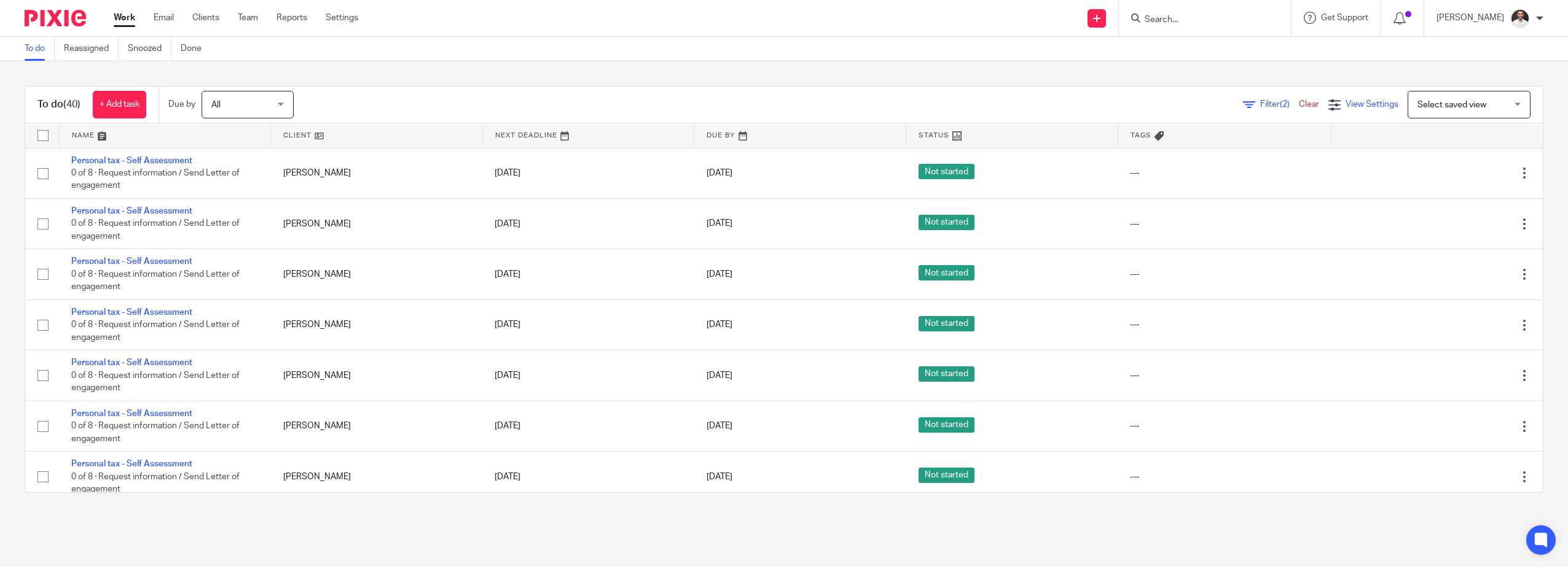
click at [1345, 100] on span "View Settings" at bounding box center [1372, 104] width 53 height 9
click at [1434, 110] on span "Select saved view" at bounding box center [1462, 104] width 90 height 26
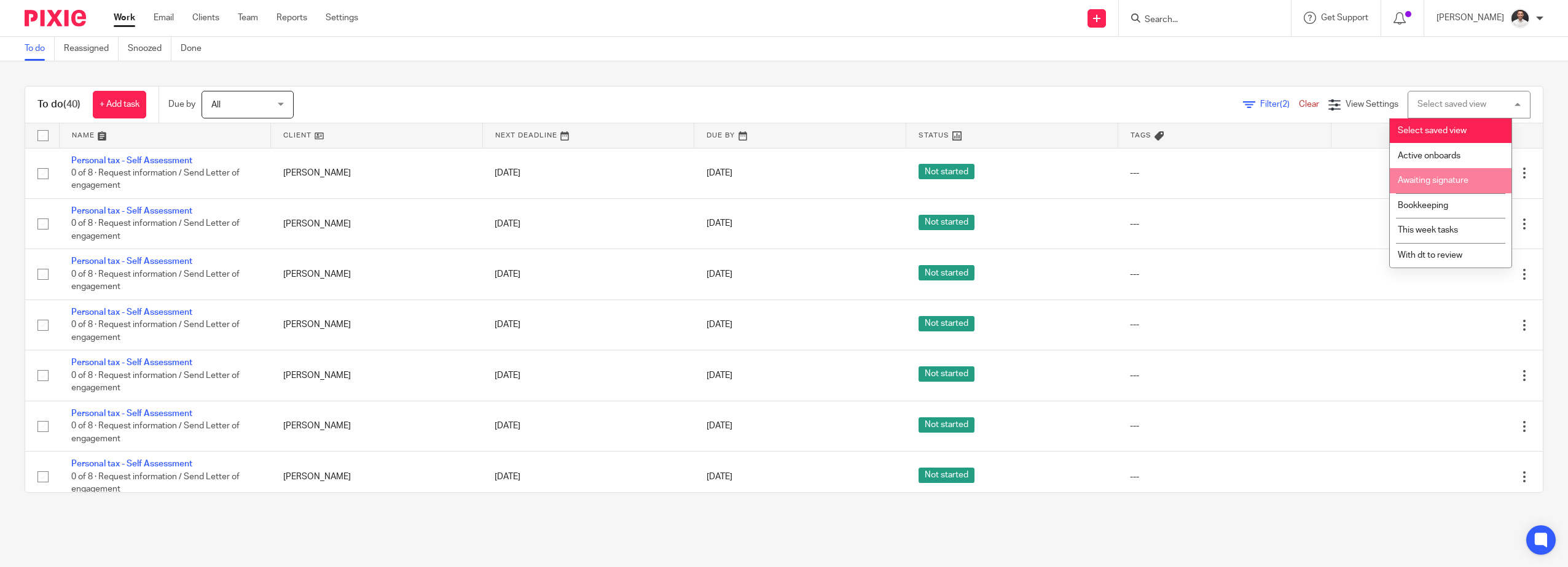
click at [1494, 186] on li "Awaiting signature" at bounding box center [1450, 180] width 122 height 25
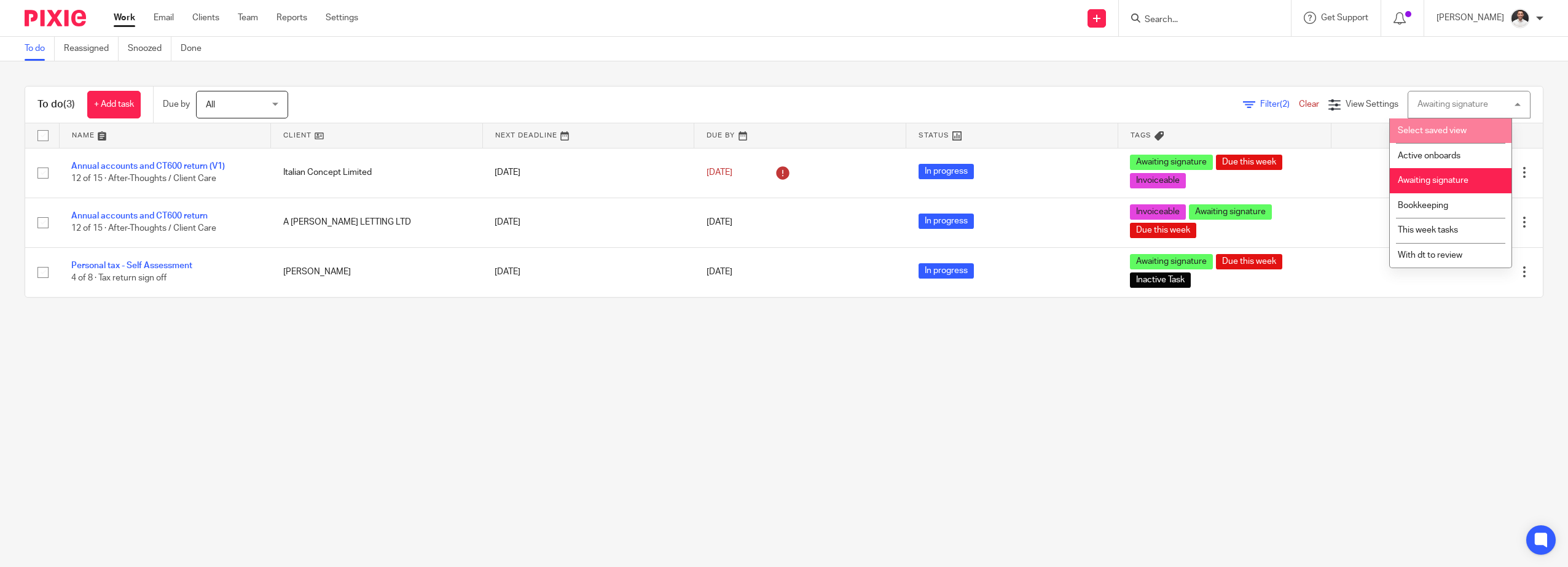
click at [1419, 130] on span "Select saved view" at bounding box center [1432, 130] width 69 height 9
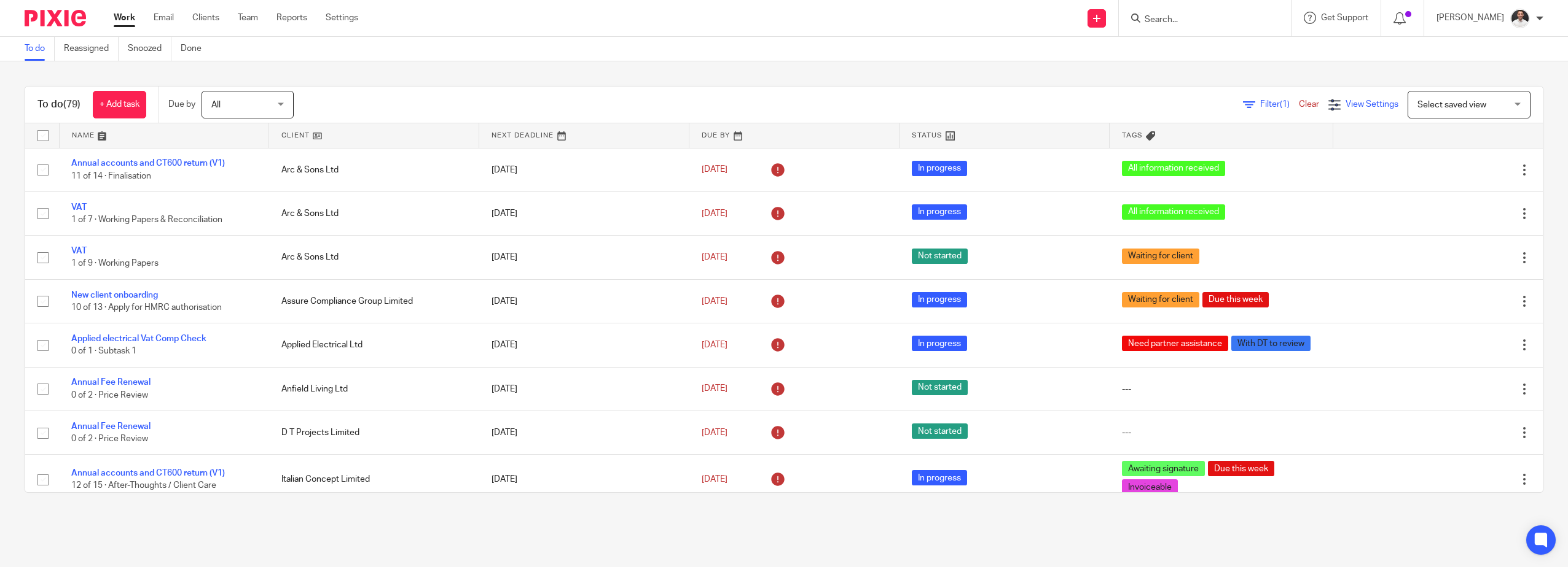
click at [1345, 103] on span "View Settings" at bounding box center [1372, 104] width 53 height 9
click at [1243, 103] on link "Filter (1)" at bounding box center [1270, 104] width 56 height 9
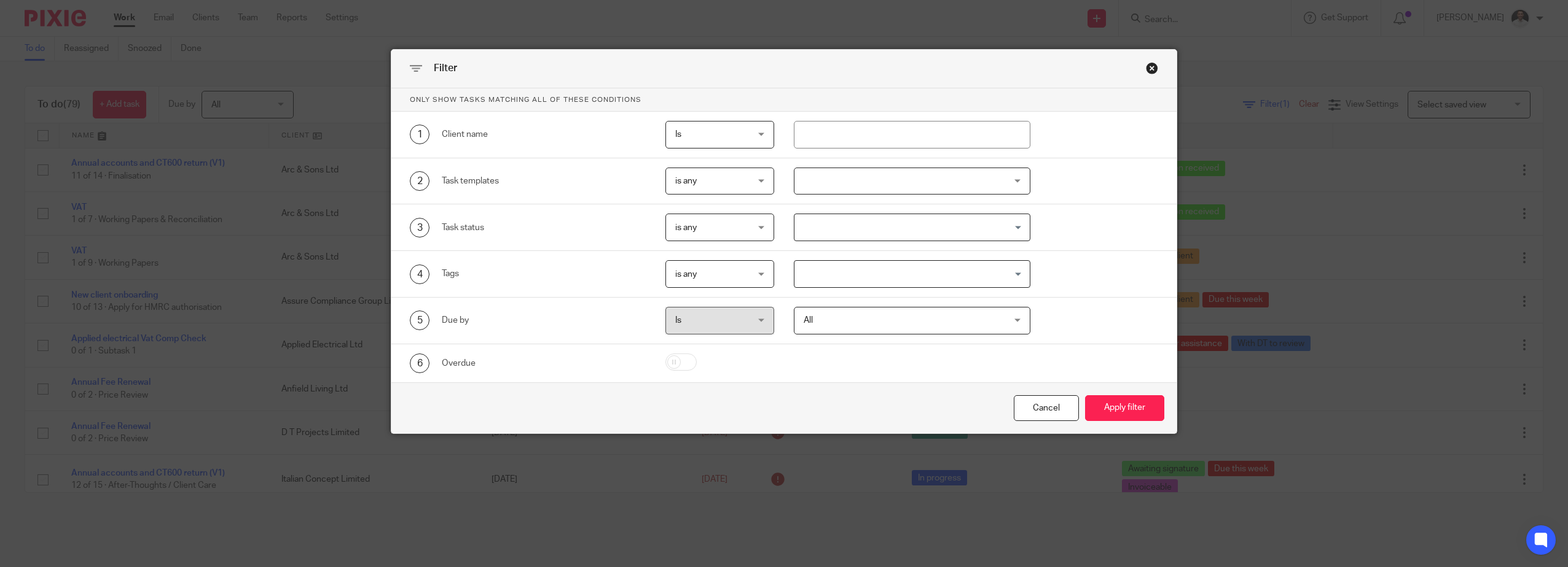
click at [843, 171] on div at bounding box center [912, 181] width 236 height 27
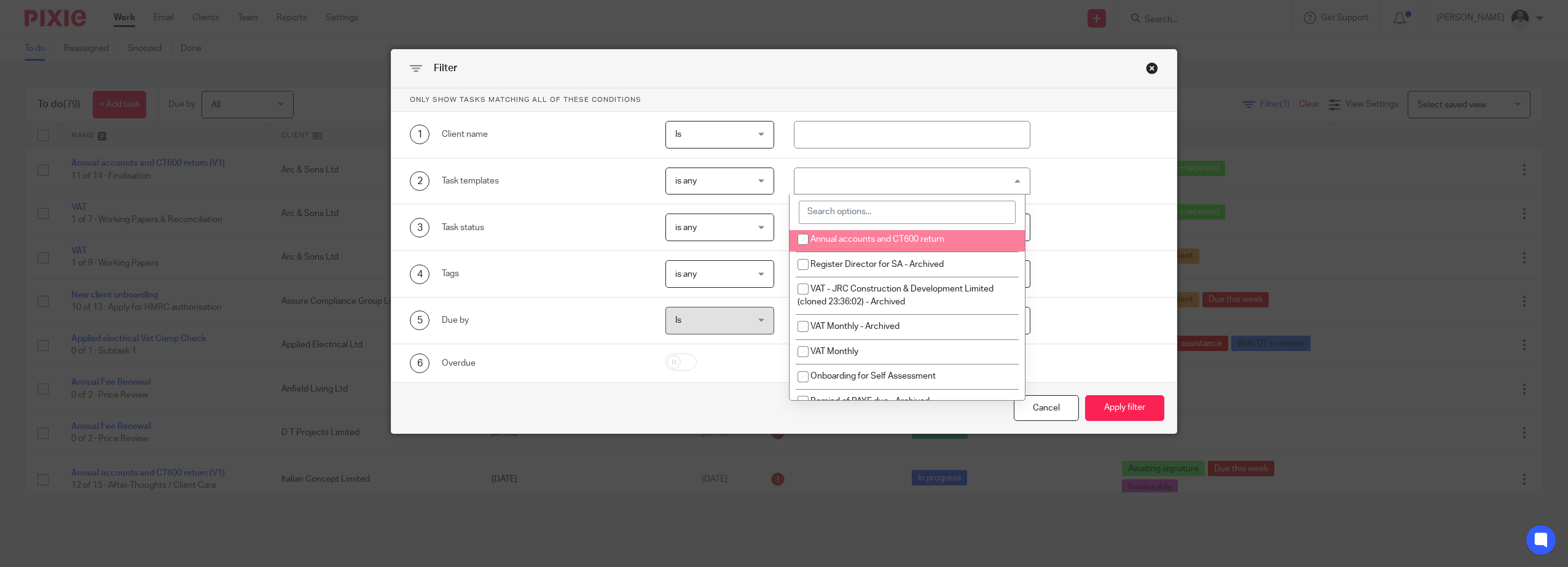
click at [869, 215] on input "search" at bounding box center [906, 213] width 217 height 24
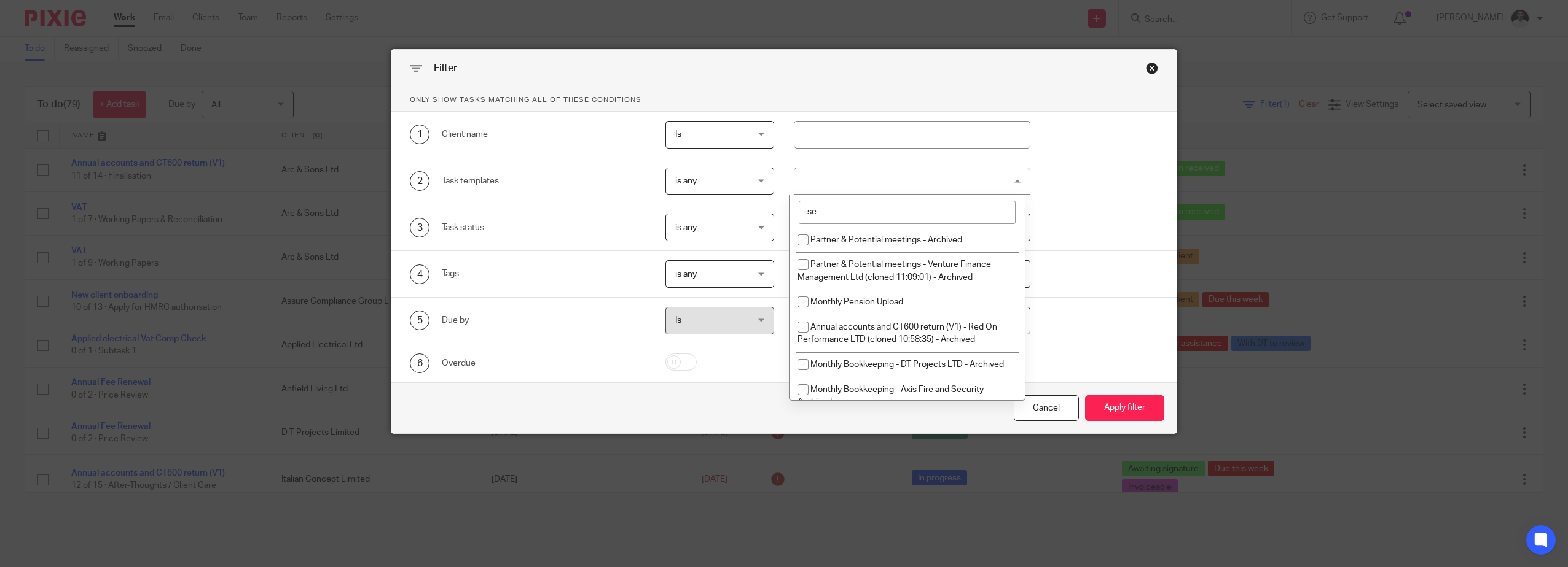
scroll to position [43, 0]
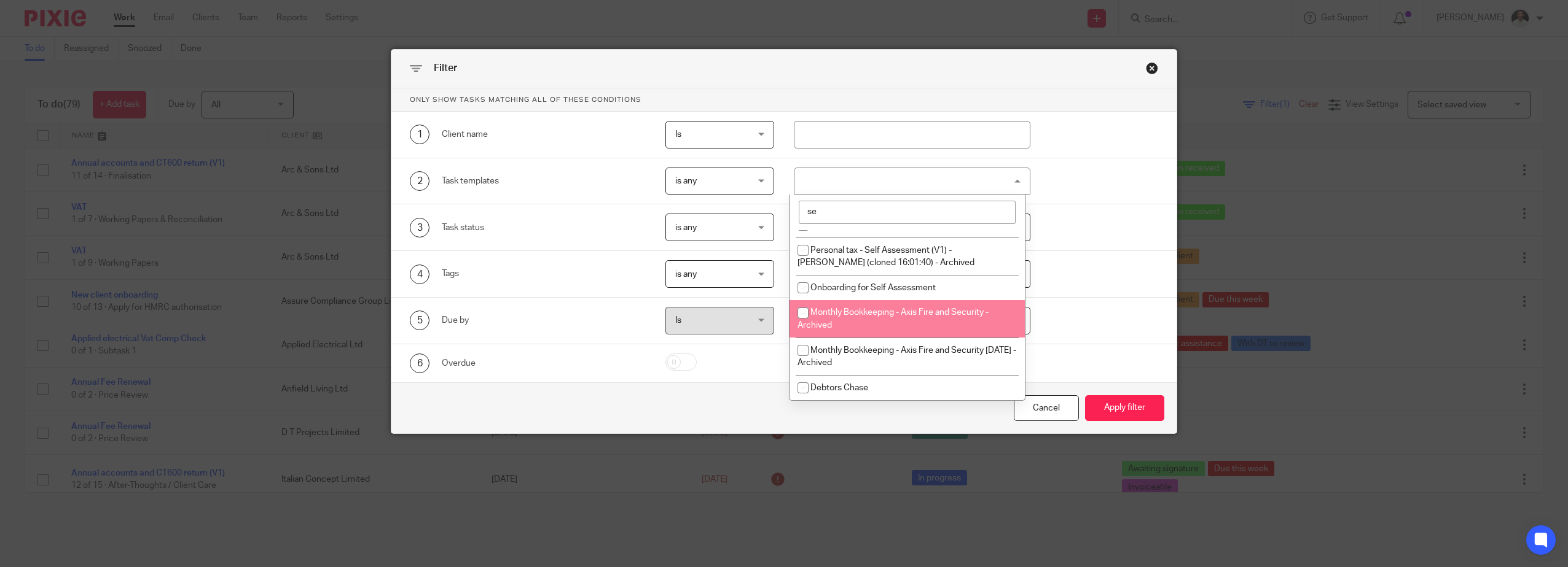
type input "se"
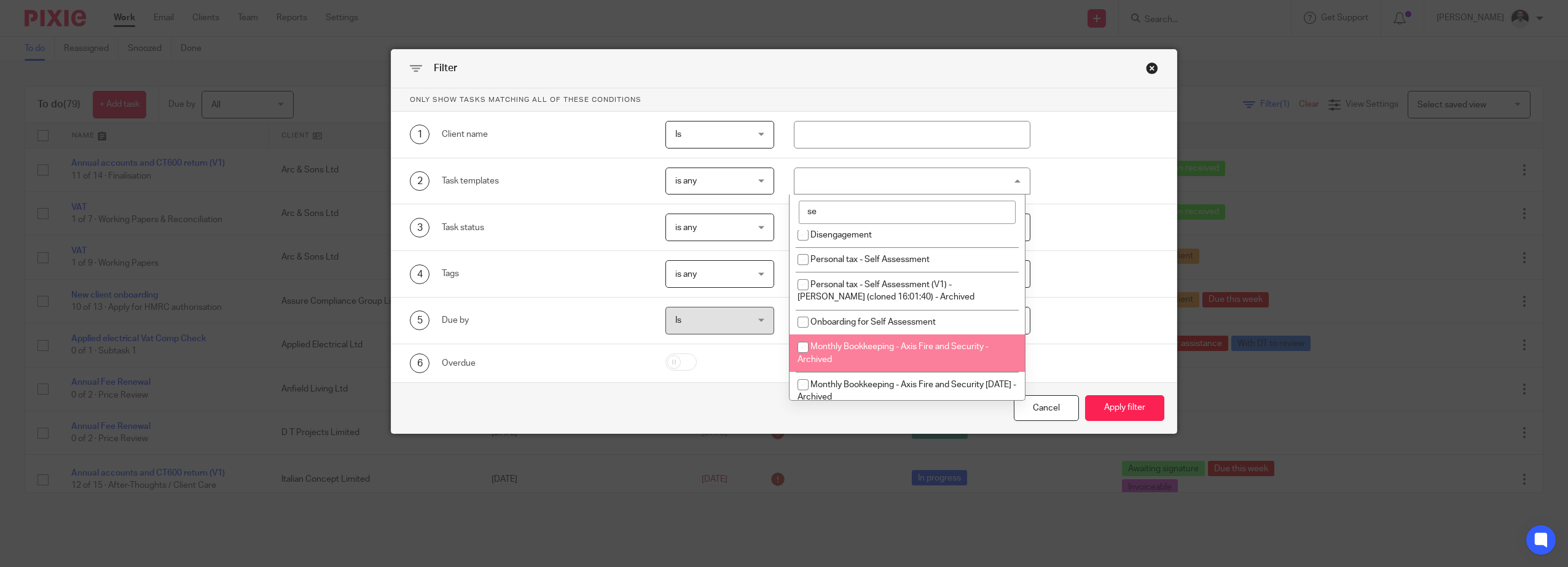
scroll to position [0, 0]
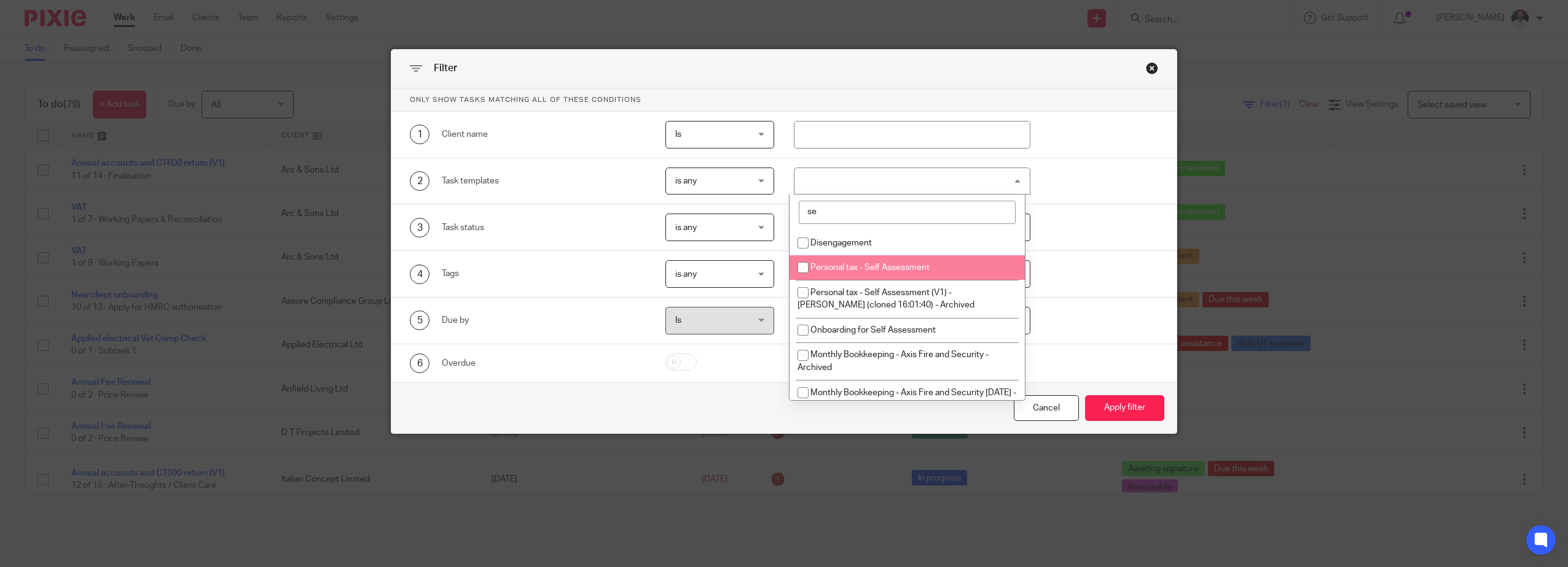
click at [868, 269] on span "Personal tax - Self Assessment" at bounding box center [870, 267] width 119 height 9
checkbox input "true"
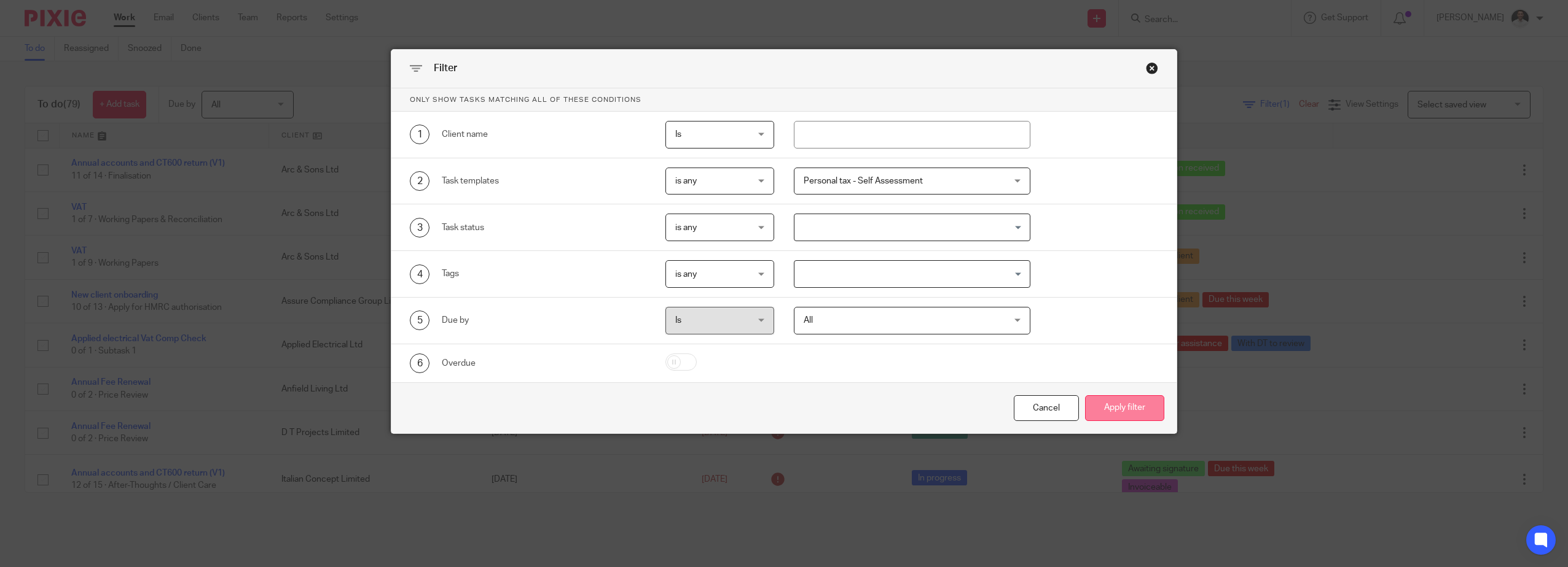
click at [1121, 409] on button "Apply filter" at bounding box center [1124, 409] width 79 height 26
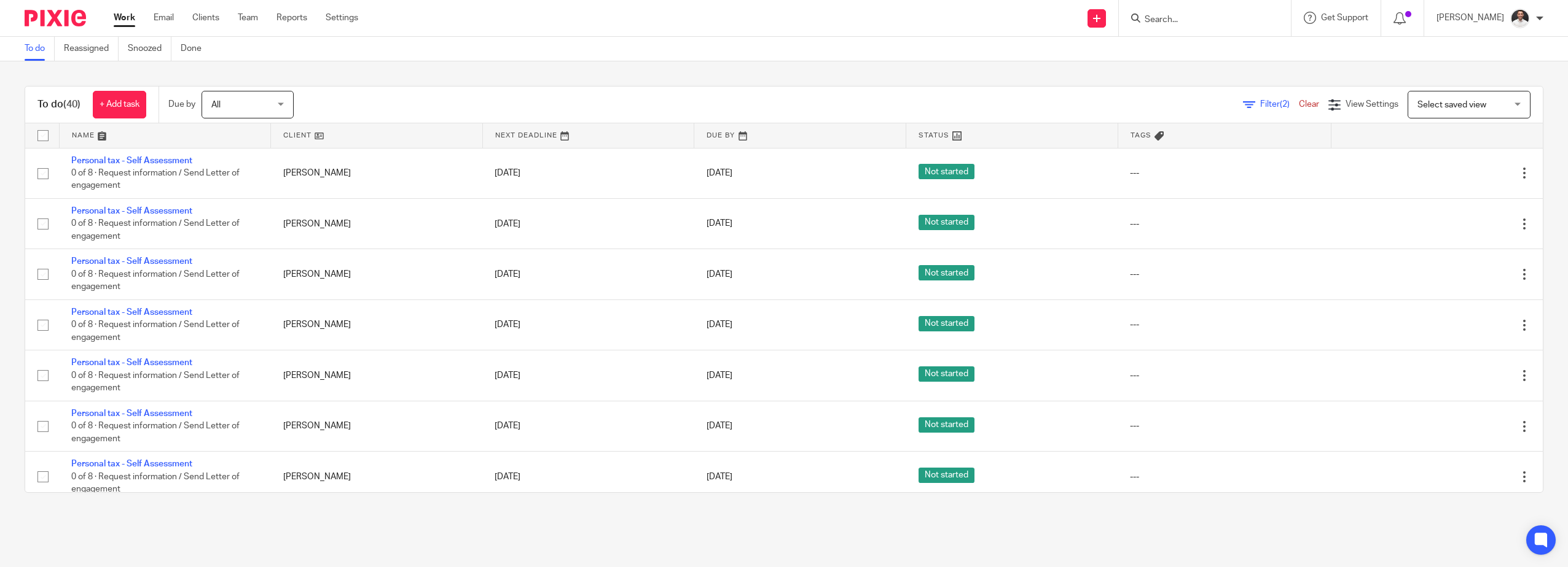
click at [1458, 107] on span "Select saved view" at bounding box center [1452, 105] width 69 height 9
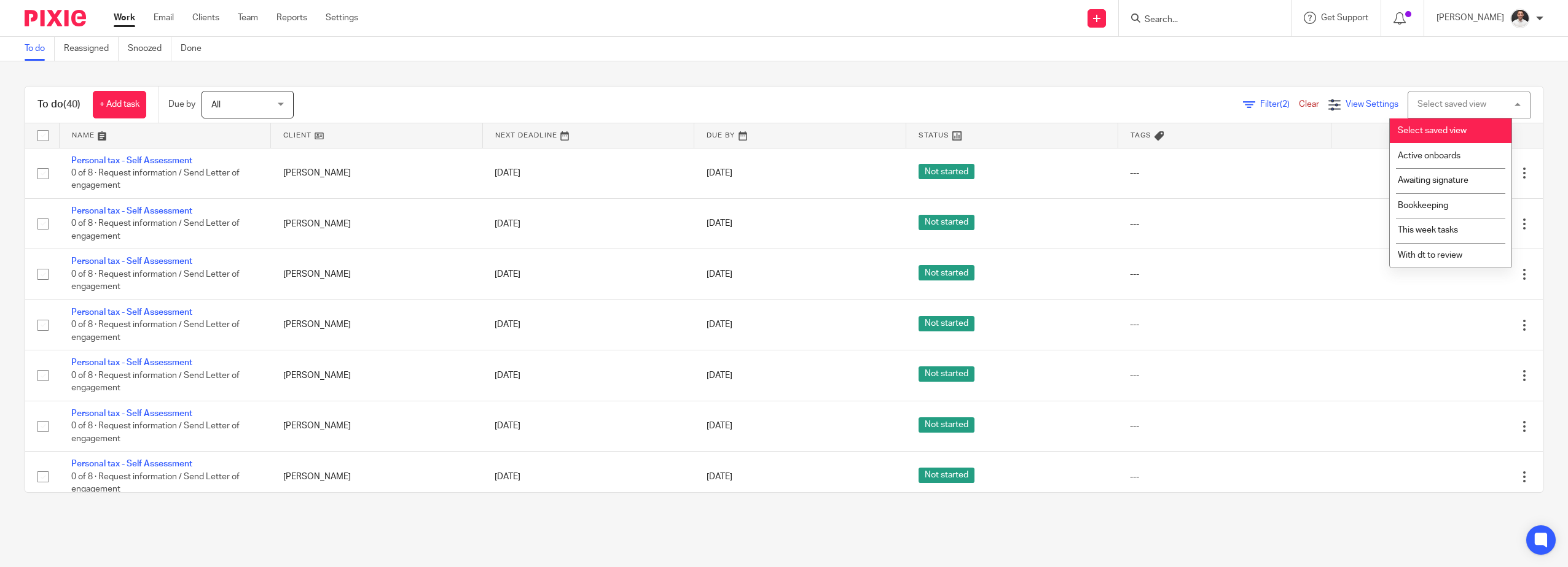
click at [1345, 101] on span "View Settings" at bounding box center [1372, 104] width 53 height 9
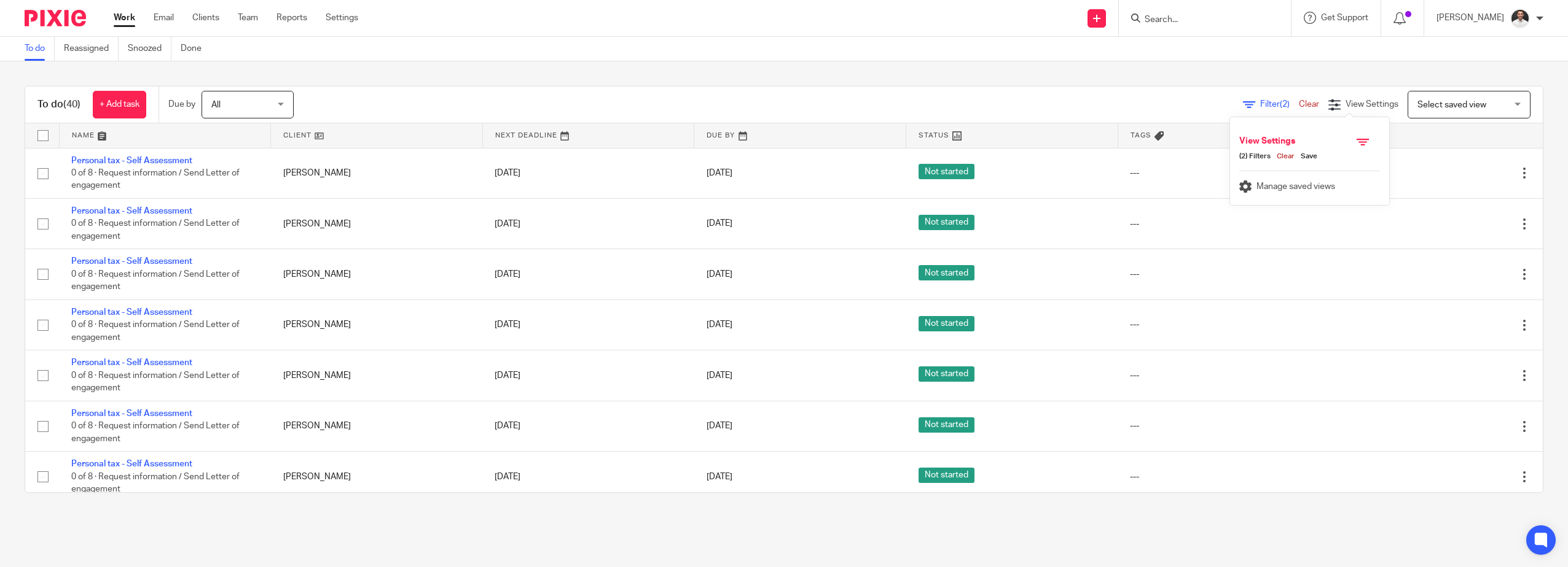
click at [1313, 156] on link "Save" at bounding box center [1306, 156] width 23 height 10
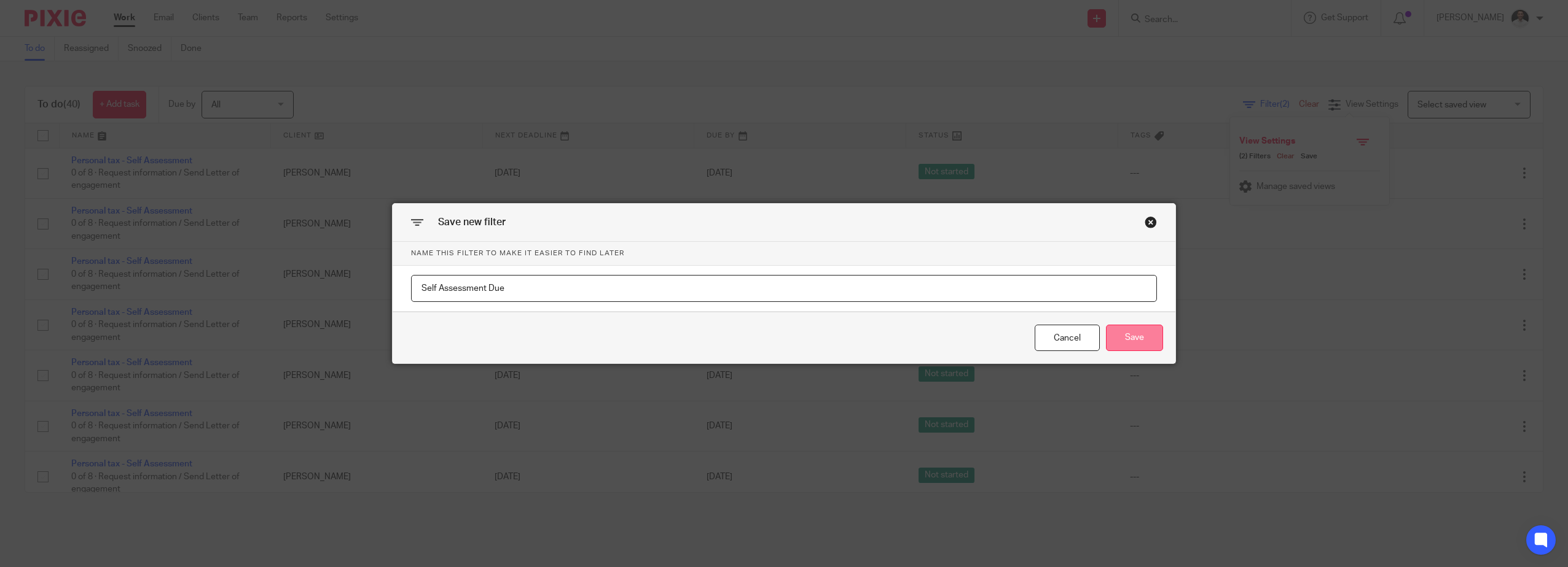
type input "Self Assessment Due"
click at [1118, 328] on button "Save" at bounding box center [1134, 338] width 57 height 26
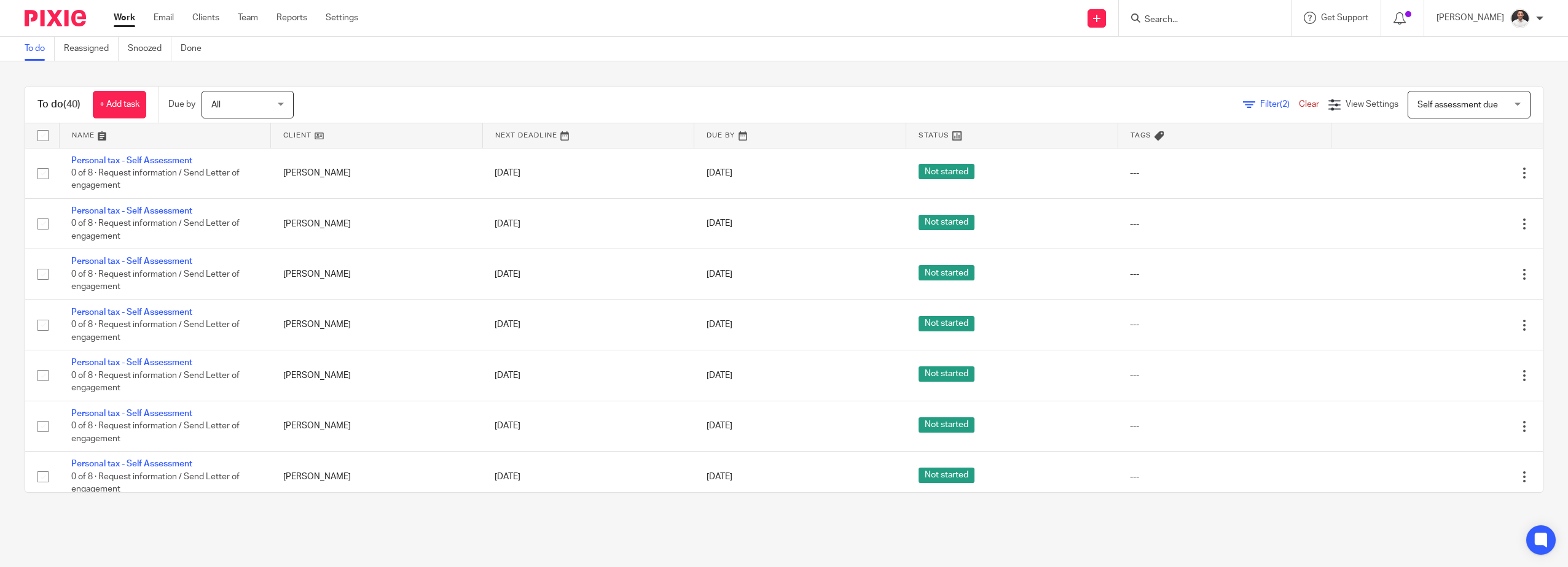
click at [1440, 109] on span "Self assessment due" at bounding box center [1462, 104] width 90 height 26
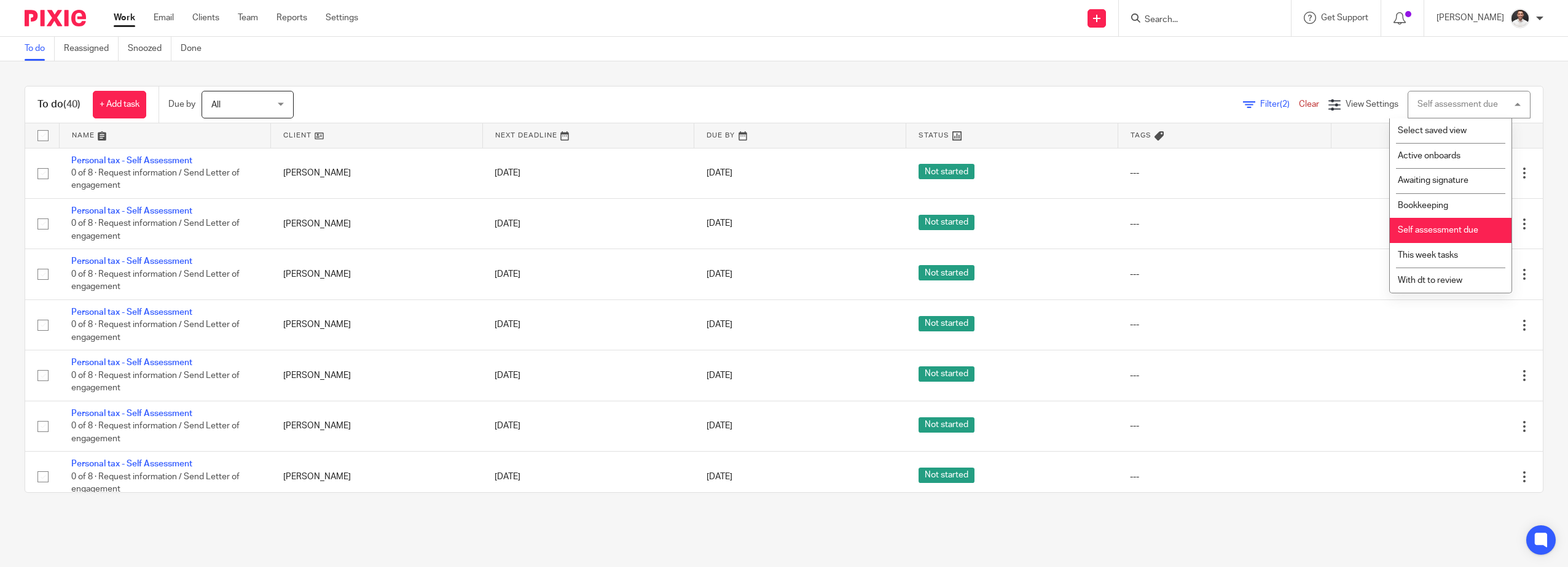
click at [824, 73] on div "To do (40) + Add task Due by All All [DATE] [DATE] This week Next week This mon…" at bounding box center [784, 289] width 1568 height 456
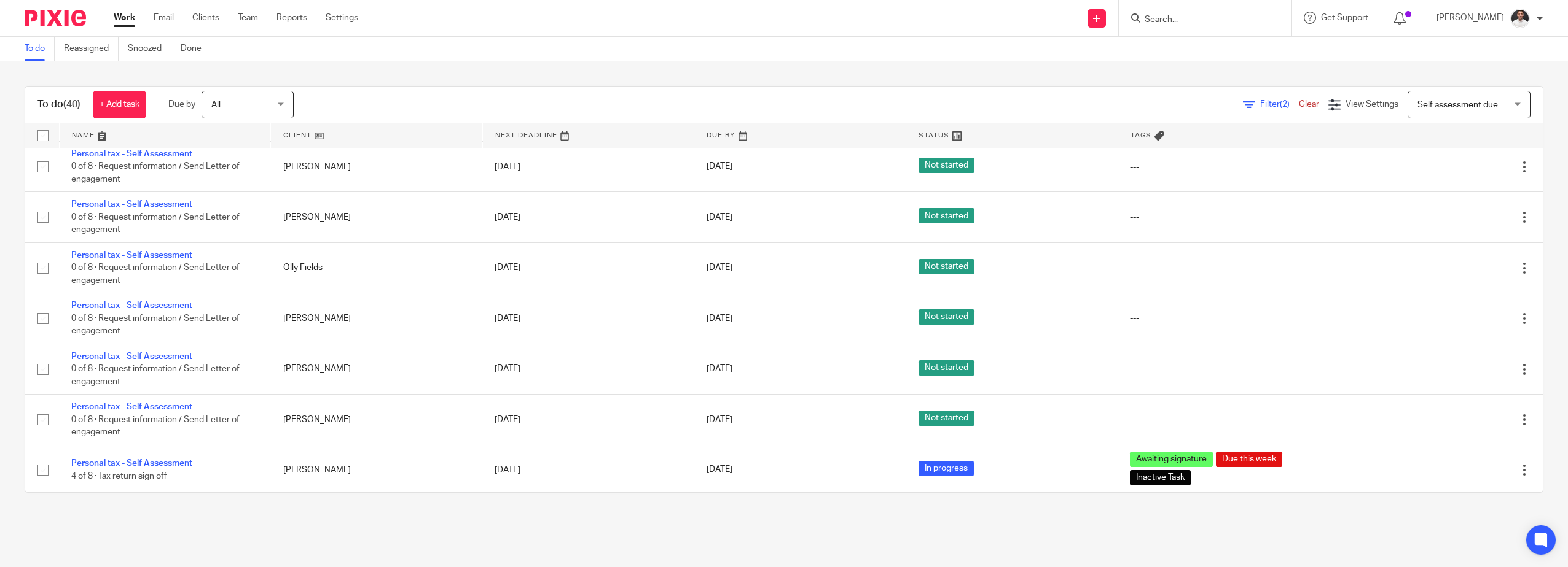
scroll to position [1679, 0]
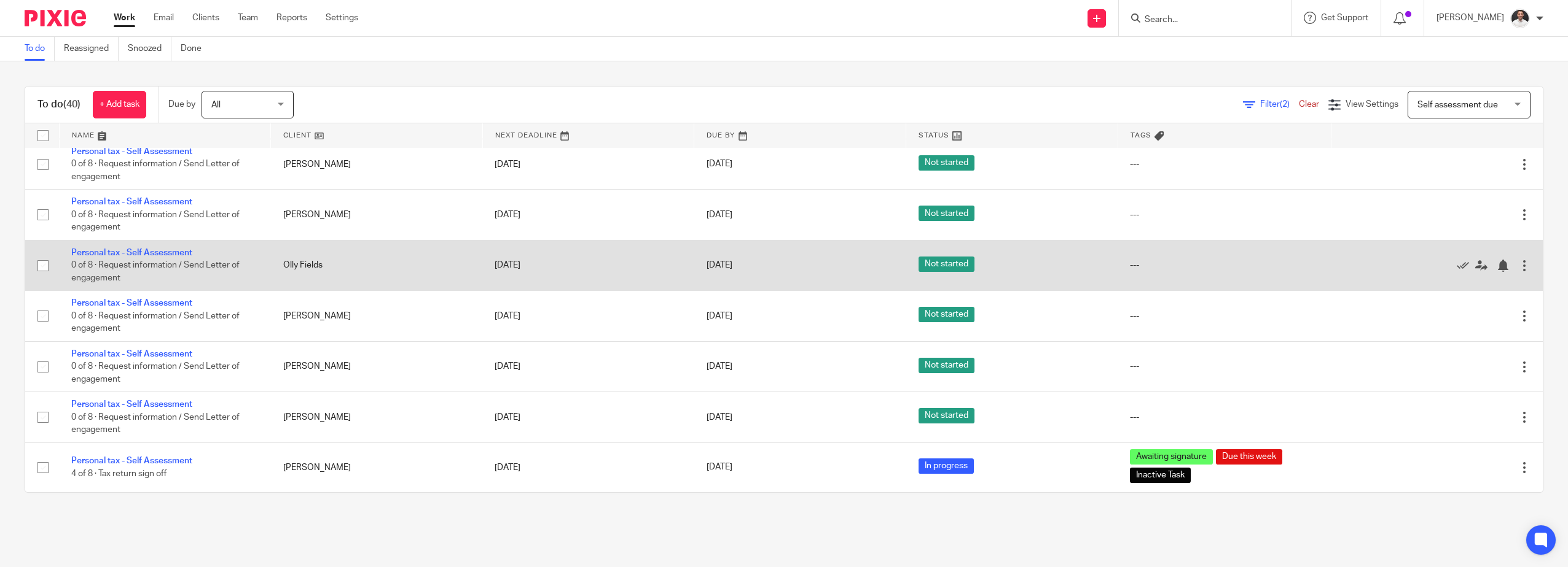
click at [40, 265] on input "checkbox" at bounding box center [43, 266] width 24 height 24
checkbox input "true"
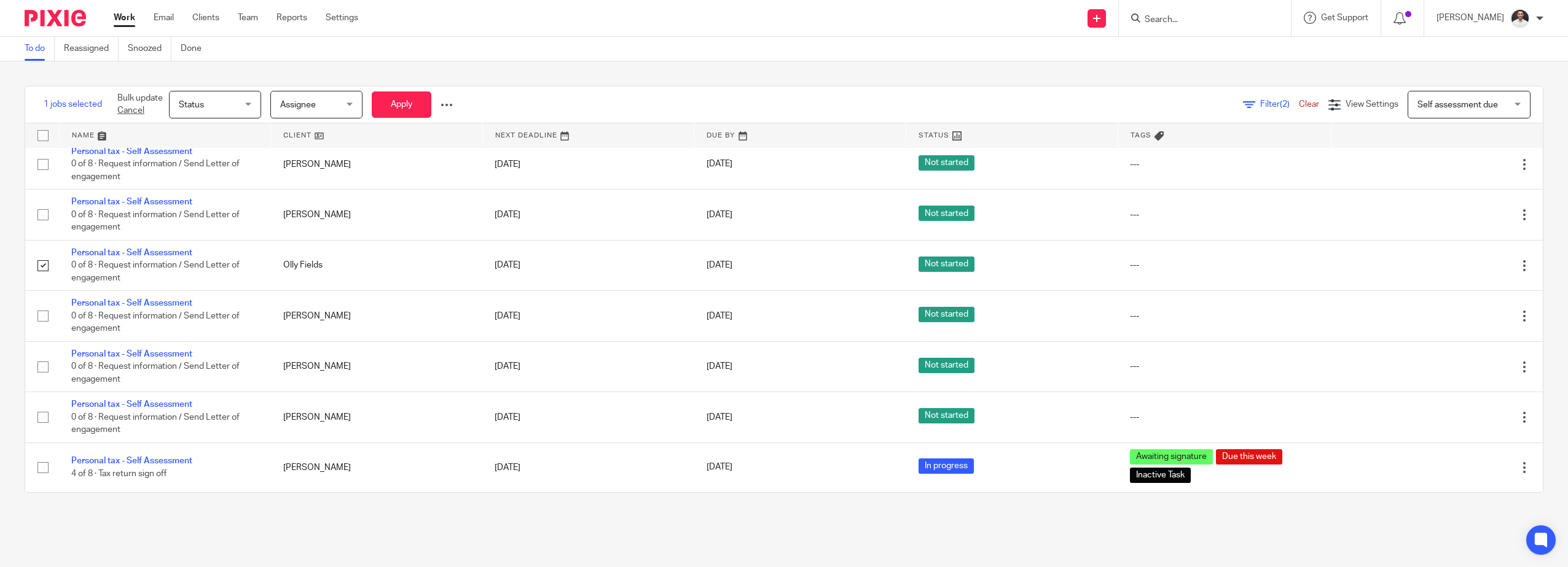
click at [319, 100] on span "Assignee" at bounding box center [313, 104] width 65 height 26
click at [452, 104] on div at bounding box center [446, 105] width 12 height 12
click at [423, 129] on span "Update Tags" at bounding box center [427, 131] width 46 height 9
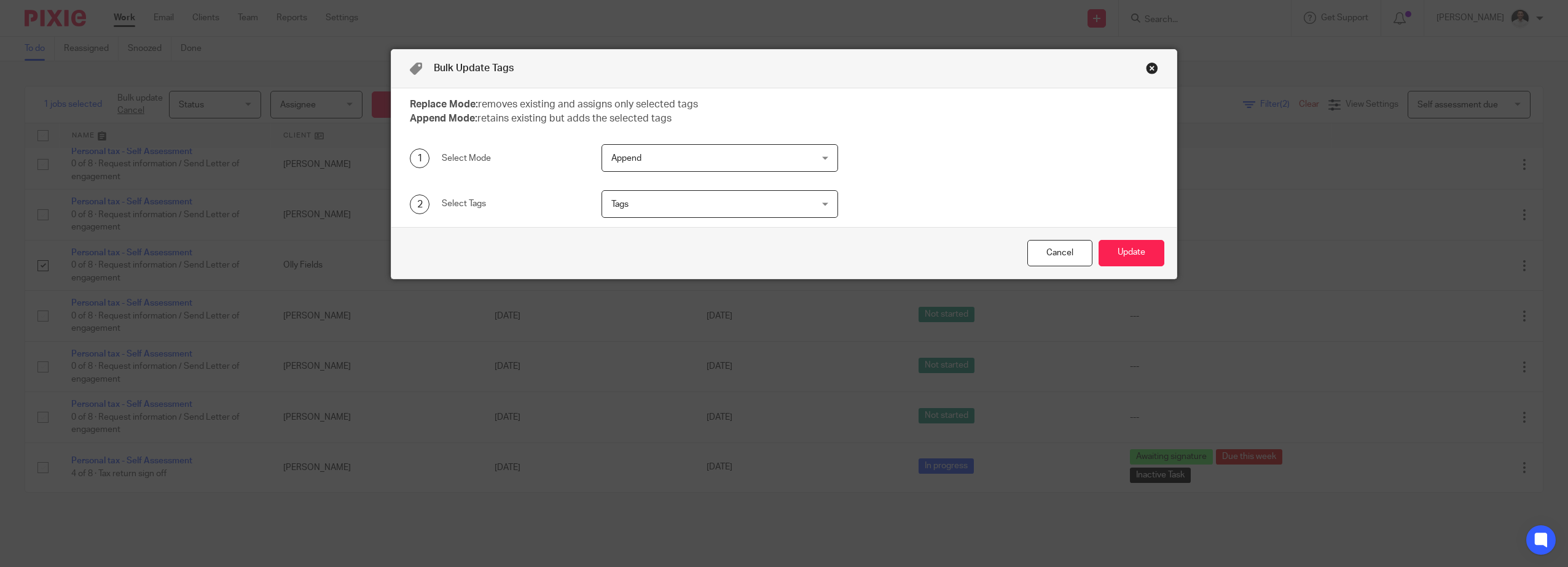
click at [661, 160] on span "Append" at bounding box center [702, 158] width 181 height 26
click at [662, 159] on div "Append Append" at bounding box center [719, 158] width 236 height 27
click at [657, 205] on span "Tags" at bounding box center [702, 203] width 181 height 26
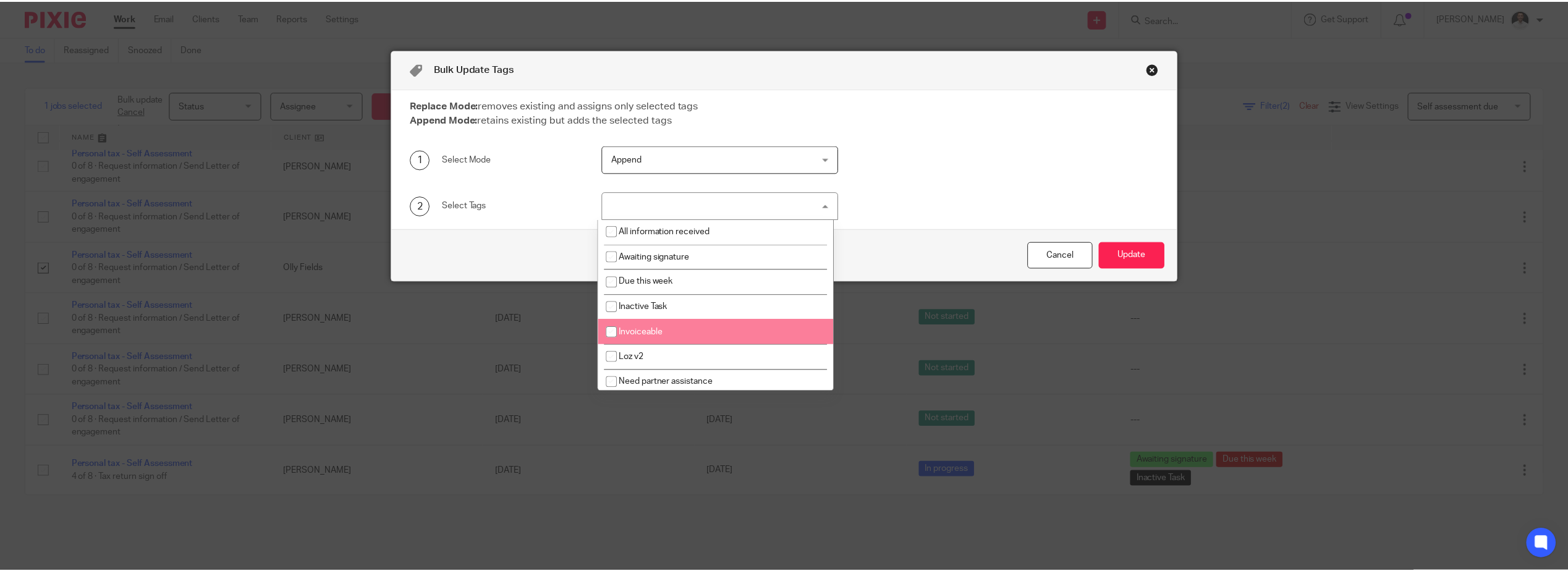
scroll to position [0, 0]
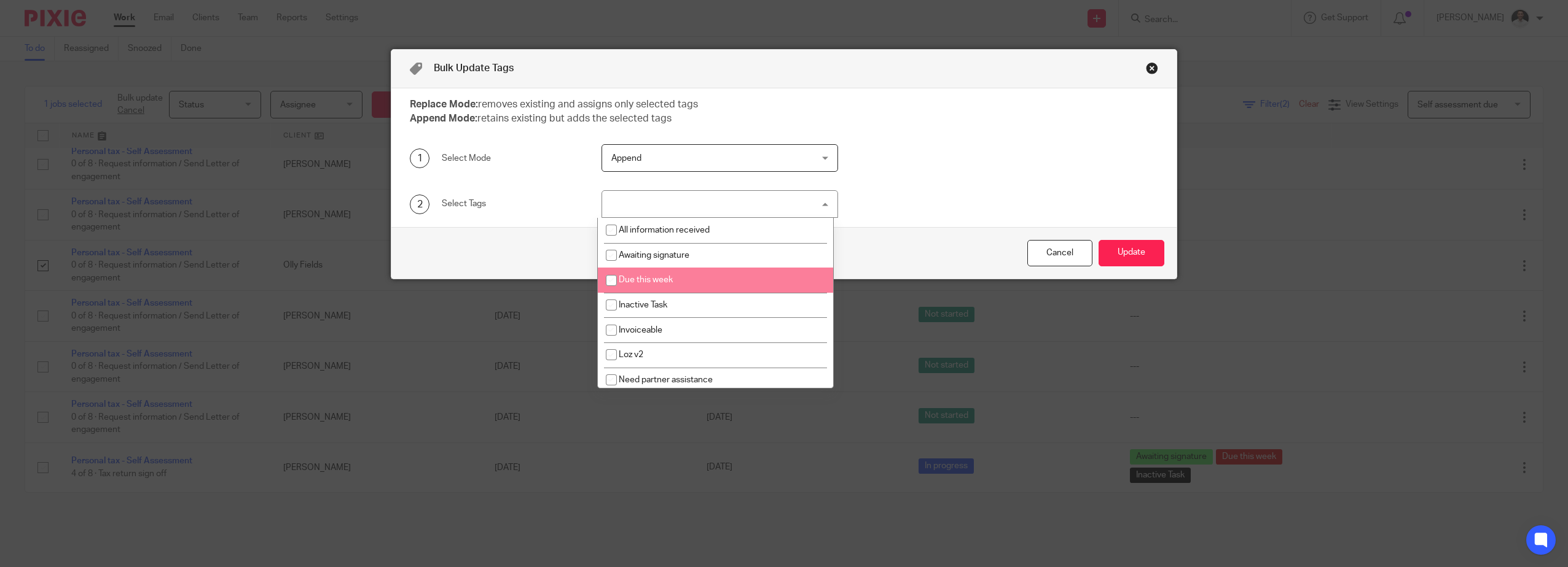
click at [647, 286] on li "Due this week" at bounding box center [715, 280] width 236 height 25
checkbox input "true"
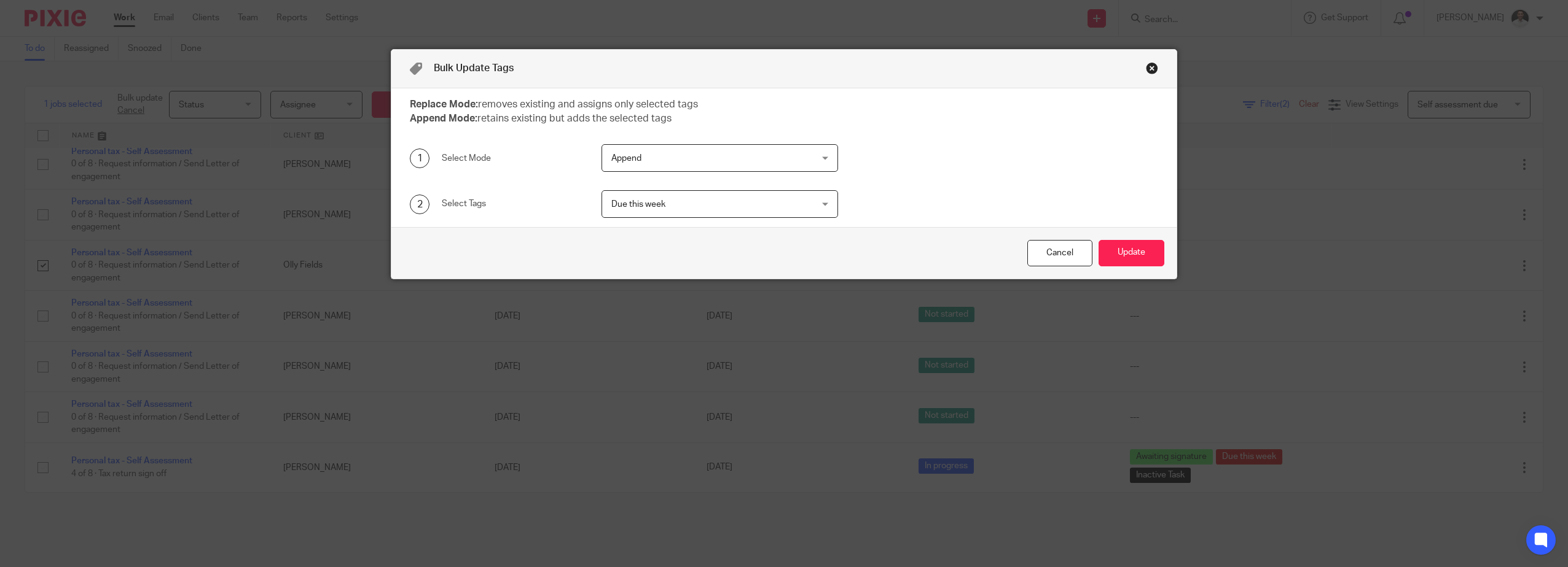
drag, startPoint x: 536, startPoint y: 171, endPoint x: 936, endPoint y: 200, distance: 401.0
click at [544, 171] on div "1 Select Mode" at bounding box center [486, 158] width 192 height 27
click at [1127, 253] on button "Update" at bounding box center [1131, 253] width 65 height 26
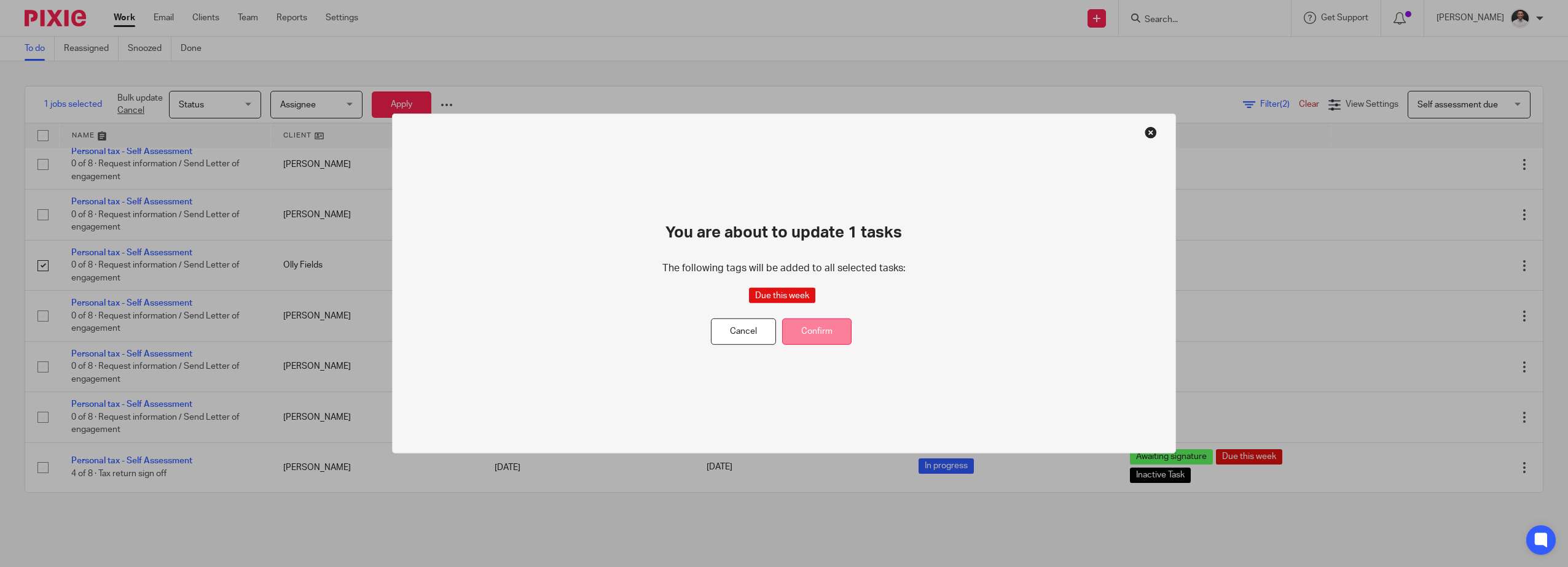
click at [815, 329] on button "Confirm" at bounding box center [817, 332] width 69 height 26
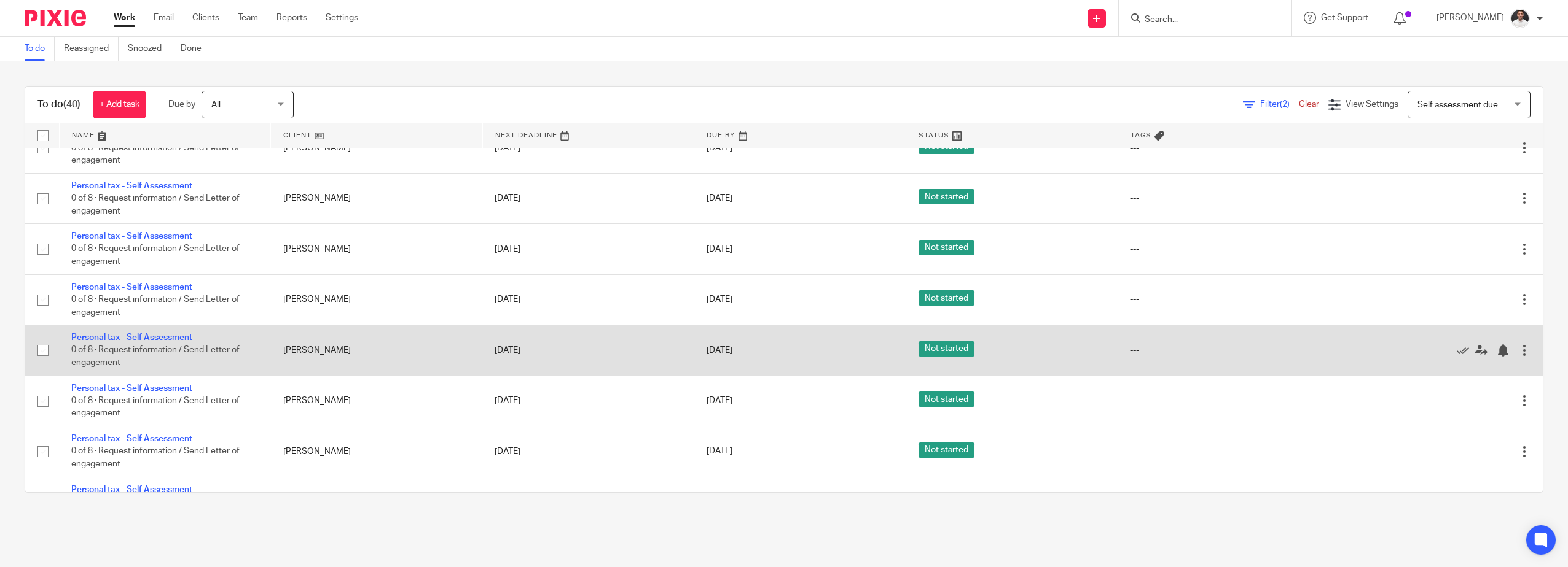
scroll to position [1270, 0]
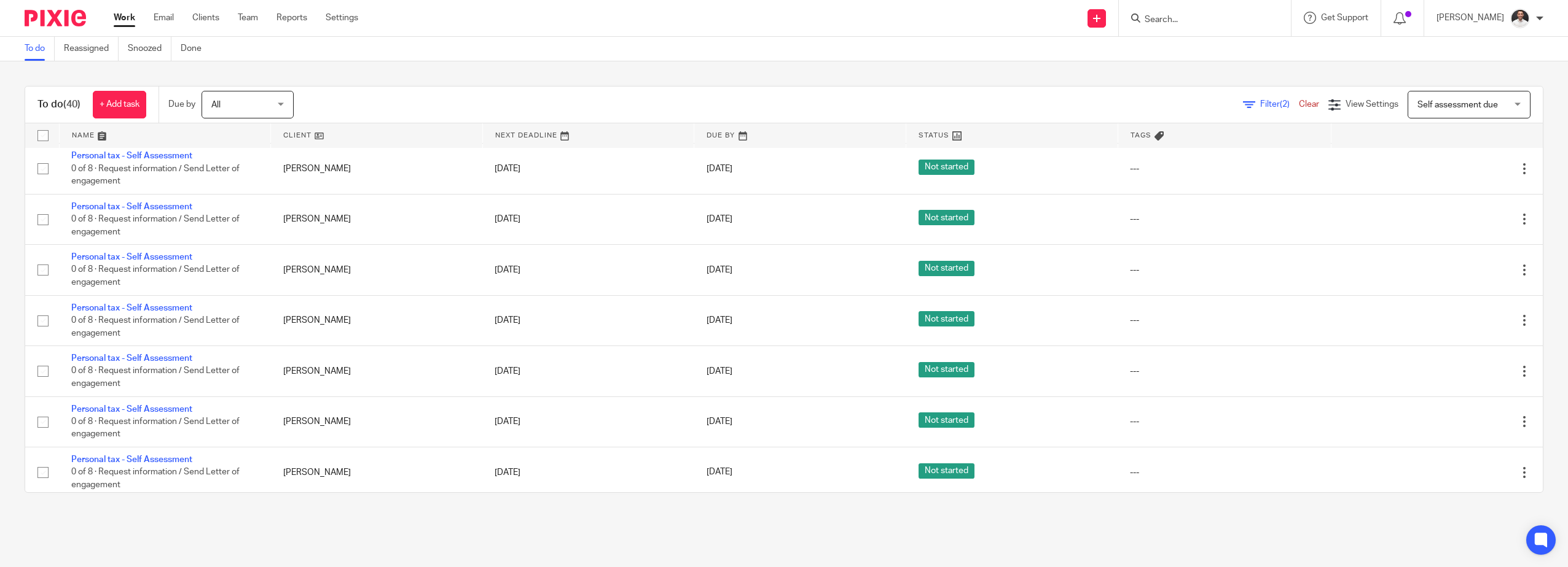
click at [63, 24] on img at bounding box center [56, 18] width 62 height 16
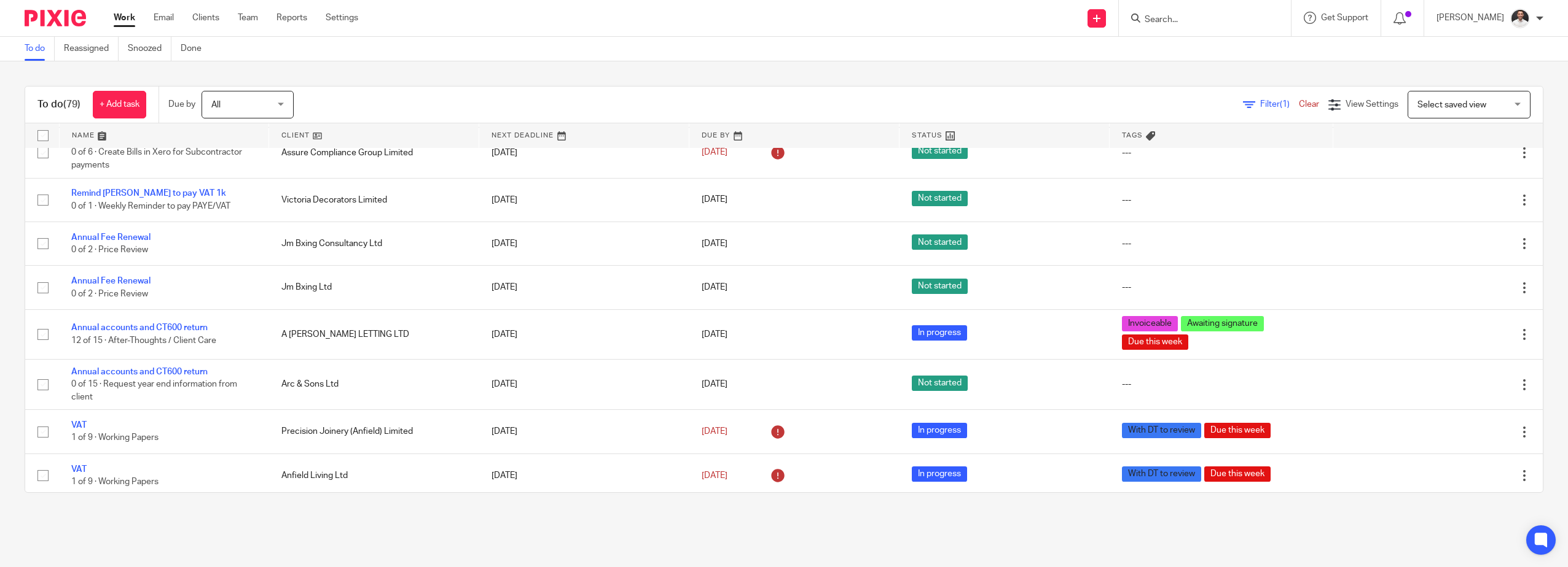
scroll to position [1023, 0]
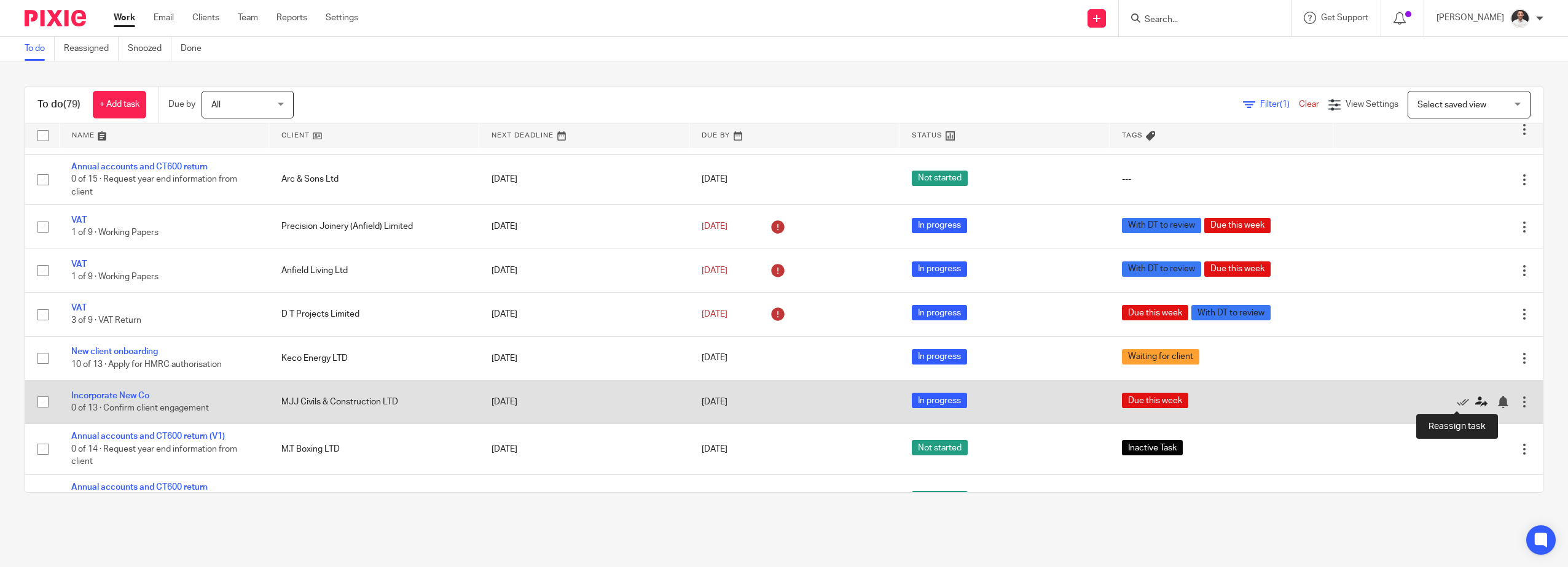
click at [1475, 404] on icon at bounding box center [1481, 402] width 12 height 12
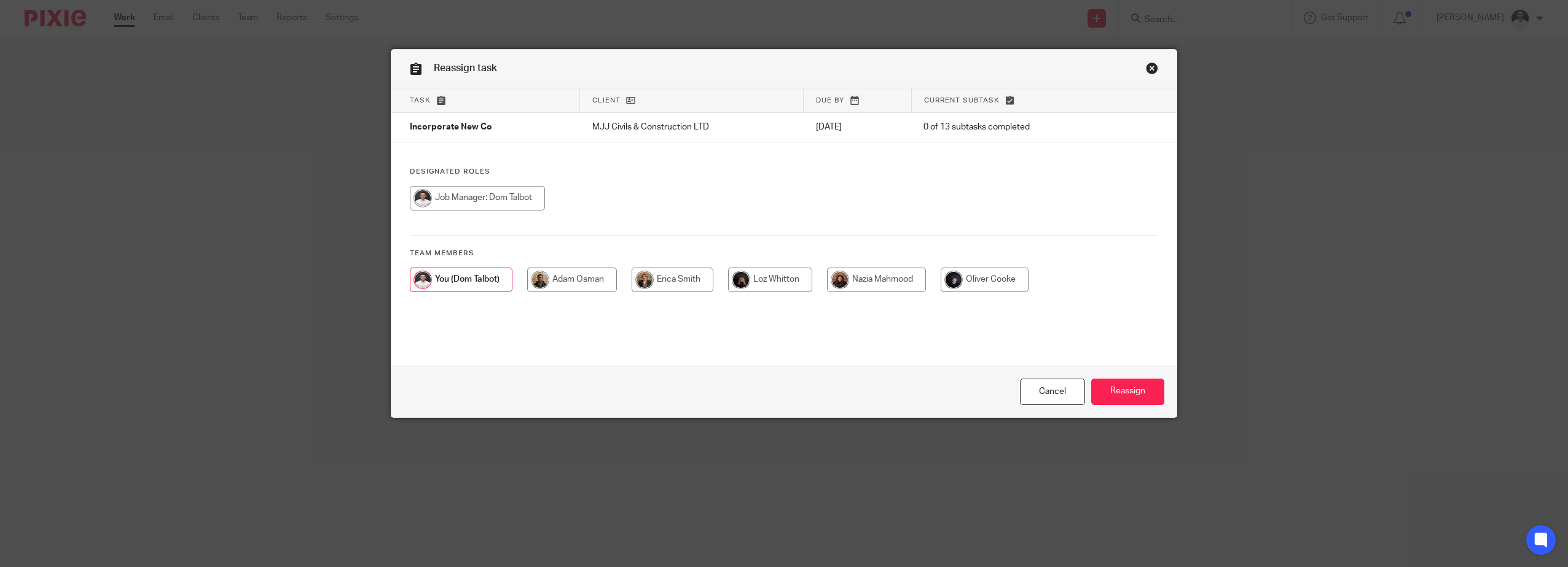
click at [696, 277] on input "radio" at bounding box center [672, 280] width 82 height 25
radio input "true"
click at [1135, 389] on input "Reassign" at bounding box center [1128, 392] width 73 height 26
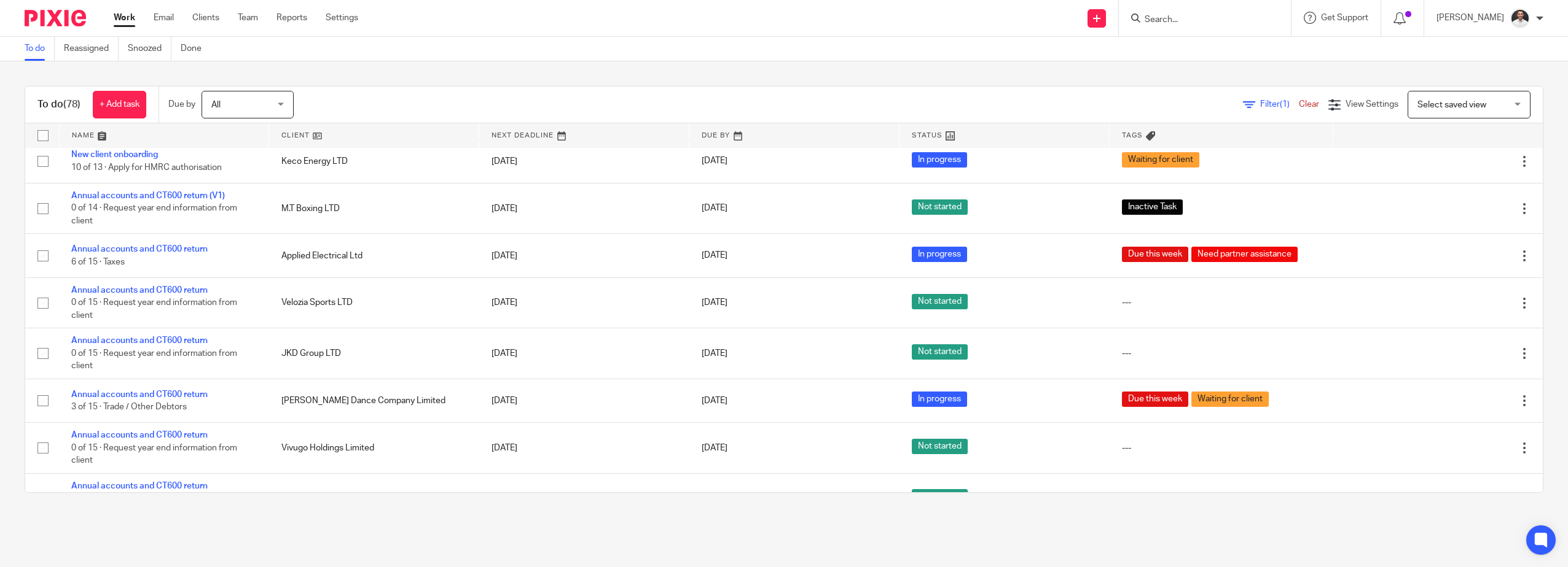
scroll to position [818, 0]
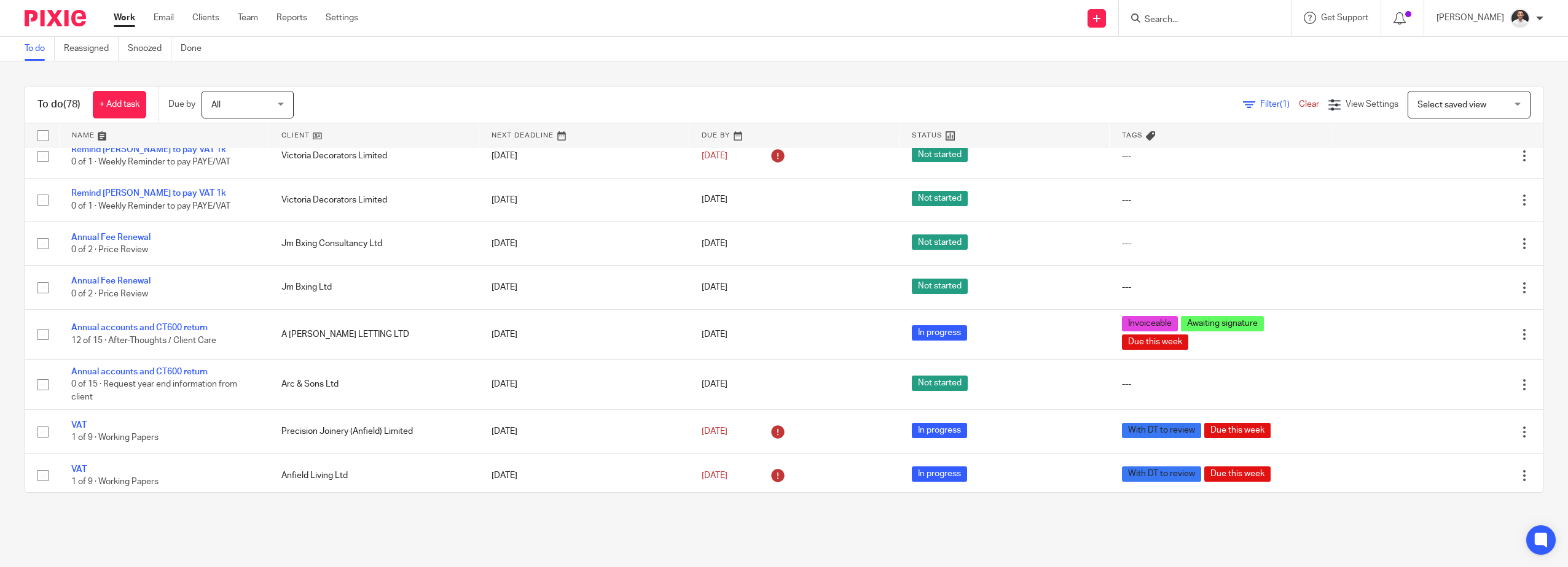
click at [1444, 101] on span "Select saved view" at bounding box center [1452, 105] width 69 height 9
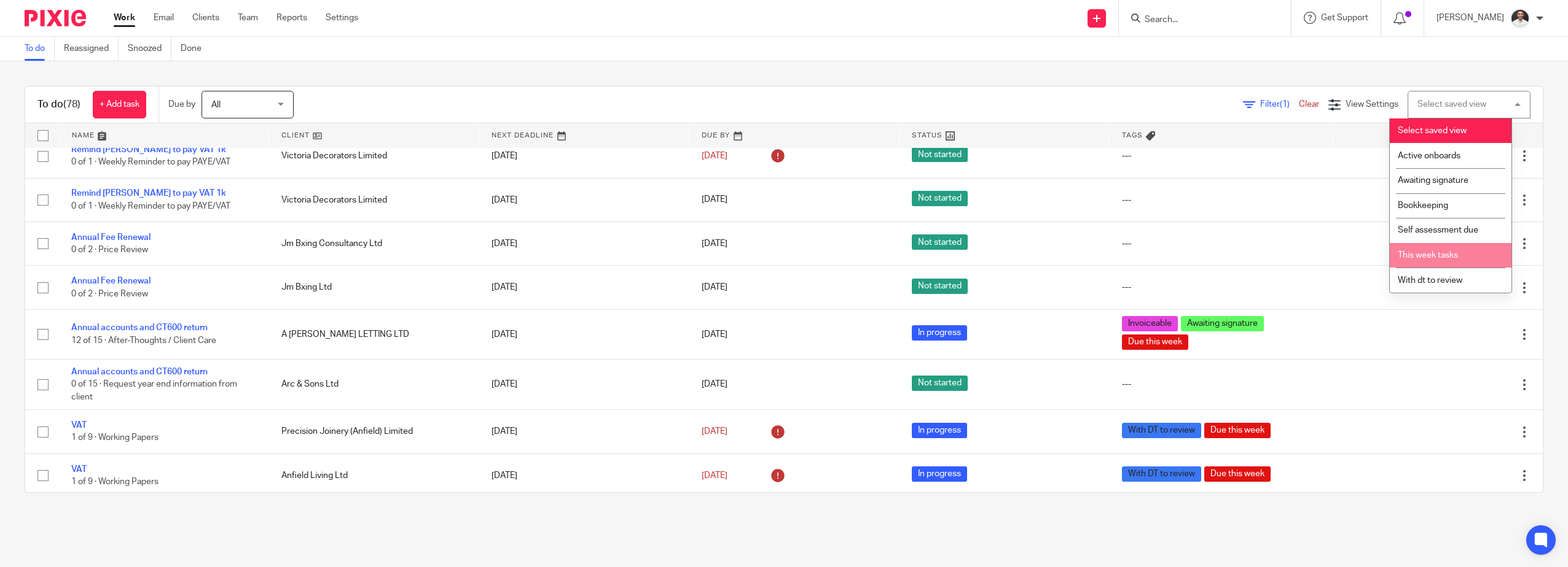
click at [1427, 251] on span "This week tasks" at bounding box center [1428, 255] width 60 height 9
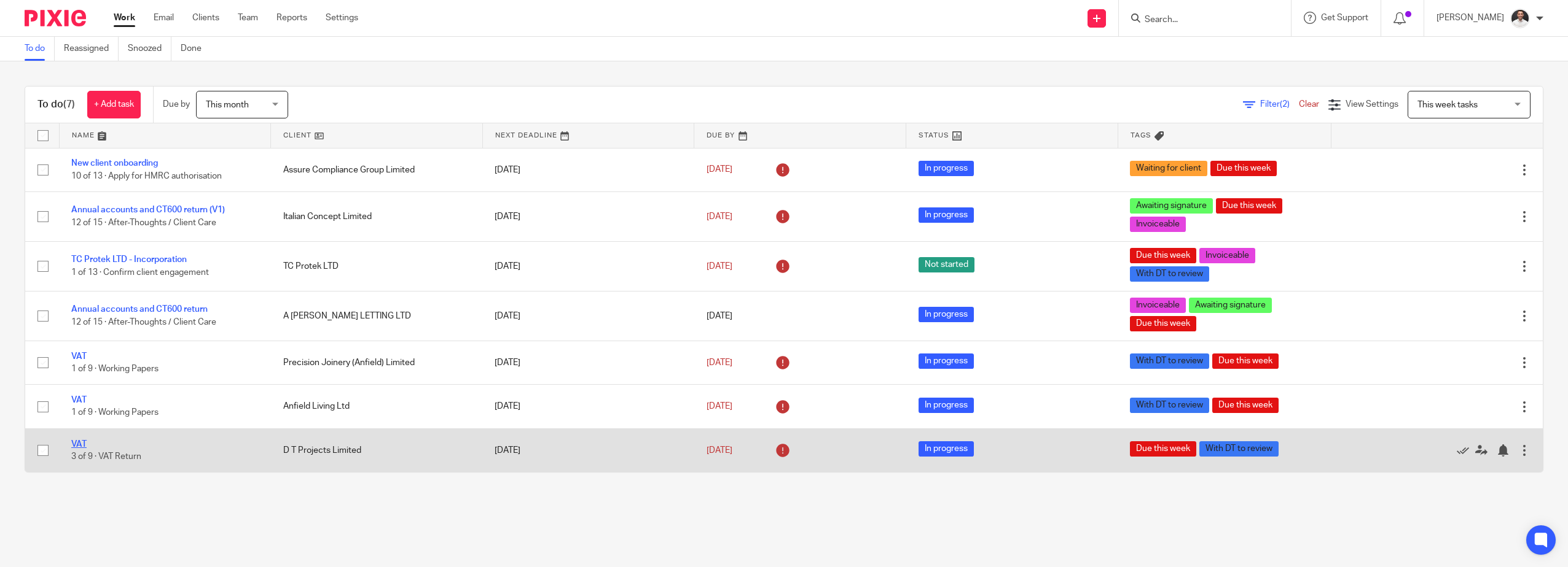
click at [75, 445] on link "VAT" at bounding box center [79, 444] width 15 height 9
